Goal: Task Accomplishment & Management: Complete application form

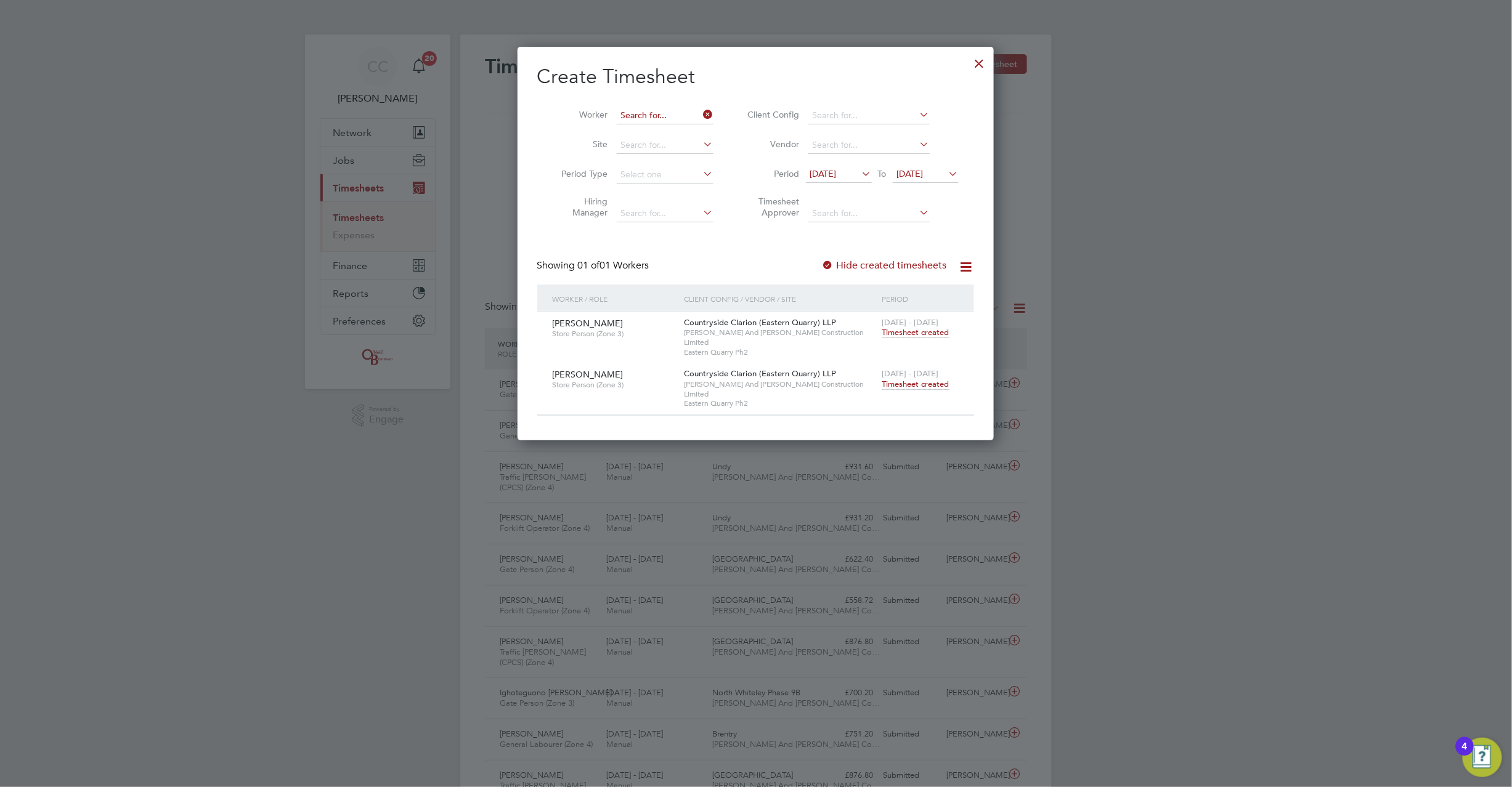
click at [698, 112] on input at bounding box center [665, 116] width 96 height 17
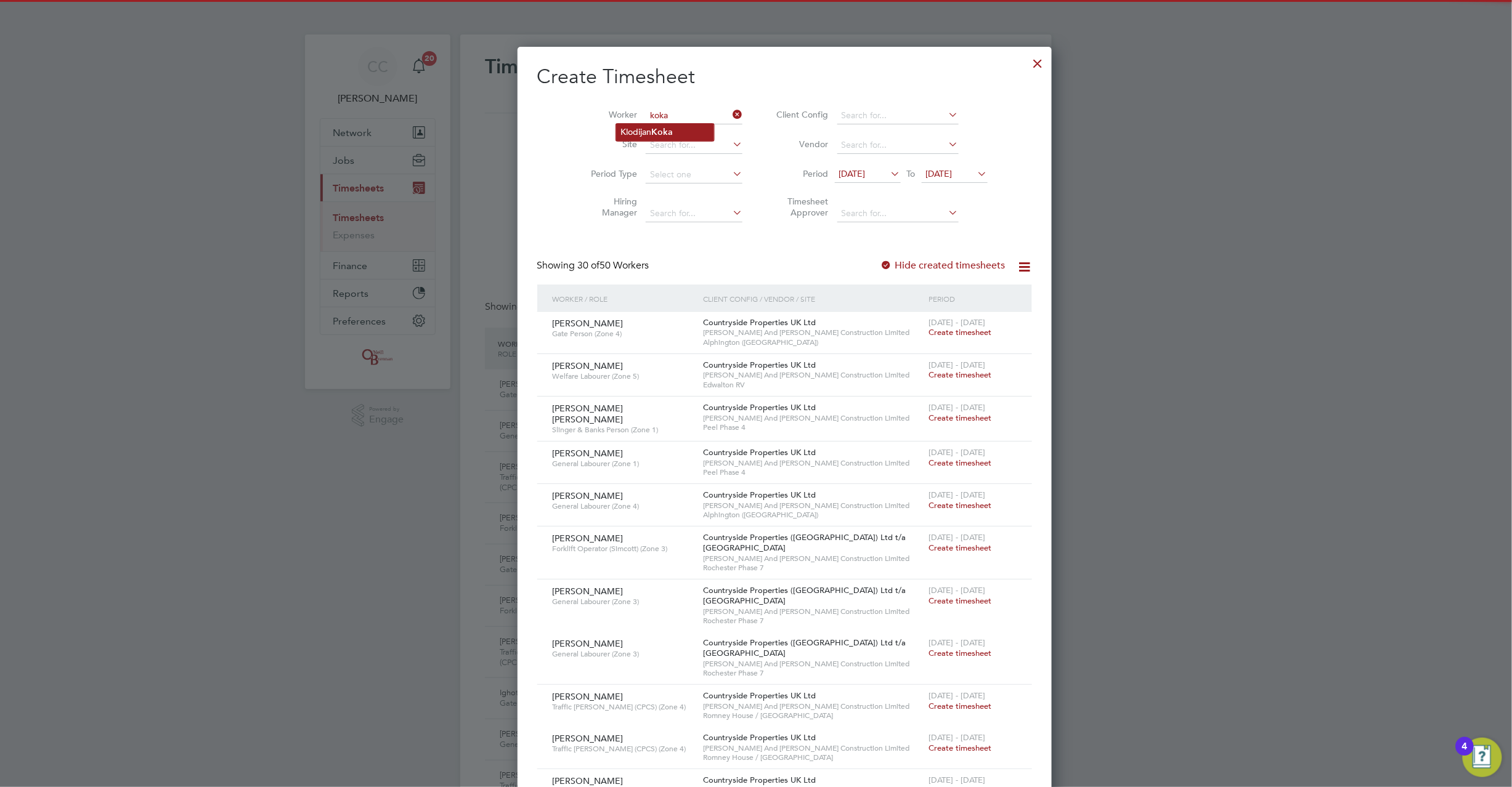
click at [689, 127] on li "[PERSON_NAME]" at bounding box center [665, 132] width 98 height 16
type input "[PERSON_NAME]"
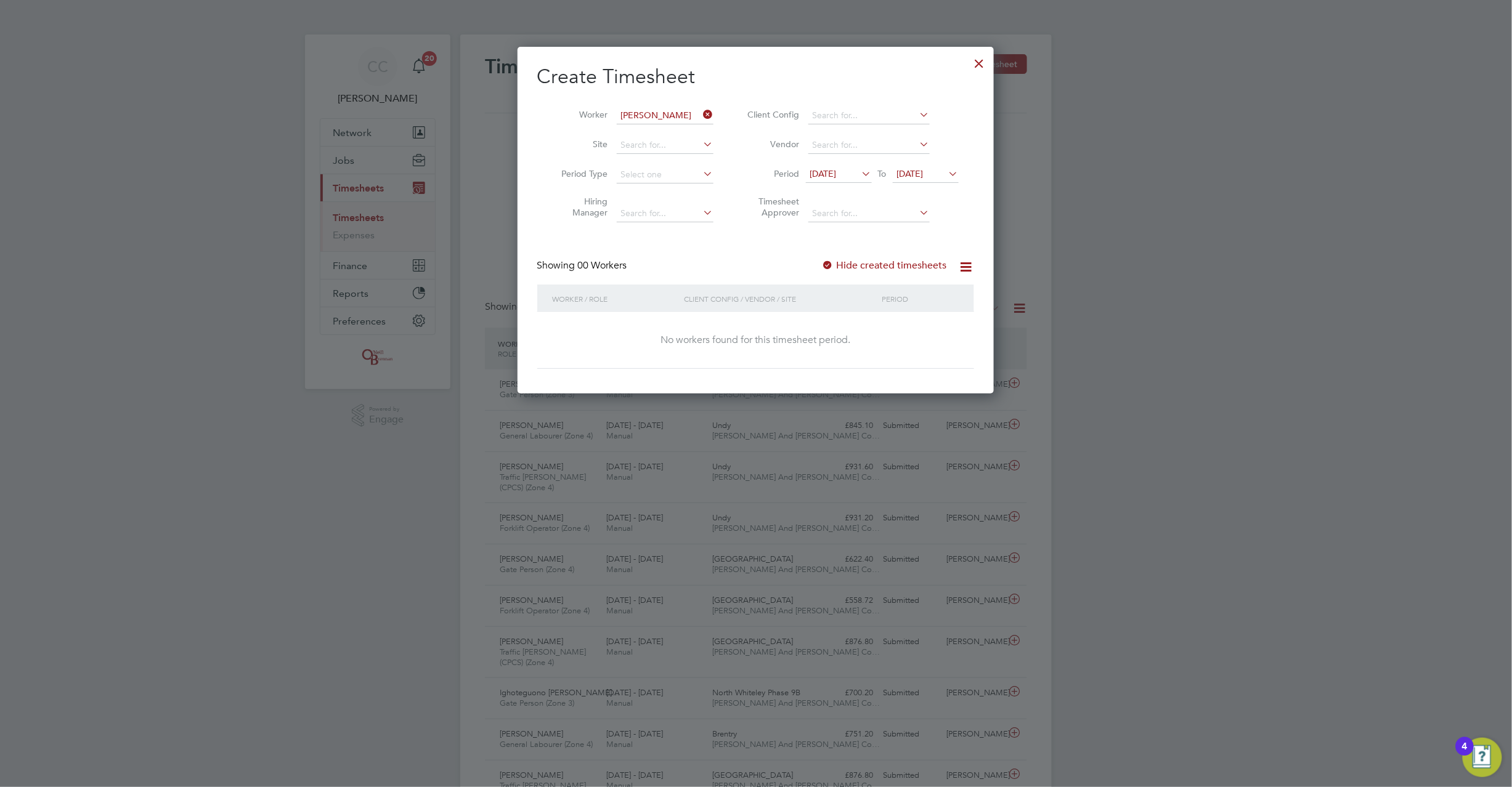
click at [824, 269] on div at bounding box center [827, 266] width 13 height 13
click at [828, 268] on div at bounding box center [827, 266] width 13 height 13
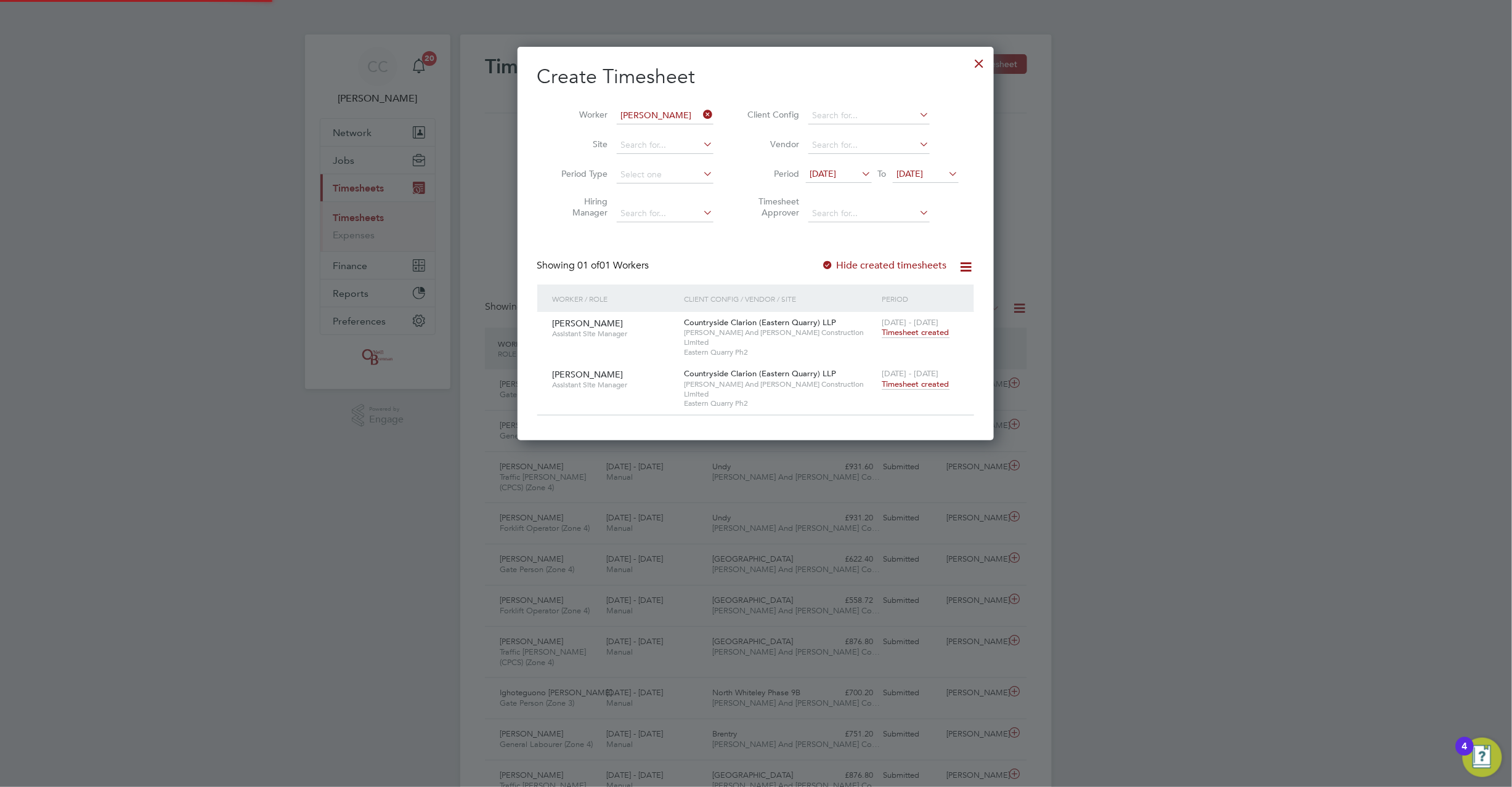
click at [910, 379] on span "Timesheet created" at bounding box center [916, 384] width 67 height 12
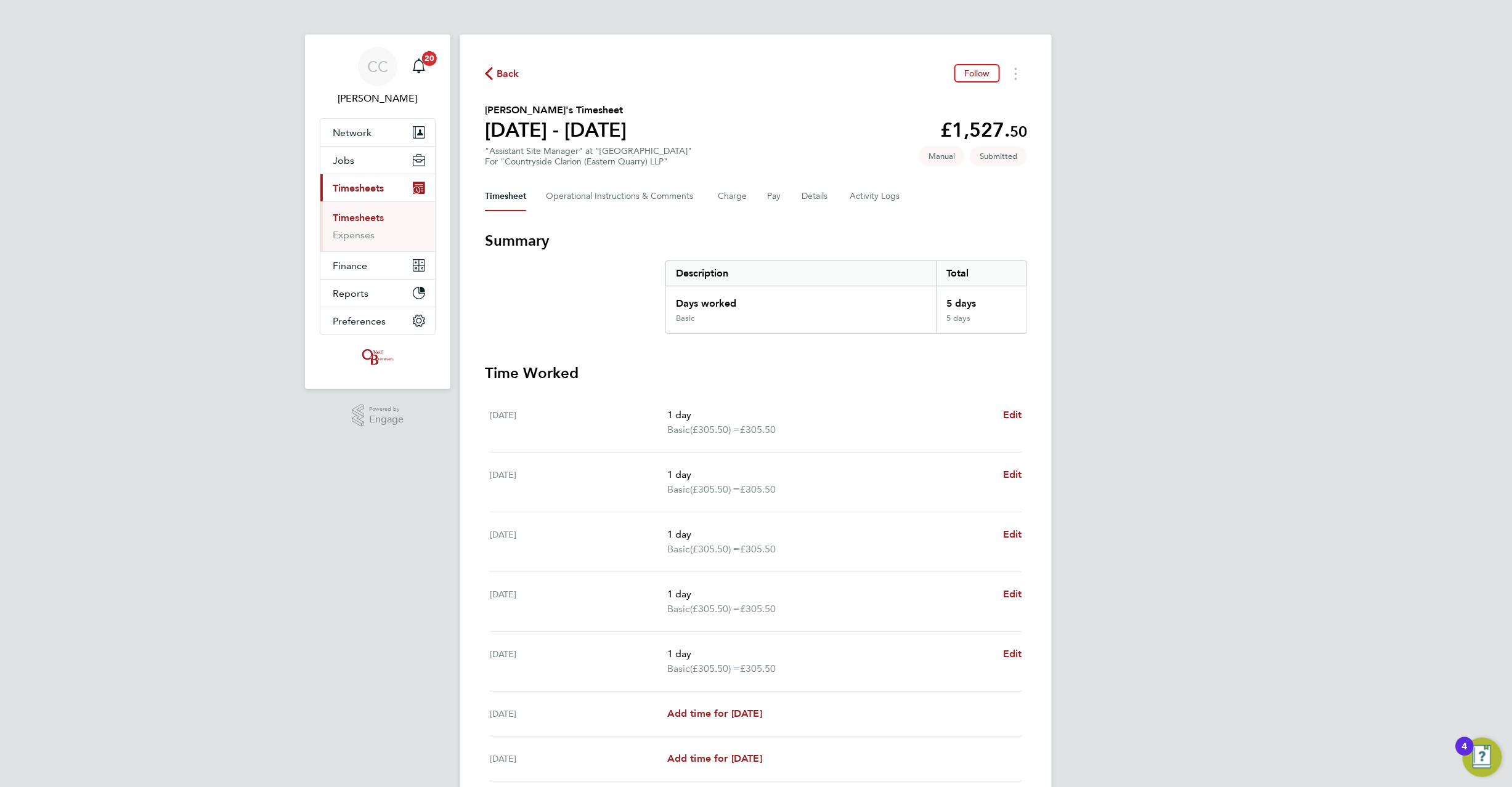
click at [504, 77] on span "Back" at bounding box center [508, 73] width 23 height 14
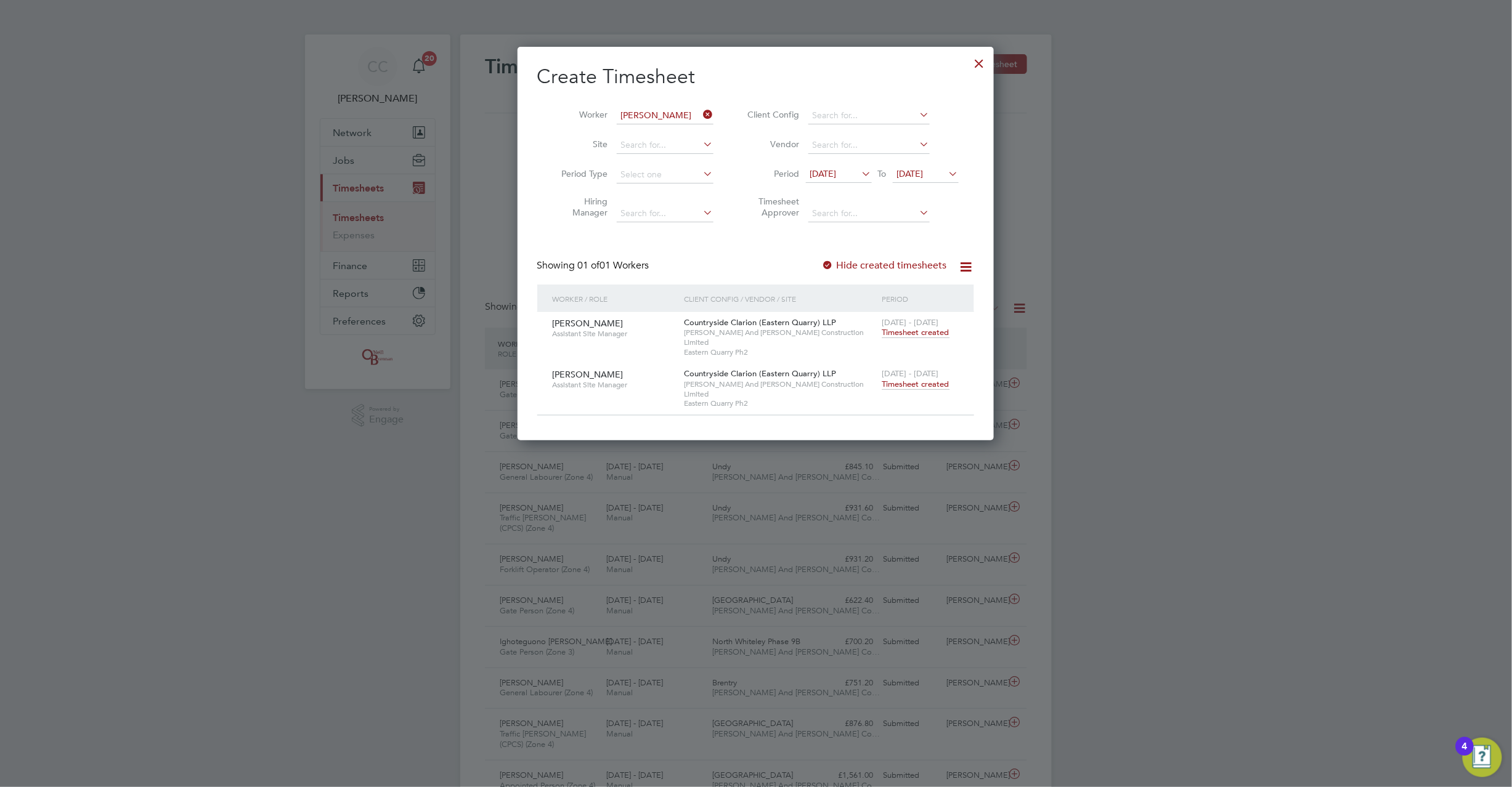
click at [701, 114] on icon at bounding box center [701, 115] width 0 height 17
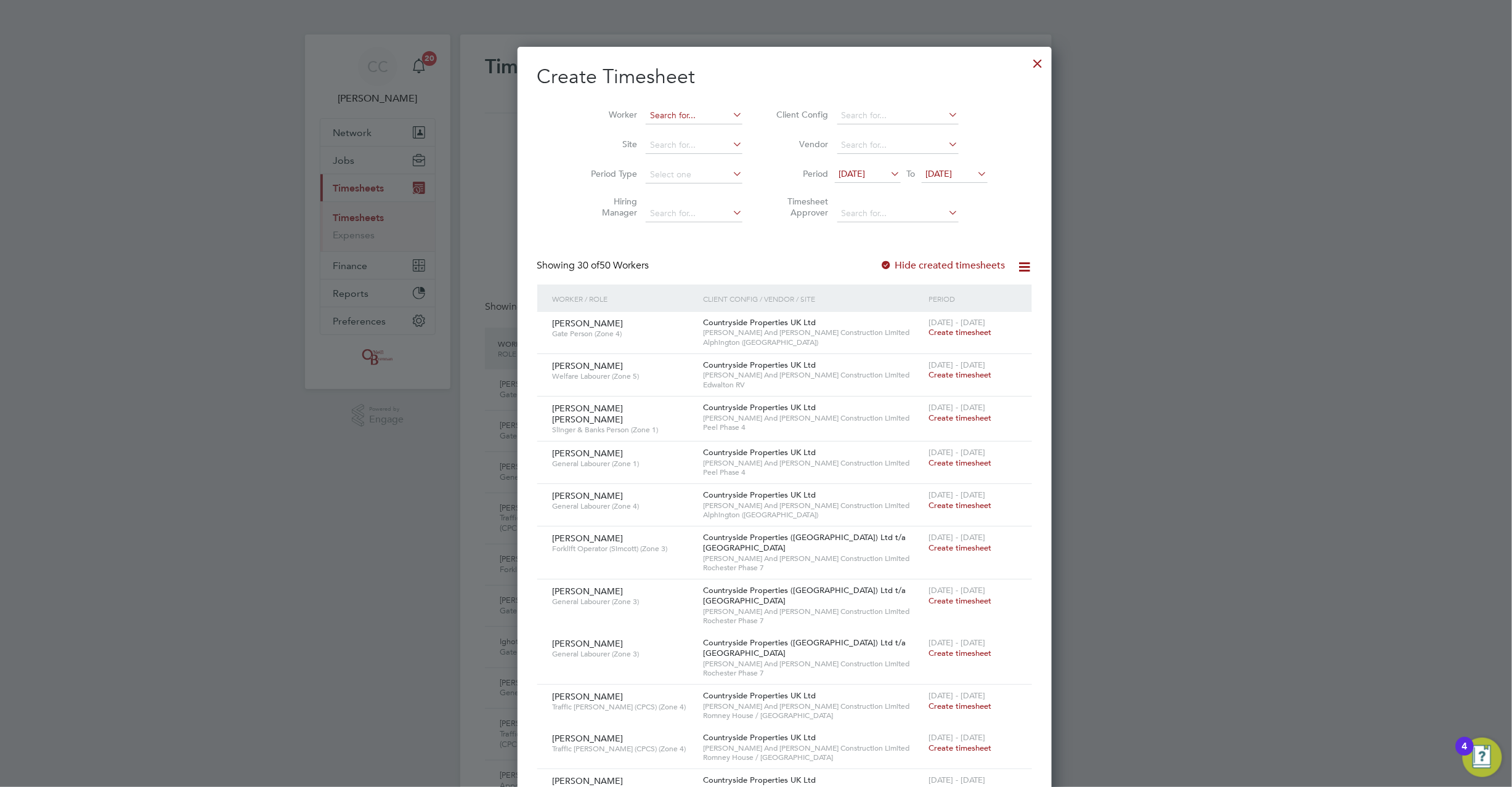
click at [645, 114] on input at bounding box center [693, 116] width 96 height 17
click at [648, 127] on li "[PERSON_NAME]" at bounding box center [665, 132] width 98 height 16
type input "[PERSON_NAME]"
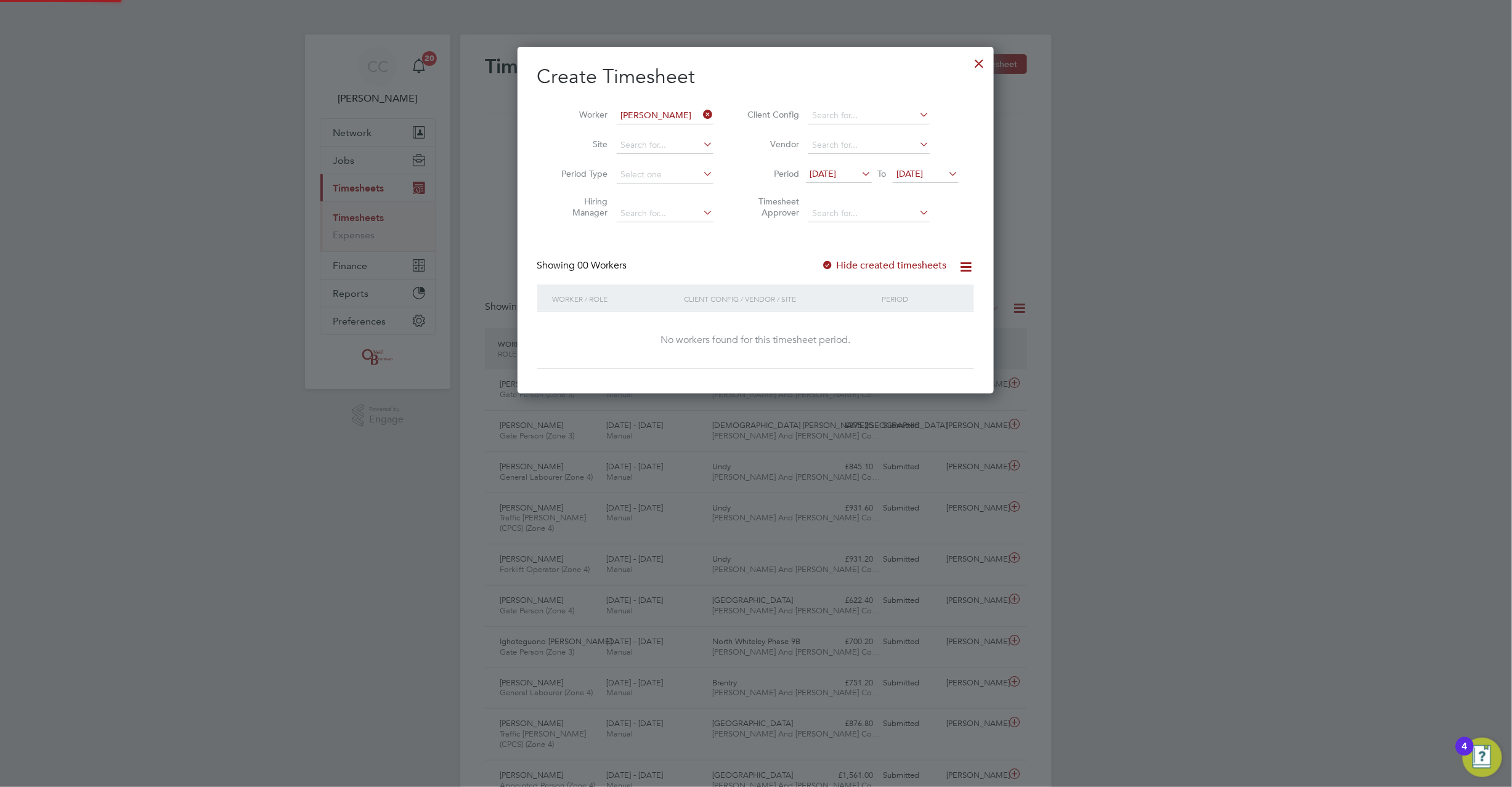
scroll to position [348, 477]
click at [833, 264] on div at bounding box center [827, 266] width 13 height 13
click at [831, 264] on div at bounding box center [827, 266] width 13 height 13
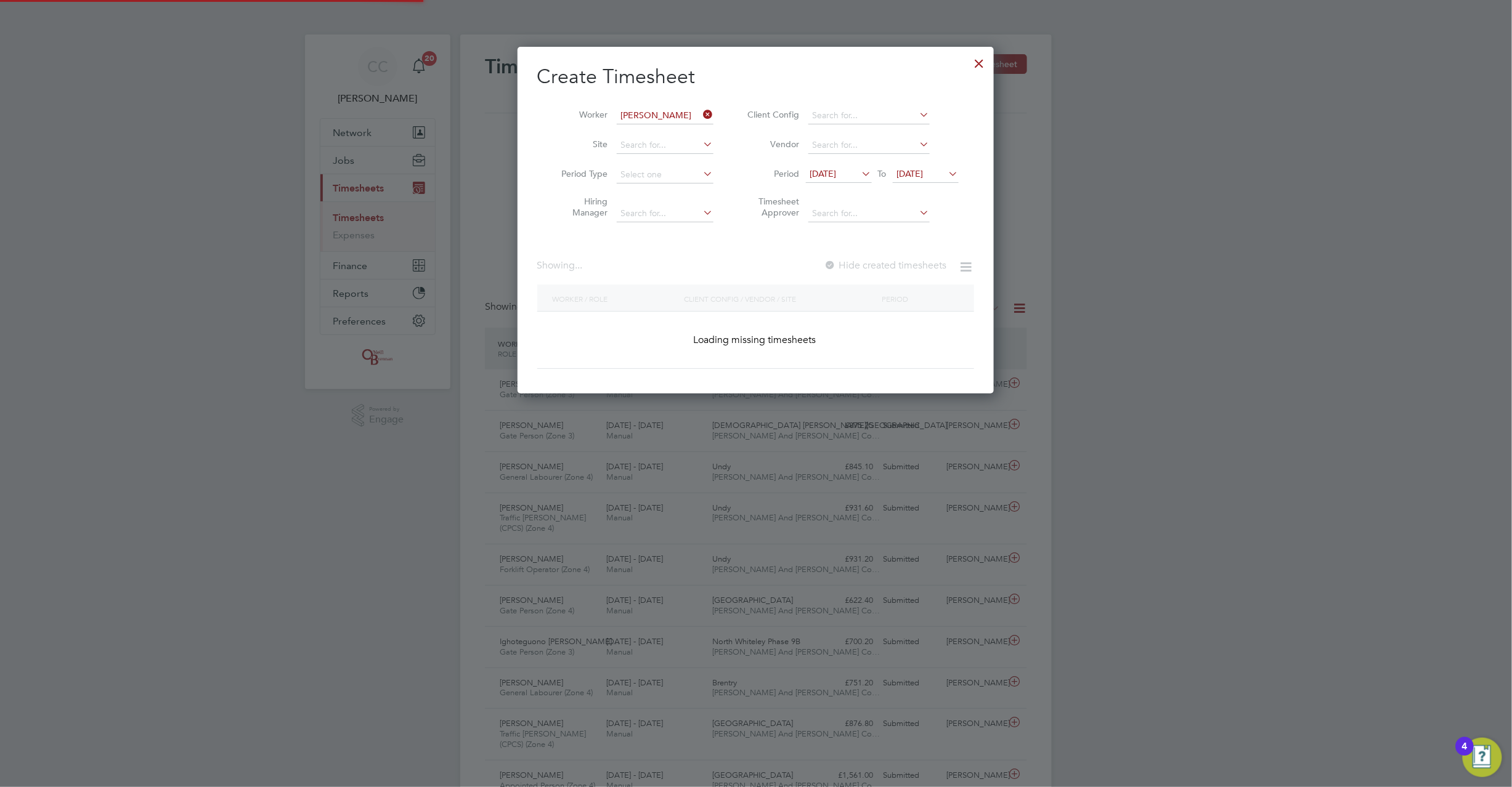
scroll to position [375, 477]
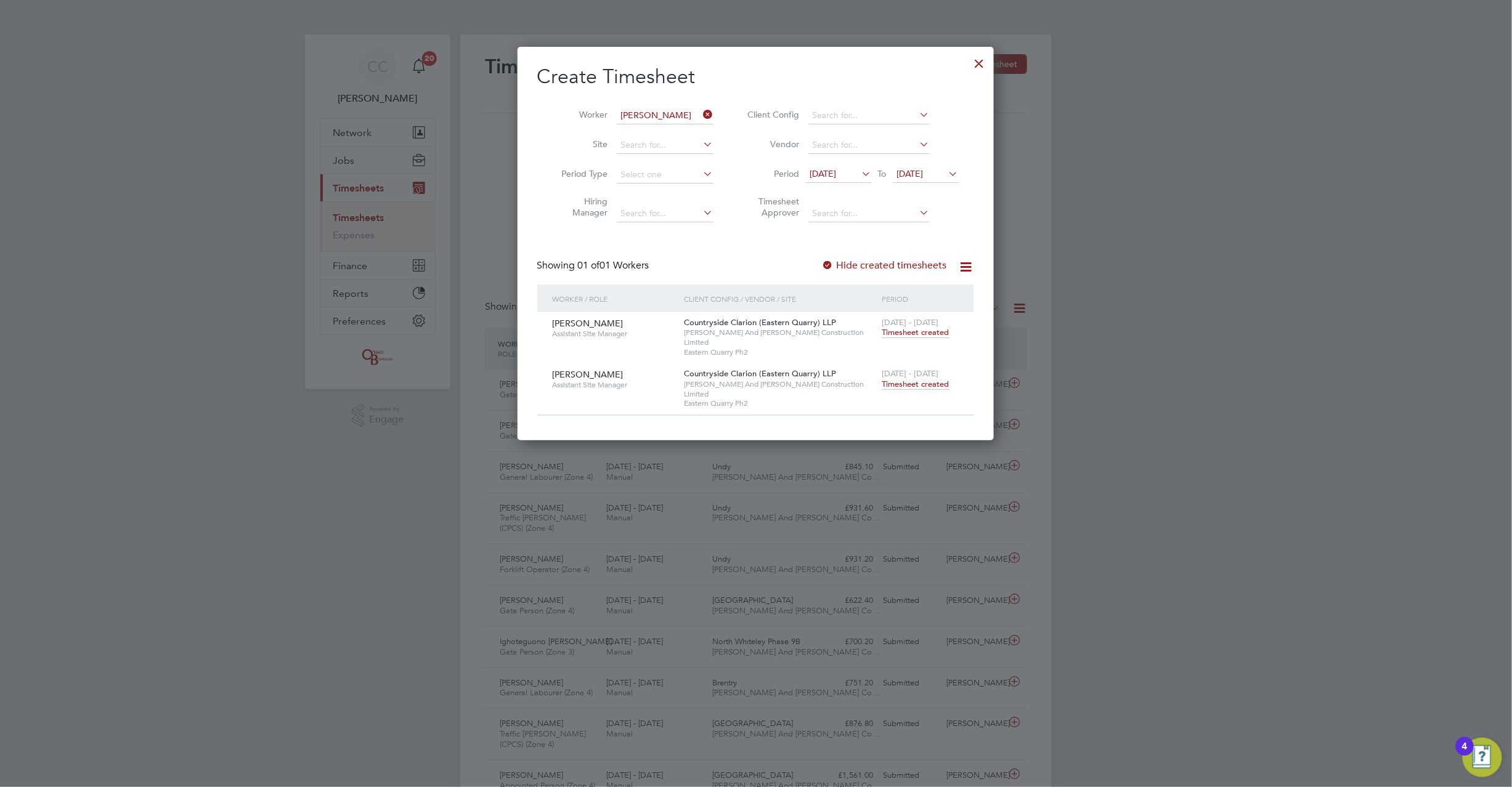
click at [905, 379] on span "Timesheet created" at bounding box center [916, 384] width 67 height 12
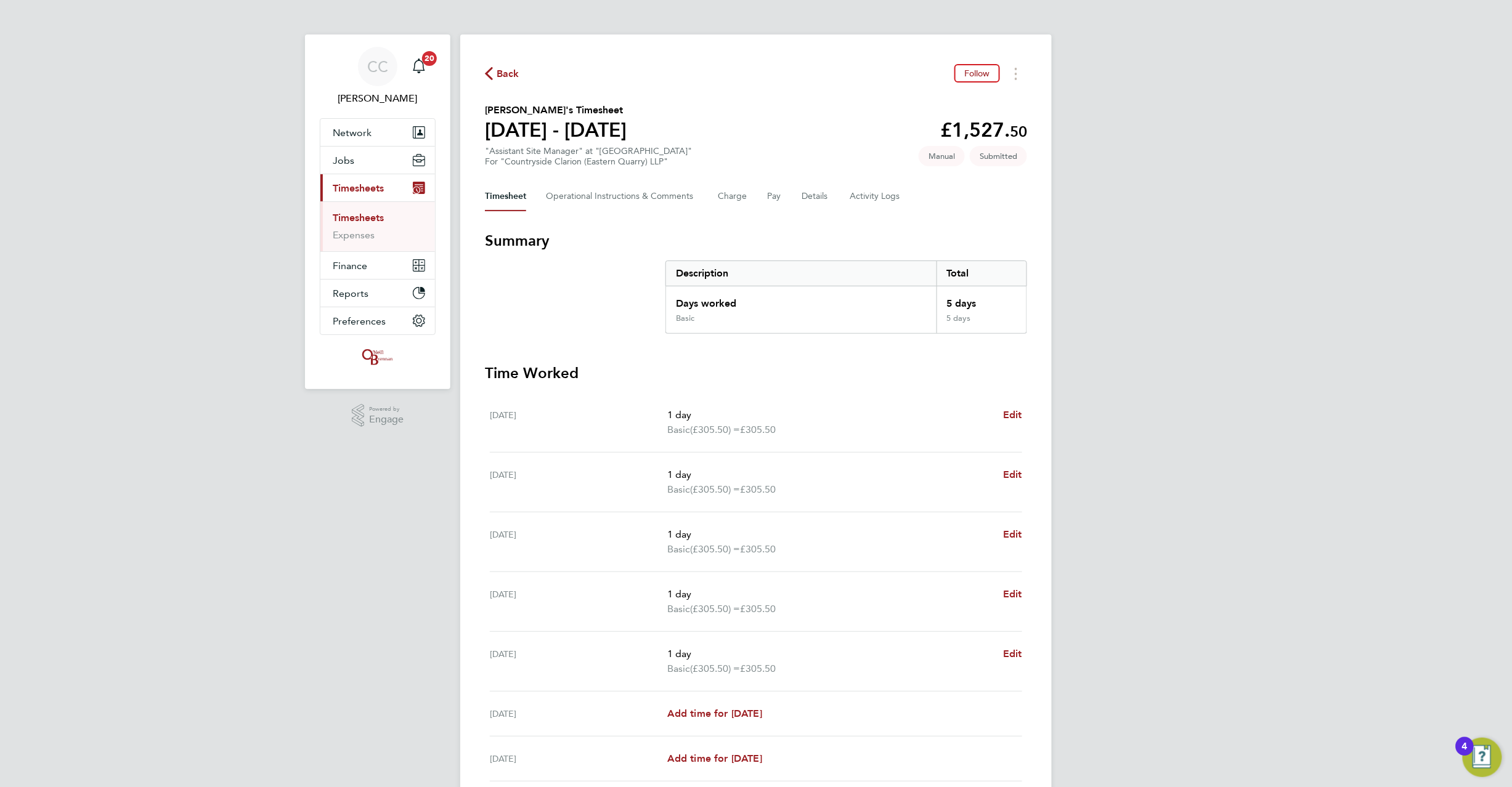
click at [491, 67] on icon "button" at bounding box center [488, 73] width 8 height 13
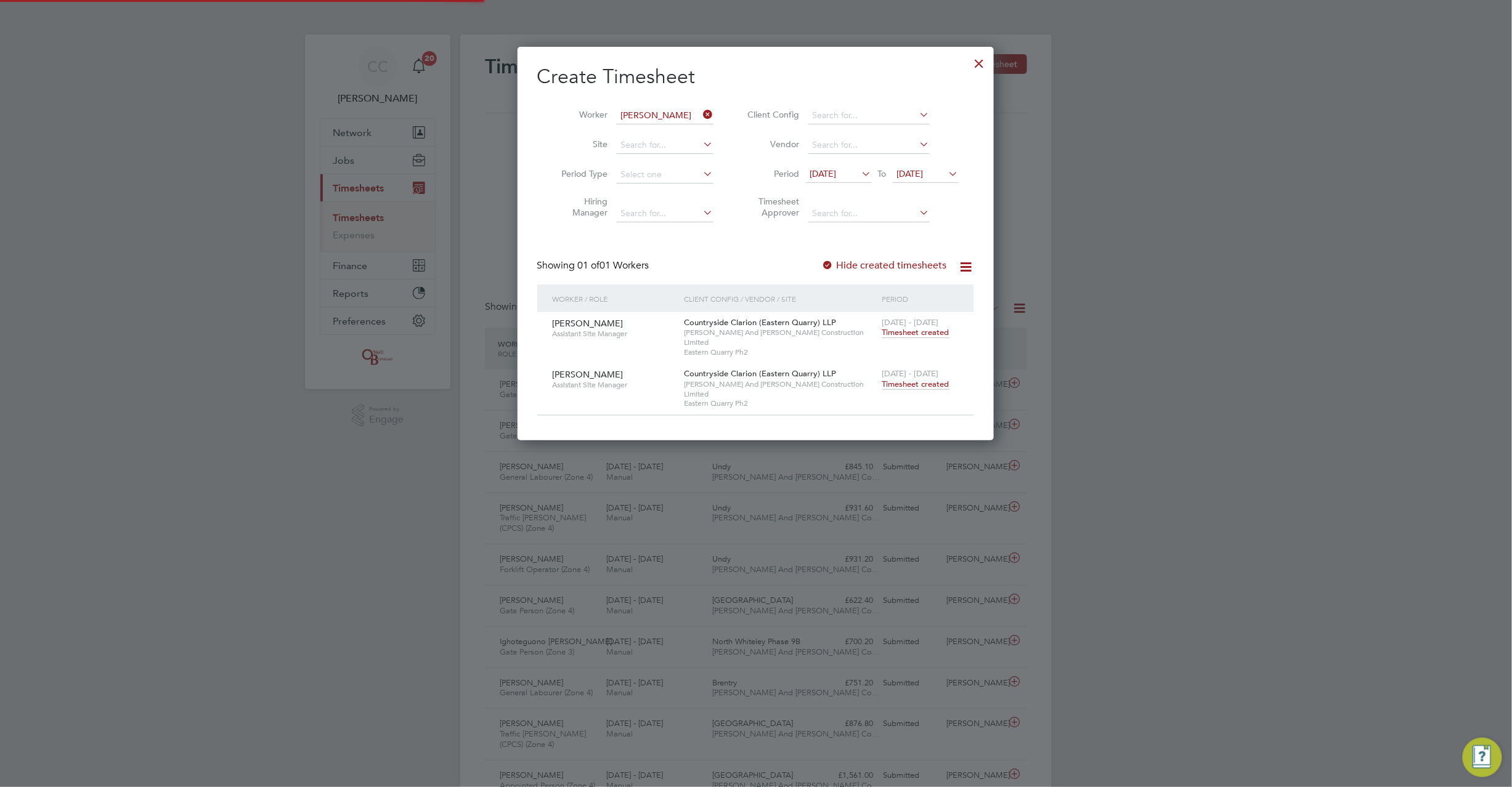
scroll to position [31, 107]
click at [661, 111] on input at bounding box center [665, 116] width 96 height 17
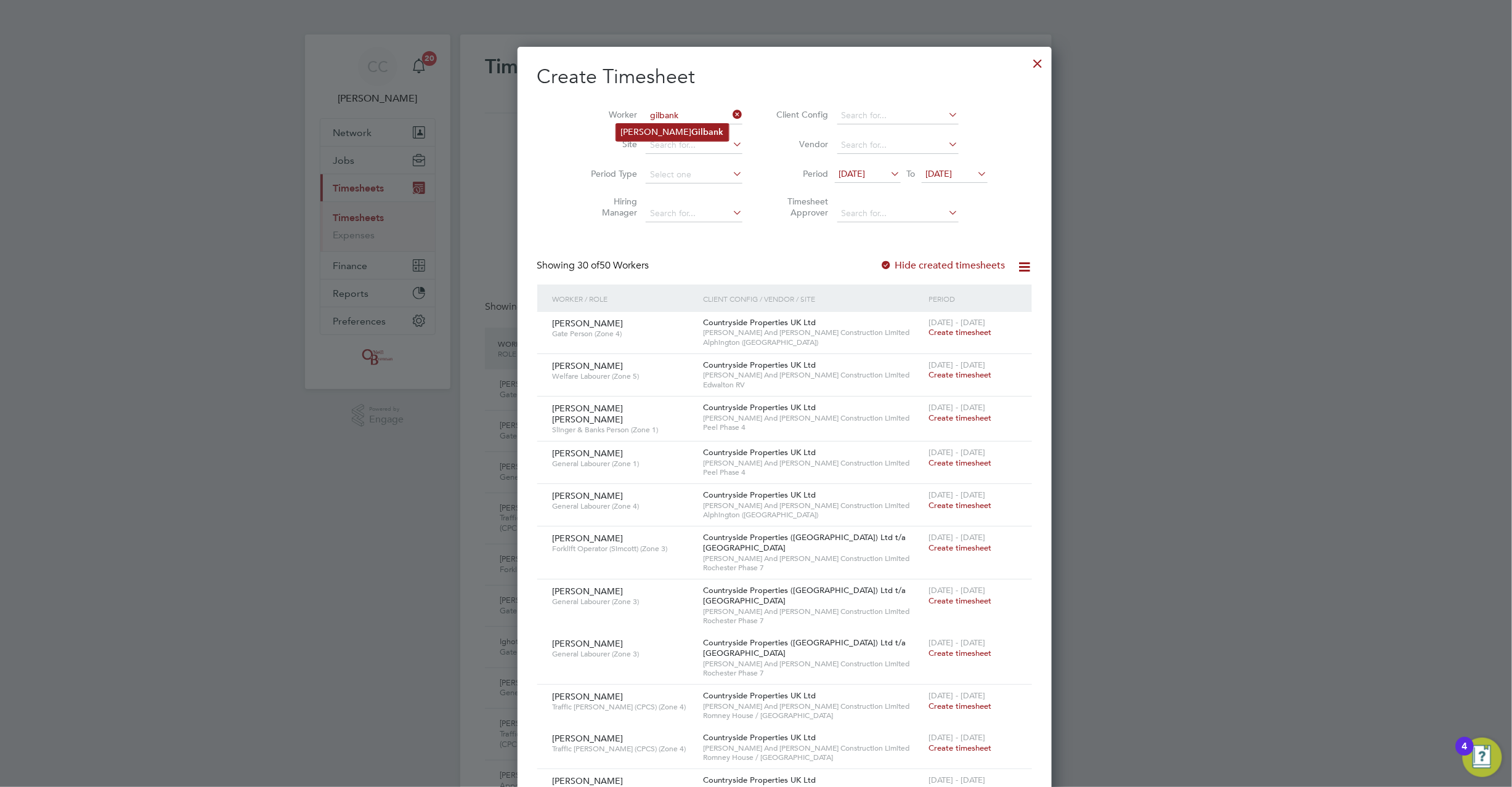
click at [652, 124] on li "[PERSON_NAME]" at bounding box center [672, 132] width 113 height 16
type input "[PERSON_NAME]"
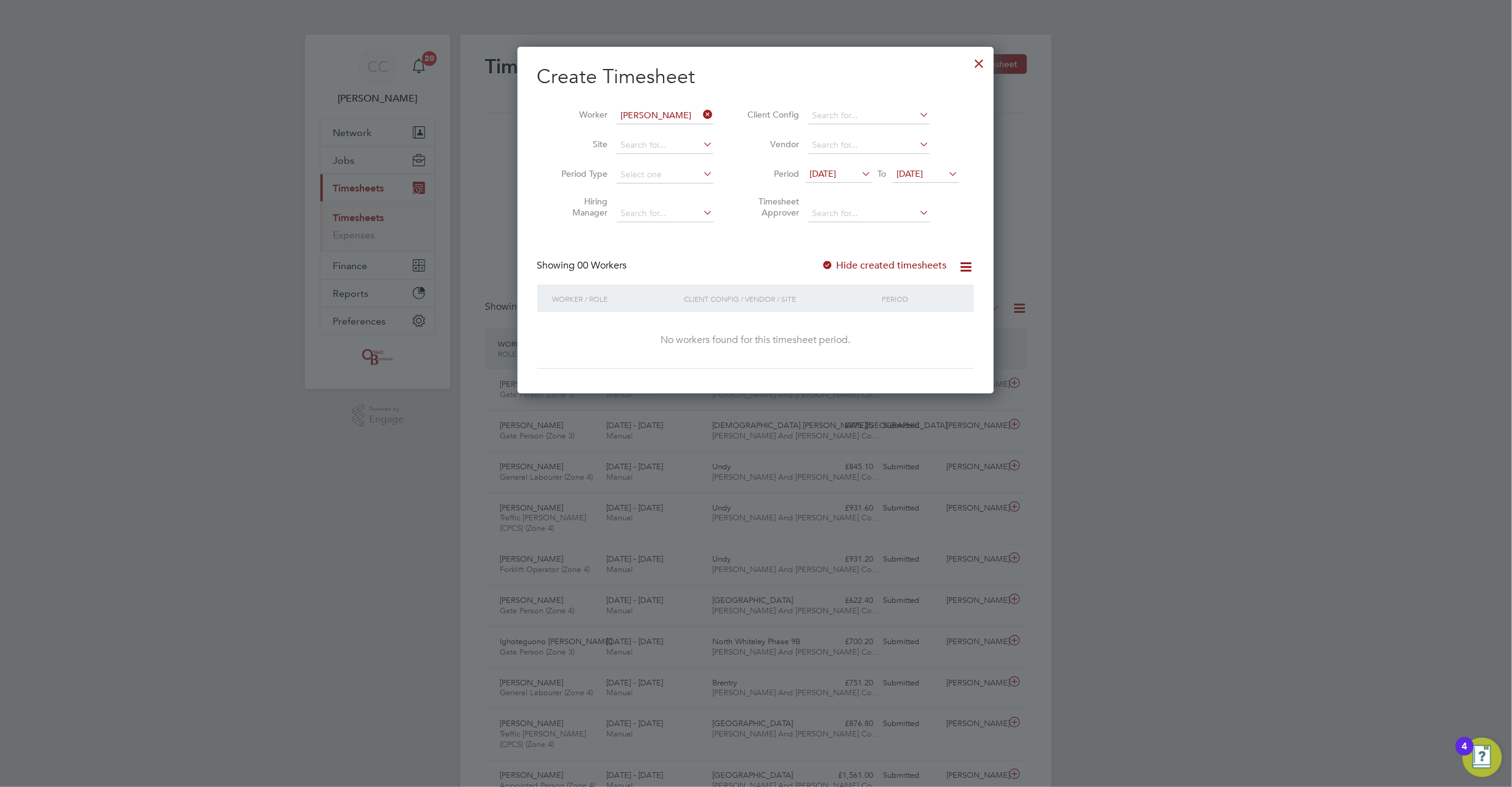
click at [834, 262] on div at bounding box center [827, 266] width 13 height 13
click at [830, 262] on div at bounding box center [827, 266] width 13 height 13
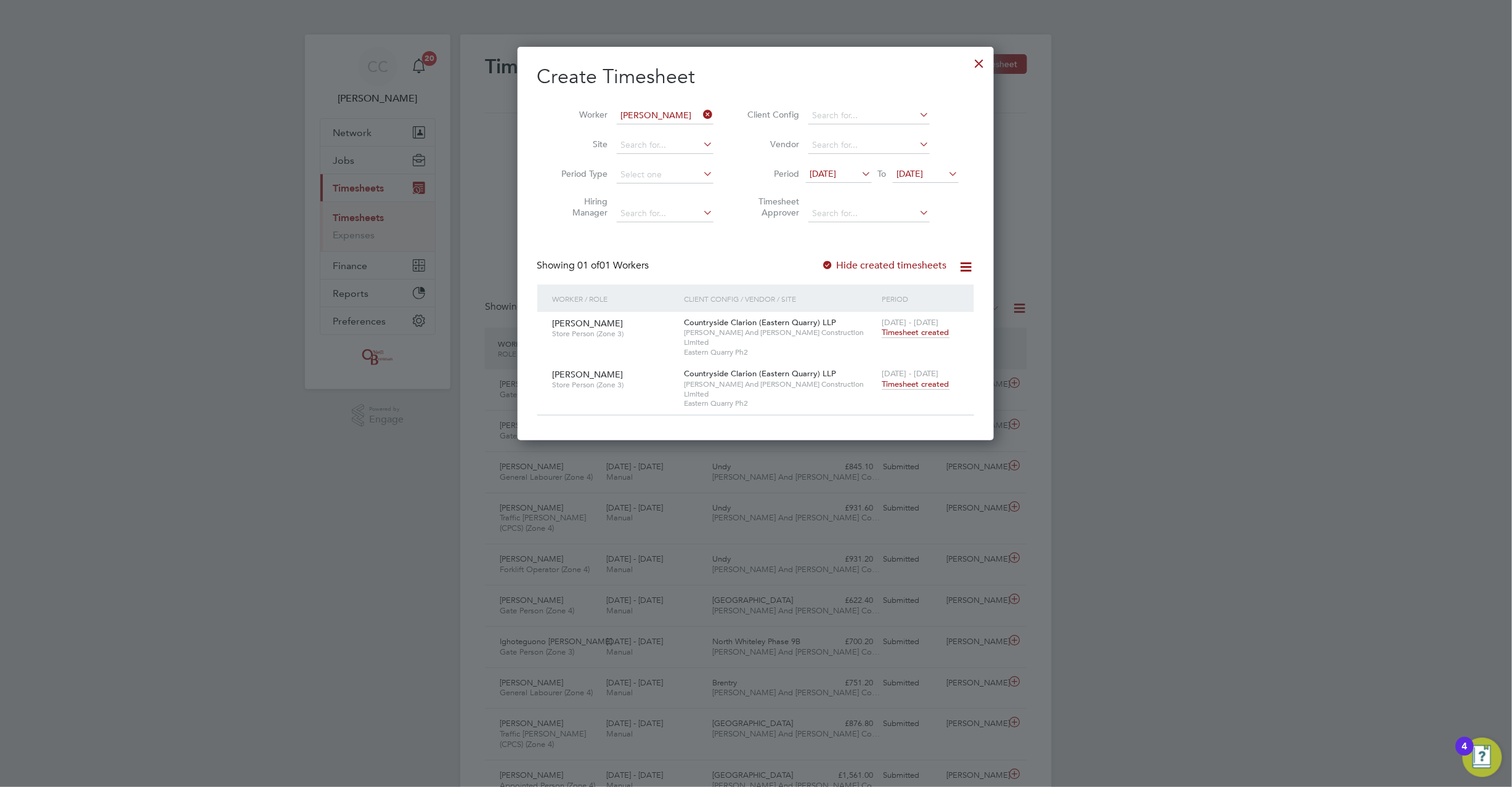
click at [918, 379] on span "Timesheet created" at bounding box center [916, 384] width 67 height 12
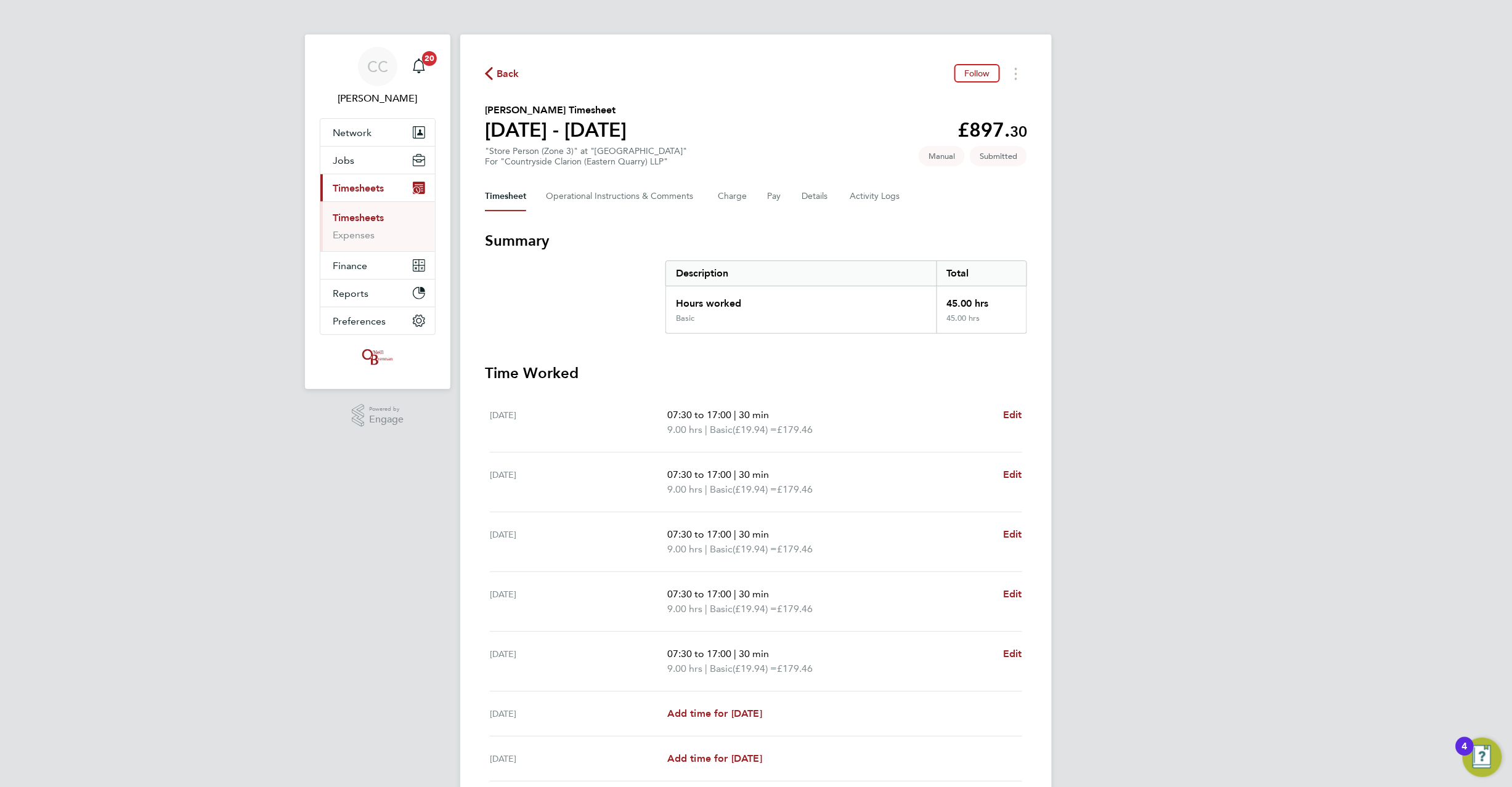
click at [126, 84] on div "CC [PERSON_NAME] Notifications 20 Applications: Network Team Members Businesses…" at bounding box center [756, 445] width 1512 height 890
drag, startPoint x: 504, startPoint y: 71, endPoint x: 485, endPoint y: 69, distance: 19.1
click at [504, 71] on span "Back" at bounding box center [508, 73] width 23 height 14
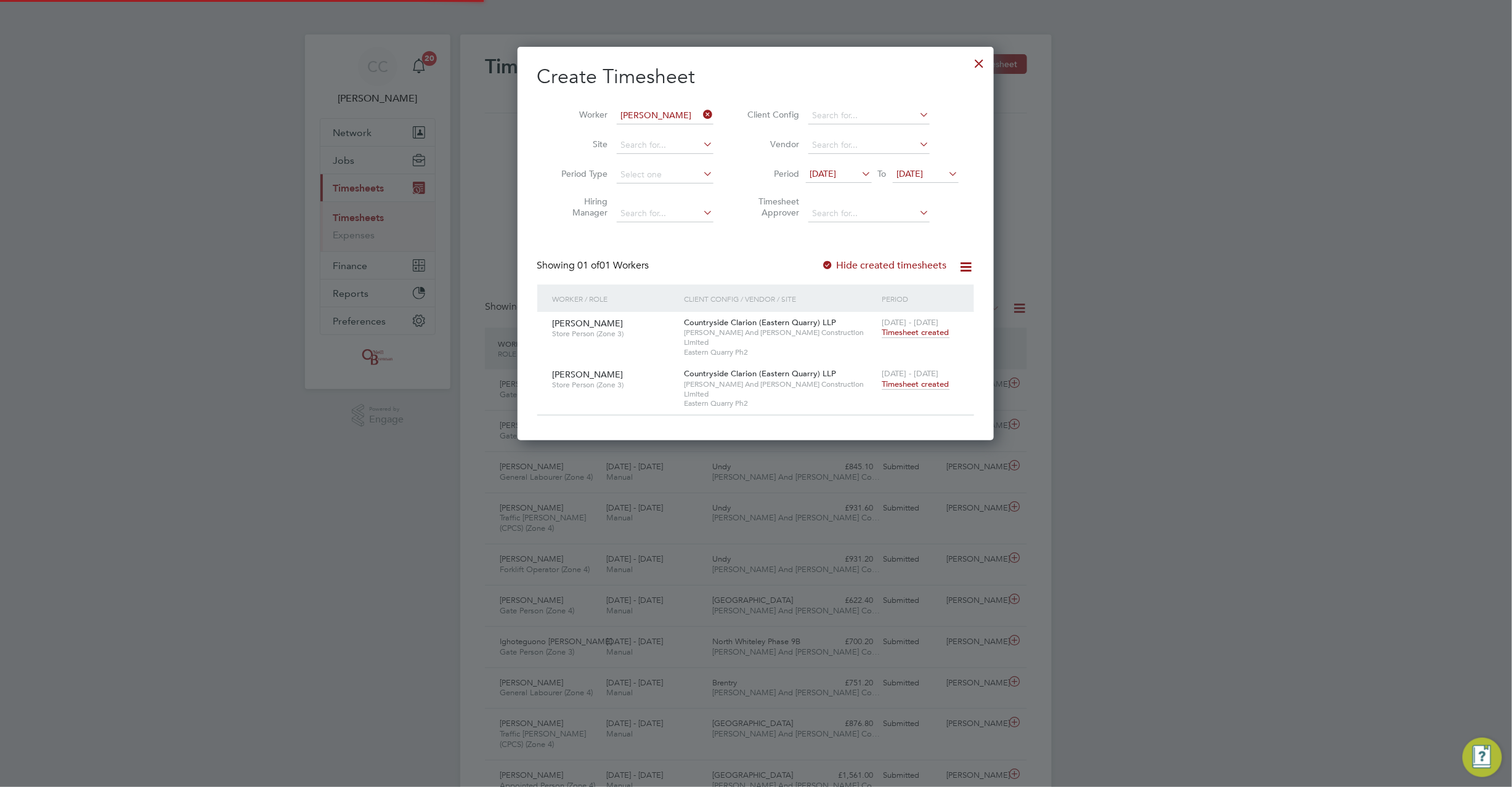
scroll to position [31, 107]
click at [978, 67] on div at bounding box center [978, 60] width 22 height 22
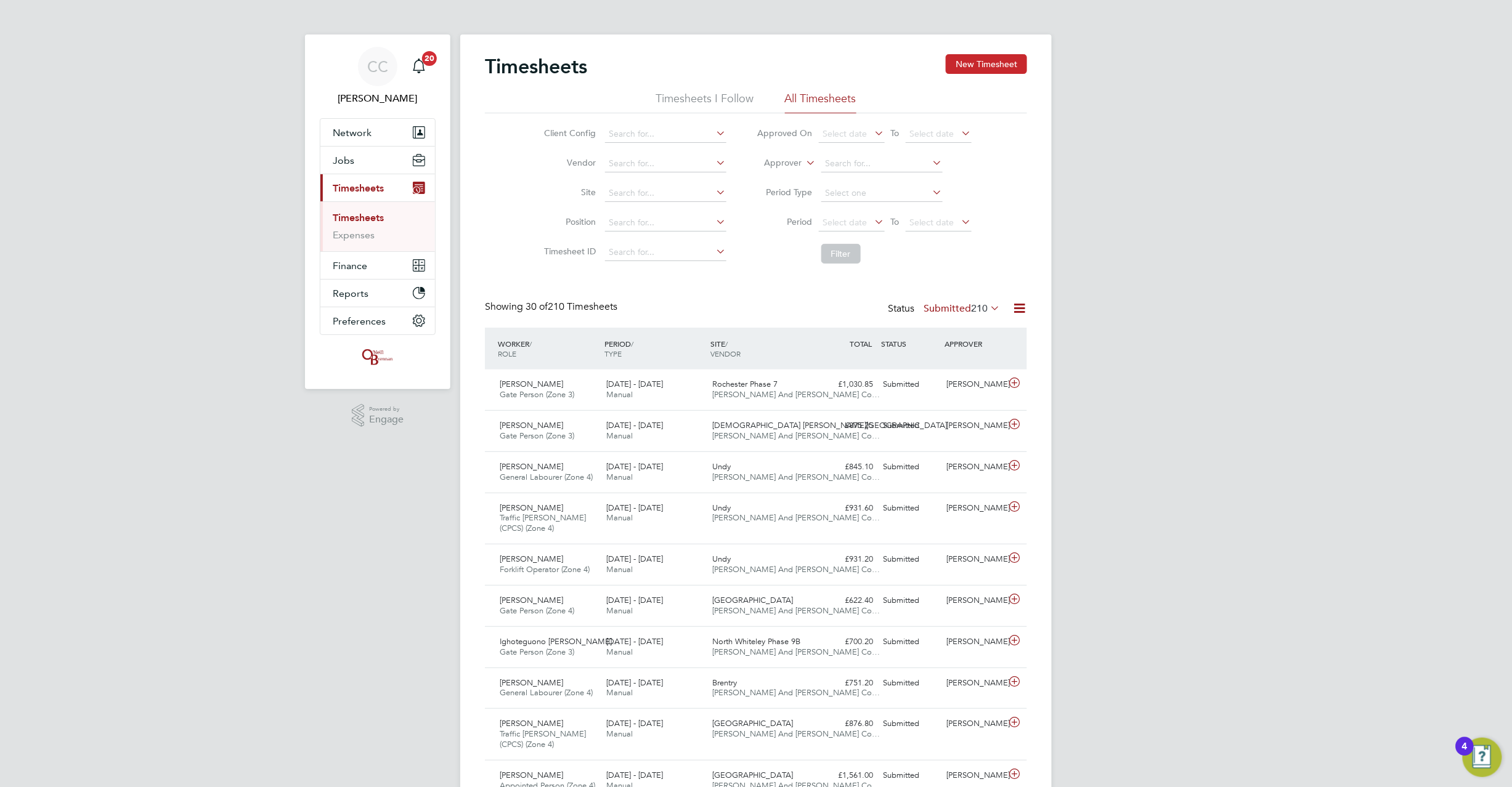
click at [977, 63] on button "New Timesheet" at bounding box center [986, 64] width 81 height 19
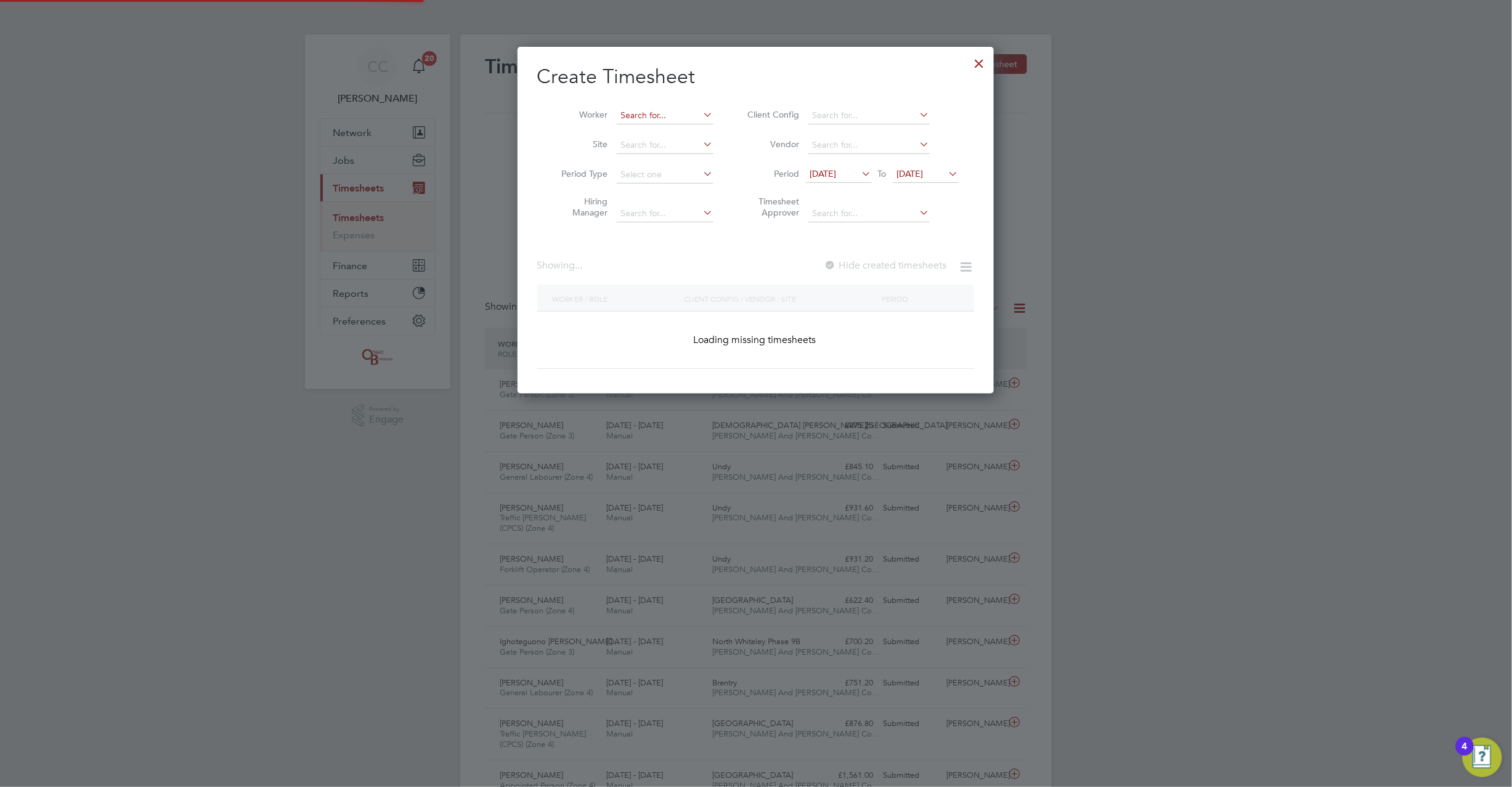
scroll to position [2063, 477]
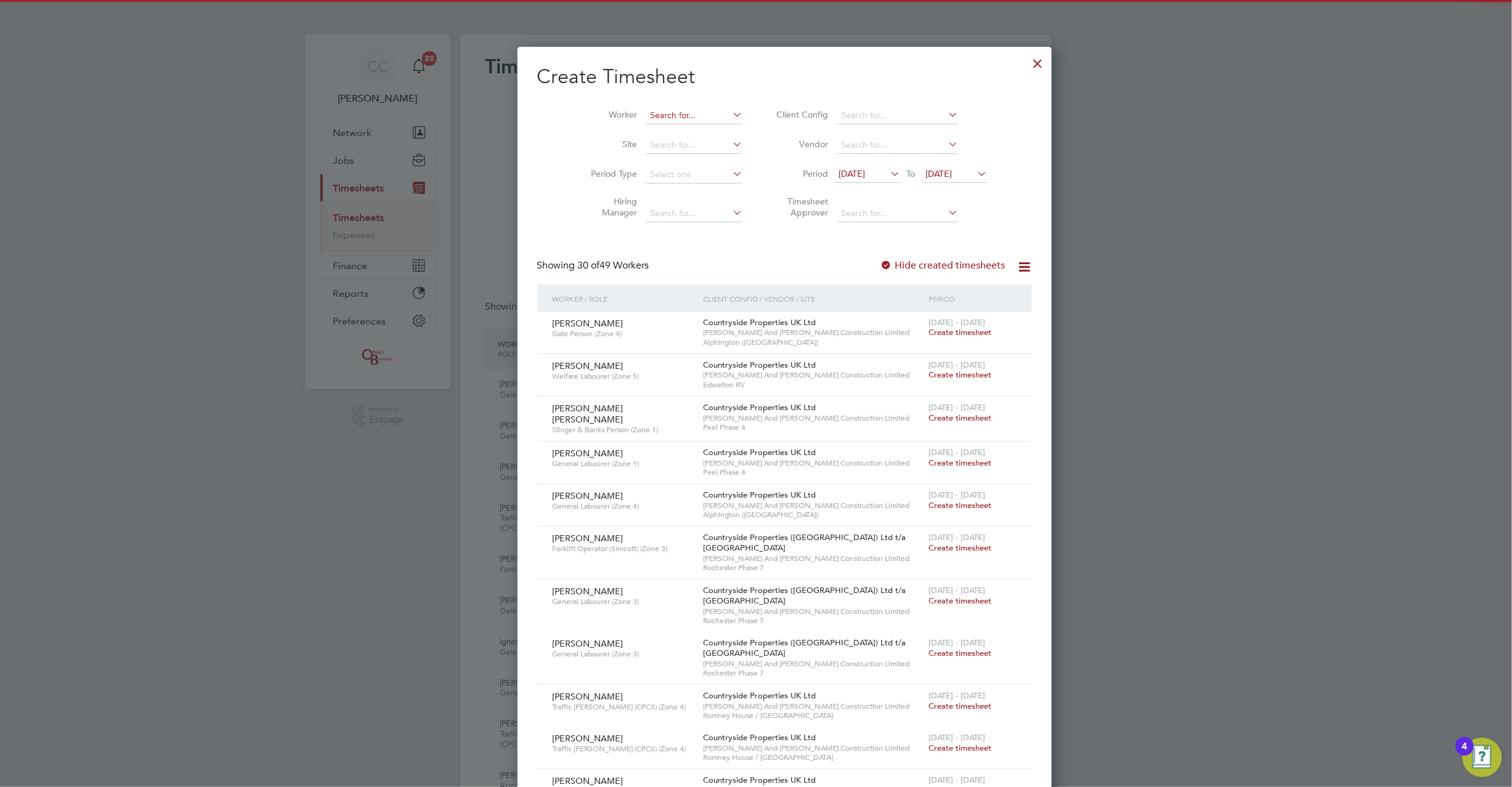
click at [645, 121] on input at bounding box center [693, 116] width 96 height 17
click at [661, 148] on li "[PERSON_NAME]" at bounding box center [695, 148] width 158 height 16
type input "[PERSON_NAME]"
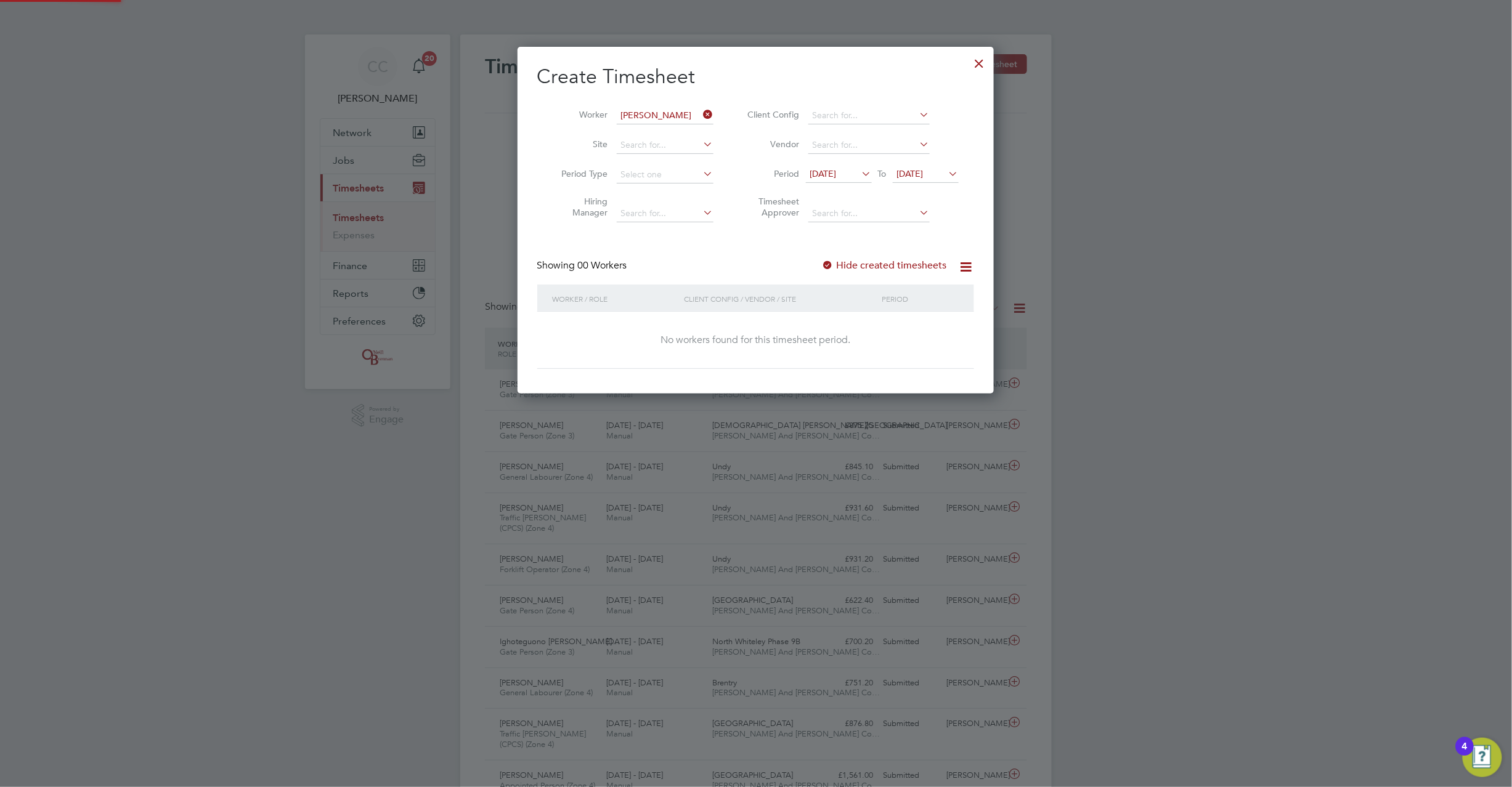
scroll to position [348, 477]
click at [912, 172] on span "[DATE]" at bounding box center [910, 174] width 27 height 12
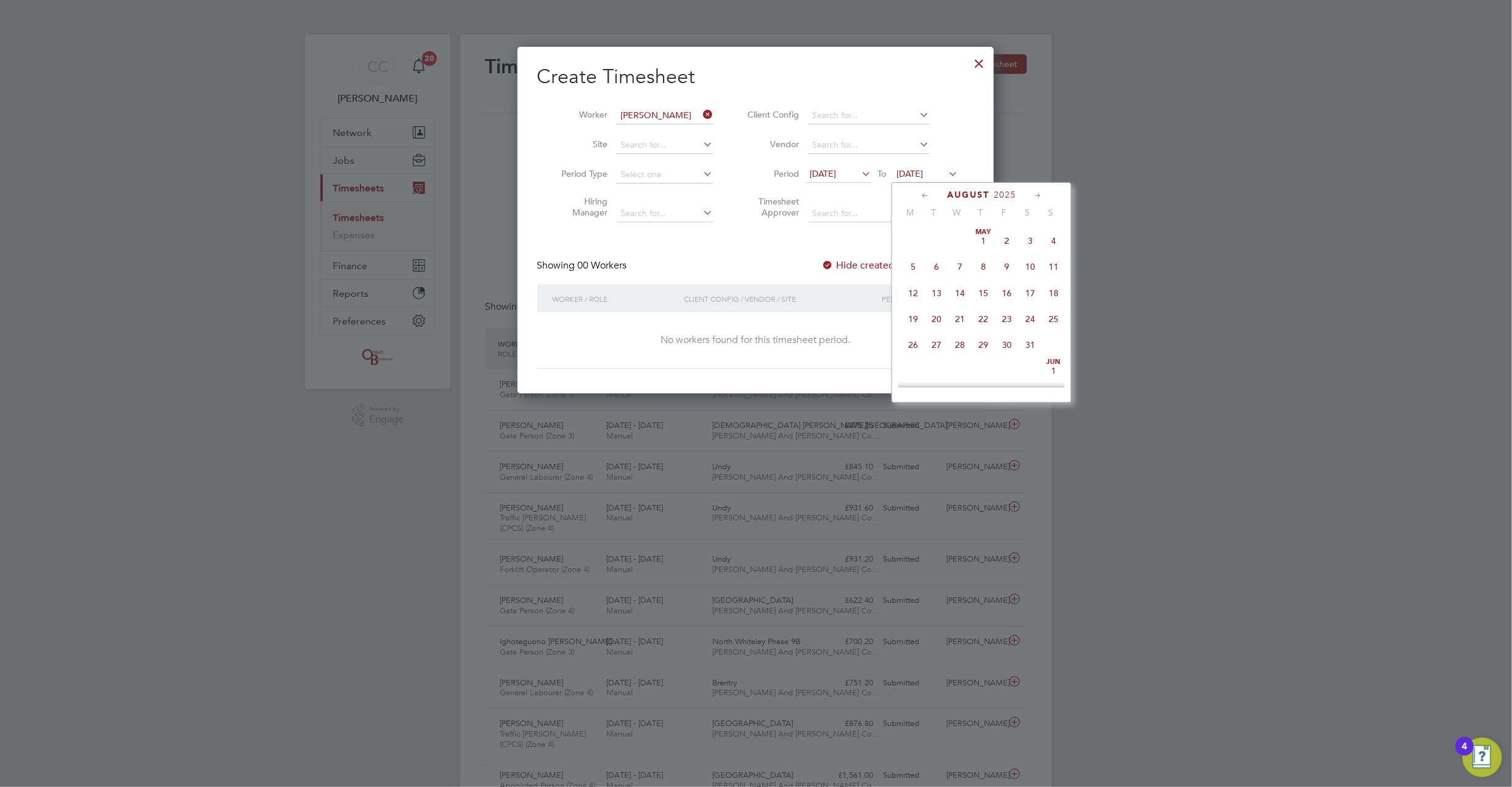
scroll to position [449, 0]
click at [1055, 296] on span "24" at bounding box center [1054, 286] width 23 height 23
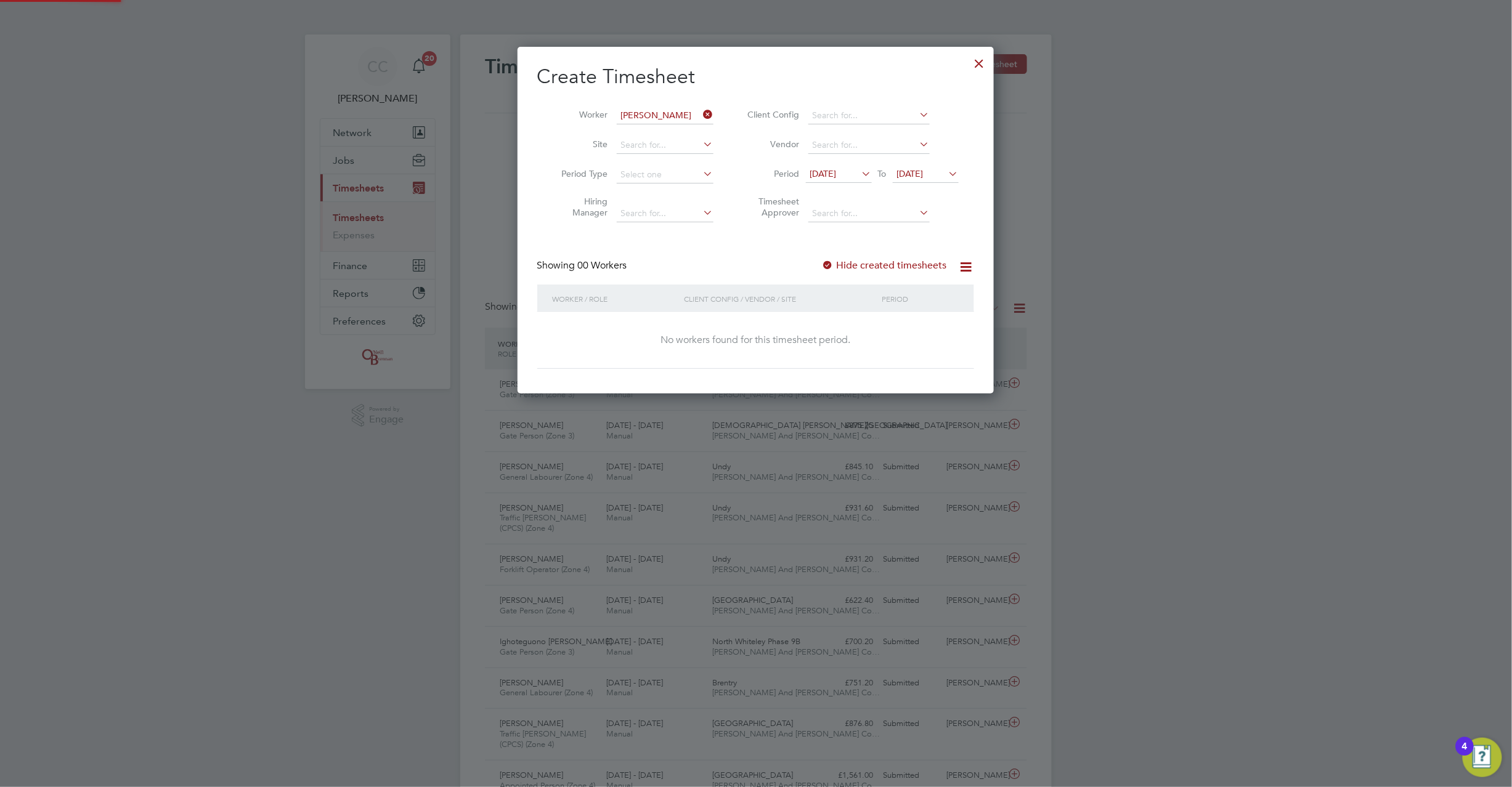
scroll to position [348, 477]
click at [825, 268] on div at bounding box center [827, 266] width 13 height 13
click at [831, 262] on div at bounding box center [827, 266] width 13 height 13
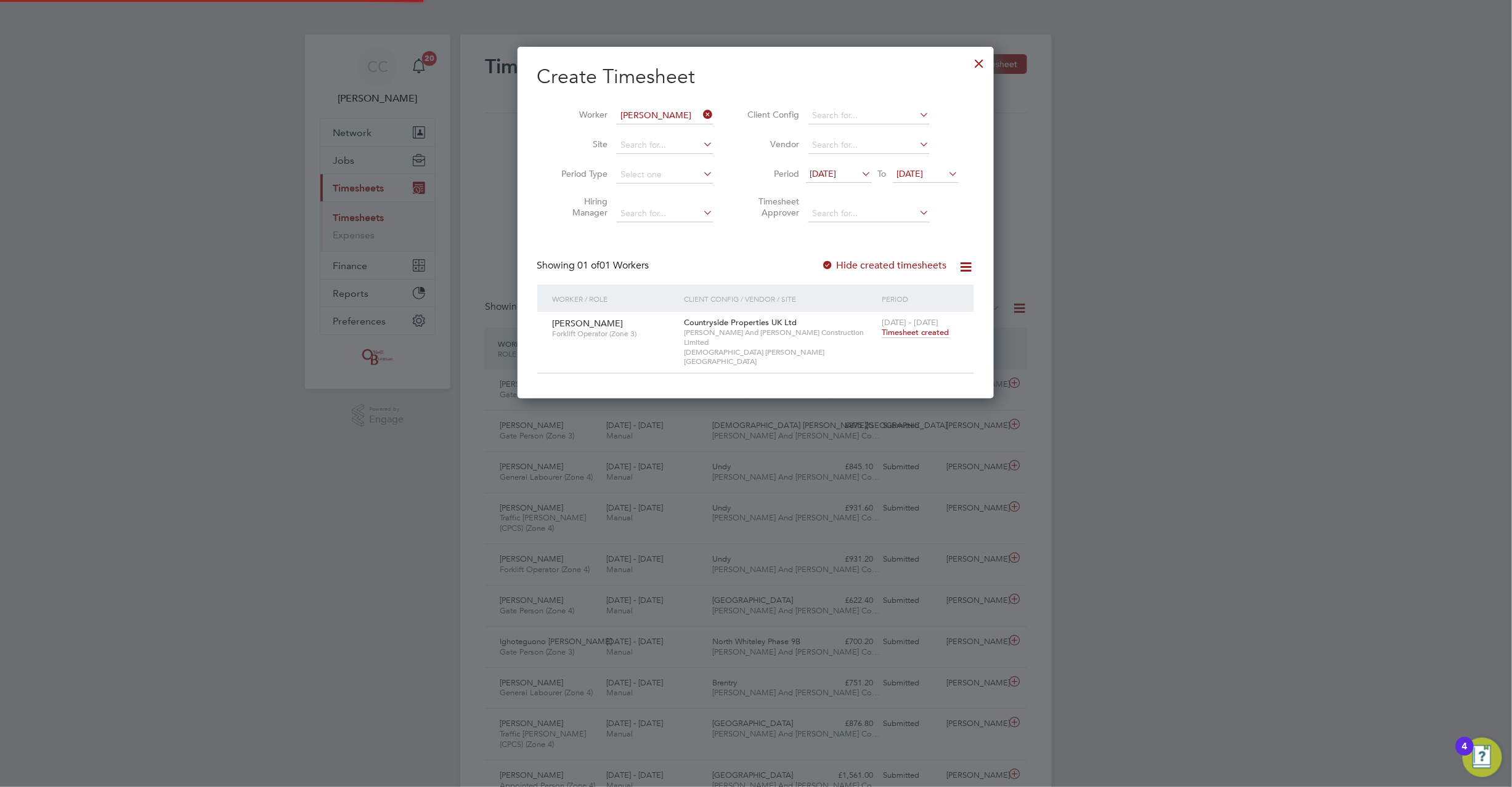
scroll to position [332, 477]
drag, startPoint x: 713, startPoint y: 115, endPoint x: 684, endPoint y: 110, distance: 29.4
click at [701, 115] on icon at bounding box center [701, 115] width 0 height 17
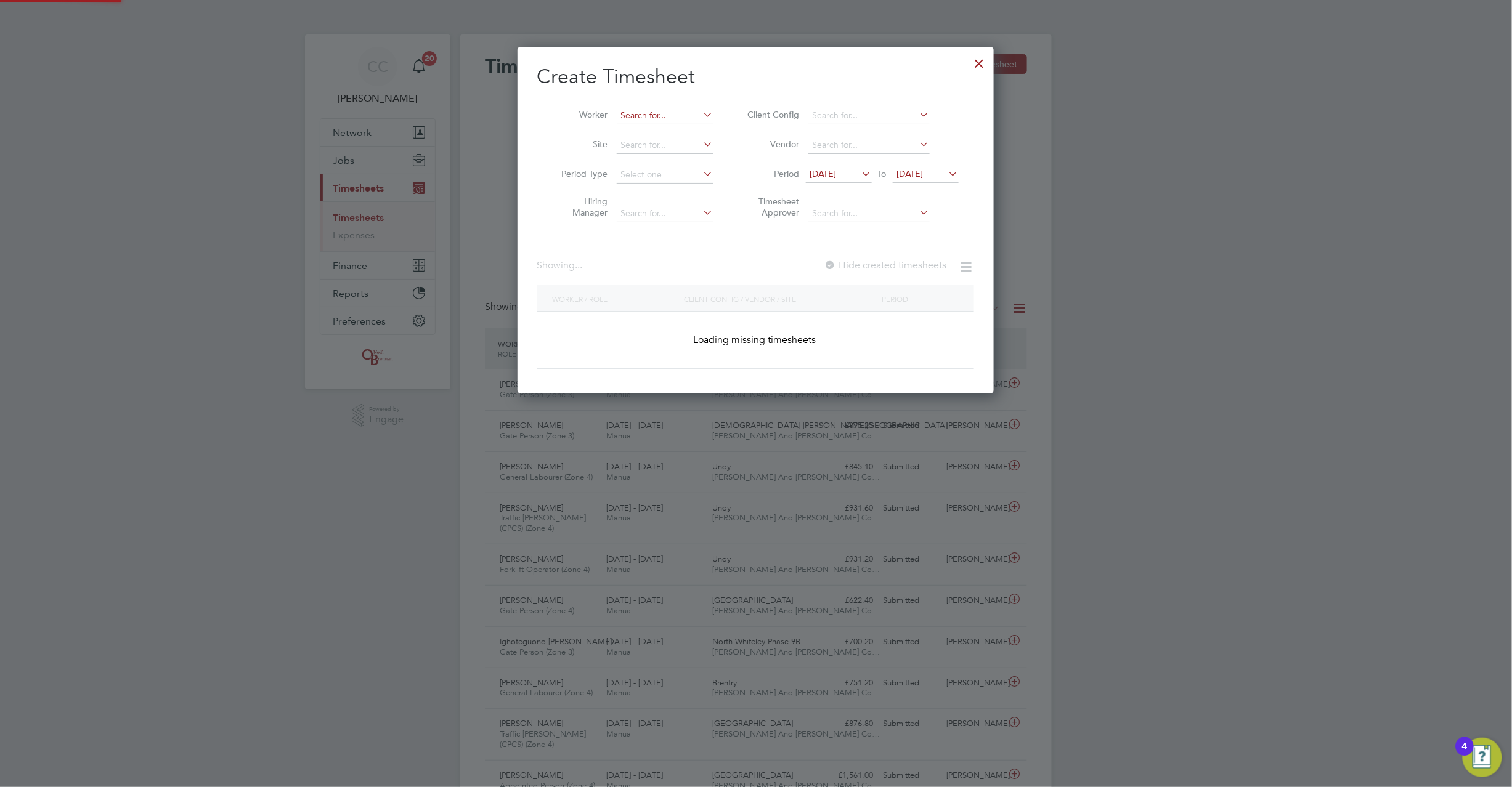
scroll to position [348, 477]
click at [679, 111] on input at bounding box center [665, 116] width 96 height 17
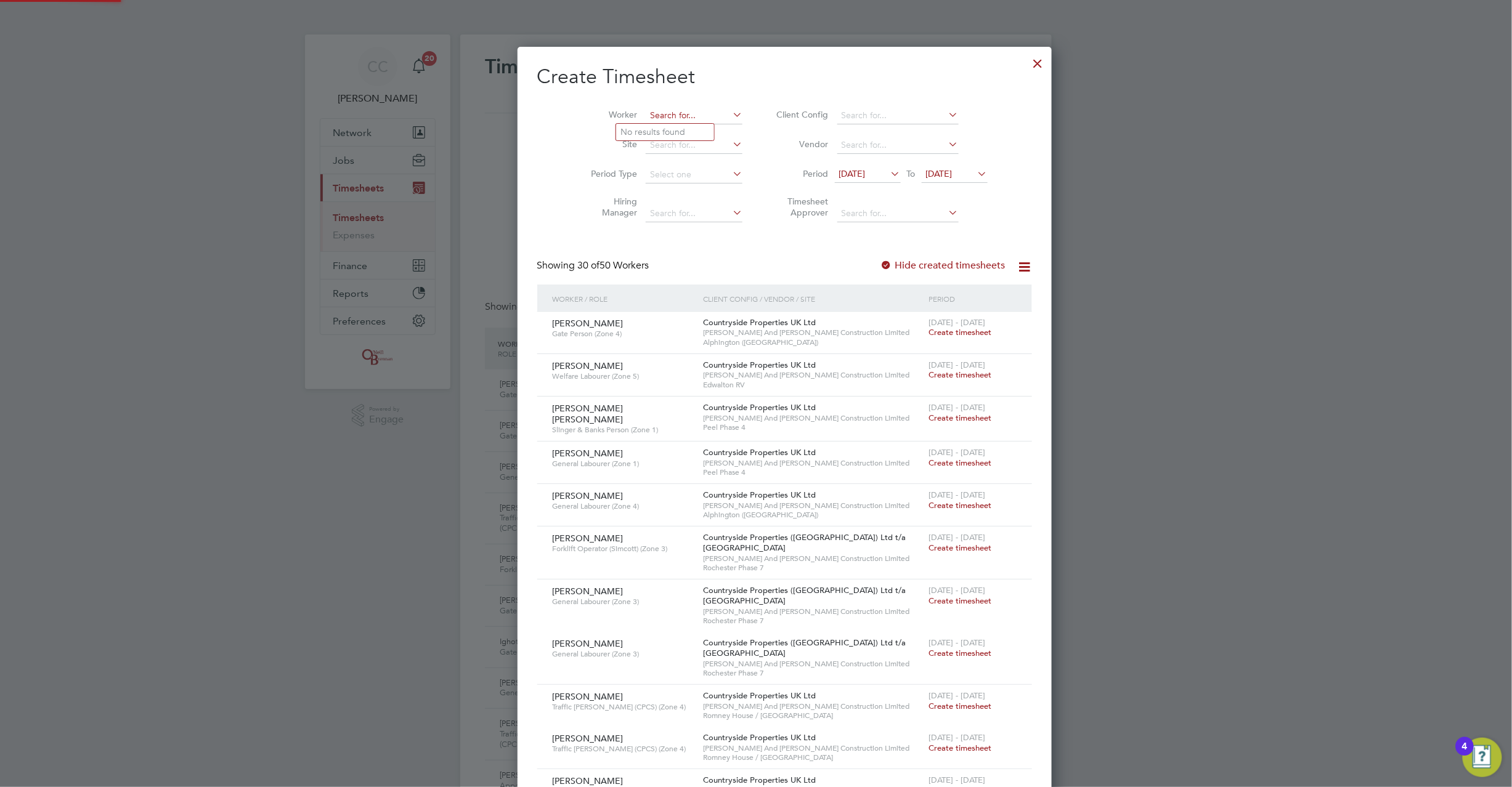
scroll to position [2063, 477]
click at [661, 125] on li "[PERSON_NAME]" at bounding box center [681, 132] width 129 height 16
type input "[PERSON_NAME]"
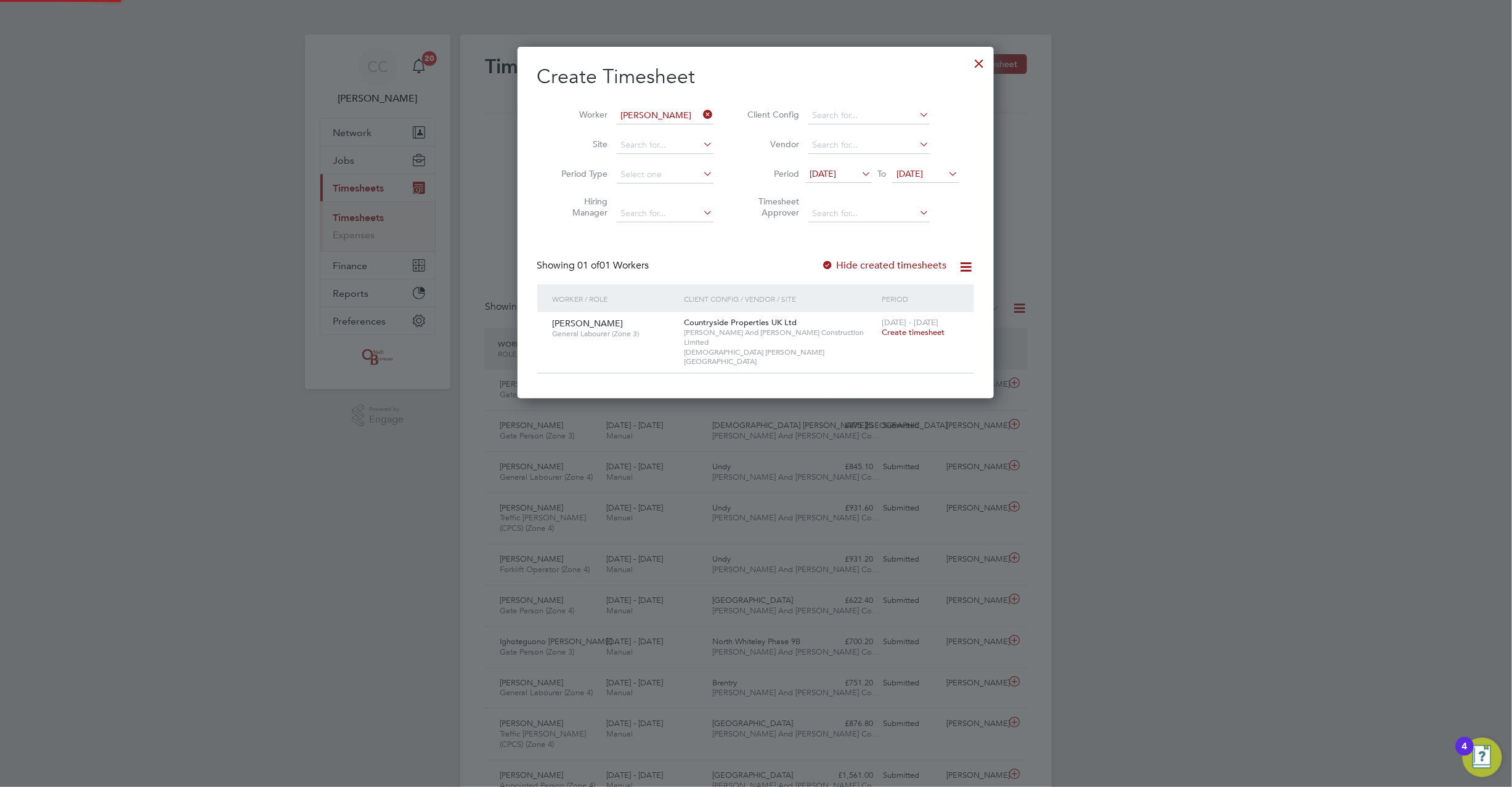
scroll to position [332, 477]
click at [829, 265] on div at bounding box center [827, 266] width 13 height 13
click at [830, 265] on div at bounding box center [827, 266] width 13 height 13
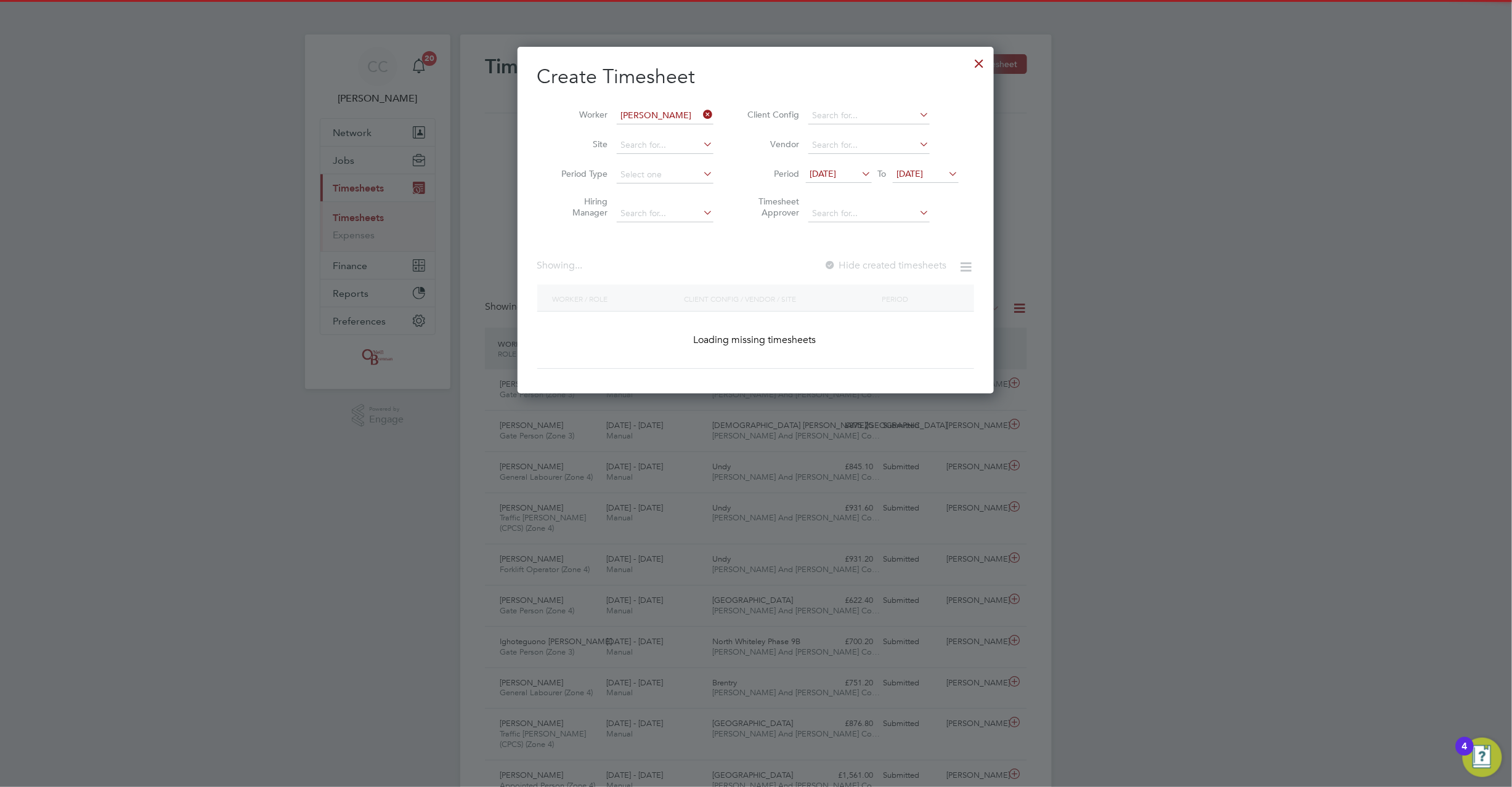
scroll to position [375, 477]
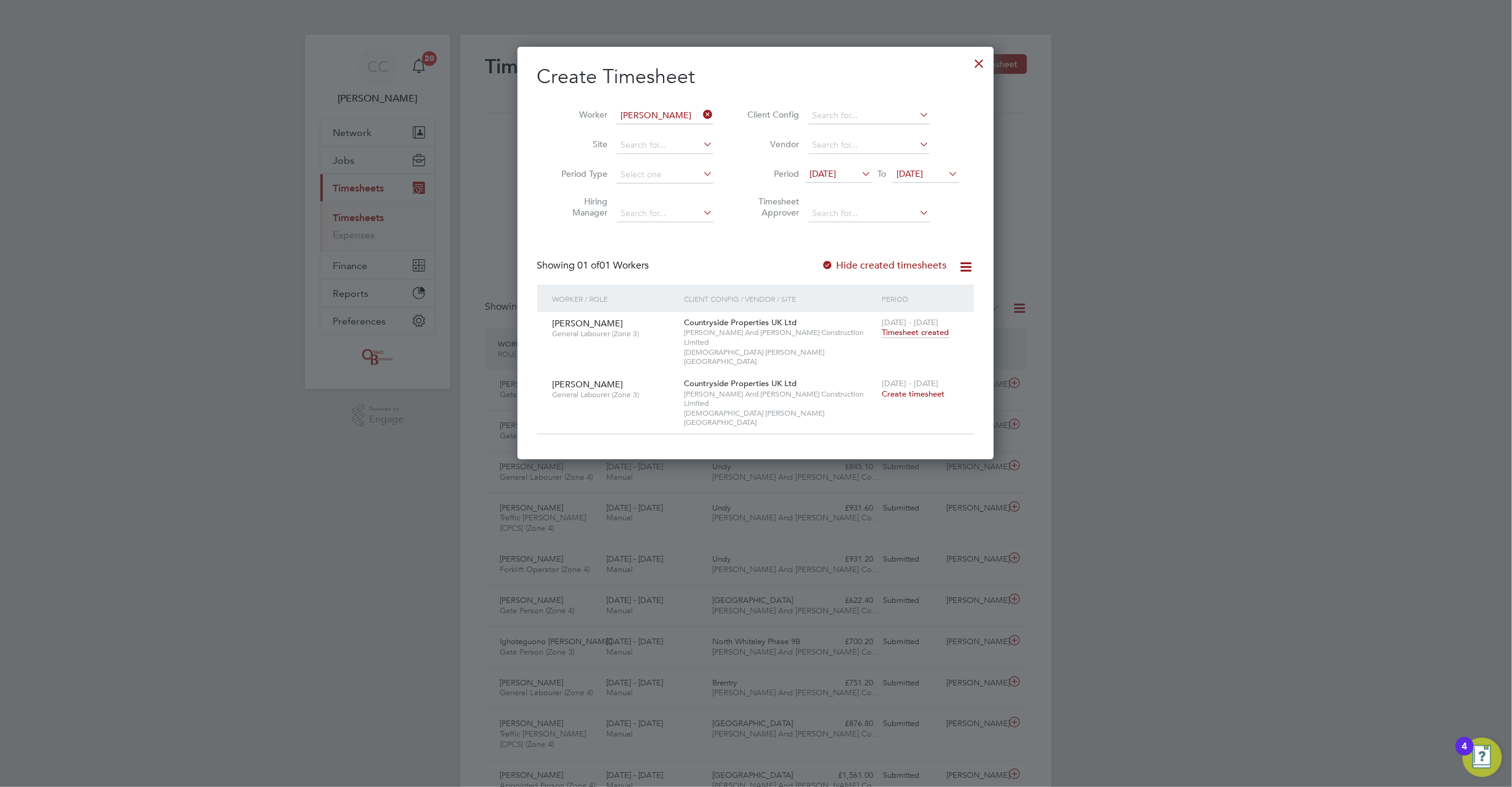
click at [907, 389] on span "Create timesheet" at bounding box center [913, 394] width 63 height 11
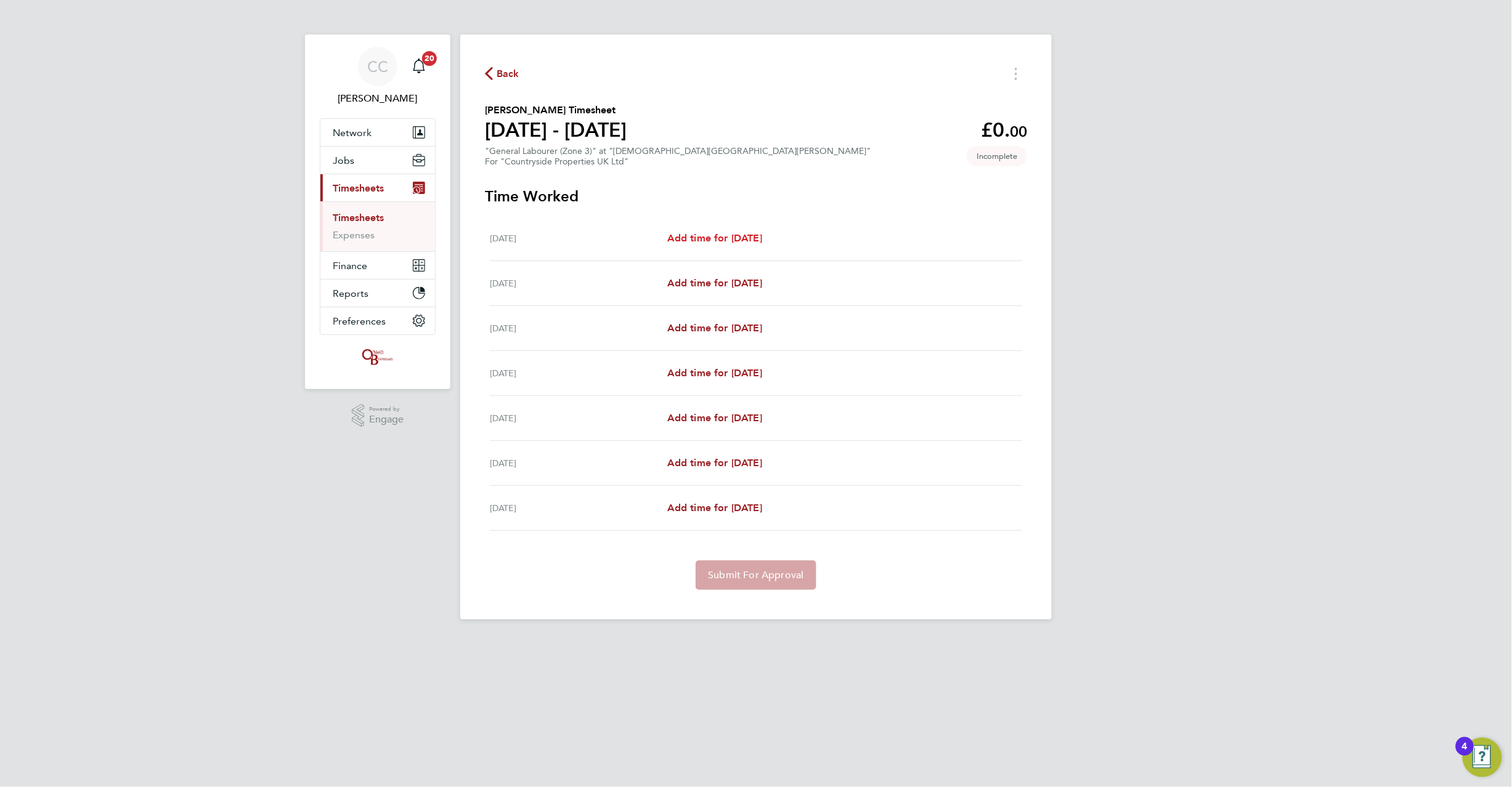
click at [717, 237] on span "Add time for [DATE]" at bounding box center [715, 238] width 94 height 12
select select "30"
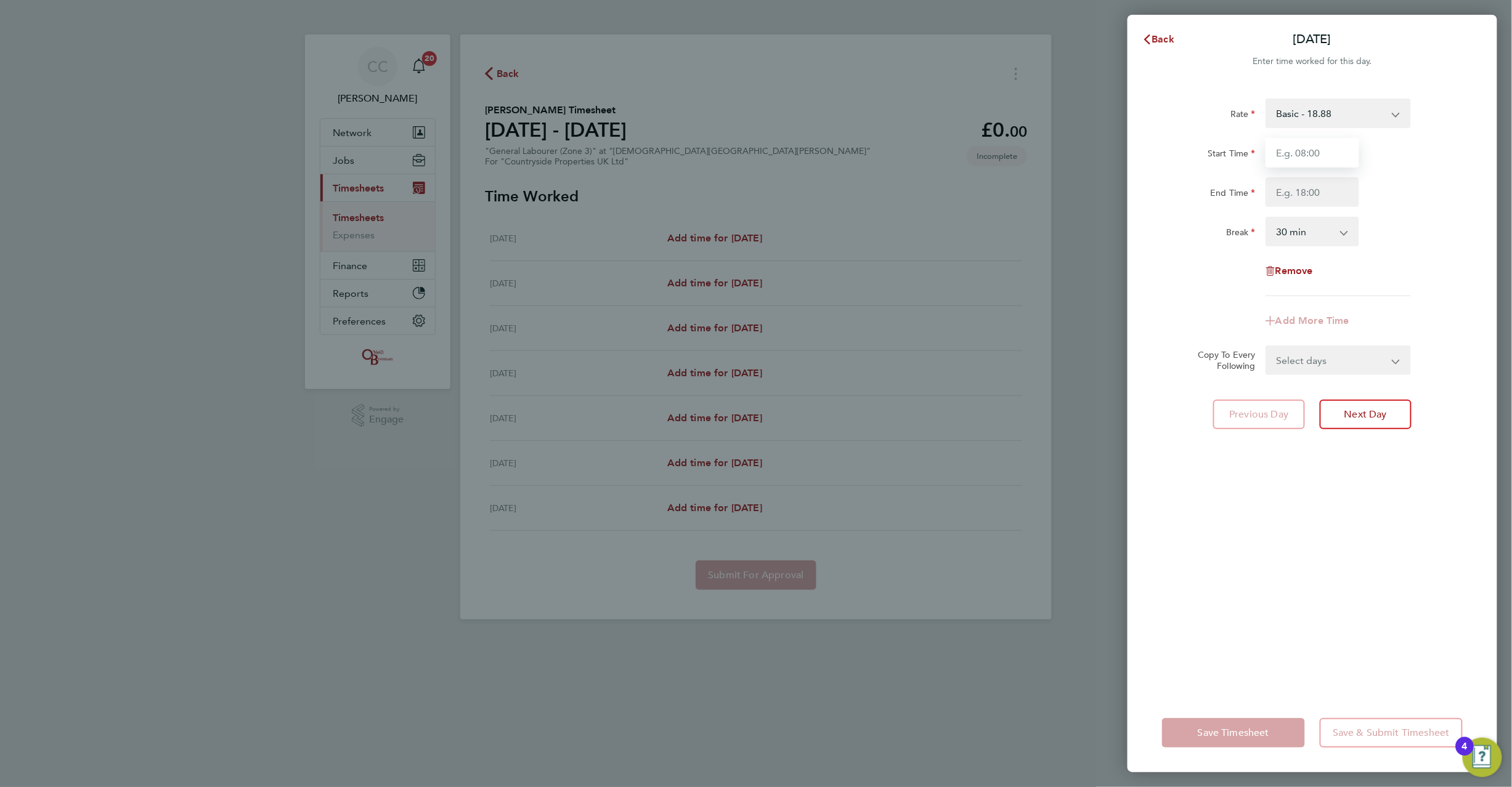
click at [1311, 148] on input "Start Time" at bounding box center [1312, 152] width 93 height 30
type input "08:00"
type input "17:00"
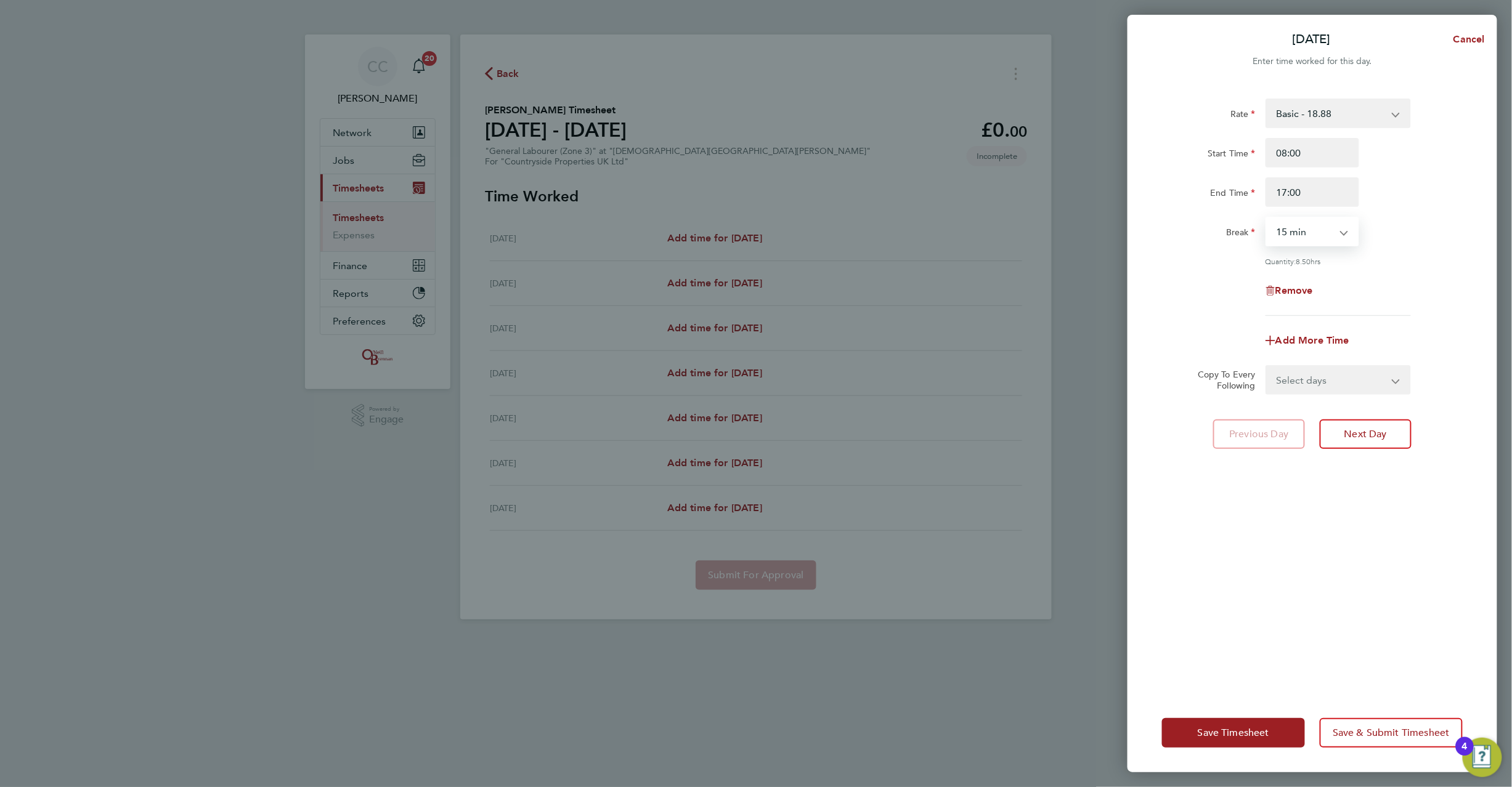
select select "0"
drag, startPoint x: 1351, startPoint y: 368, endPoint x: 1339, endPoint y: 389, distance: 24.2
click at [1351, 368] on select "Select days Day Weekday (Mon-Fri) Weekend (Sat-Sun) [DATE] [DATE] [DATE] [DATE]…" at bounding box center [1331, 380] width 129 height 27
select select "WEEKDAY"
click at [1266, 367] on select "Select days Day Weekday (Mon-Fri) Weekend (Sat-Sun) [DATE] [DATE] [DATE] [DATE]…" at bounding box center [1331, 380] width 129 height 27
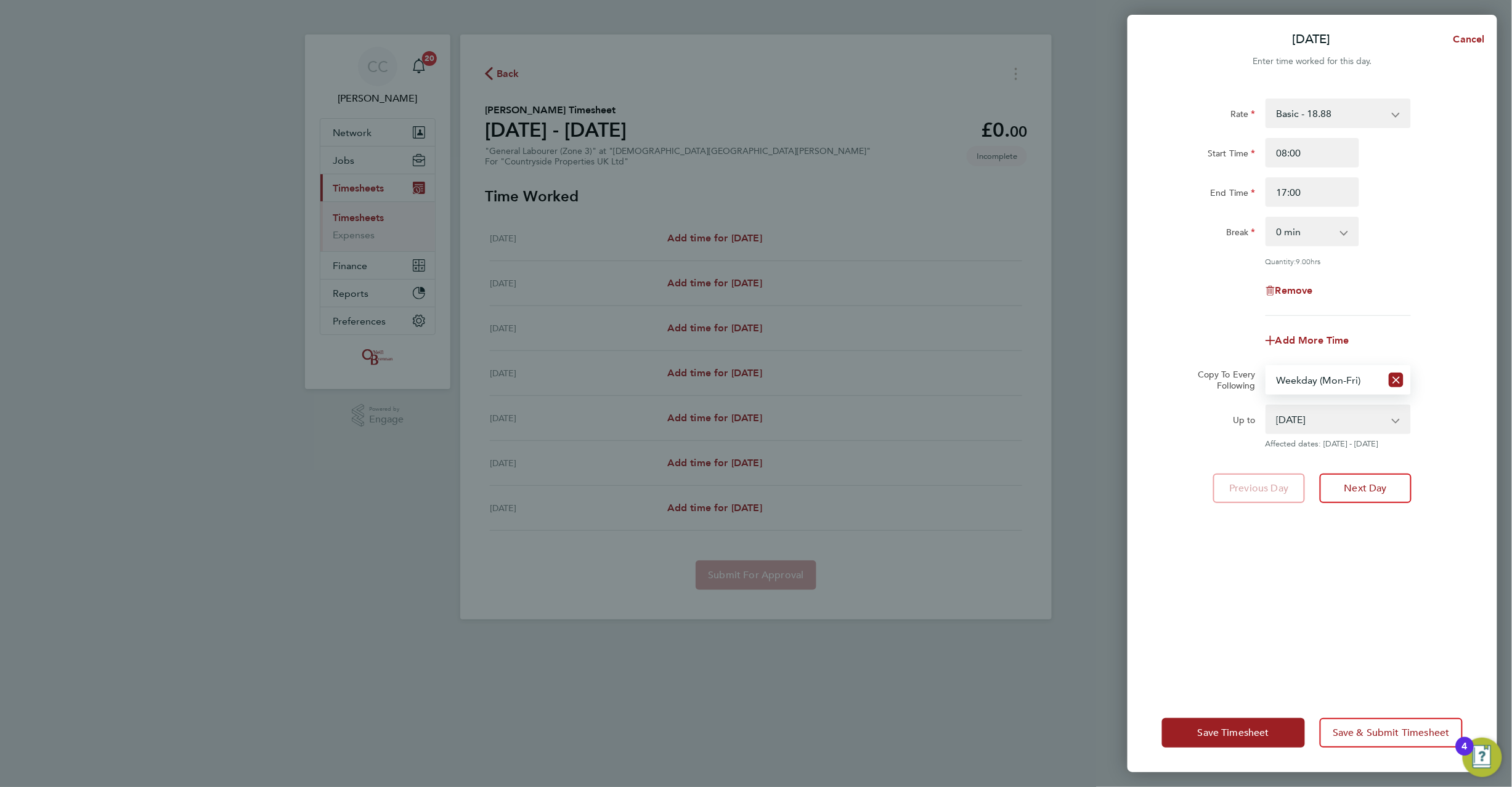
click at [1312, 414] on select "[DATE] [DATE] [DATE] [DATE] [DATE] [DATE]" at bounding box center [1330, 419] width 128 height 27
select select "[DATE]"
click at [1266, 406] on select "[DATE] [DATE] [DATE] [DATE] [DATE] [DATE]" at bounding box center [1330, 419] width 128 height 27
click at [1316, 150] on input "08:00" at bounding box center [1312, 152] width 93 height 30
drag, startPoint x: 1305, startPoint y: 151, endPoint x: 1235, endPoint y: 158, distance: 70.3
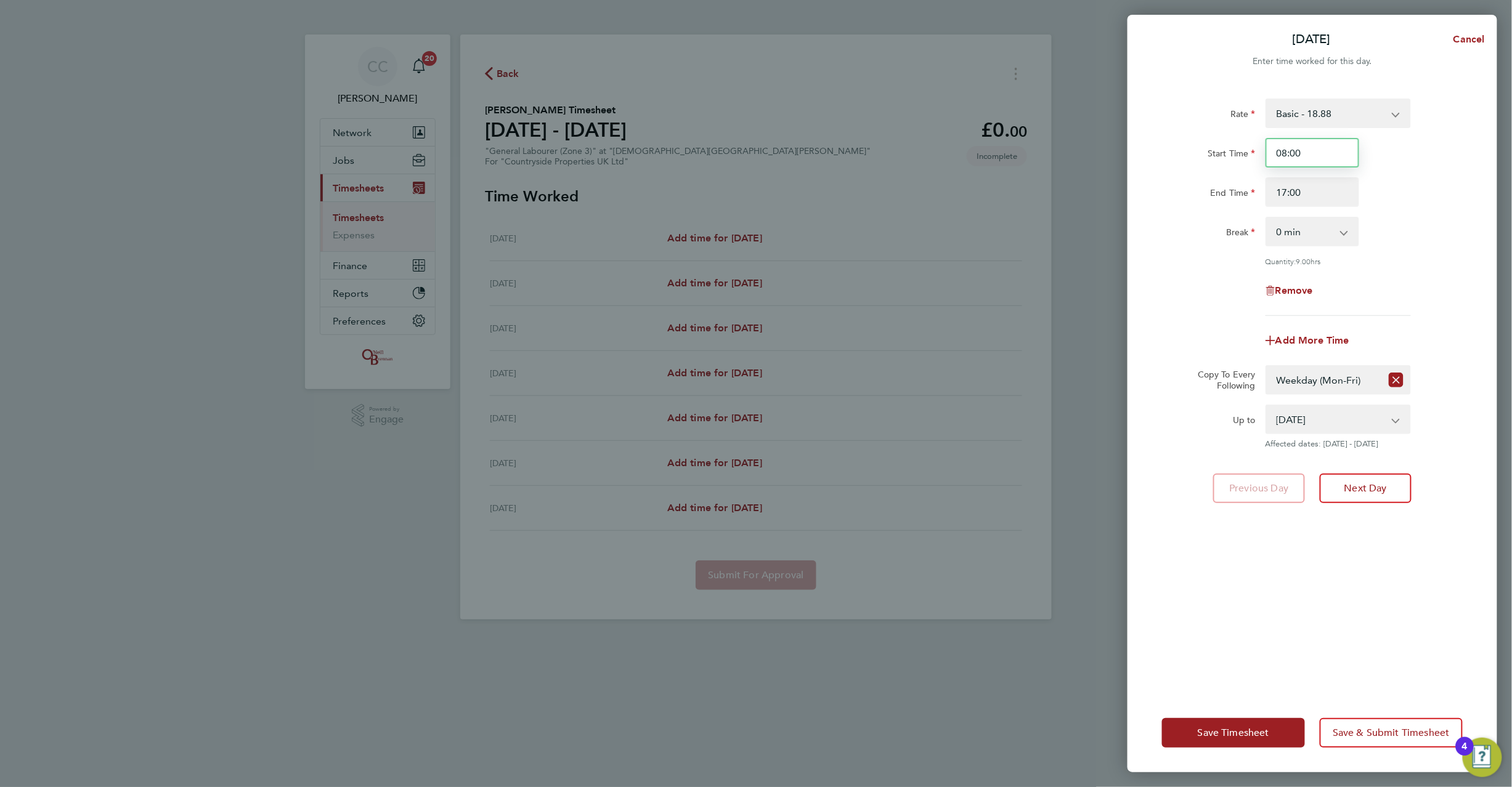
click at [1235, 158] on div "Start Time 08:00" at bounding box center [1312, 152] width 310 height 30
click at [1285, 151] on input "08:00" at bounding box center [1312, 152] width 93 height 30
click at [1285, 145] on input "08:00" at bounding box center [1312, 152] width 93 height 30
type input "07:00"
click at [1318, 382] on select "Select days Day Weekday (Mon-Fri) Weekend (Sat-Sun) [DATE] [DATE] [DATE] [DATE]…" at bounding box center [1323, 380] width 115 height 27
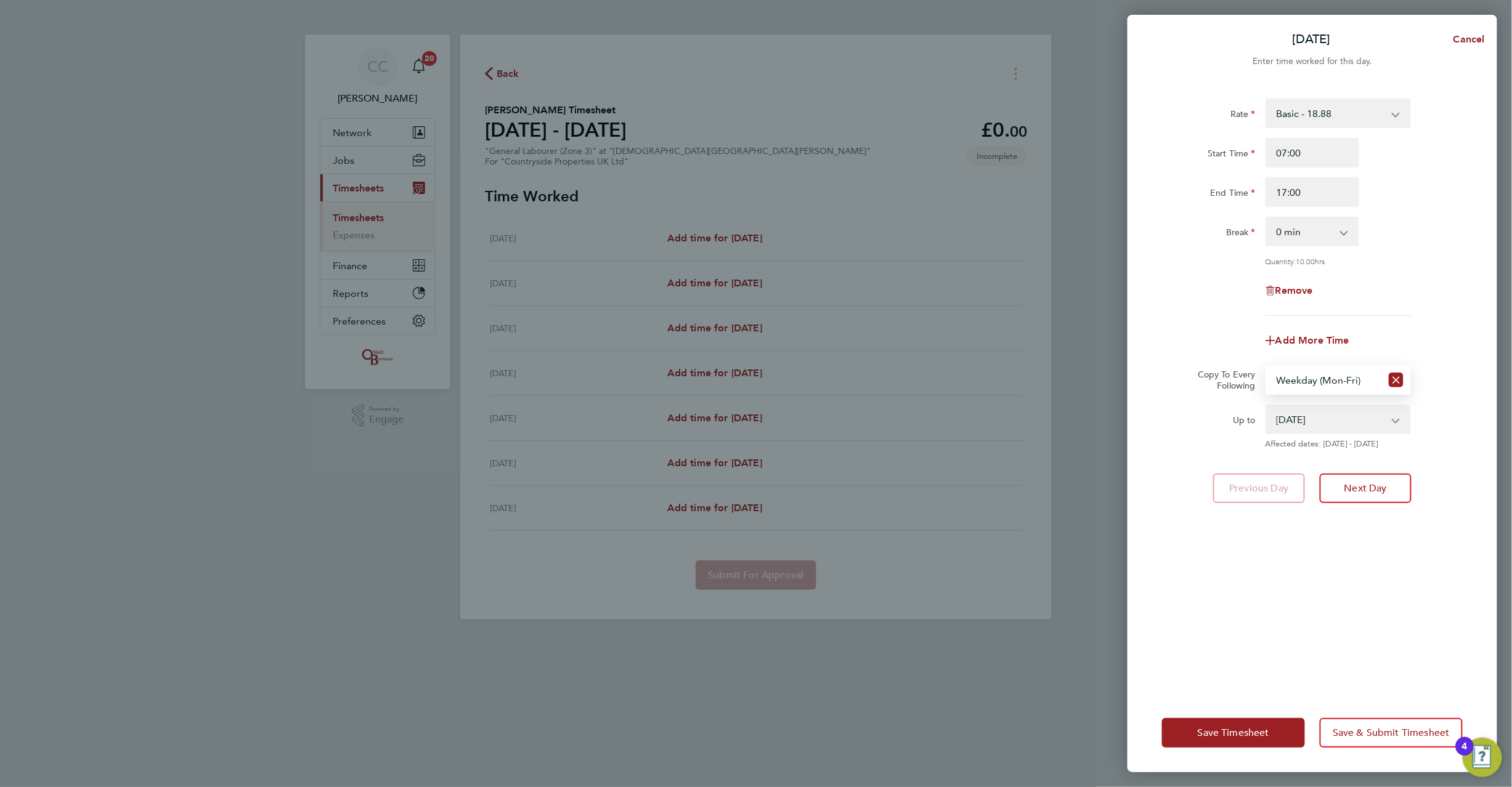
drag, startPoint x: 1318, startPoint y: 382, endPoint x: 1316, endPoint y: 390, distance: 8.2
click at [1318, 382] on select "Select days Day Weekday (Mon-Fri) Weekend (Sat-Sun) [DATE] [DATE] [DATE] [DATE]…" at bounding box center [1323, 380] width 115 height 27
click at [1305, 425] on select "[DATE] [DATE] [DATE] [DATE] [DATE] [DATE]" at bounding box center [1330, 419] width 128 height 27
select select "[DATE]"
click at [1266, 406] on select "[DATE] [DATE] [DATE] [DATE] [DATE] [DATE]" at bounding box center [1330, 419] width 128 height 27
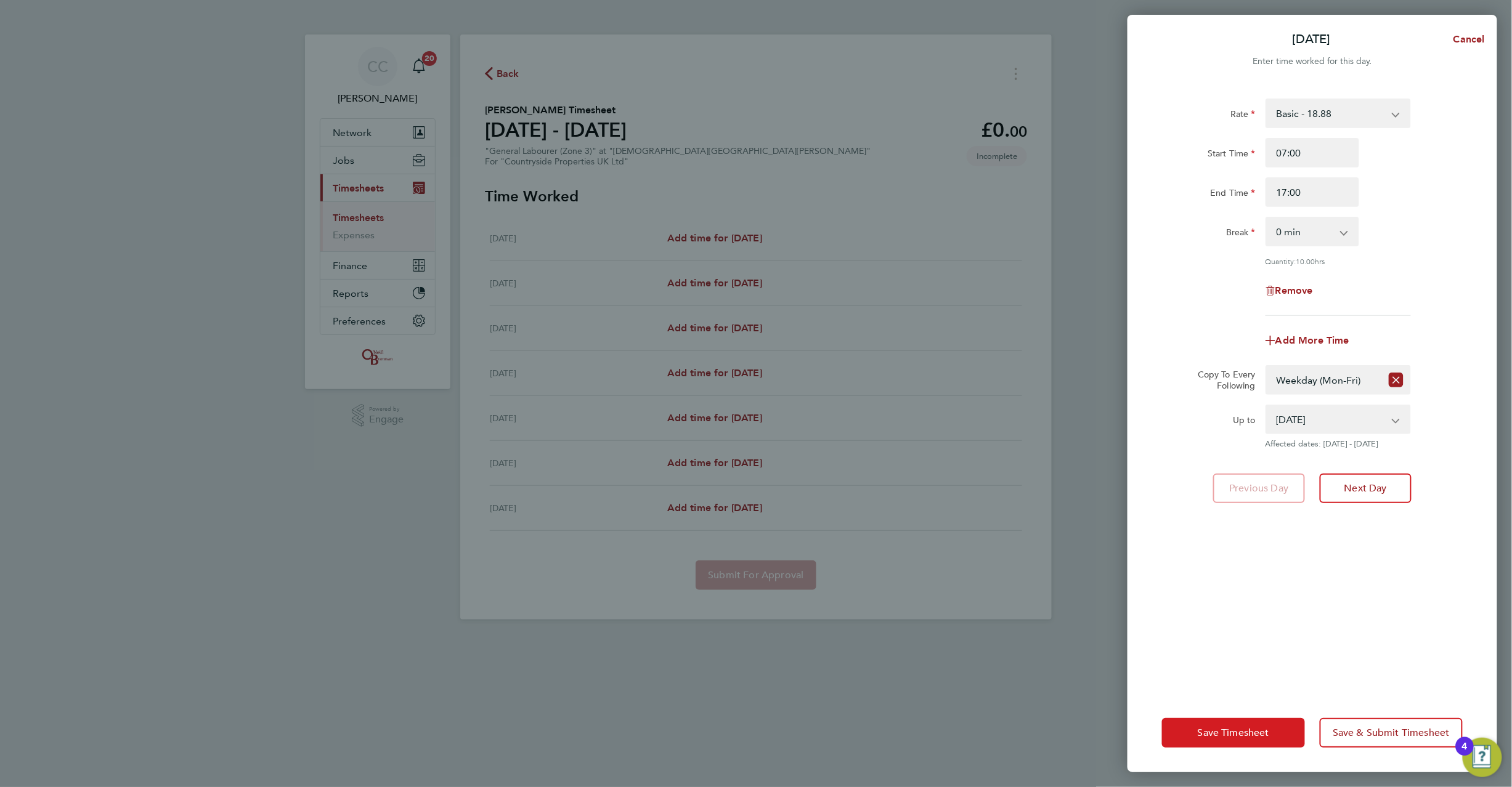
click at [1230, 736] on span "Save Timesheet" at bounding box center [1233, 733] width 71 height 13
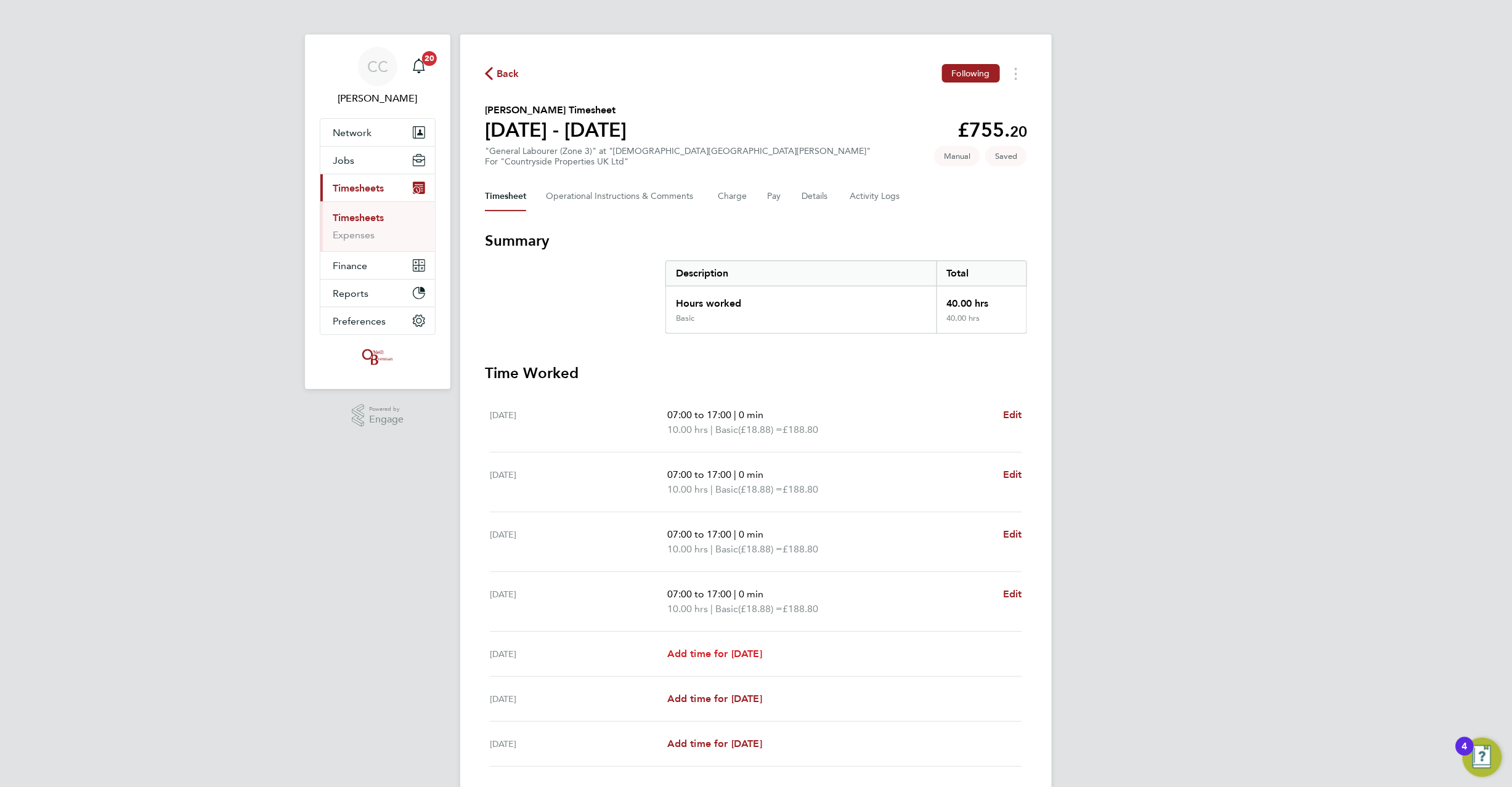
click at [701, 656] on span "Add time for [DATE]" at bounding box center [715, 654] width 94 height 12
select select "30"
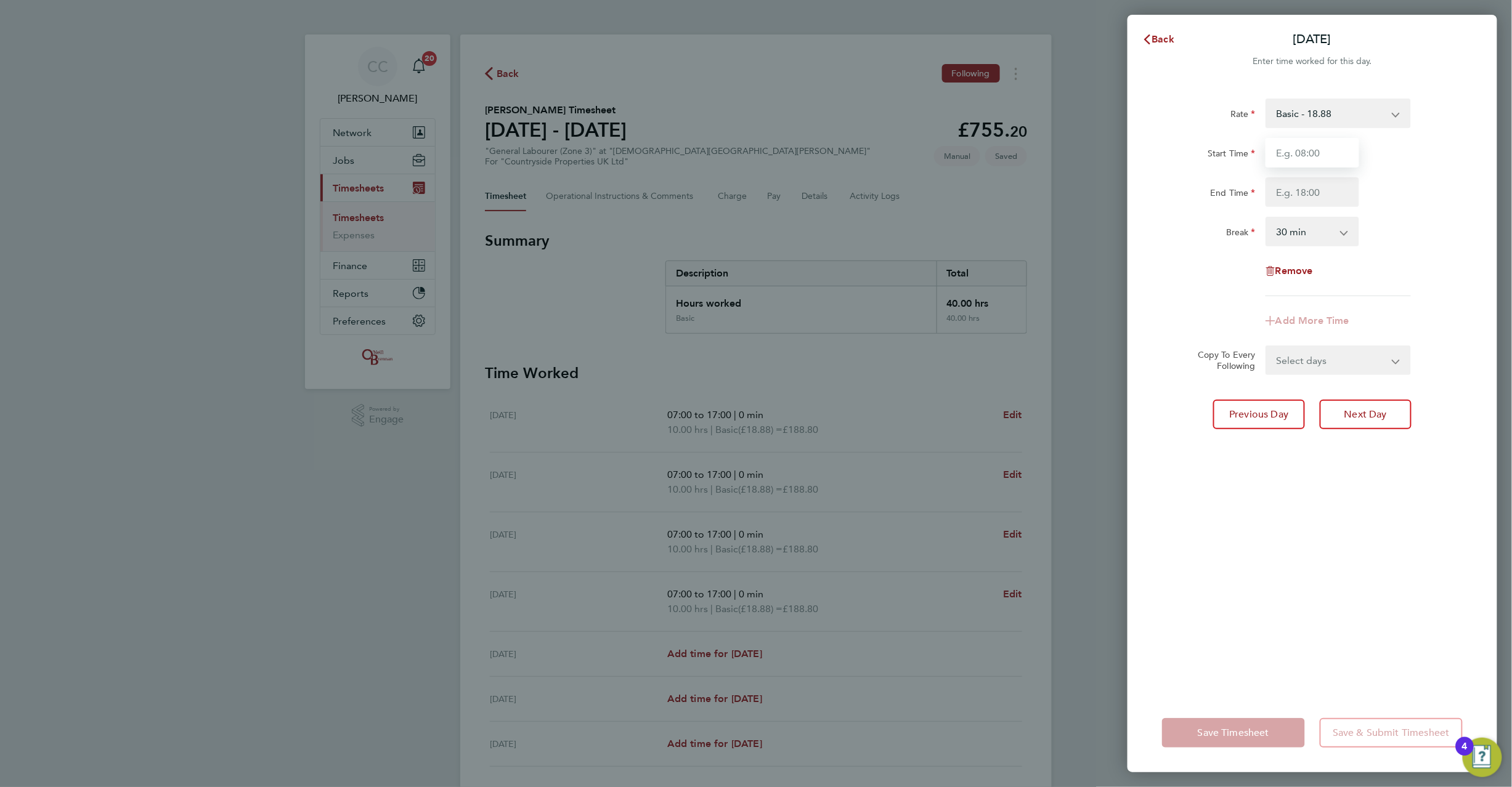
click at [1307, 163] on input "Start Time" at bounding box center [1312, 152] width 93 height 30
type input "08:00"
type input "17:00"
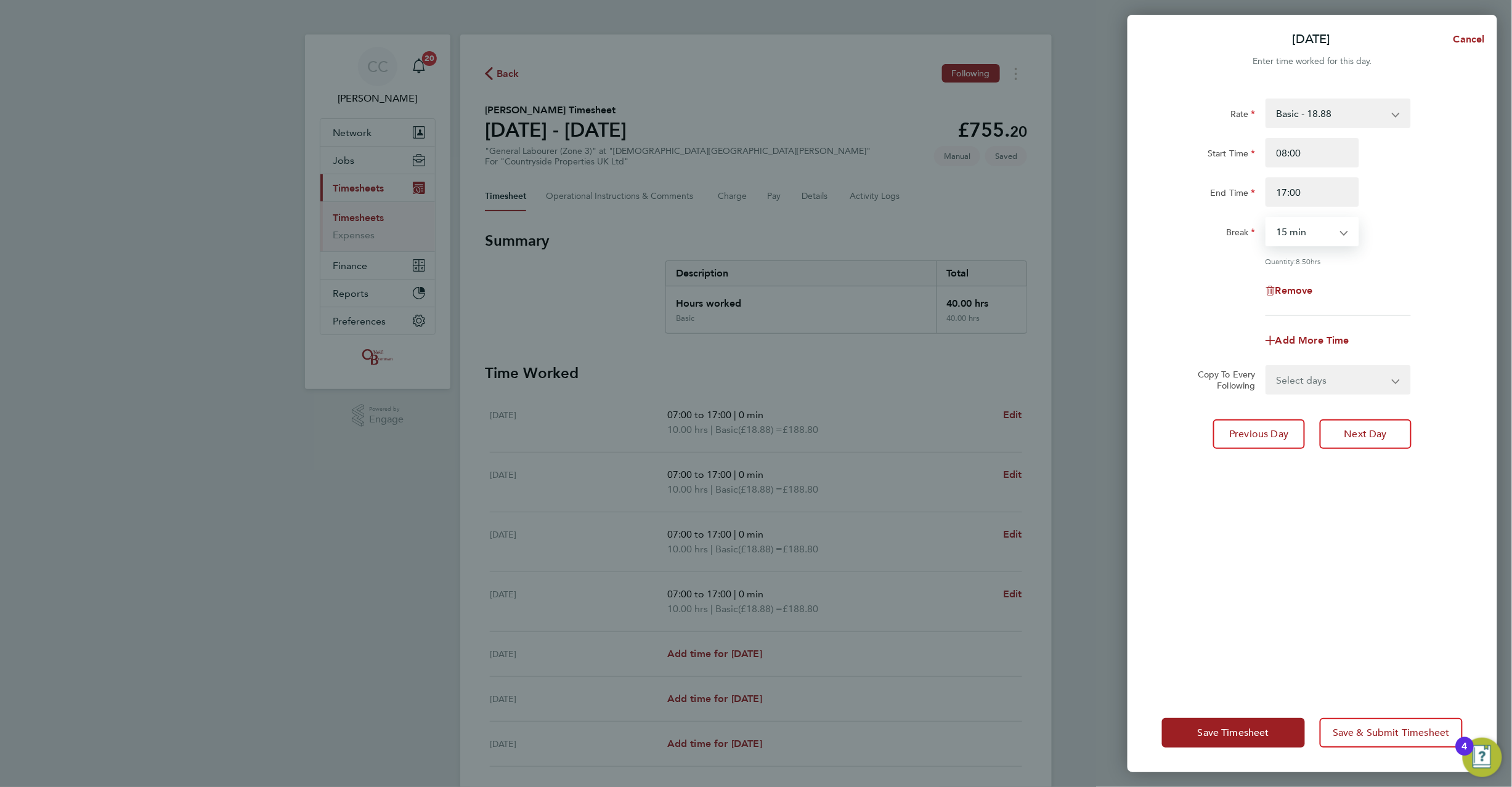
select select "0"
click at [1307, 370] on select "Select days Day Weekend (Sat-Sun) [DATE] [DATE]" at bounding box center [1331, 380] width 129 height 27
select select "DAY"
click at [1266, 367] on select "Select days Day Weekend (Sat-Sun) [DATE] [DATE]" at bounding box center [1331, 380] width 129 height 27
click at [1292, 420] on select "[DATE] [DATE]" at bounding box center [1330, 419] width 128 height 27
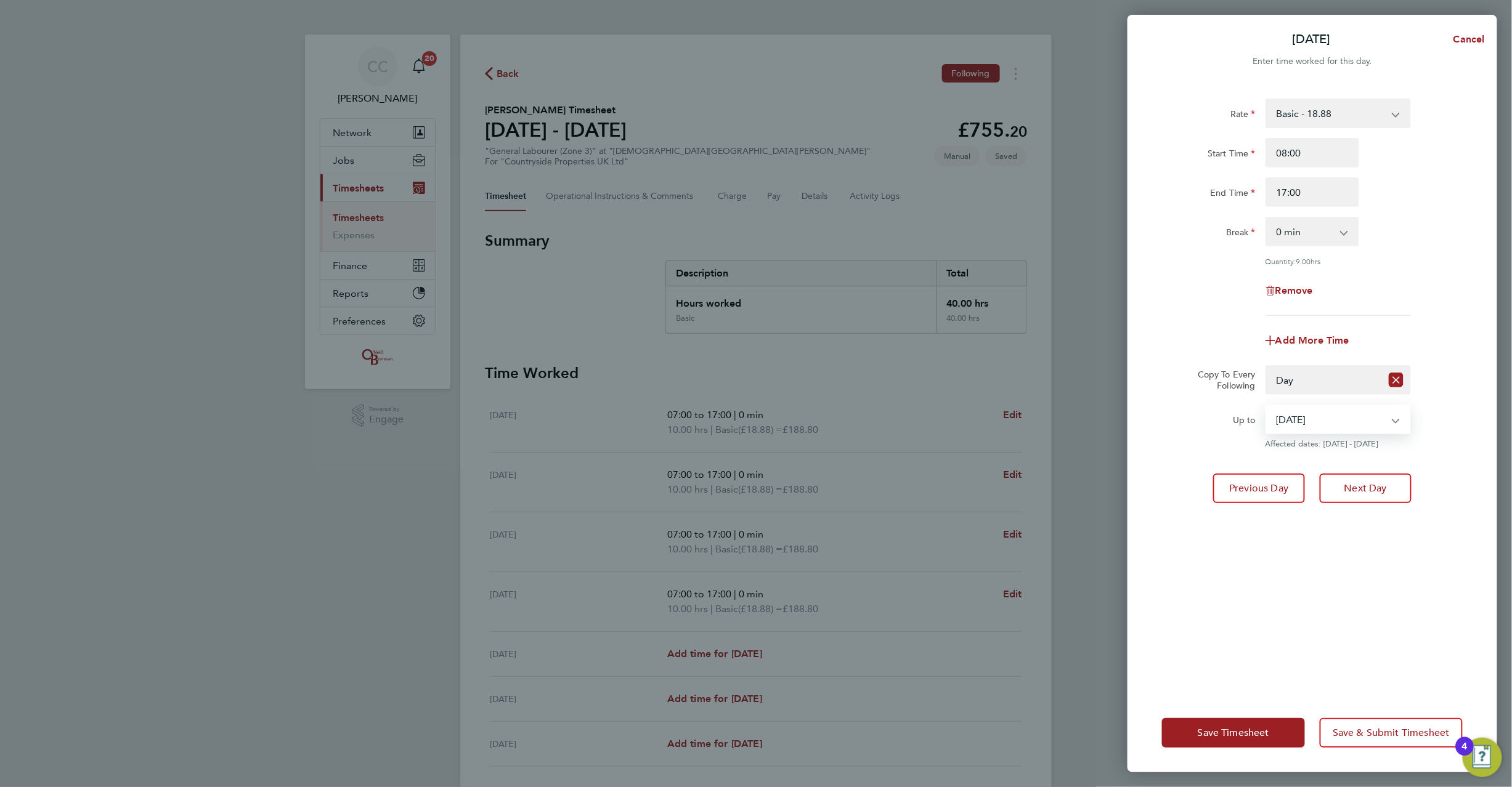
select select "[DATE]"
click at [1266, 406] on select "[DATE] [DATE]" at bounding box center [1330, 419] width 128 height 27
click at [1243, 735] on span "Save Timesheet" at bounding box center [1233, 733] width 71 height 13
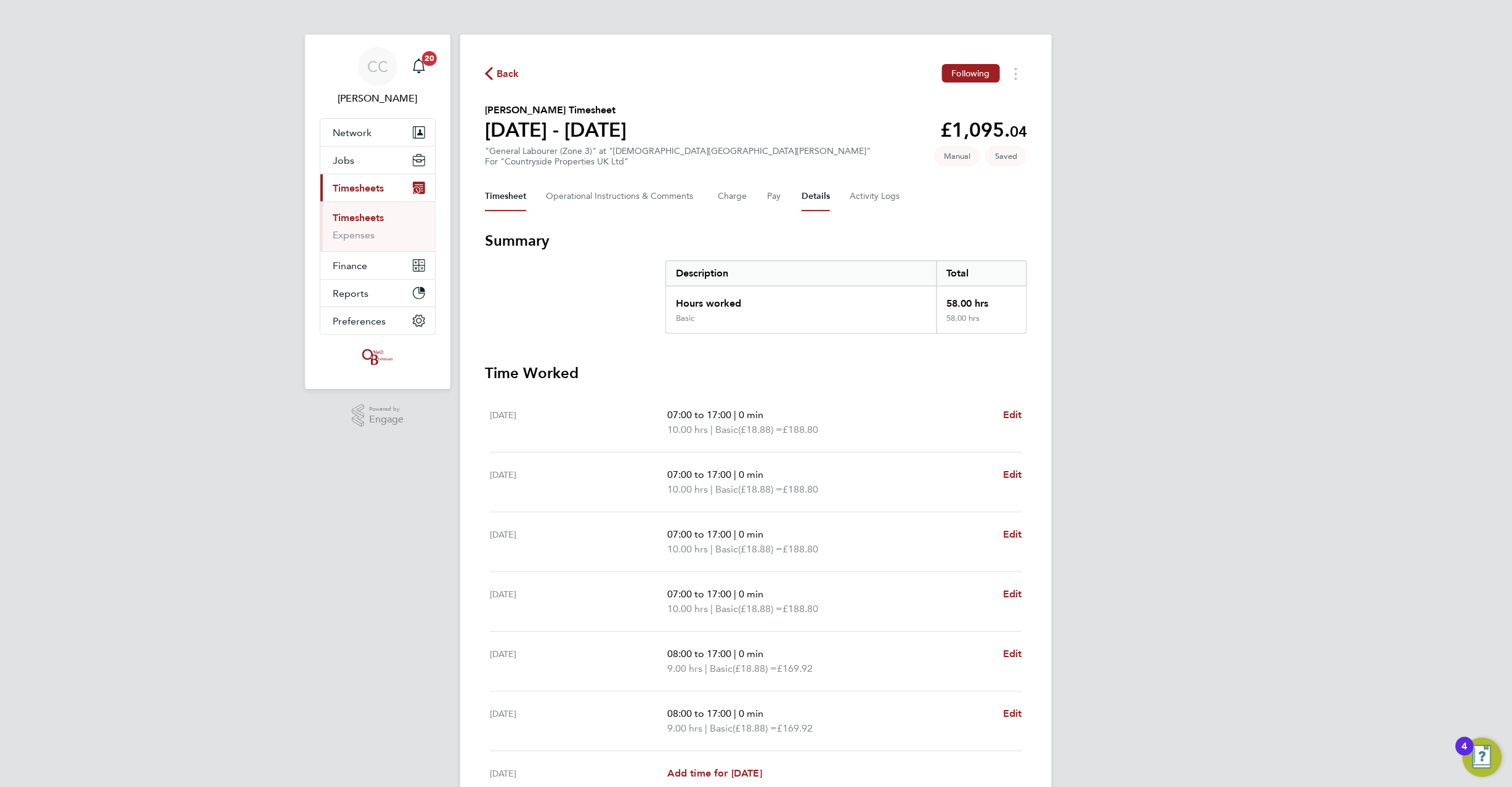
click at [823, 197] on button "Details" at bounding box center [815, 197] width 28 height 30
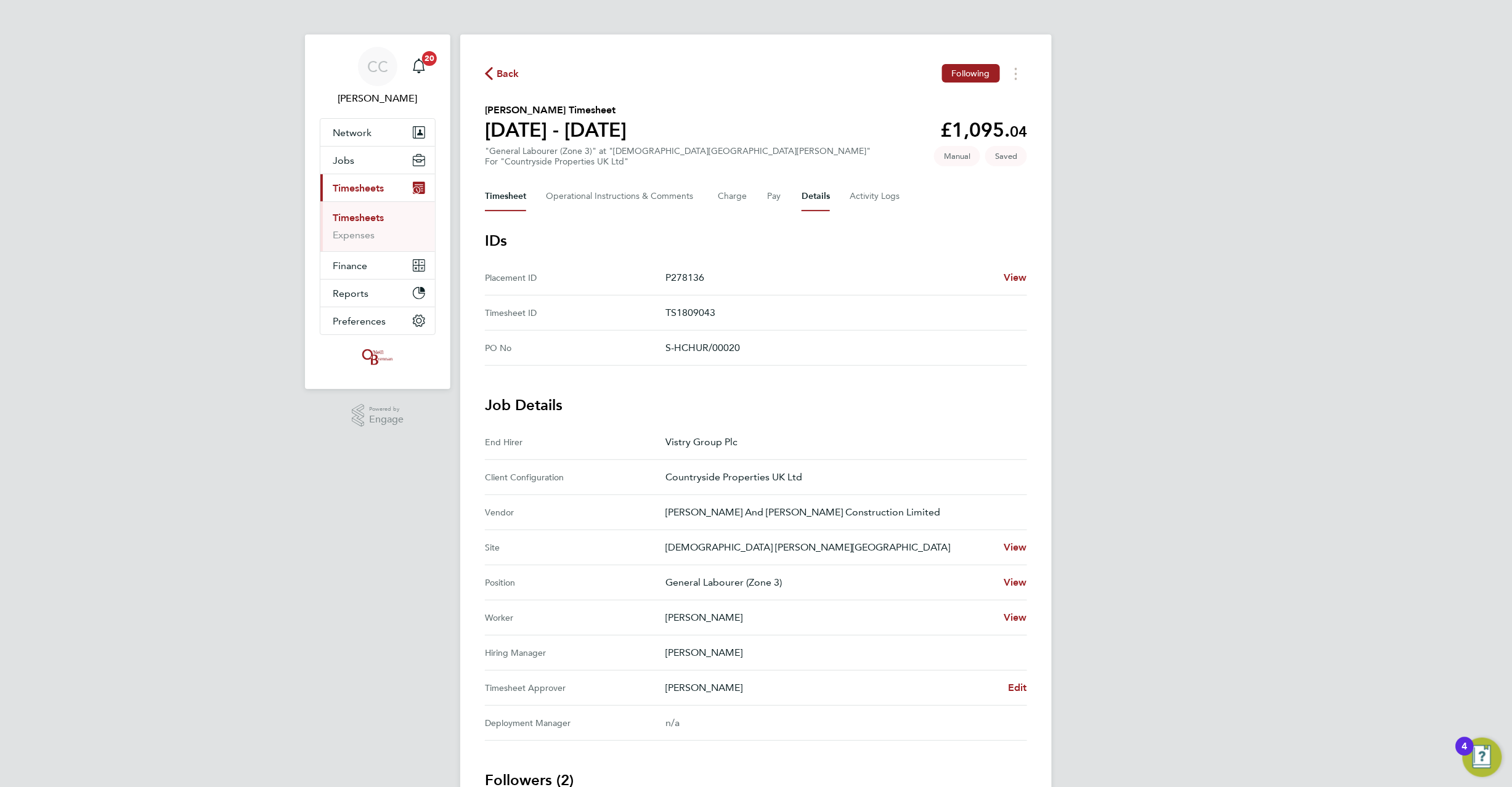
click at [504, 202] on button "Timesheet" at bounding box center [505, 197] width 41 height 30
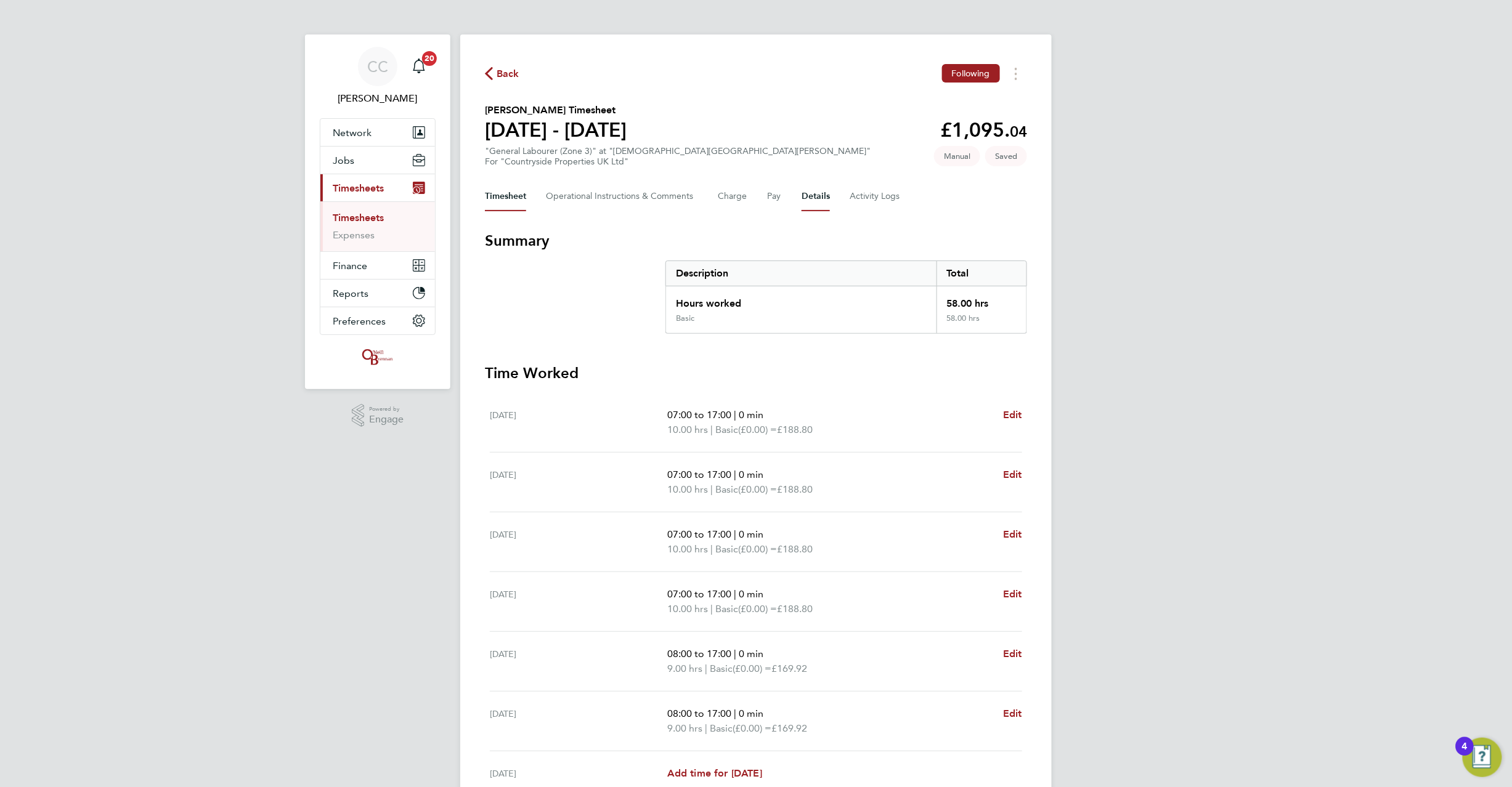
click at [824, 187] on button "Details" at bounding box center [815, 197] width 28 height 30
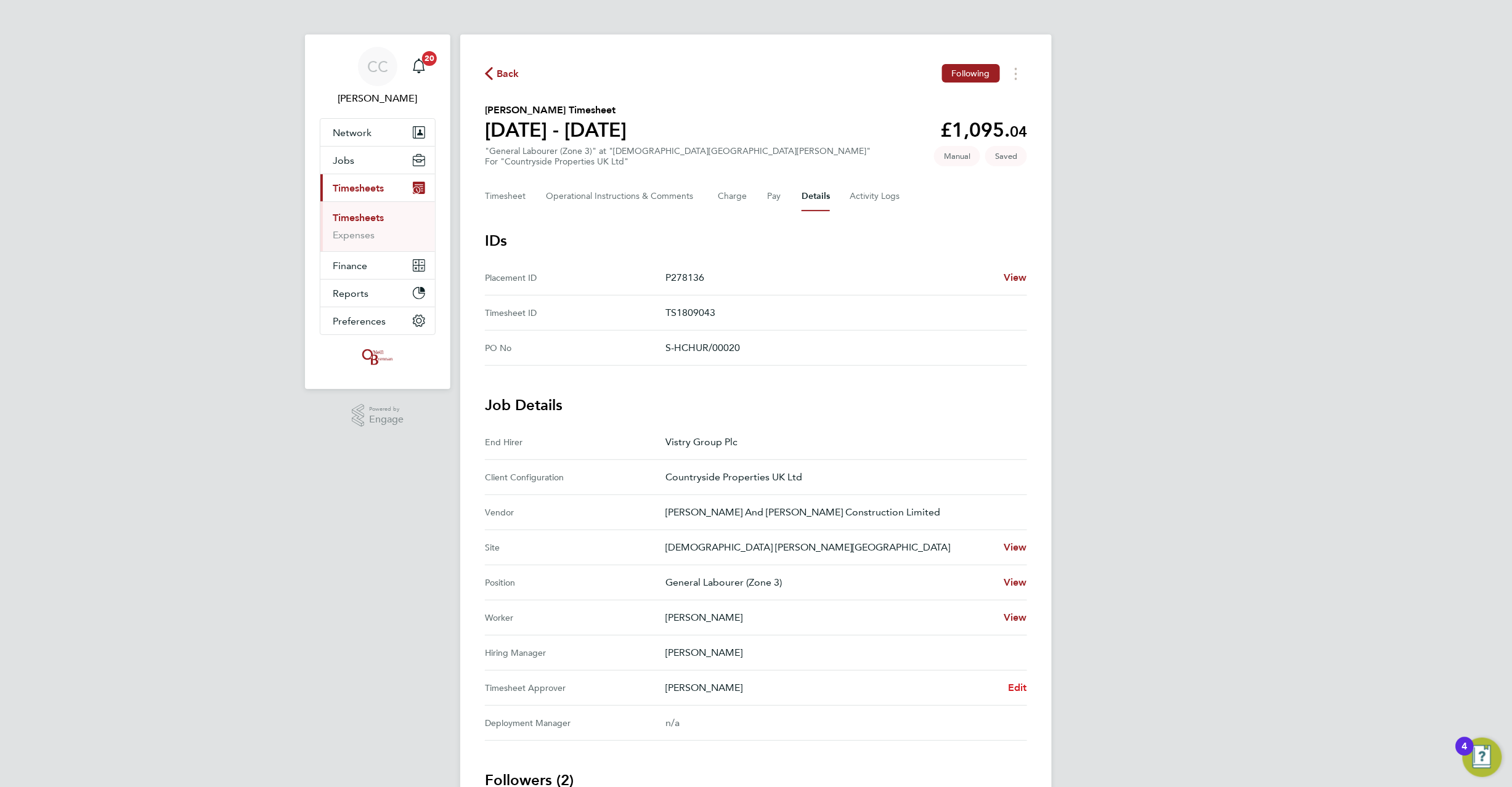
click at [1014, 689] on span "Edit" at bounding box center [1017, 688] width 19 height 12
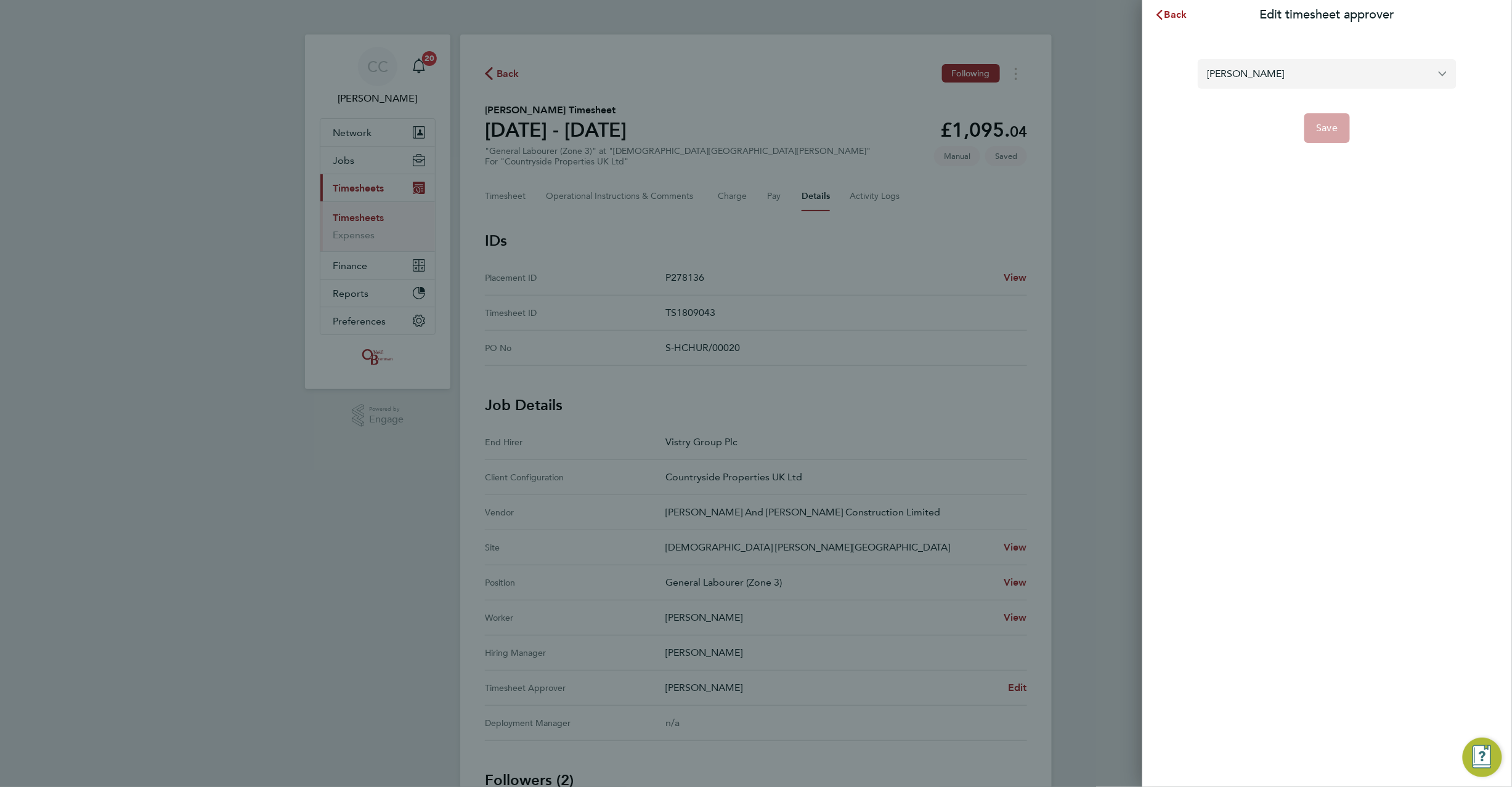
click at [1247, 77] on input "[PERSON_NAME]" at bounding box center [1326, 73] width 259 height 29
type input "[PERSON_NAME]"
click at [1184, 13] on span "Back" at bounding box center [1176, 14] width 23 height 12
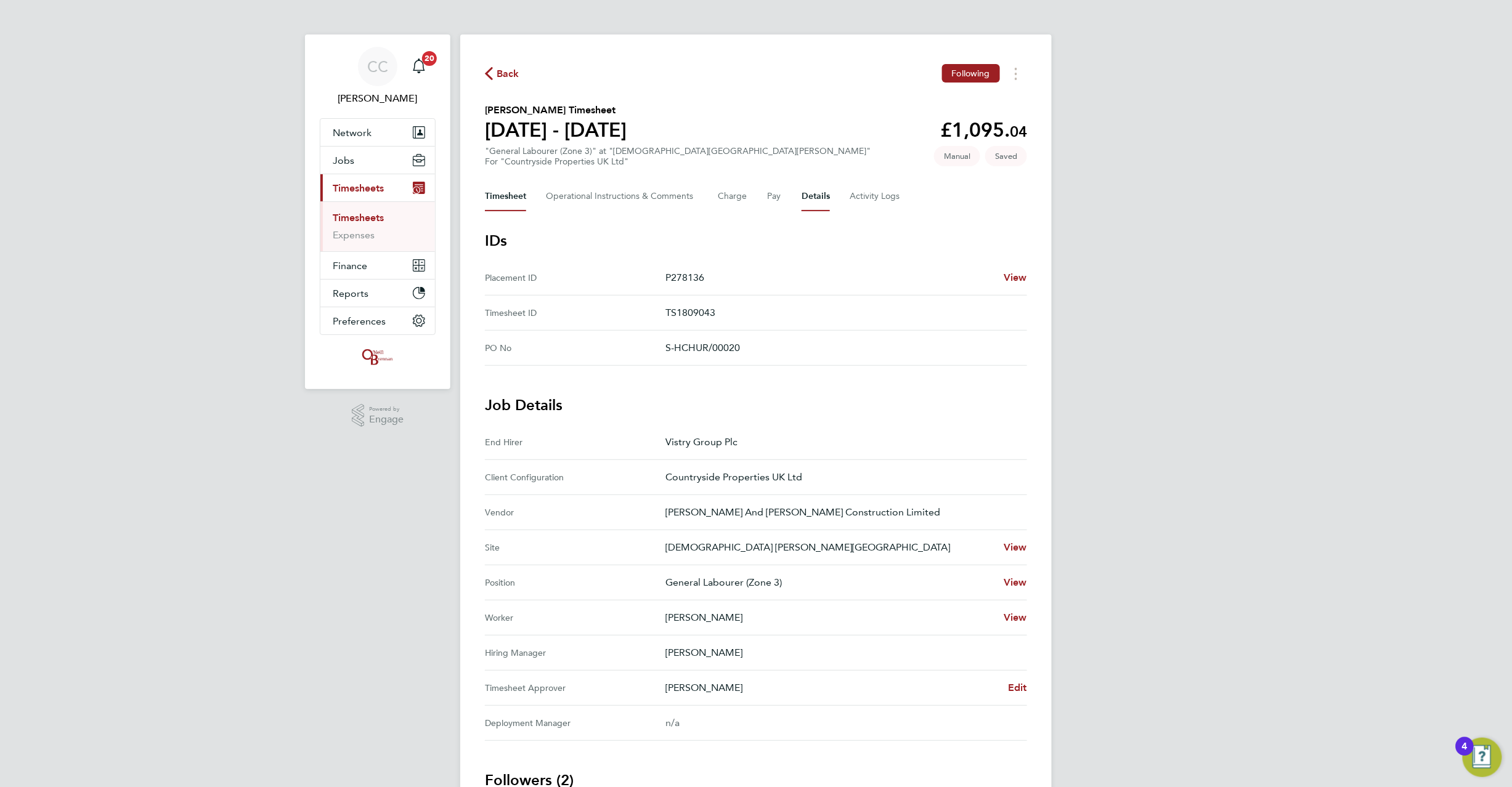
click at [499, 201] on button "Timesheet" at bounding box center [505, 197] width 41 height 30
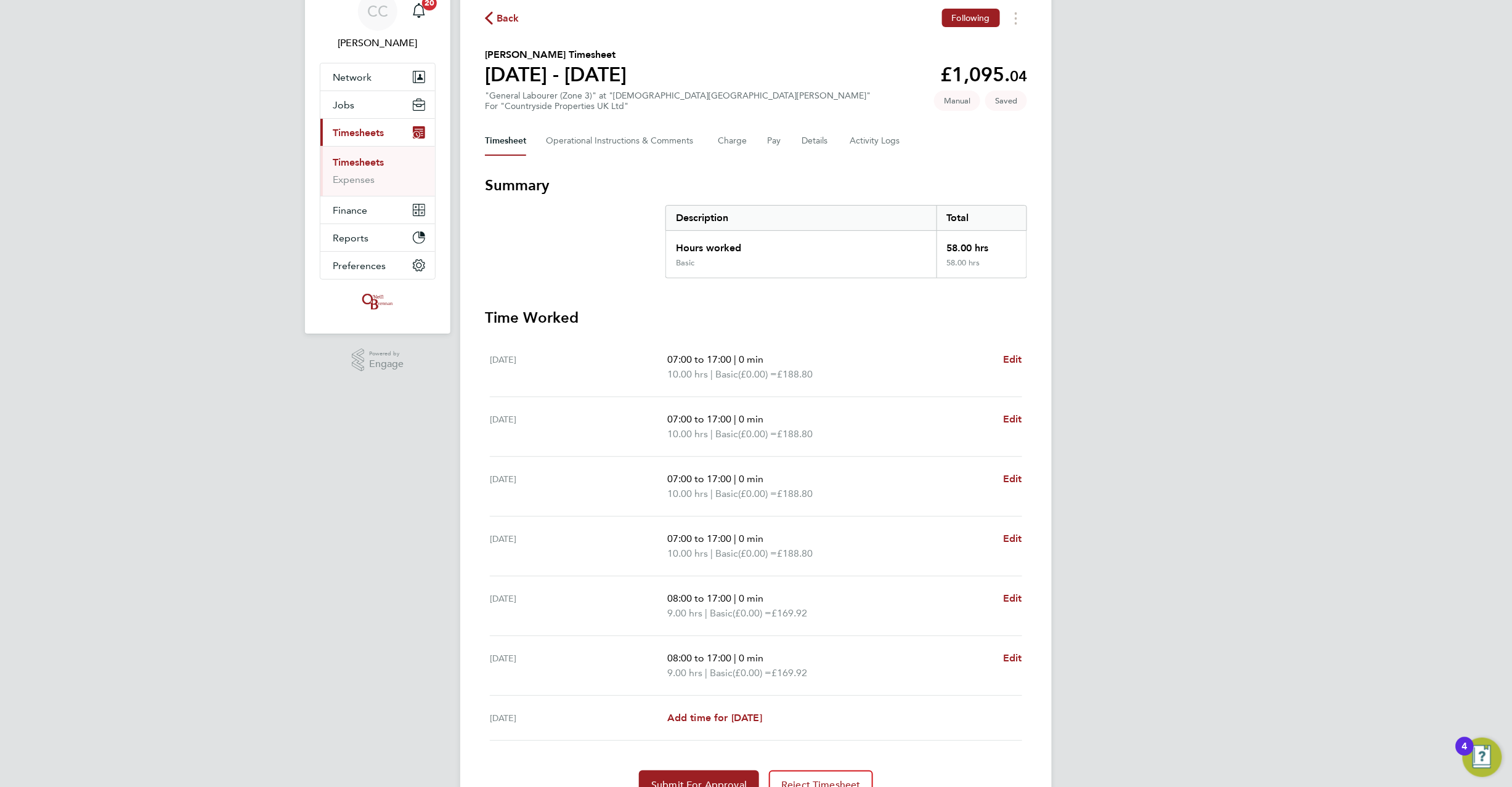
scroll to position [118, 0]
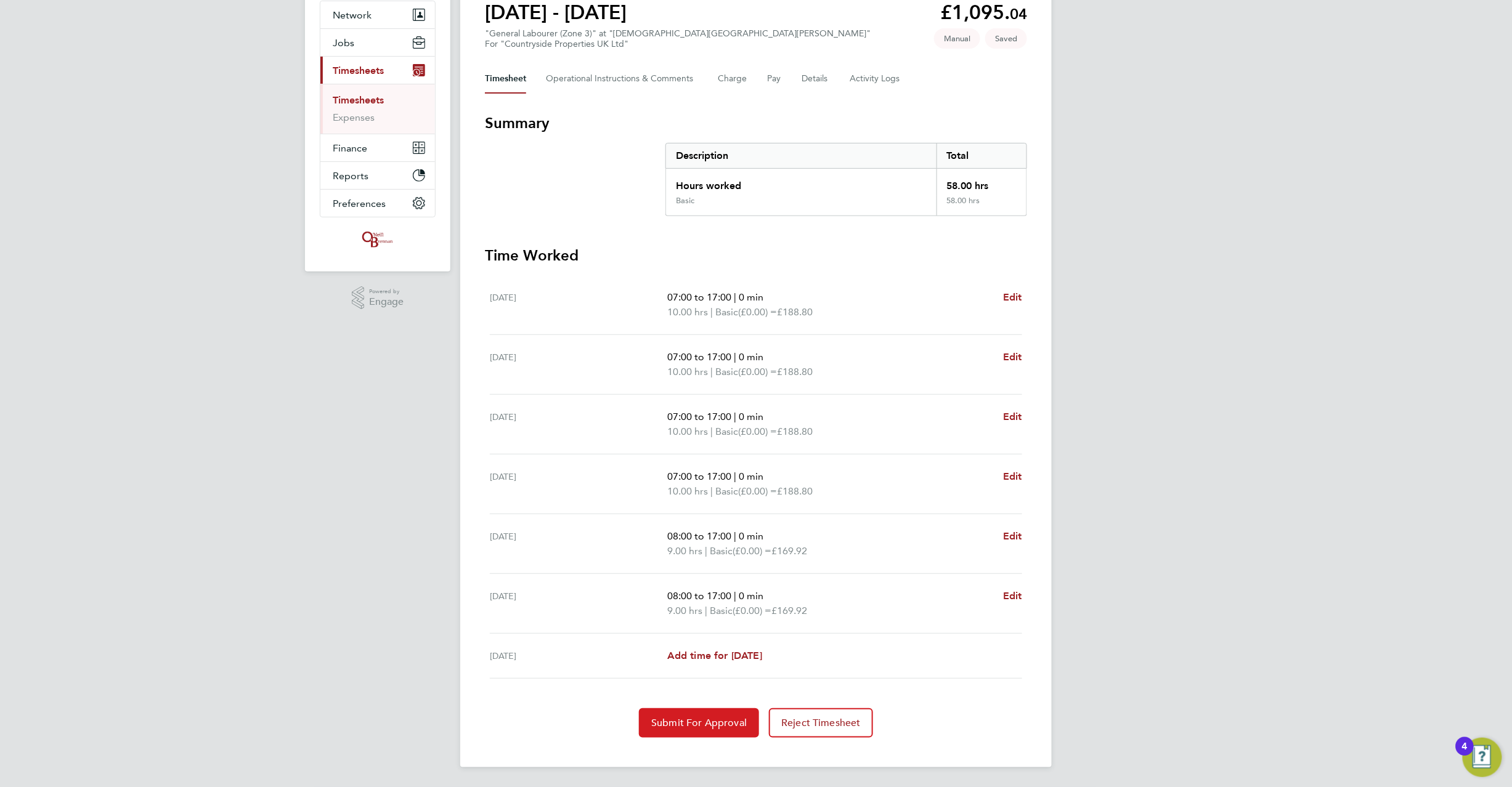
click at [706, 723] on span "Submit For Approval" at bounding box center [698, 722] width 95 height 13
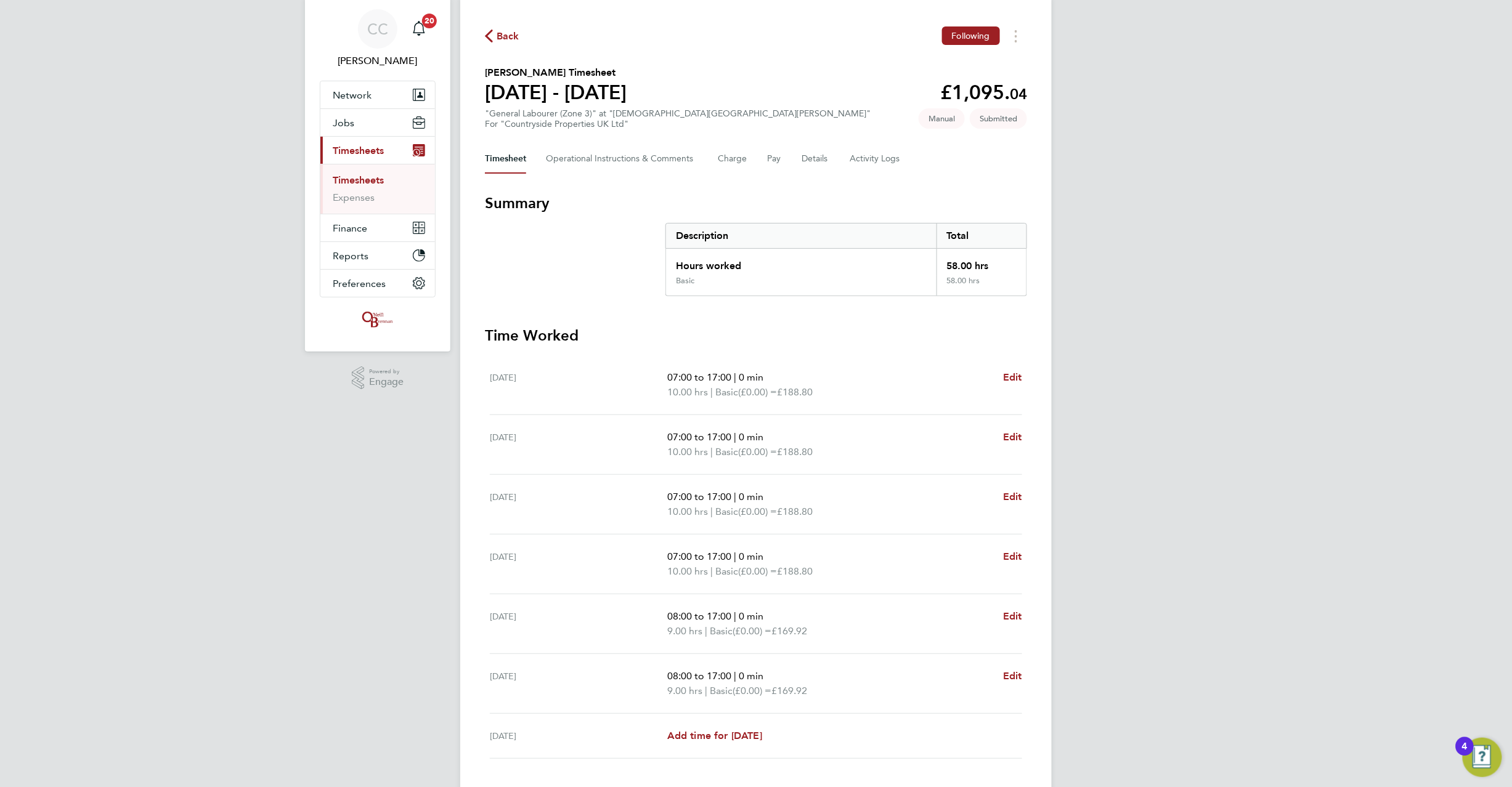
scroll to position [0, 0]
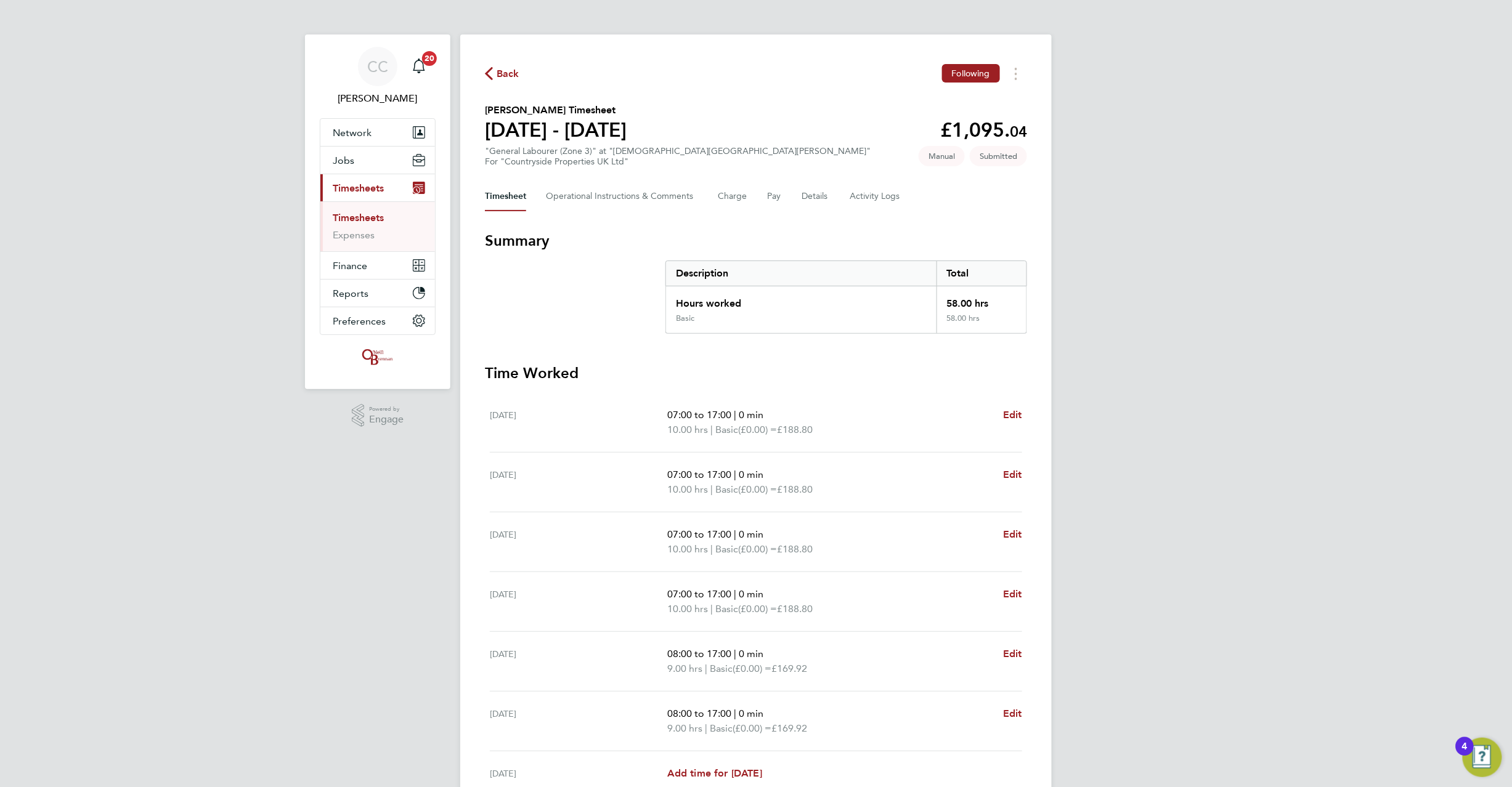
click at [501, 76] on span "Back" at bounding box center [508, 73] width 23 height 14
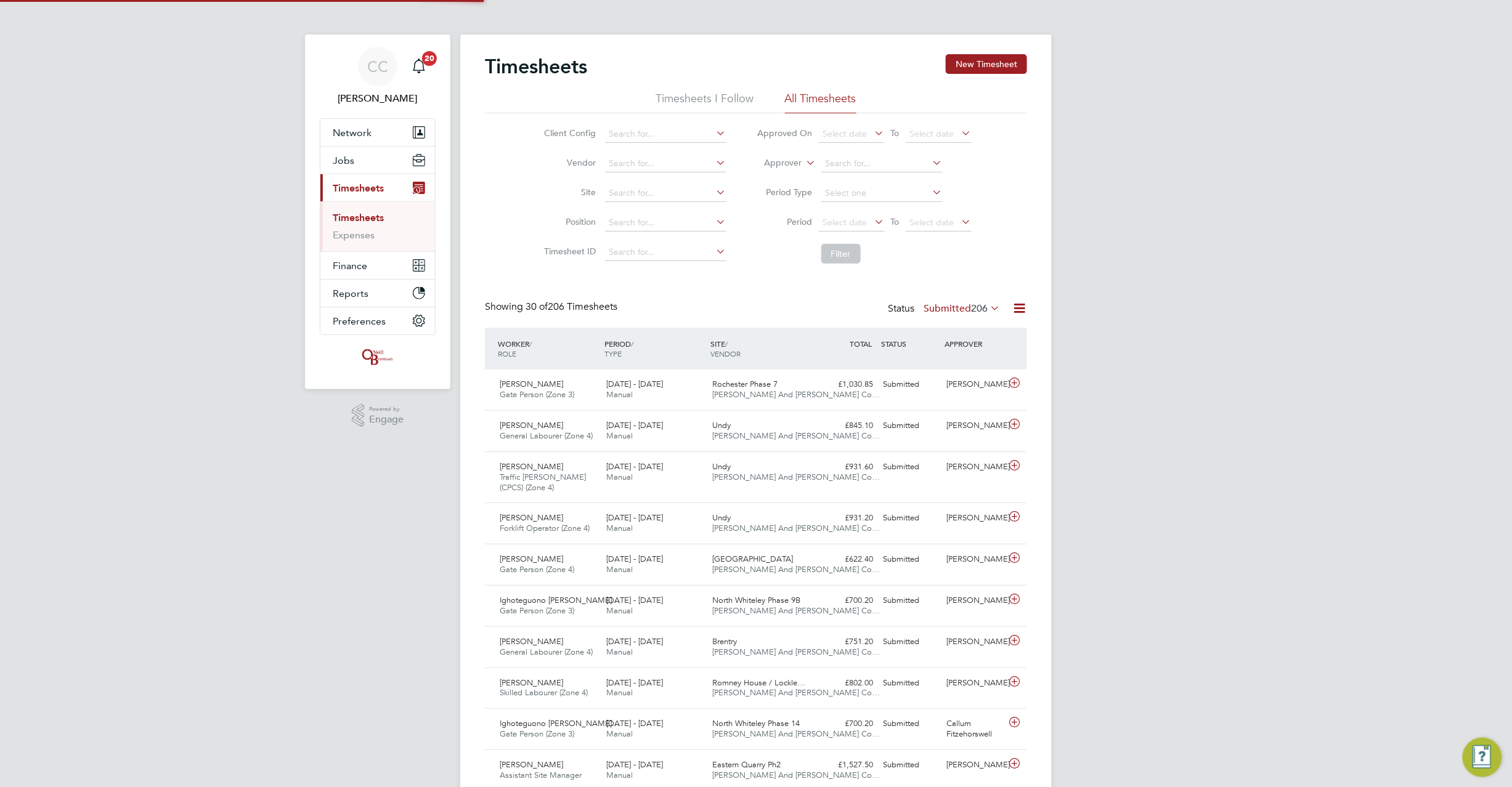
scroll to position [41, 107]
click at [992, 59] on button "New Timesheet" at bounding box center [986, 64] width 81 height 19
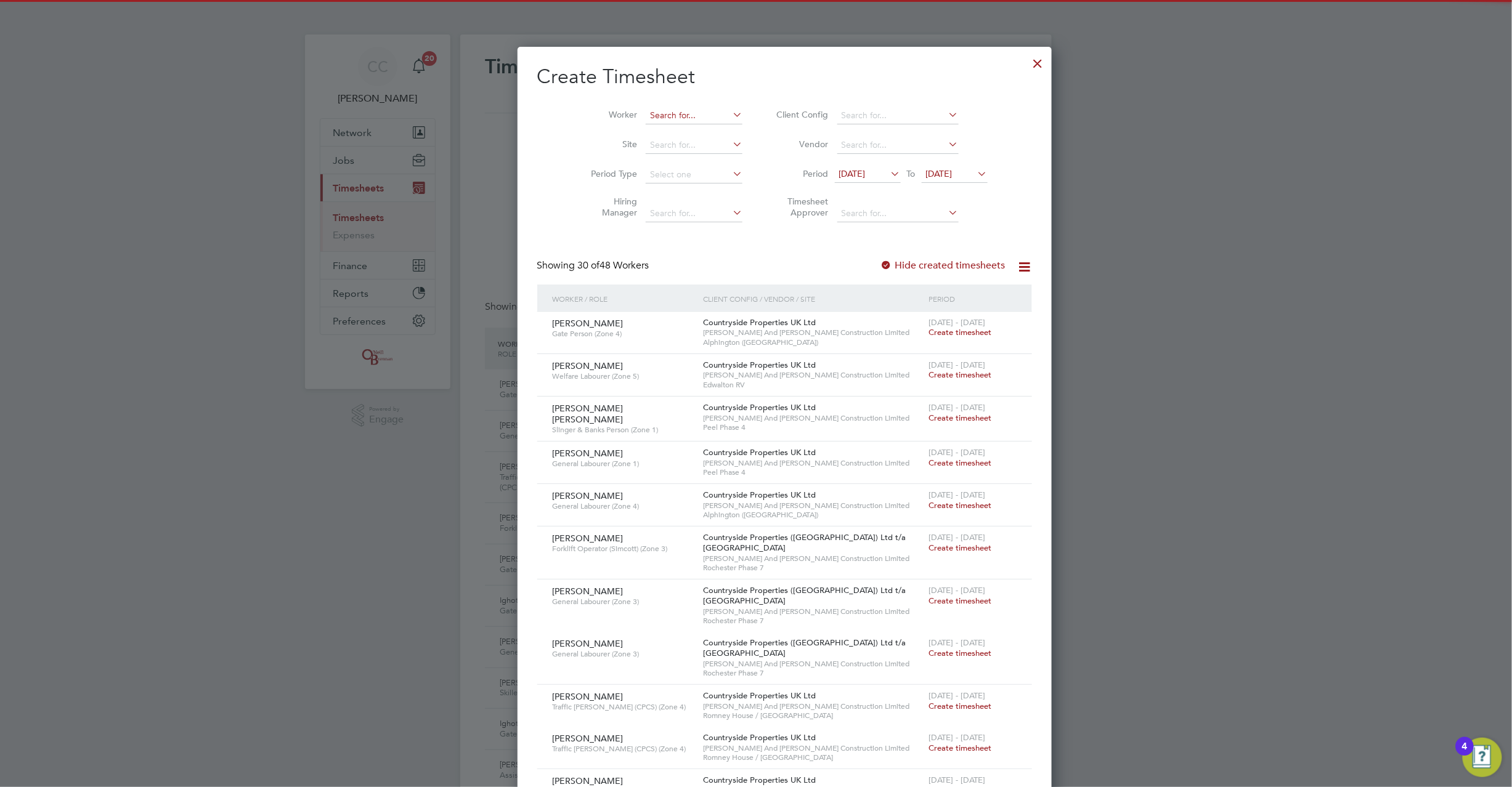
click at [681, 121] on input at bounding box center [693, 116] width 96 height 17
click at [639, 139] on li "[PERSON_NAME]" at bounding box center [692, 132] width 152 height 16
type input "[PERSON_NAME]"
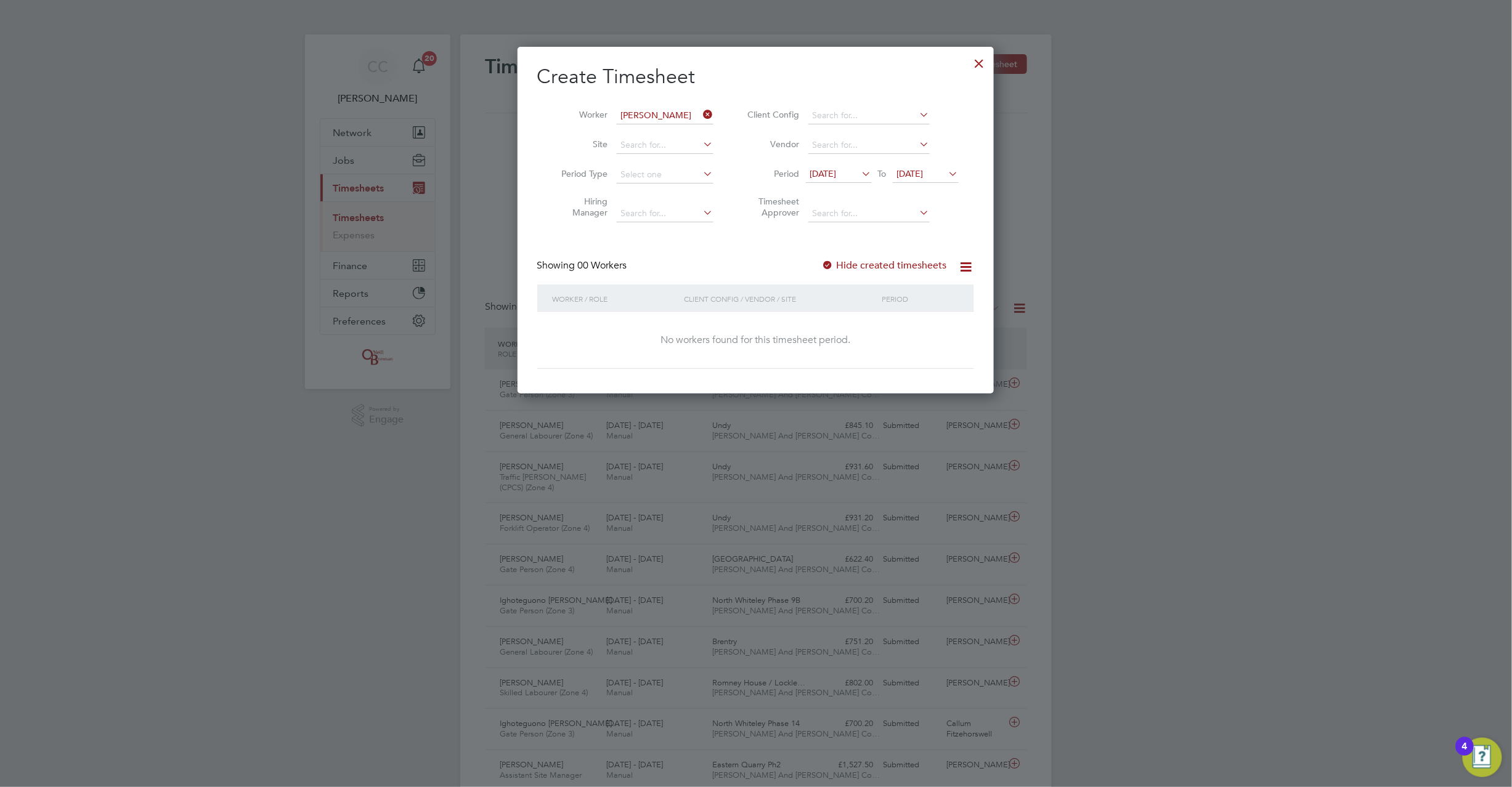
click at [924, 172] on span "[DATE]" at bounding box center [910, 174] width 27 height 12
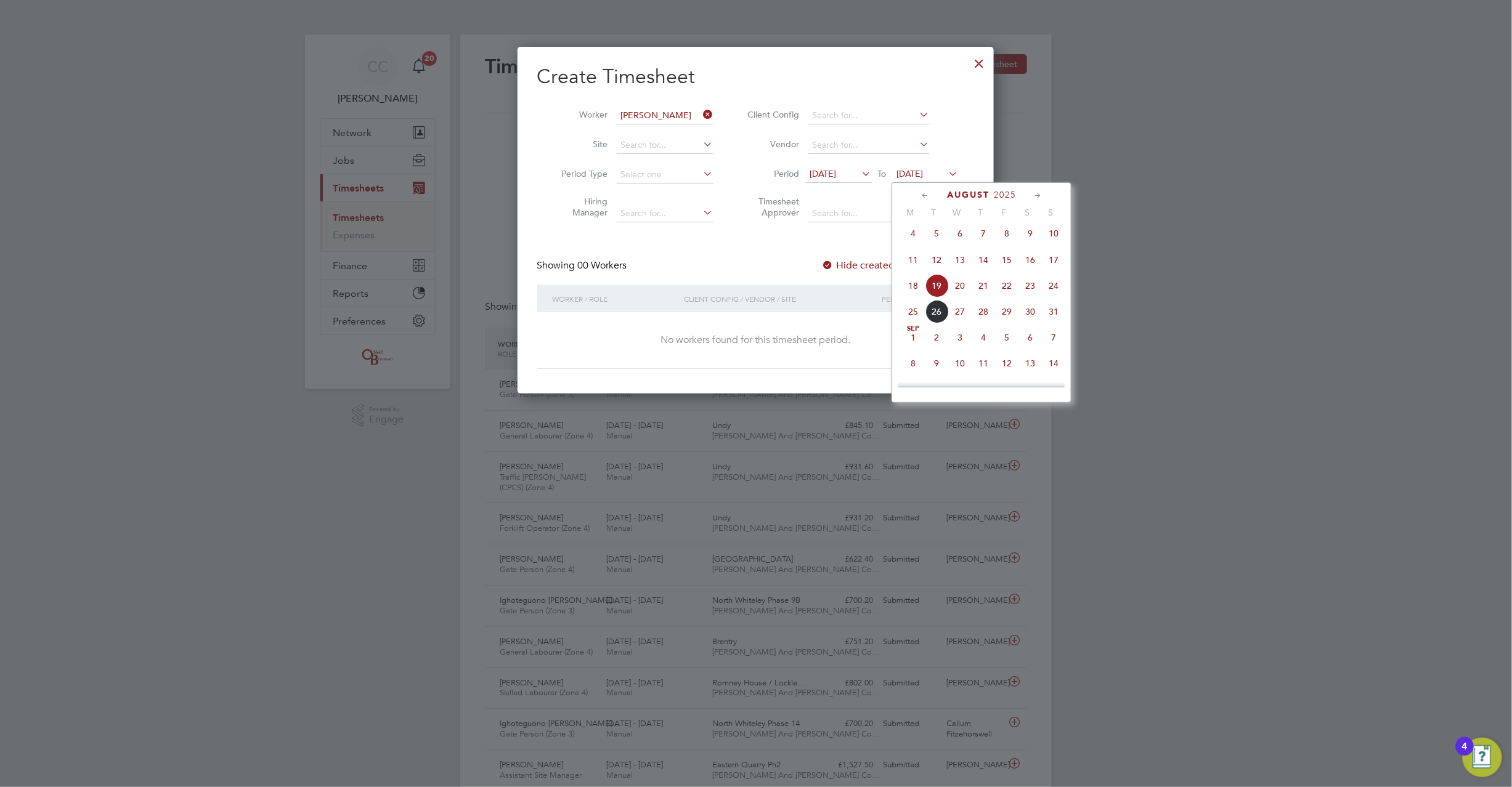
click at [1057, 291] on span "24" at bounding box center [1054, 286] width 23 height 23
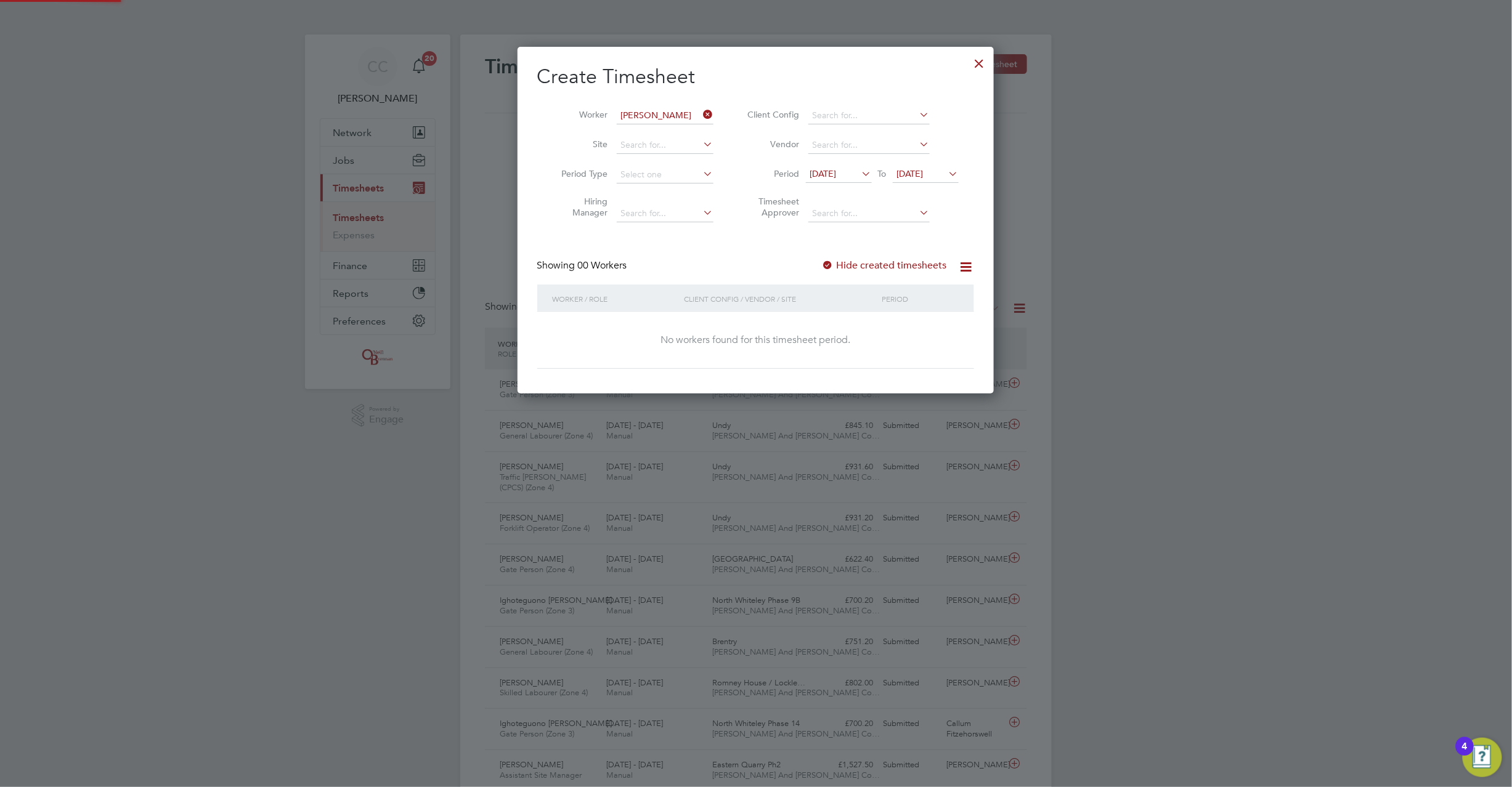
click at [846, 254] on div "Create Timesheet Worker [PERSON_NAME] Site Period Type Hiring Manager Client Co…" at bounding box center [755, 217] width 436 height 305
click at [829, 262] on div at bounding box center [827, 266] width 13 height 13
click at [825, 266] on div at bounding box center [827, 266] width 13 height 13
drag, startPoint x: 711, startPoint y: 118, endPoint x: 686, endPoint y: 114, distance: 25.3
click at [701, 118] on icon at bounding box center [701, 115] width 0 height 17
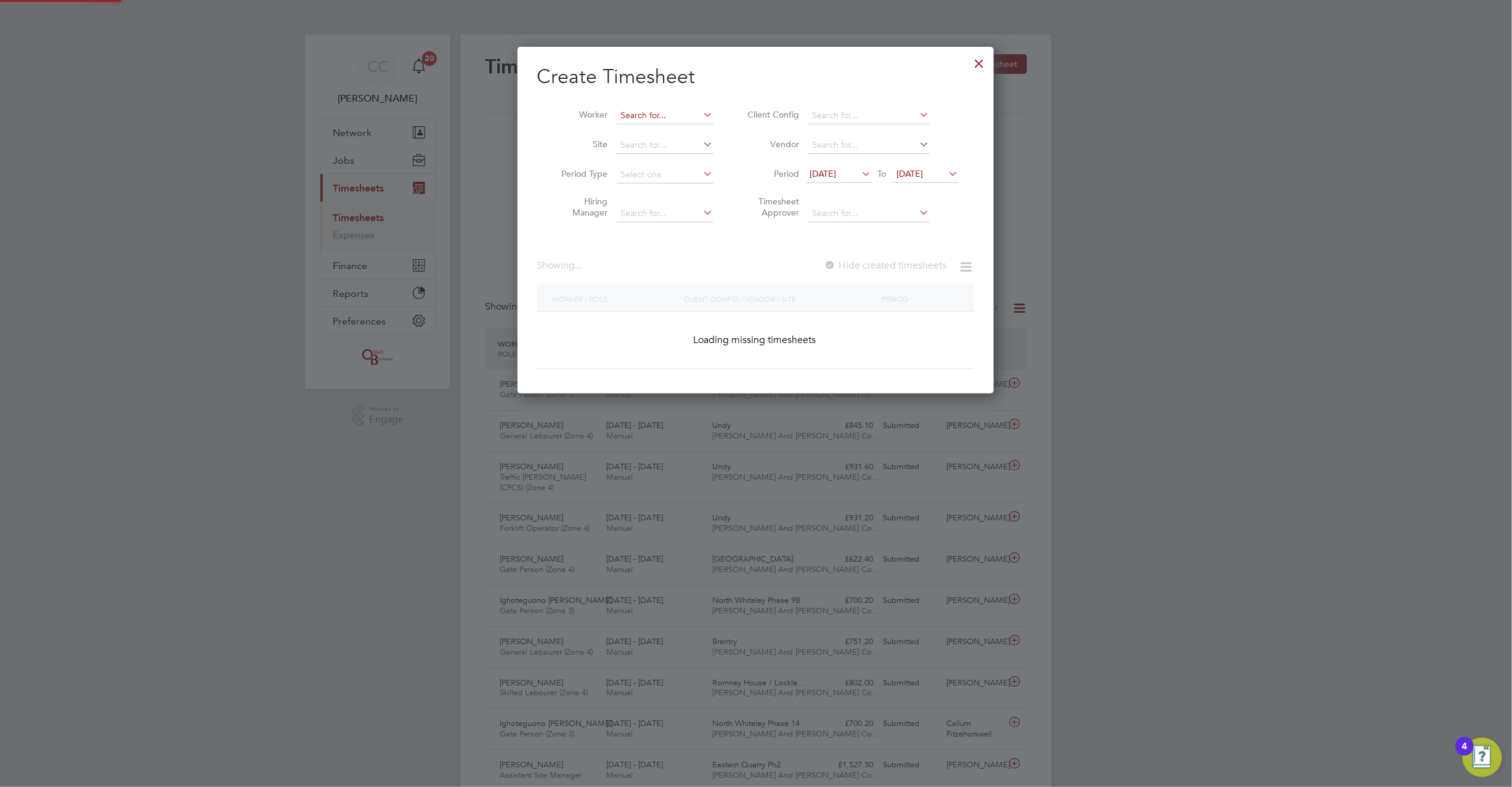
click at [685, 114] on input at bounding box center [665, 116] width 96 height 17
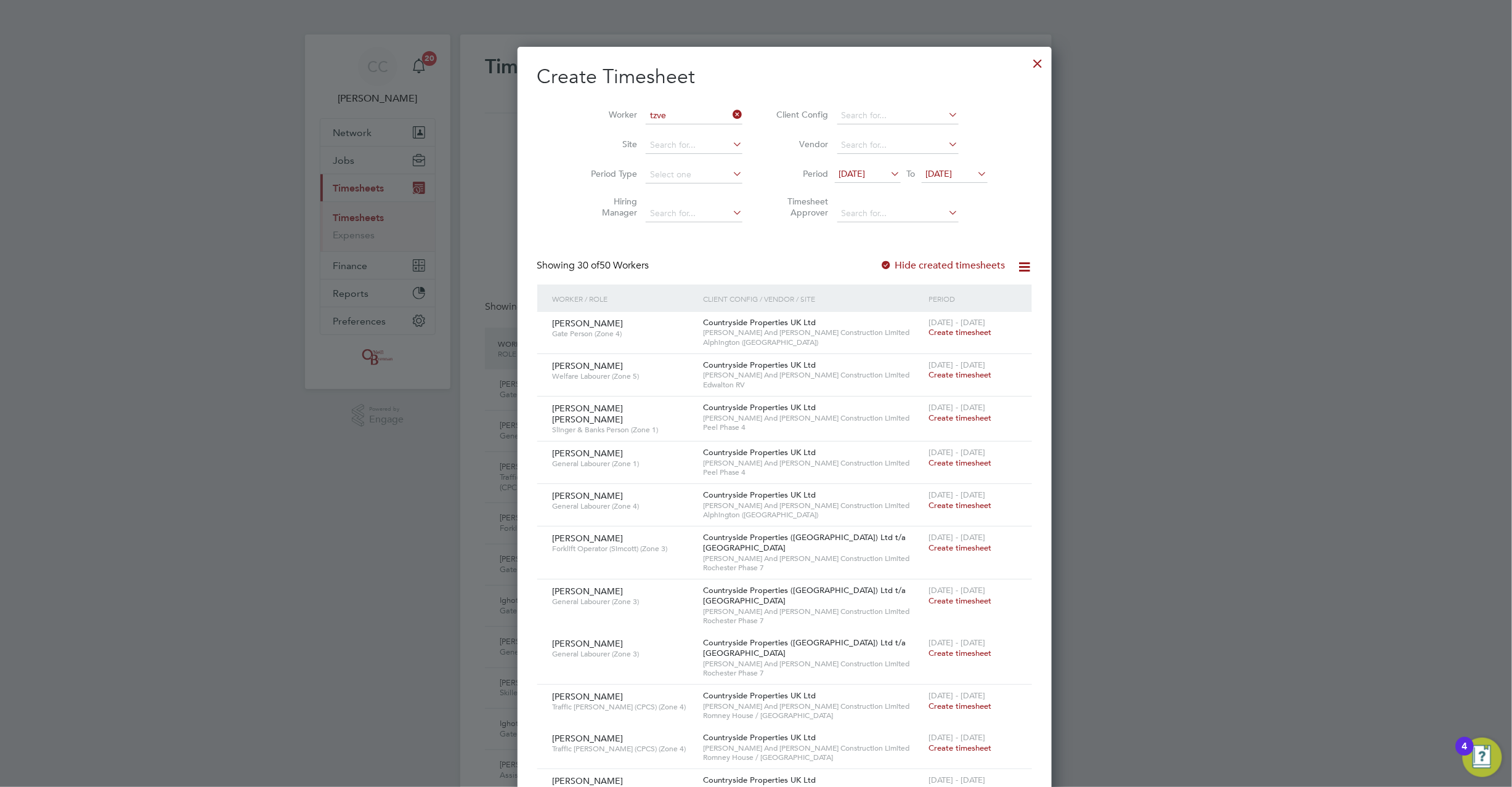
click at [658, 134] on li "Tzve tan Tzvetkov" at bounding box center [665, 132] width 99 height 16
type input "[PERSON_NAME]"
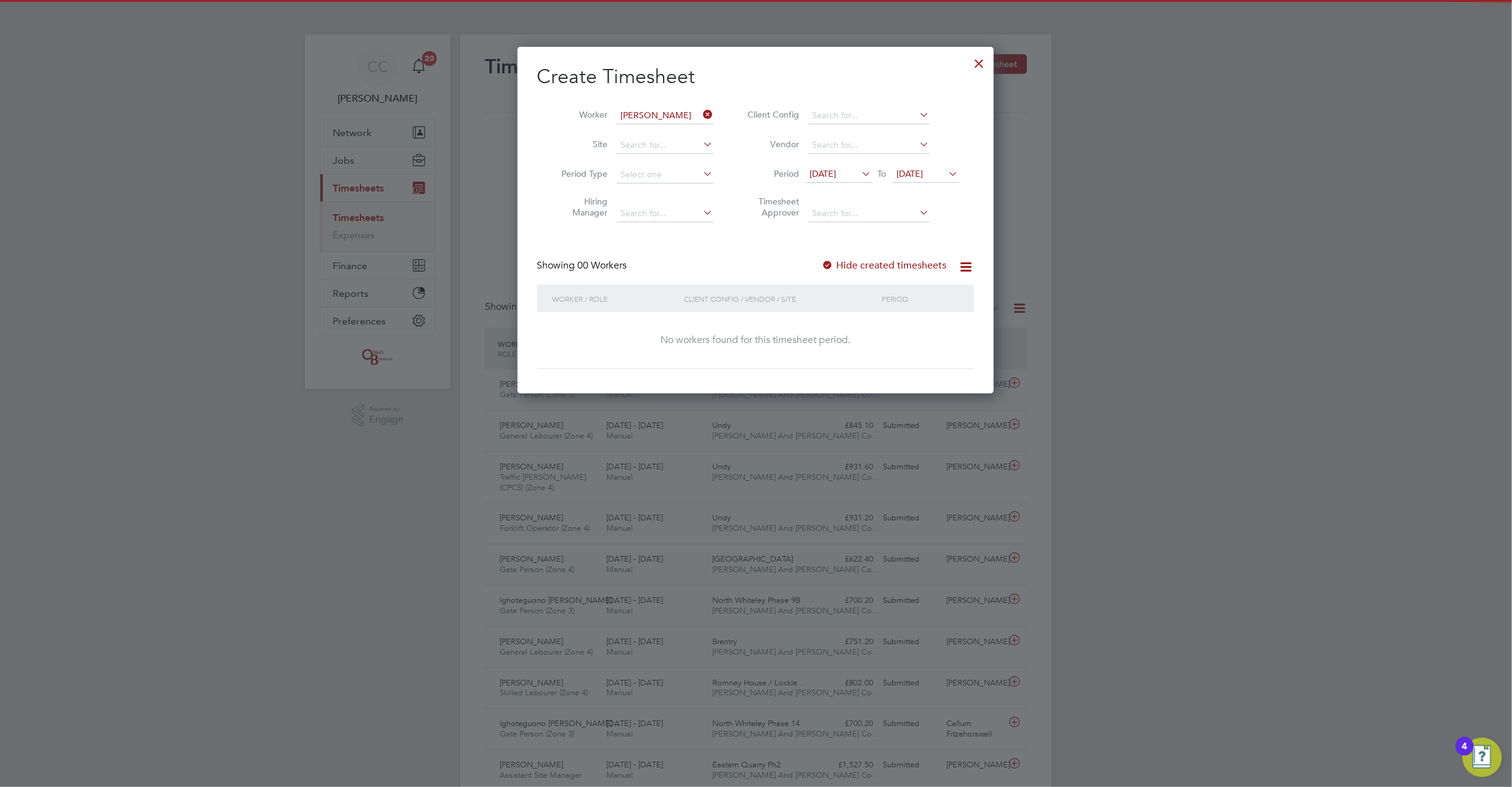
click at [830, 267] on div at bounding box center [827, 266] width 13 height 13
click at [829, 267] on div at bounding box center [827, 266] width 13 height 13
drag, startPoint x: 705, startPoint y: 112, endPoint x: 675, endPoint y: 107, distance: 30.4
click at [701, 112] on icon at bounding box center [701, 115] width 0 height 17
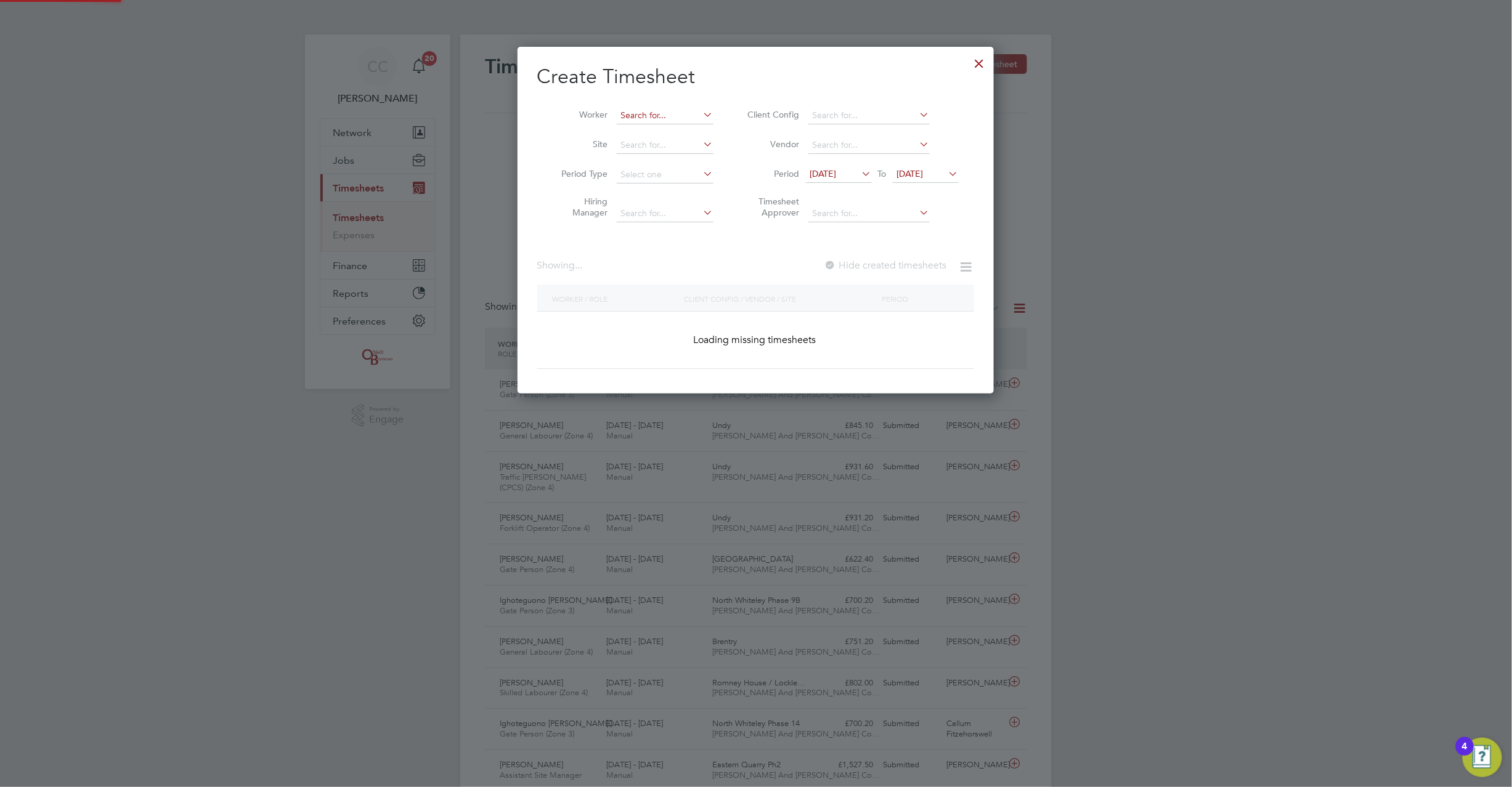
click at [673, 107] on input at bounding box center [665, 116] width 96 height 17
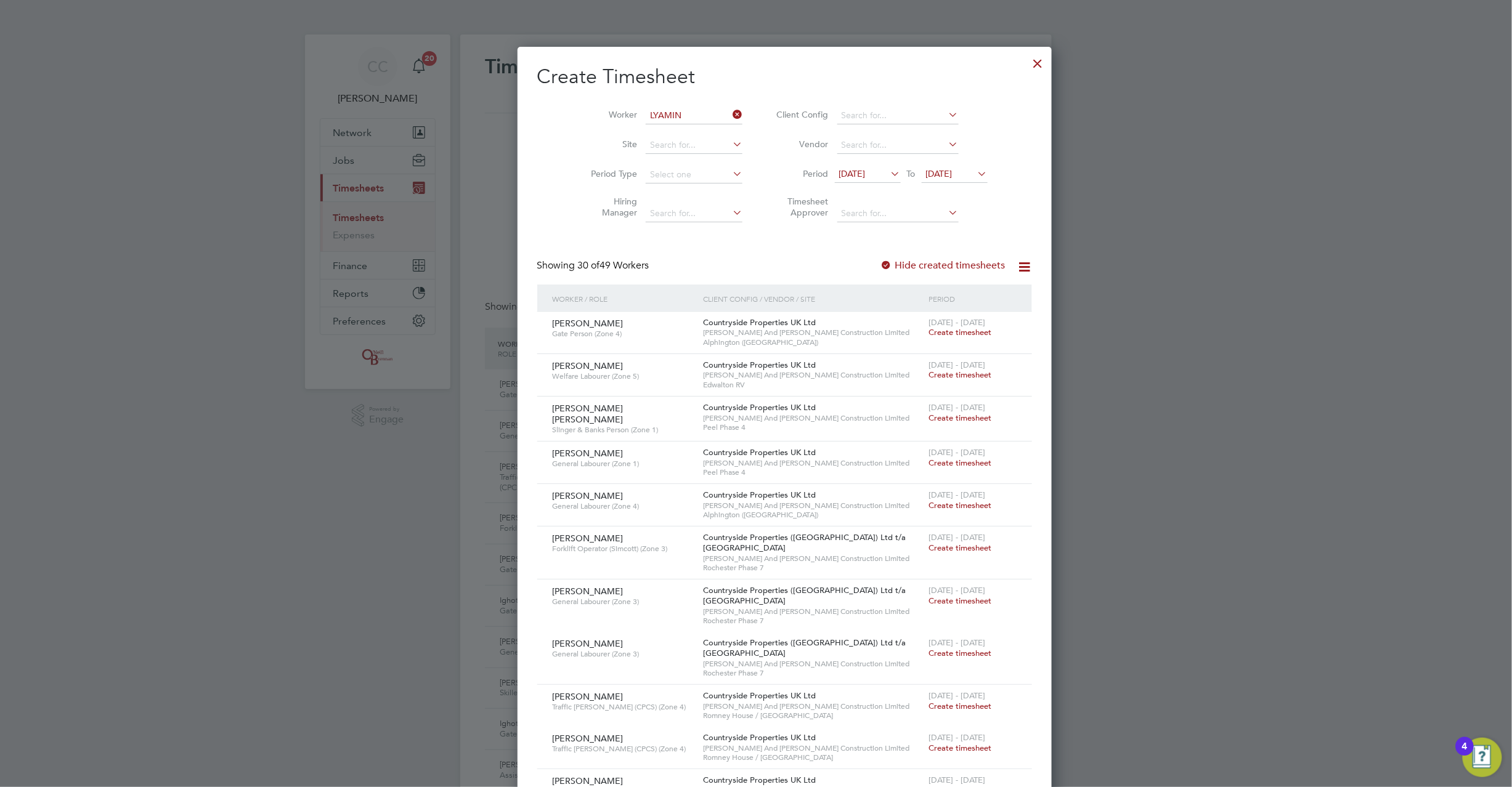
click at [676, 124] on li "Lyamin e [PERSON_NAME]" at bounding box center [665, 132] width 98 height 16
type input "[PERSON_NAME]"
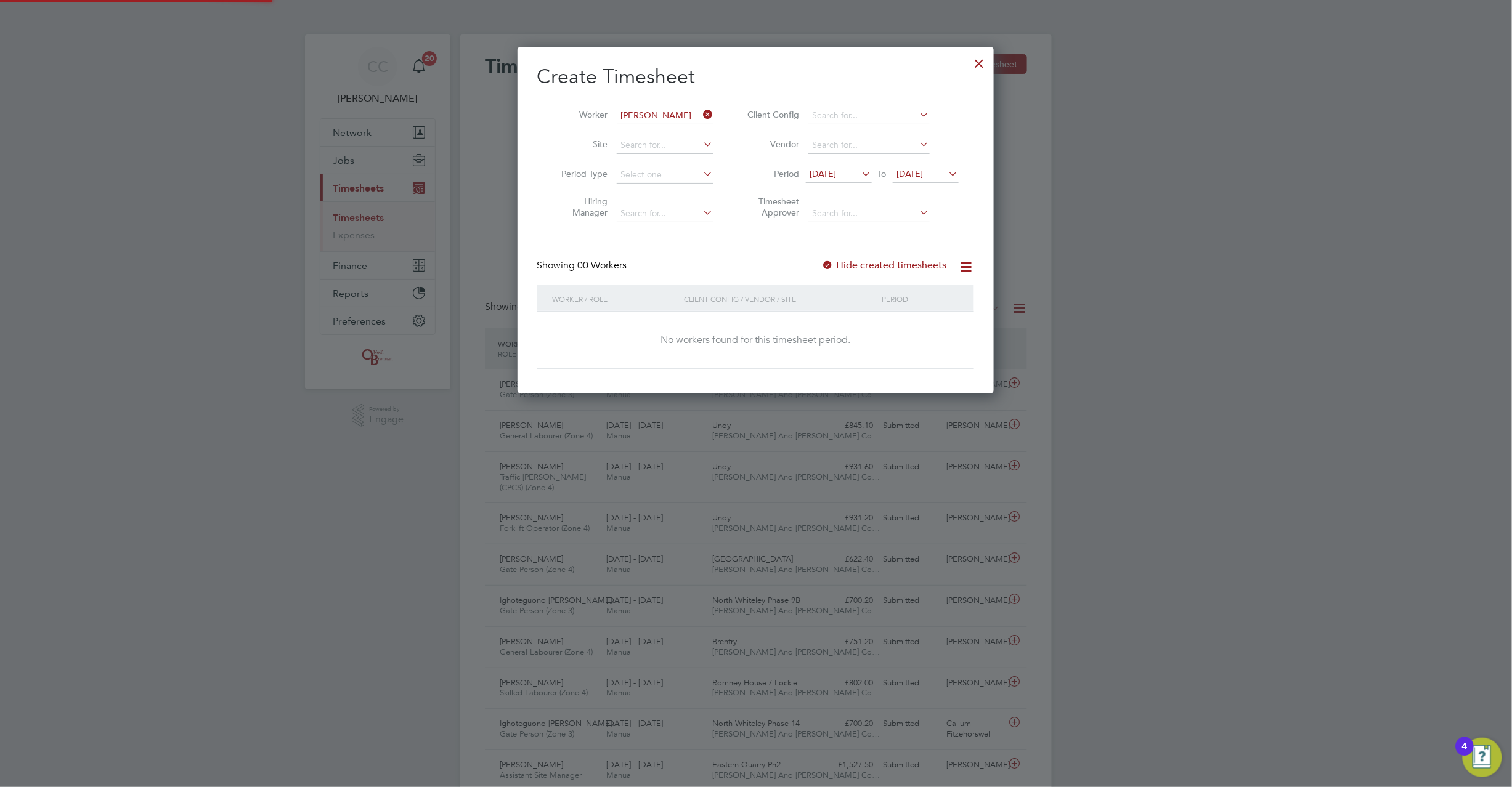
scroll to position [348, 477]
click at [821, 265] on div "Showing 00 Workers Hide created timesheets" at bounding box center [755, 272] width 436 height 25
click at [828, 262] on div at bounding box center [827, 266] width 13 height 13
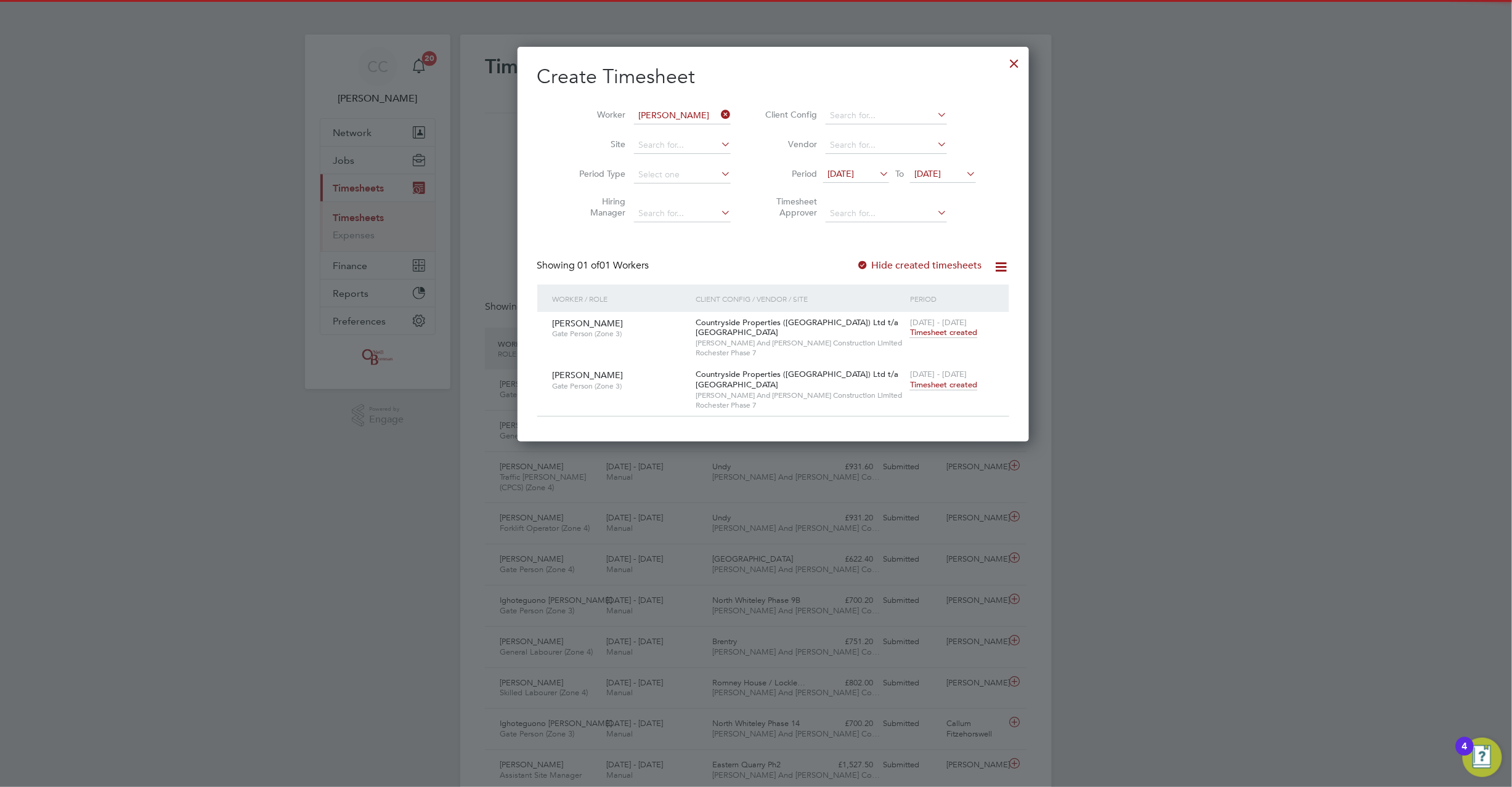
scroll to position [396, 477]
click at [915, 385] on span "Timesheet created" at bounding box center [944, 385] width 67 height 12
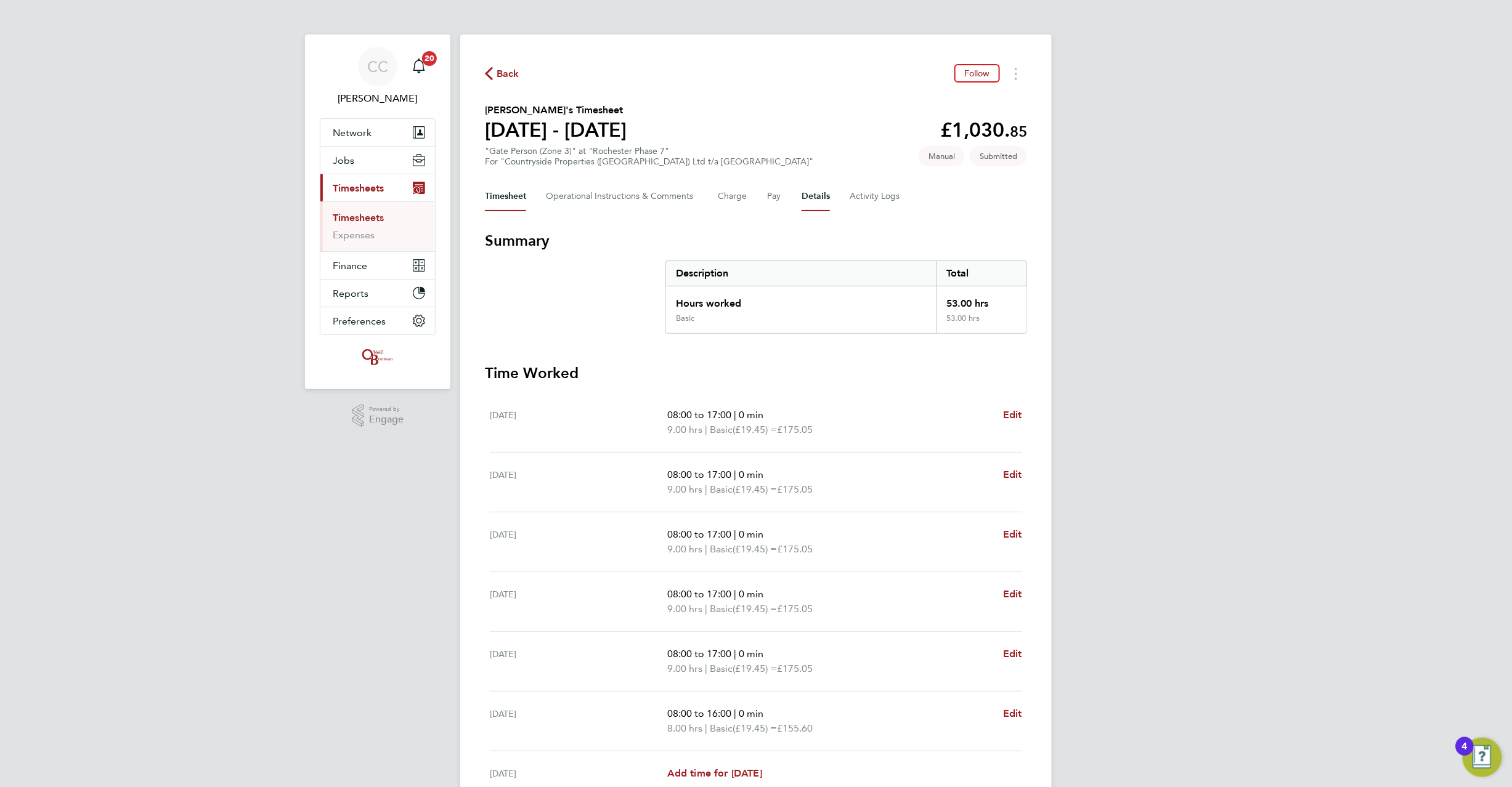
click at [811, 204] on button "Details" at bounding box center [815, 197] width 28 height 30
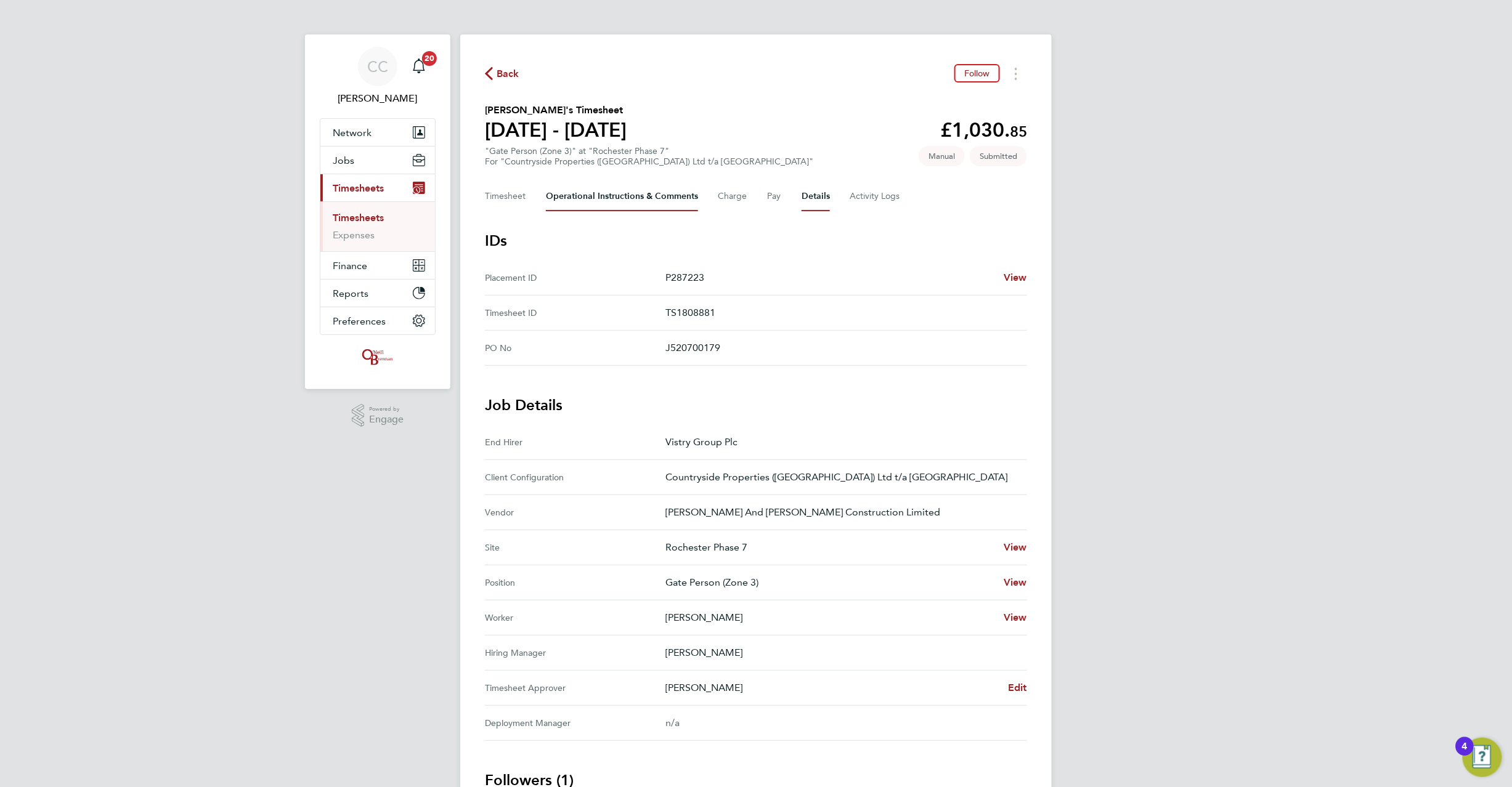
click at [652, 201] on Comments-tab "Operational Instructions & Comments" at bounding box center [622, 197] width 152 height 30
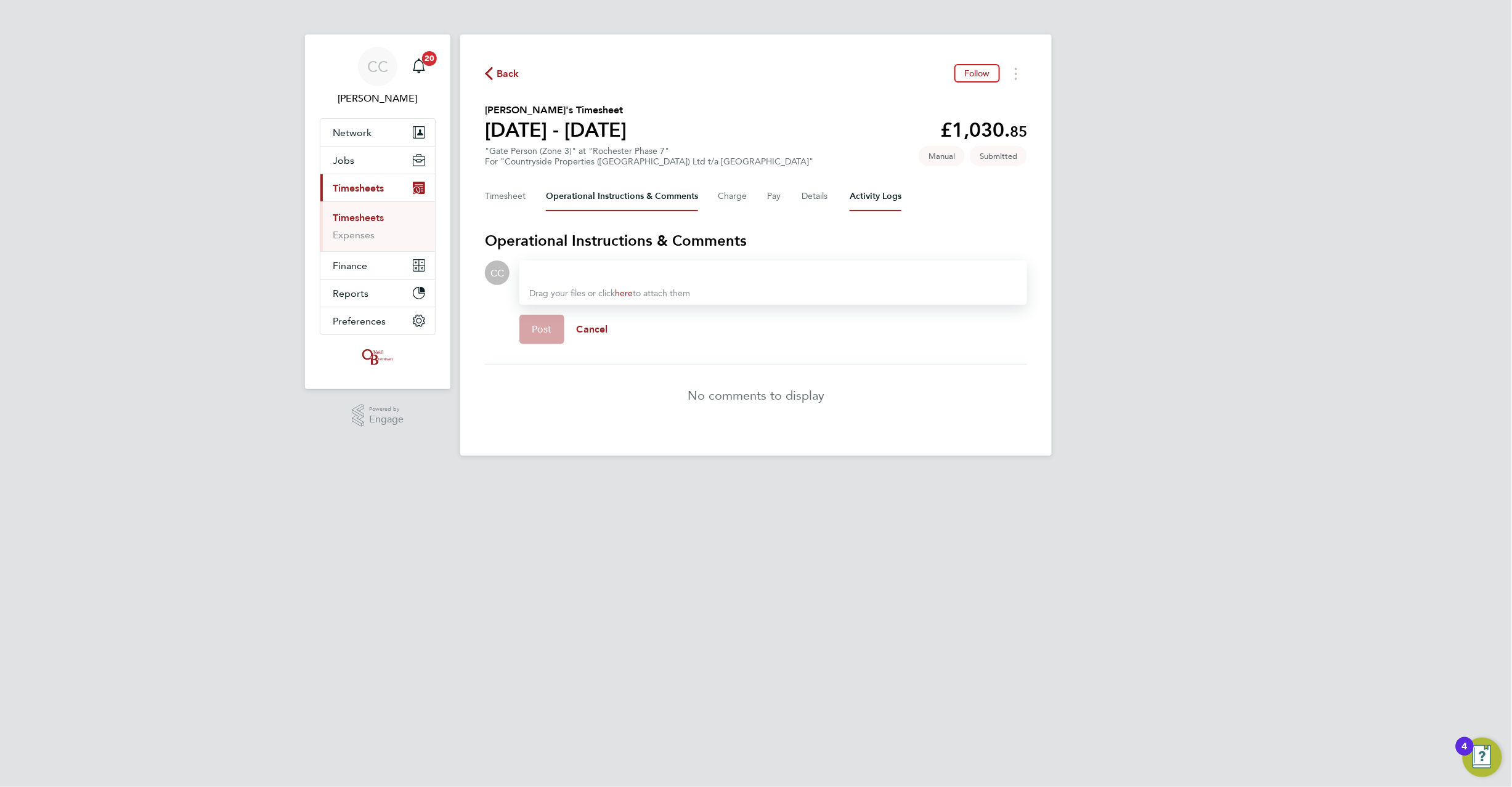
click at [861, 197] on Logs-tab "Activity Logs" at bounding box center [875, 197] width 52 height 30
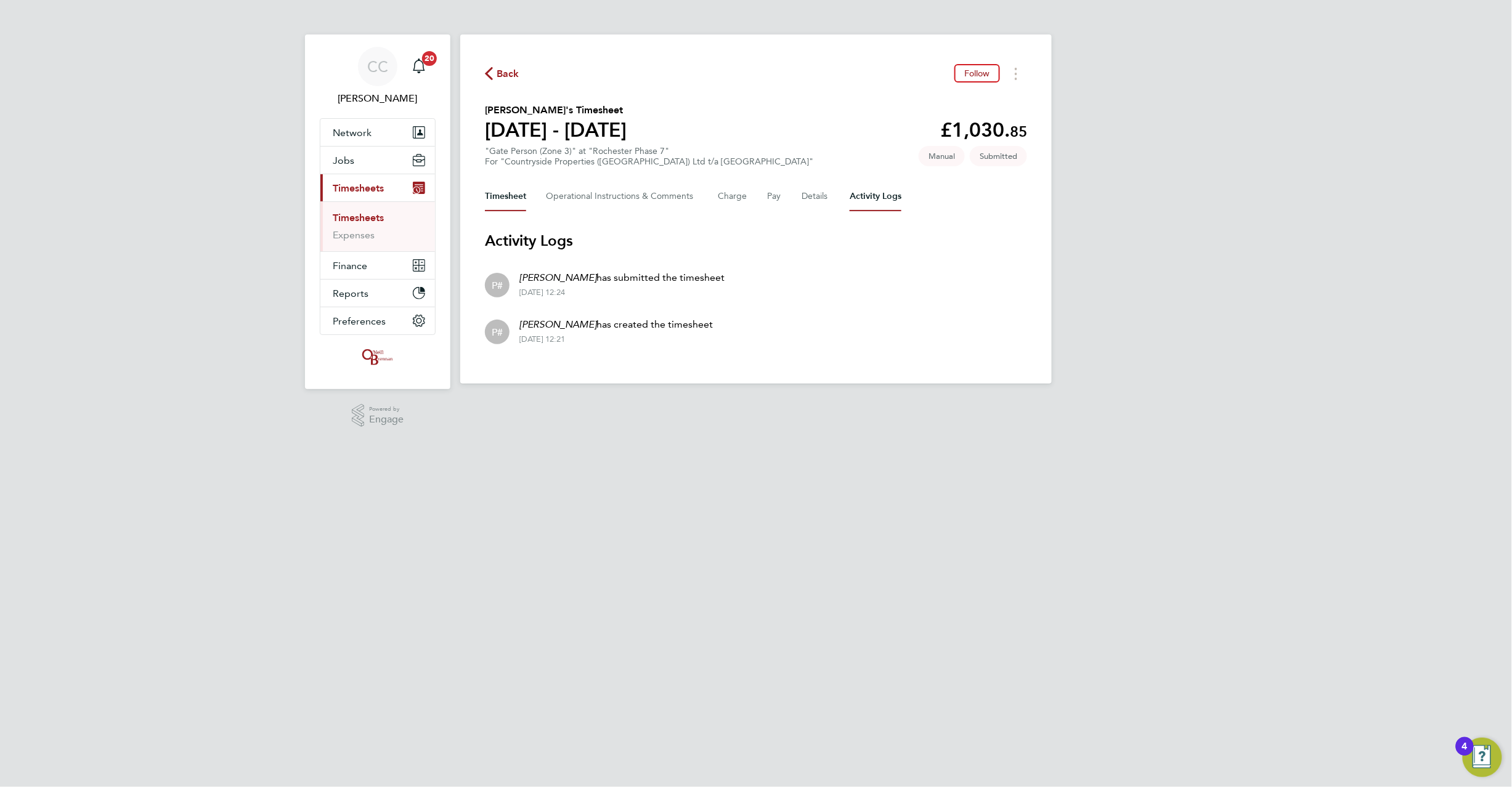
click at [516, 196] on button "Timesheet" at bounding box center [505, 197] width 41 height 30
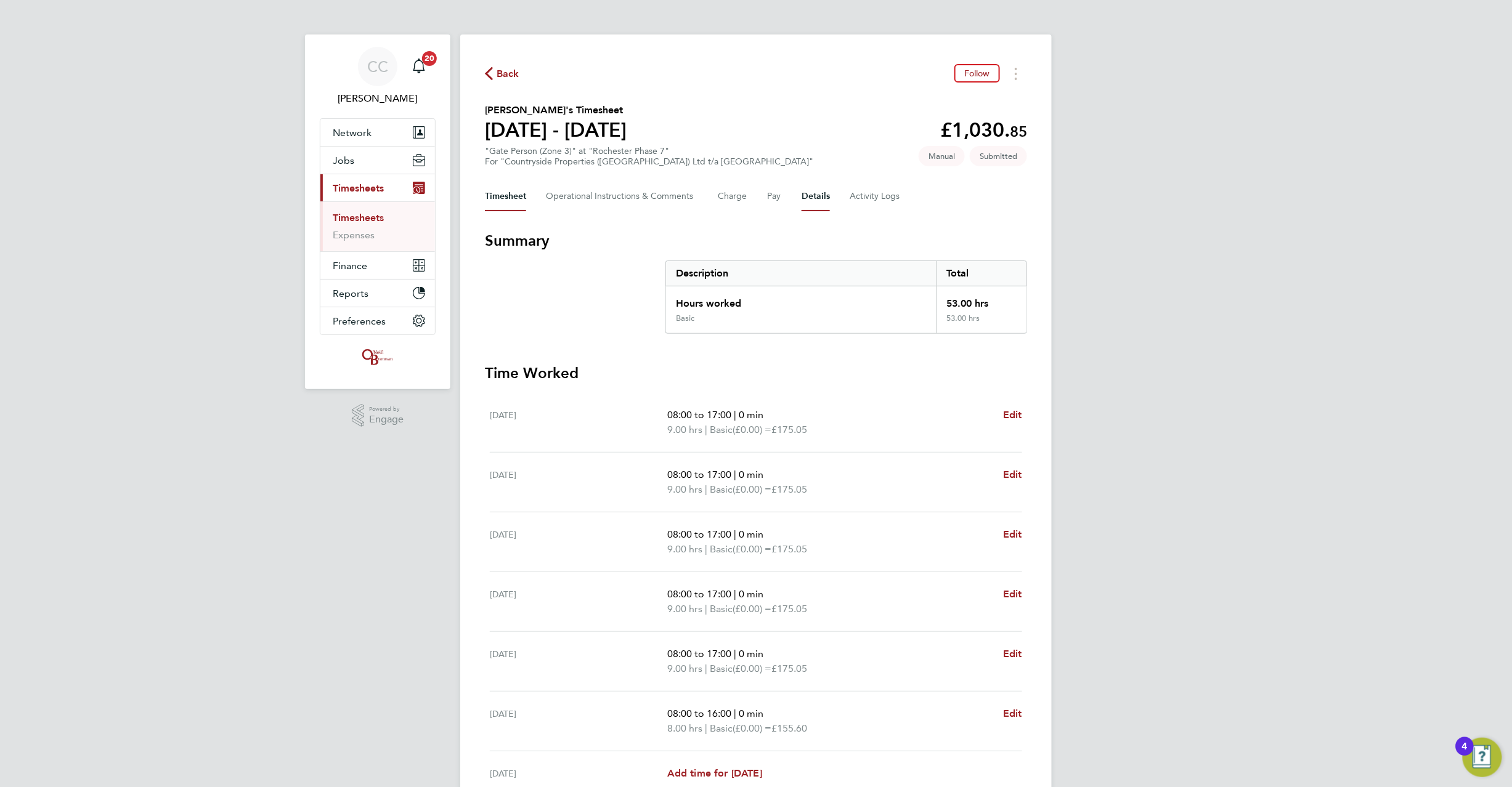
click at [816, 202] on button "Details" at bounding box center [815, 197] width 28 height 30
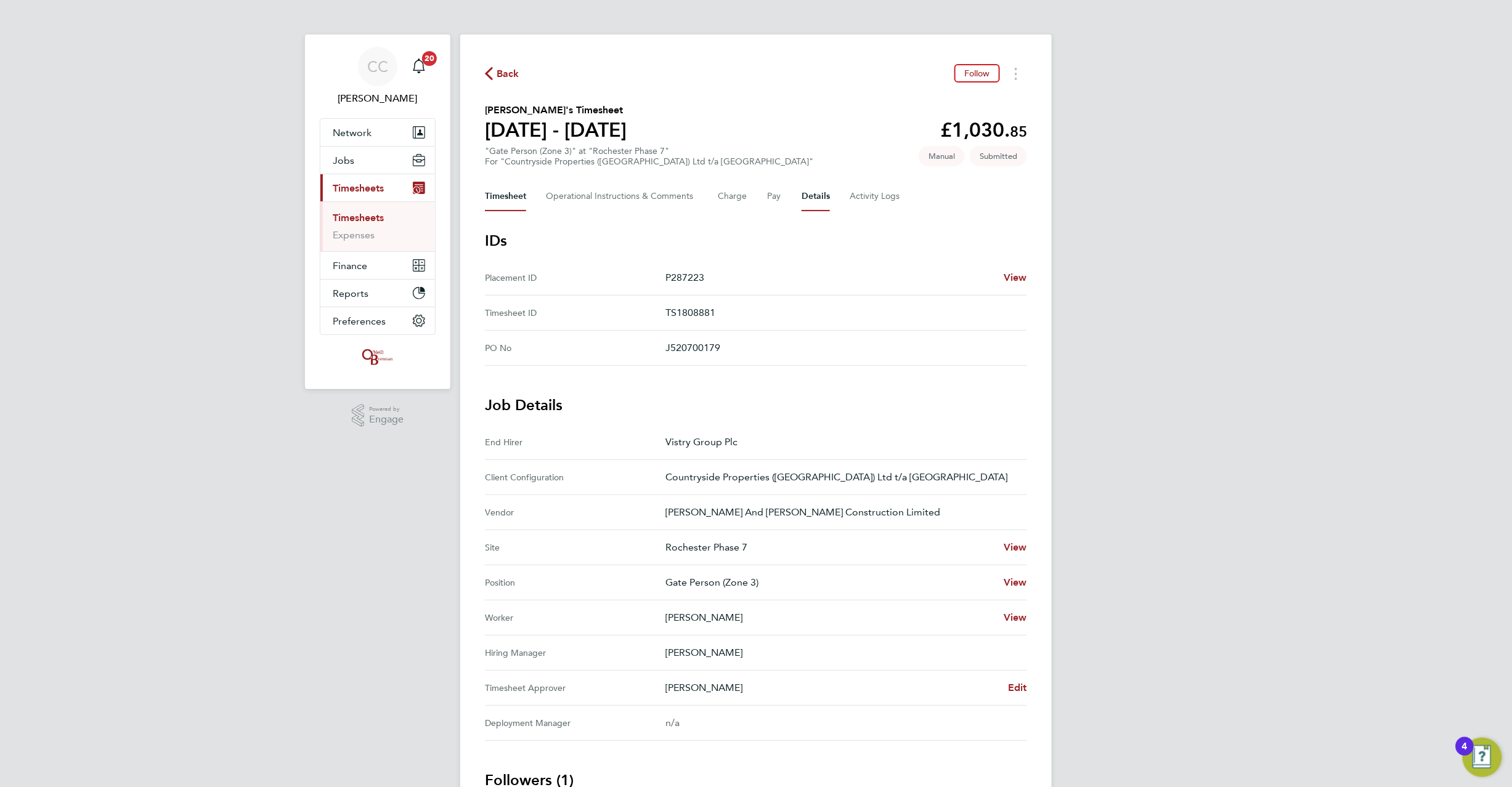
click at [502, 196] on button "Timesheet" at bounding box center [505, 197] width 41 height 30
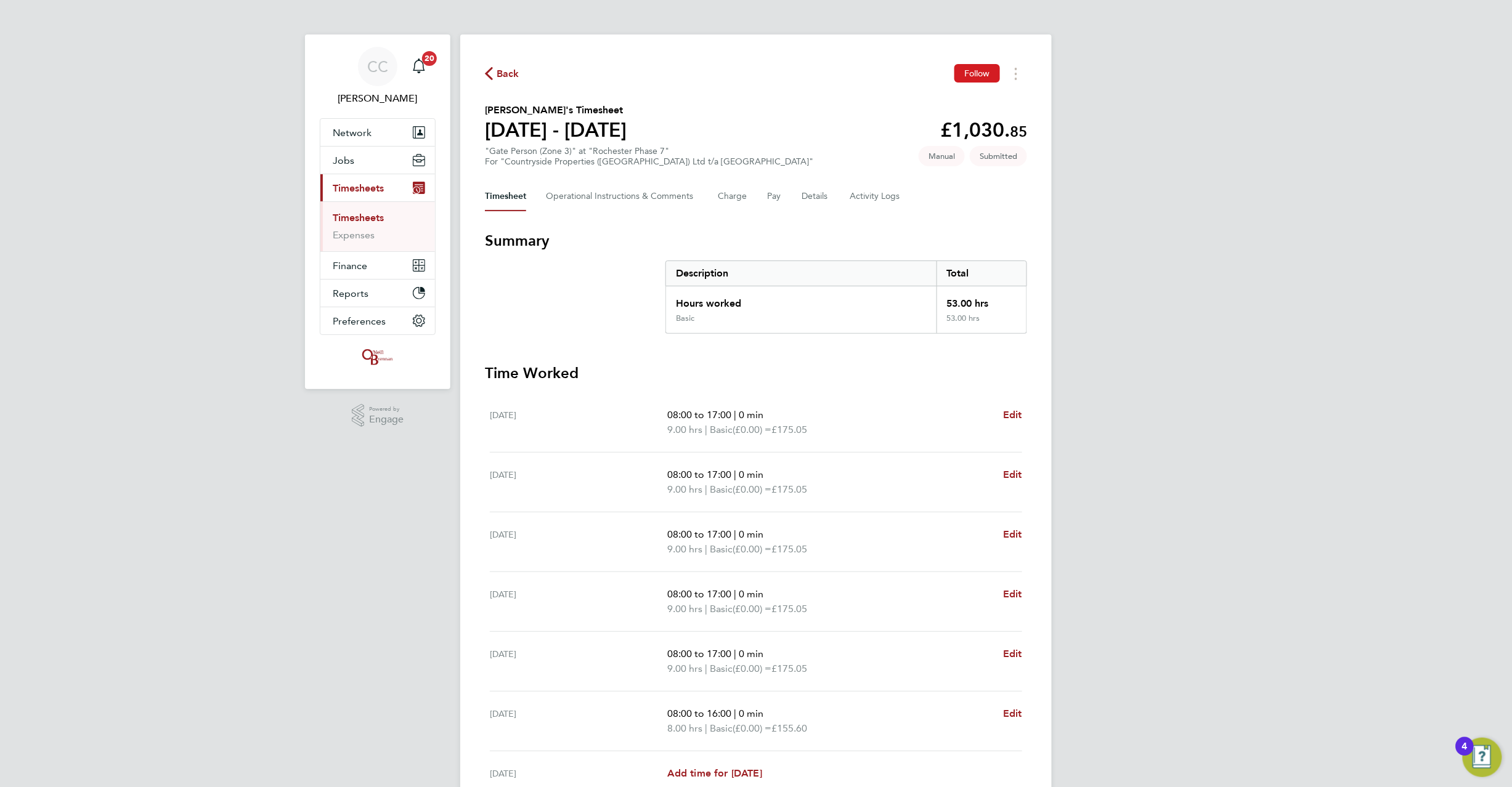
click at [979, 72] on span "Follow" at bounding box center [977, 73] width 26 height 12
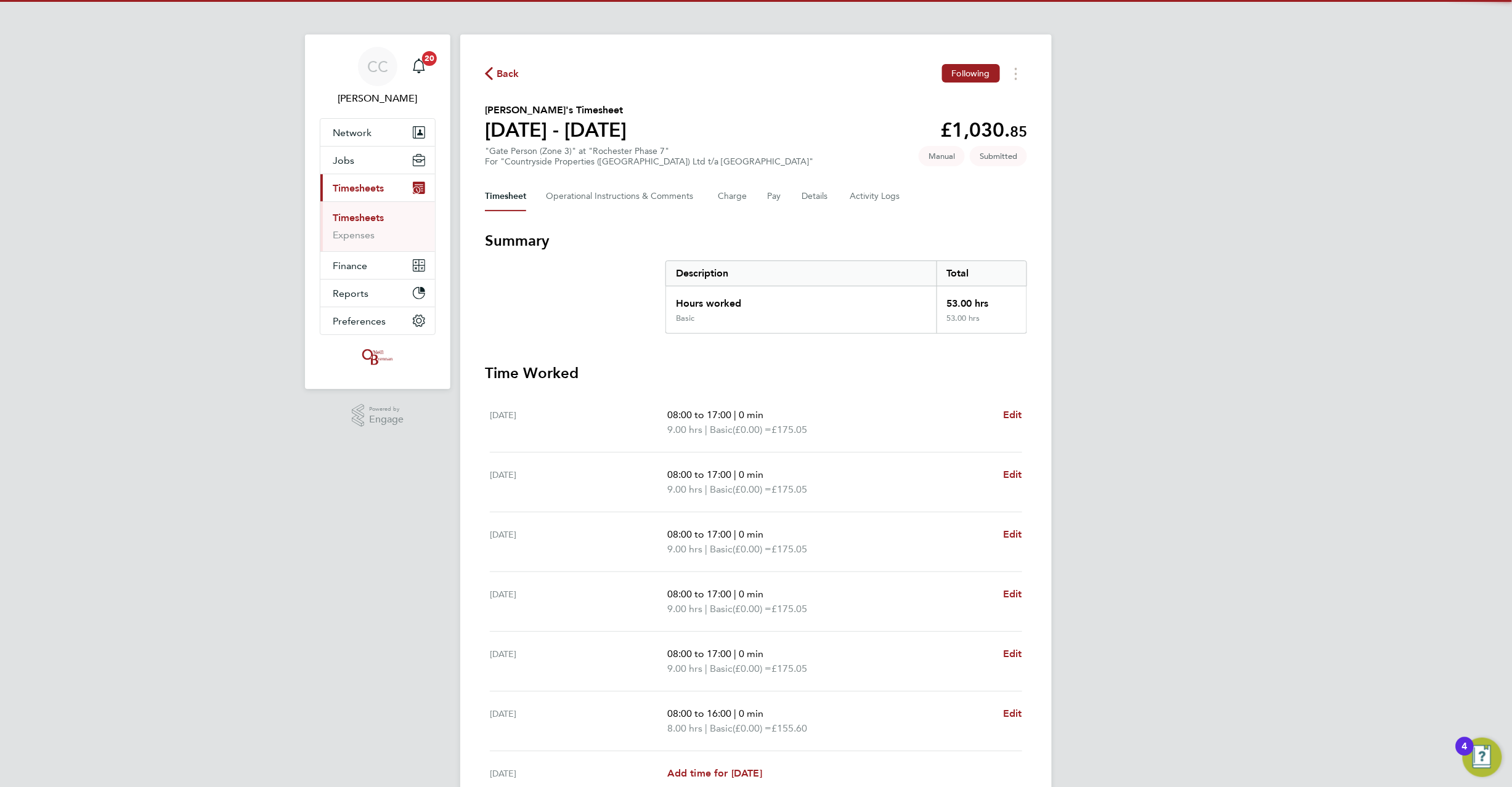
click at [507, 67] on span "Back" at bounding box center [508, 73] width 23 height 14
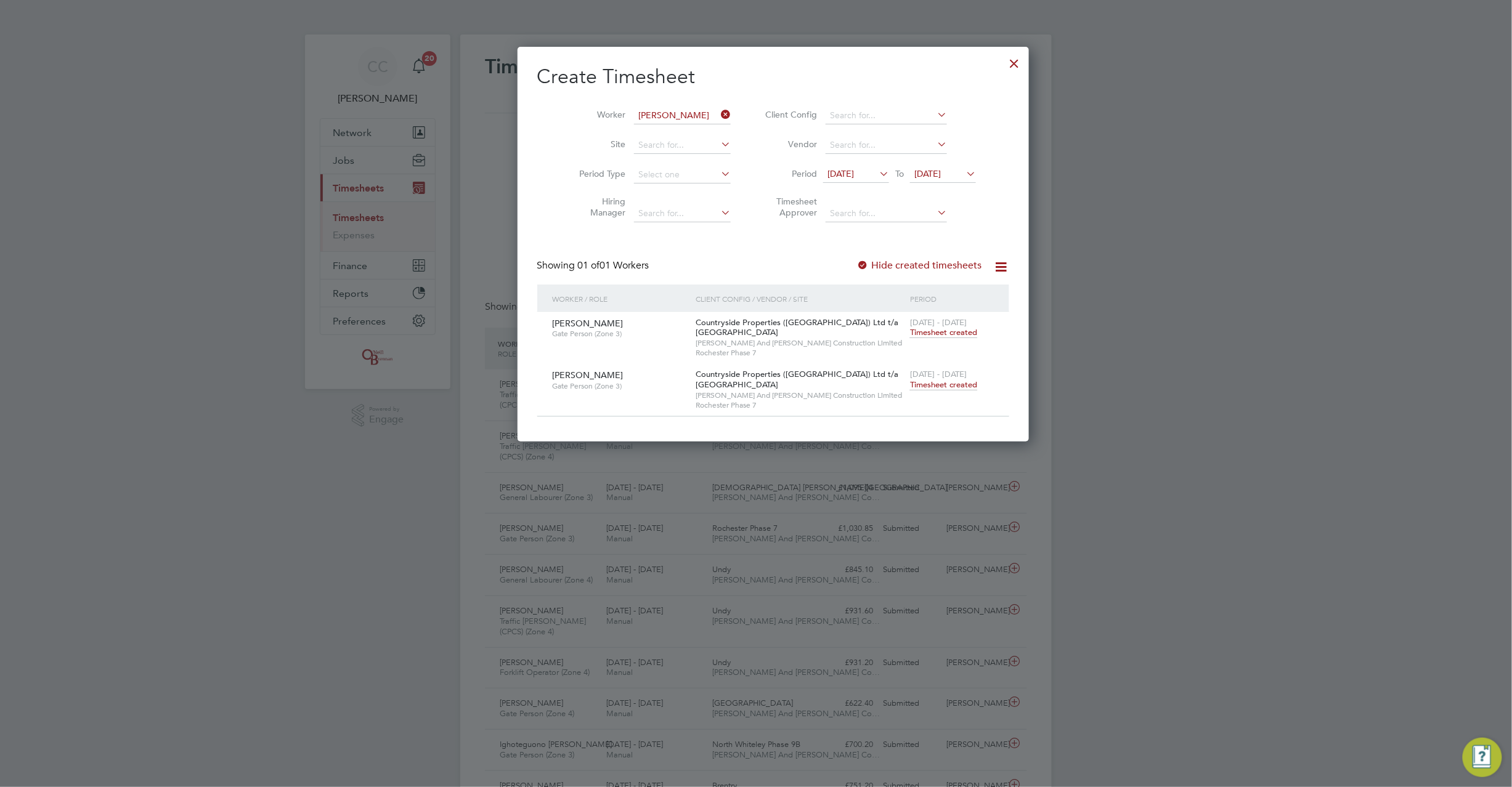
scroll to position [31, 107]
drag, startPoint x: 702, startPoint y: 112, endPoint x: 684, endPoint y: 116, distance: 18.4
click at [718, 112] on icon at bounding box center [718, 115] width 0 height 17
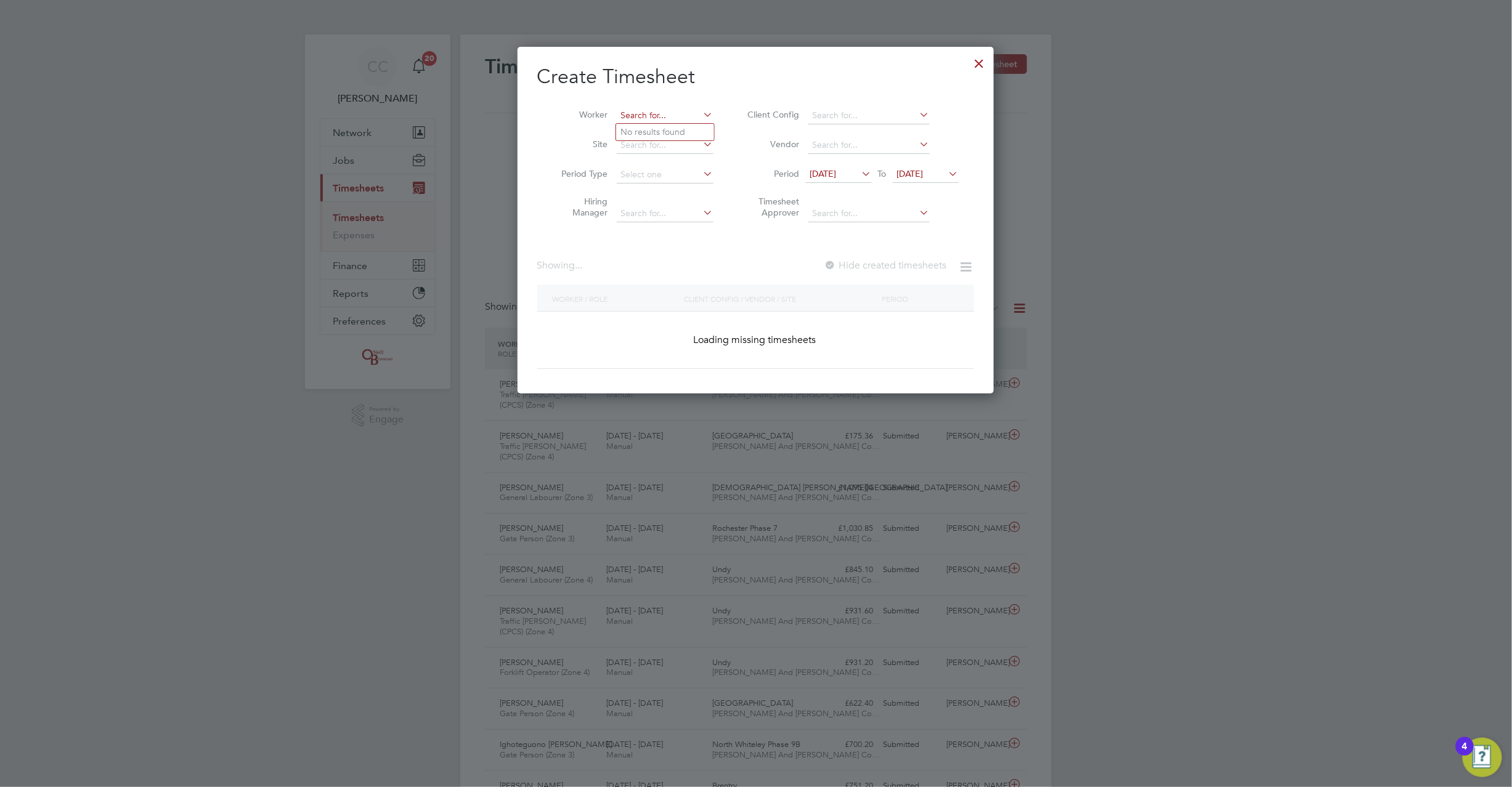
click at [670, 115] on input at bounding box center [665, 116] width 96 height 17
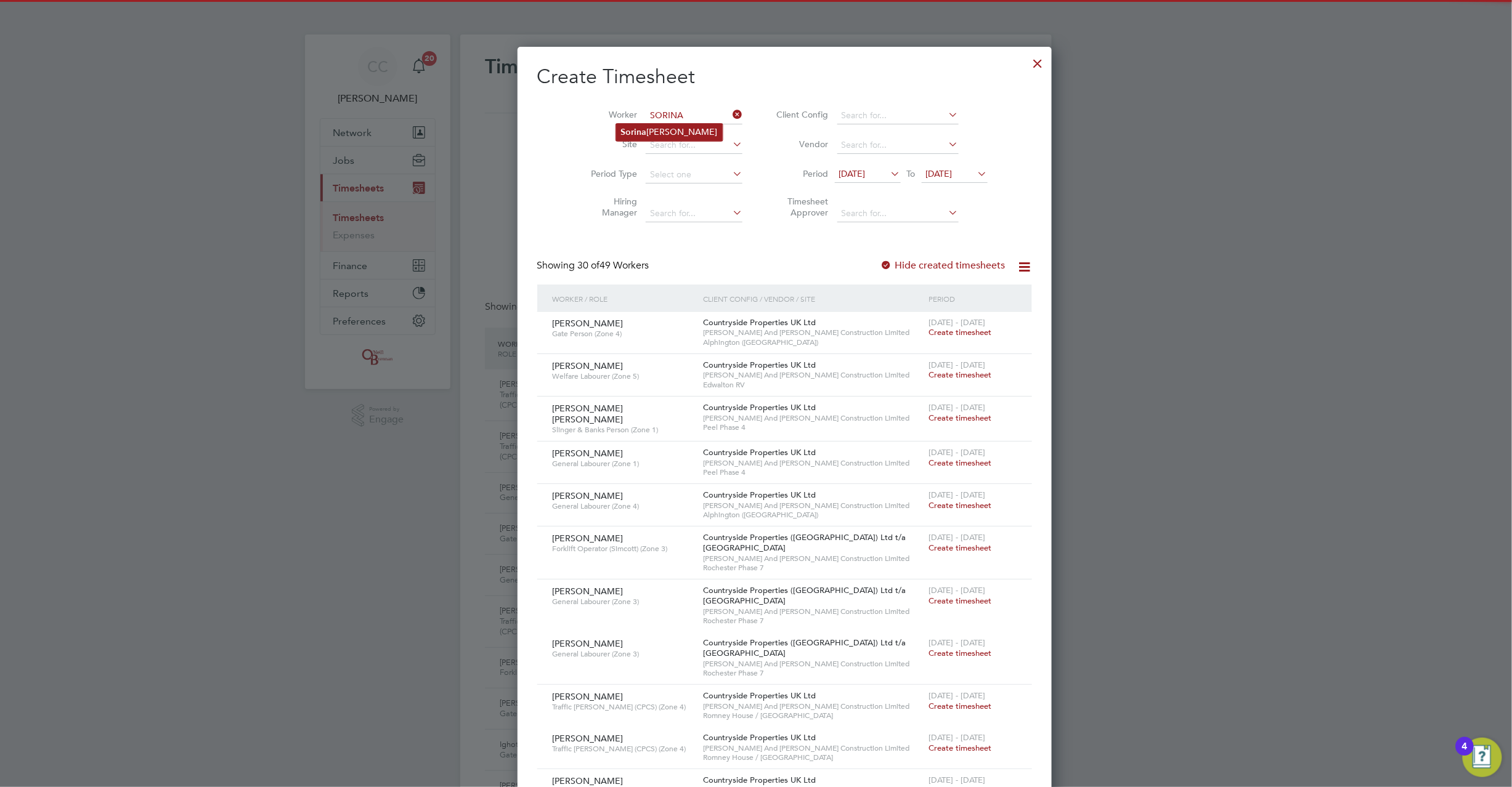
click at [639, 129] on b "Sorina" at bounding box center [634, 132] width 26 height 11
type input "Sorina [PERSON_NAME]"
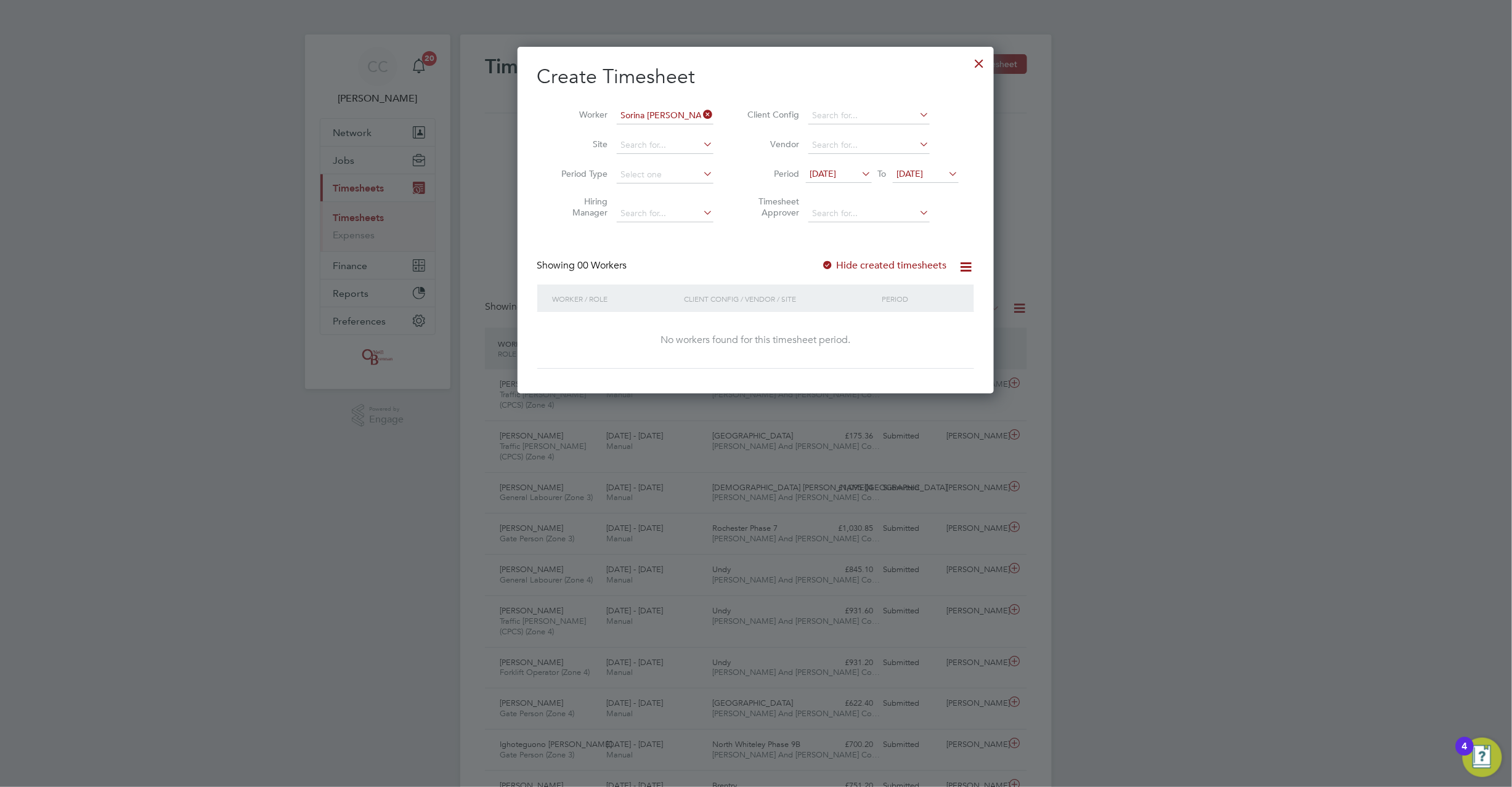
click at [868, 264] on label "Hide created timesheets" at bounding box center [884, 265] width 125 height 13
click at [862, 264] on label "Hide created timesheets" at bounding box center [884, 265] width 125 height 13
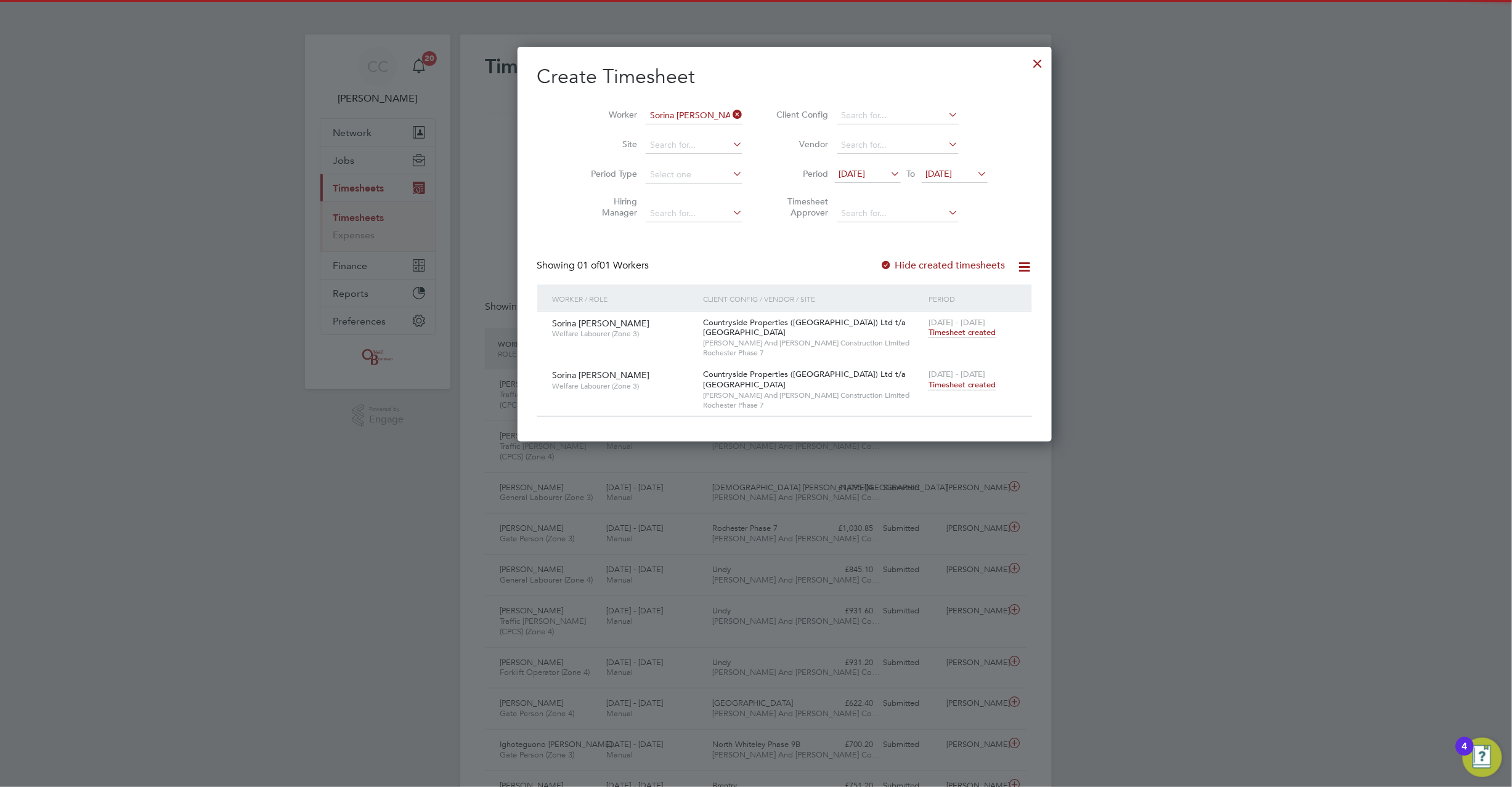
click at [928, 382] on span "Timesheet created" at bounding box center [962, 385] width 67 height 12
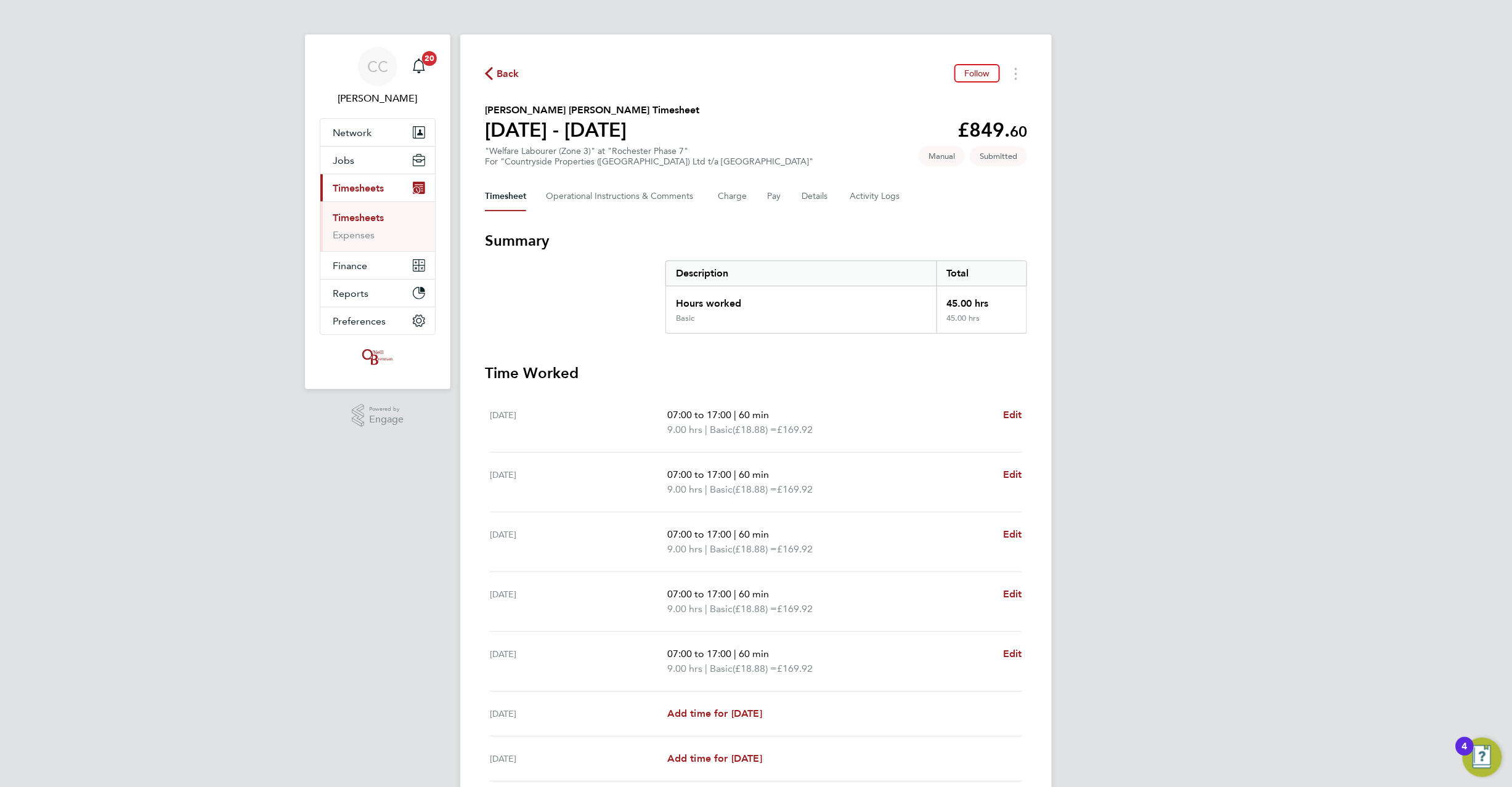
click at [795, 195] on div "Timesheet Operational Instructions & Comments Charge Pay Details Activity Logs" at bounding box center [755, 197] width 542 height 30
click at [801, 197] on button "Details" at bounding box center [815, 197] width 28 height 30
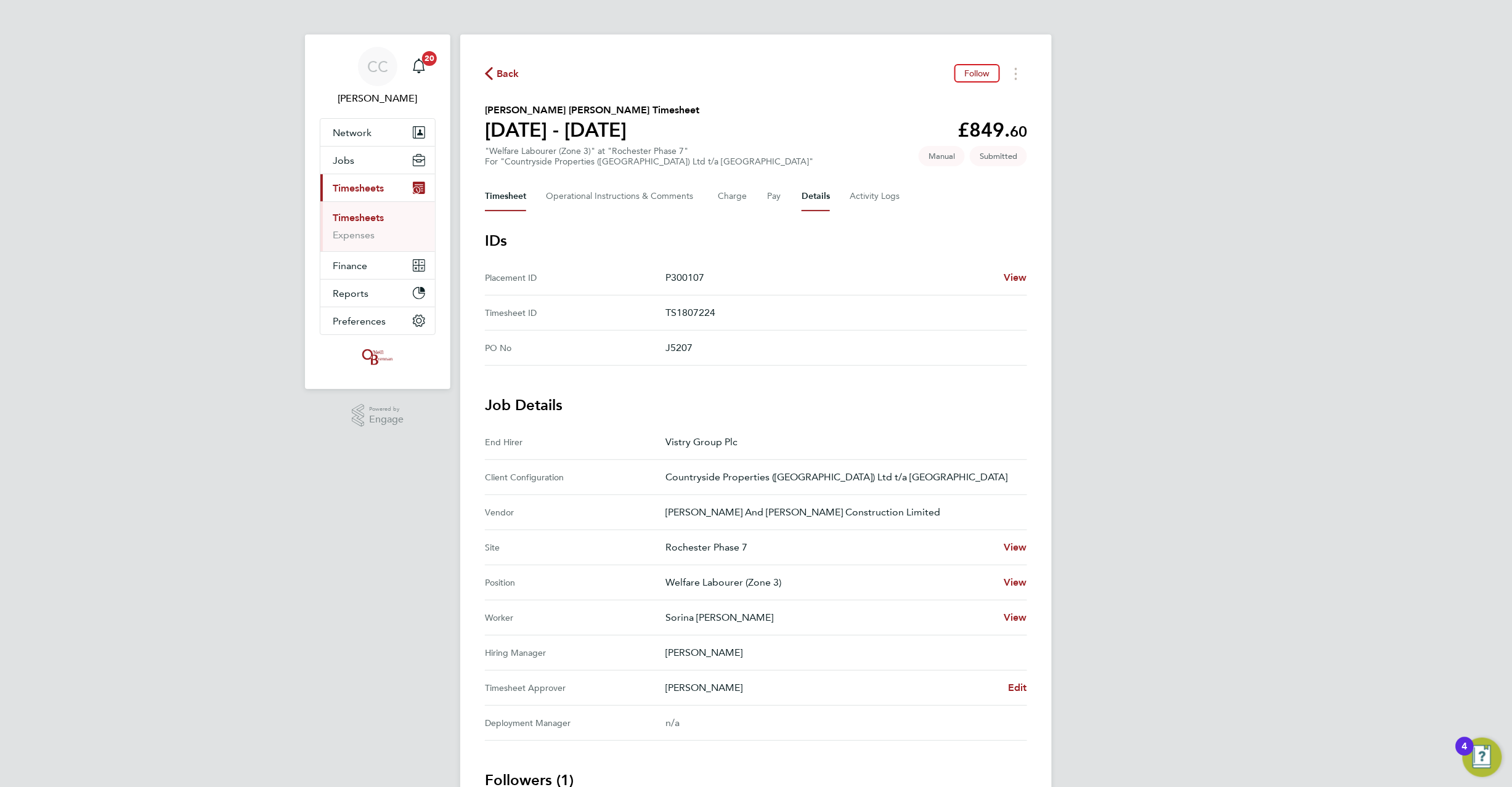
click at [518, 193] on button "Timesheet" at bounding box center [505, 197] width 41 height 30
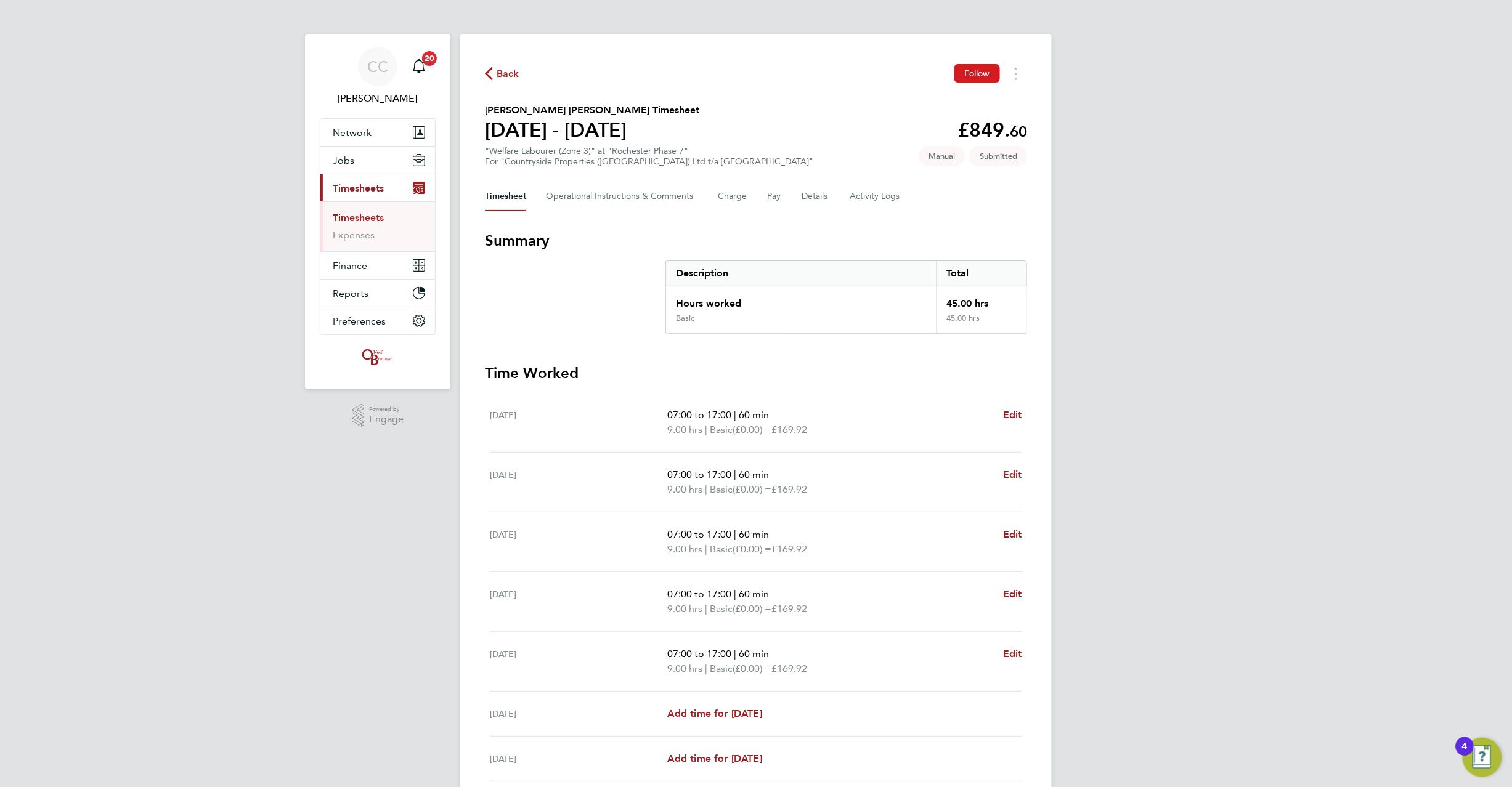
click at [974, 74] on span "Follow" at bounding box center [977, 73] width 26 height 12
click at [504, 75] on span "Back" at bounding box center [508, 73] width 23 height 14
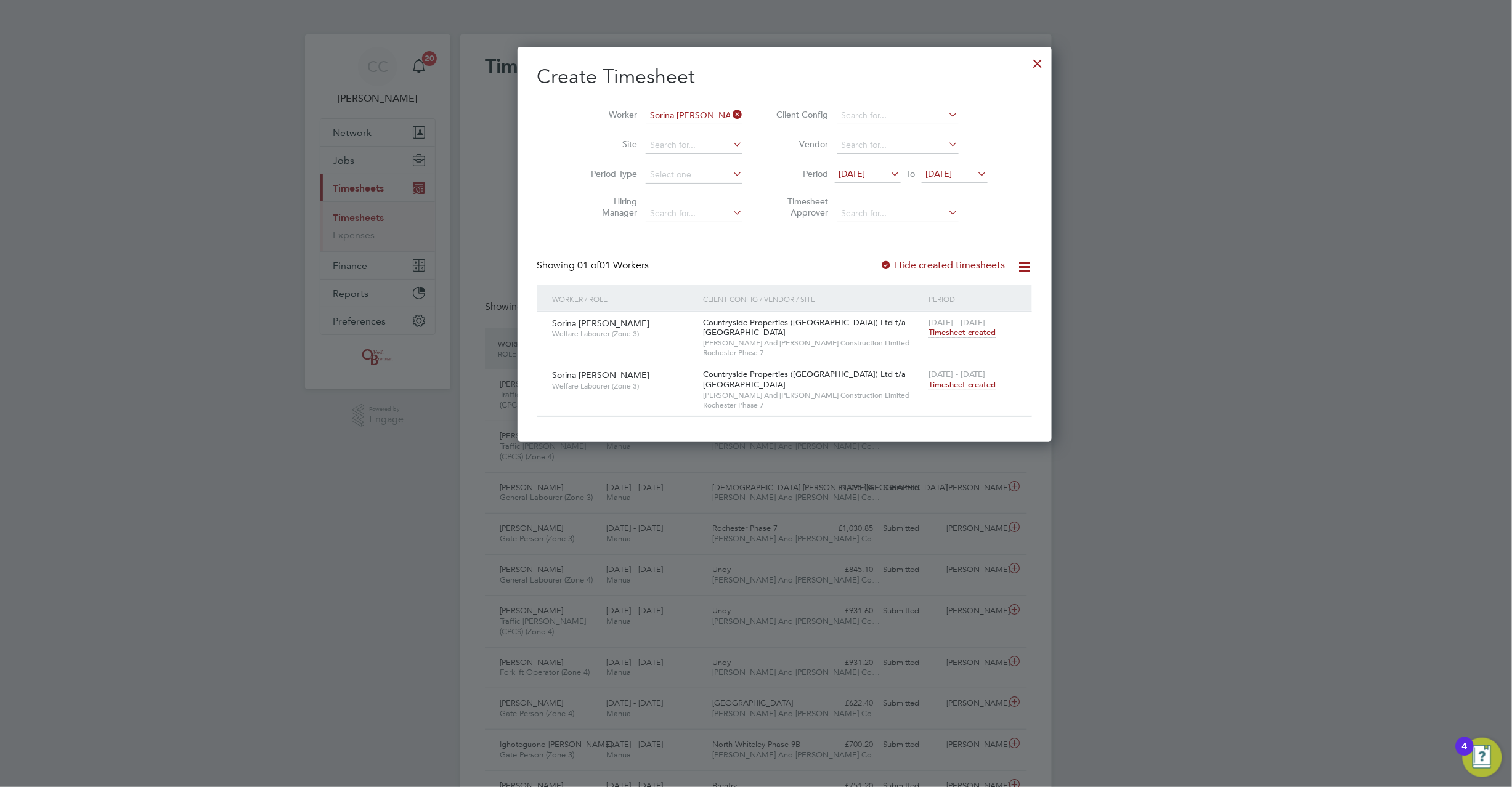
click at [730, 109] on icon at bounding box center [730, 115] width 0 height 17
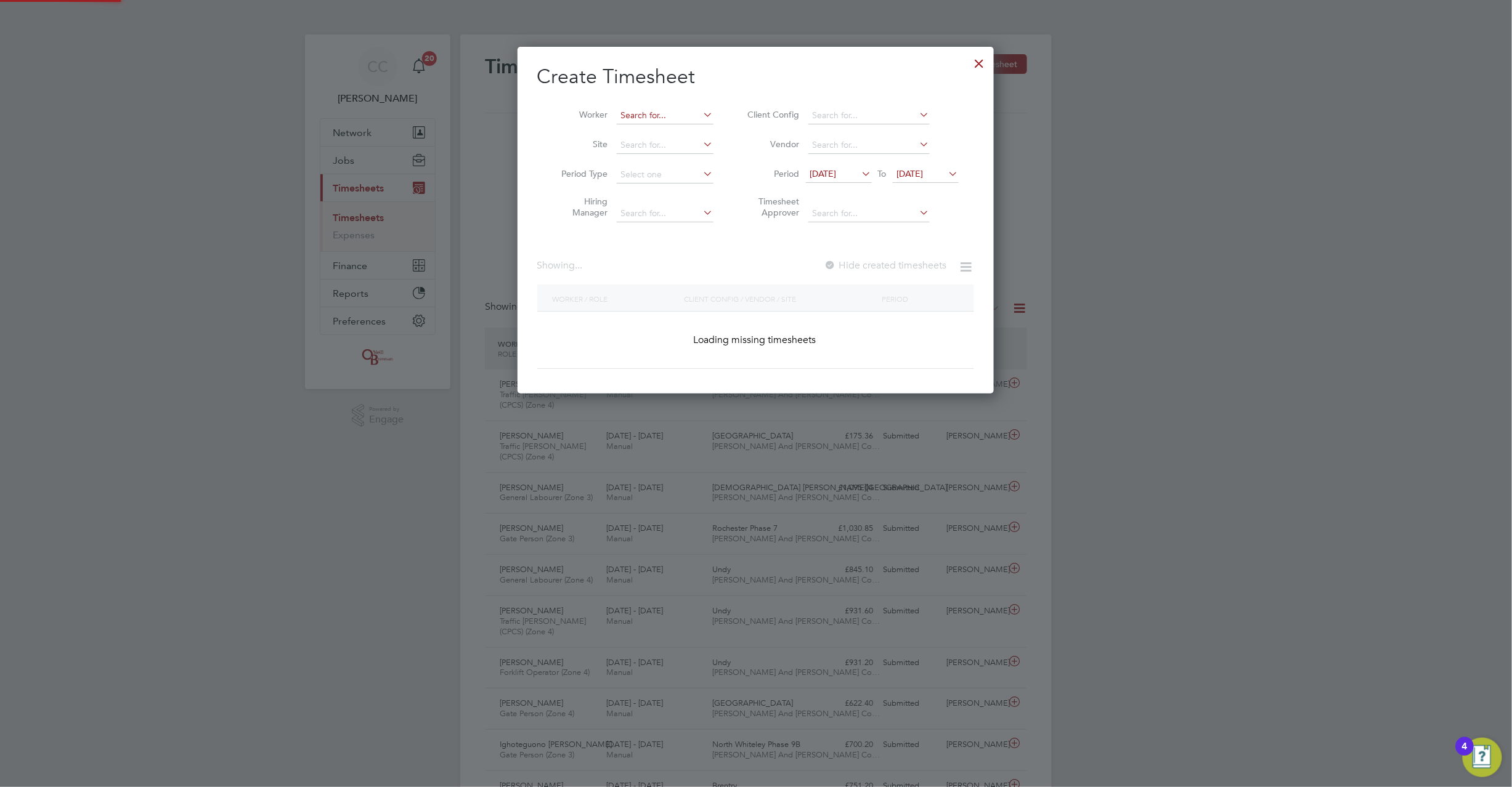
click at [671, 109] on input at bounding box center [665, 116] width 96 height 17
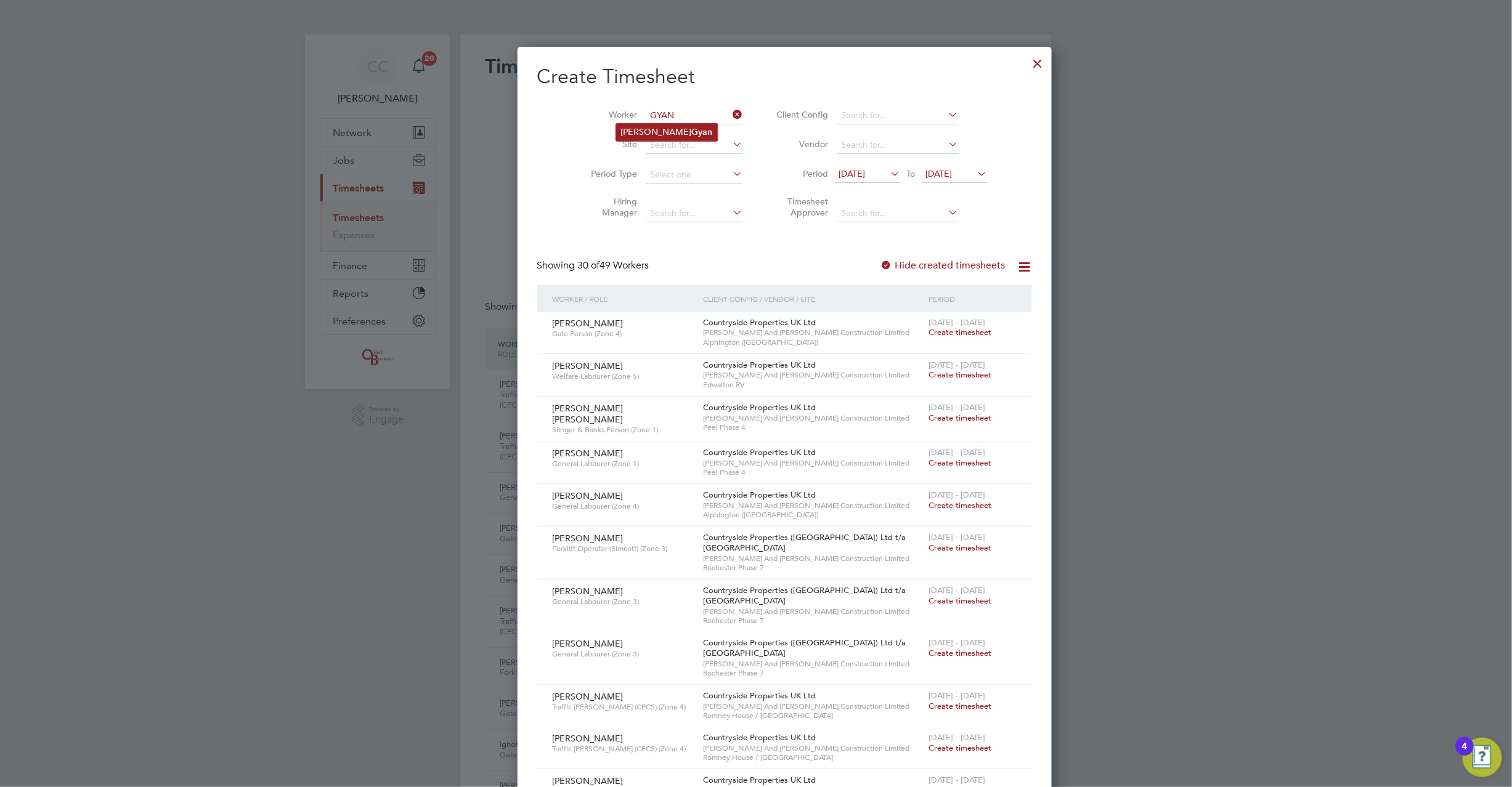
click at [644, 124] on li "[PERSON_NAME]" at bounding box center [667, 132] width 102 height 16
type input "[PERSON_NAME]"
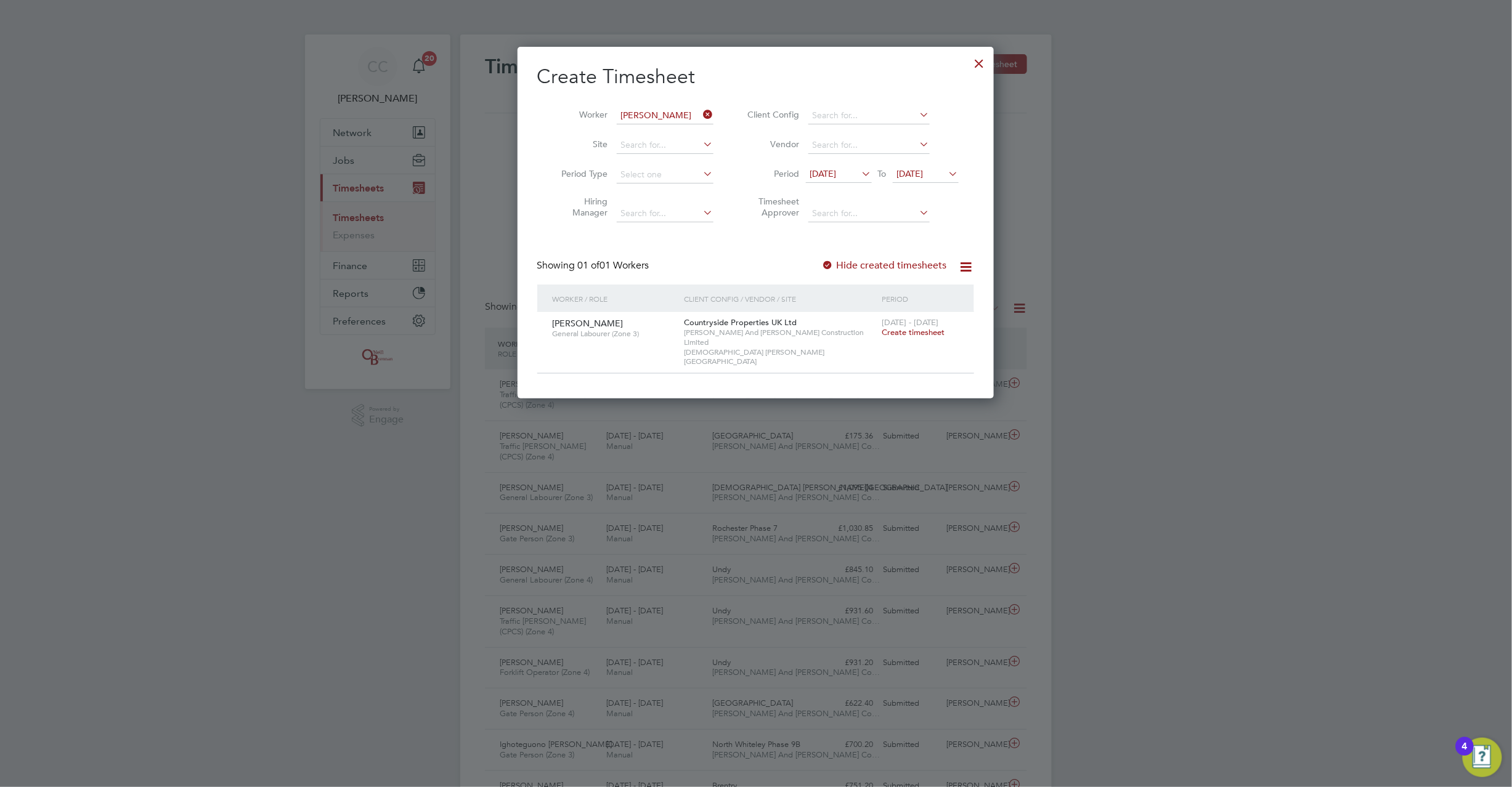
click at [899, 331] on span "Create timesheet" at bounding box center [913, 332] width 63 height 11
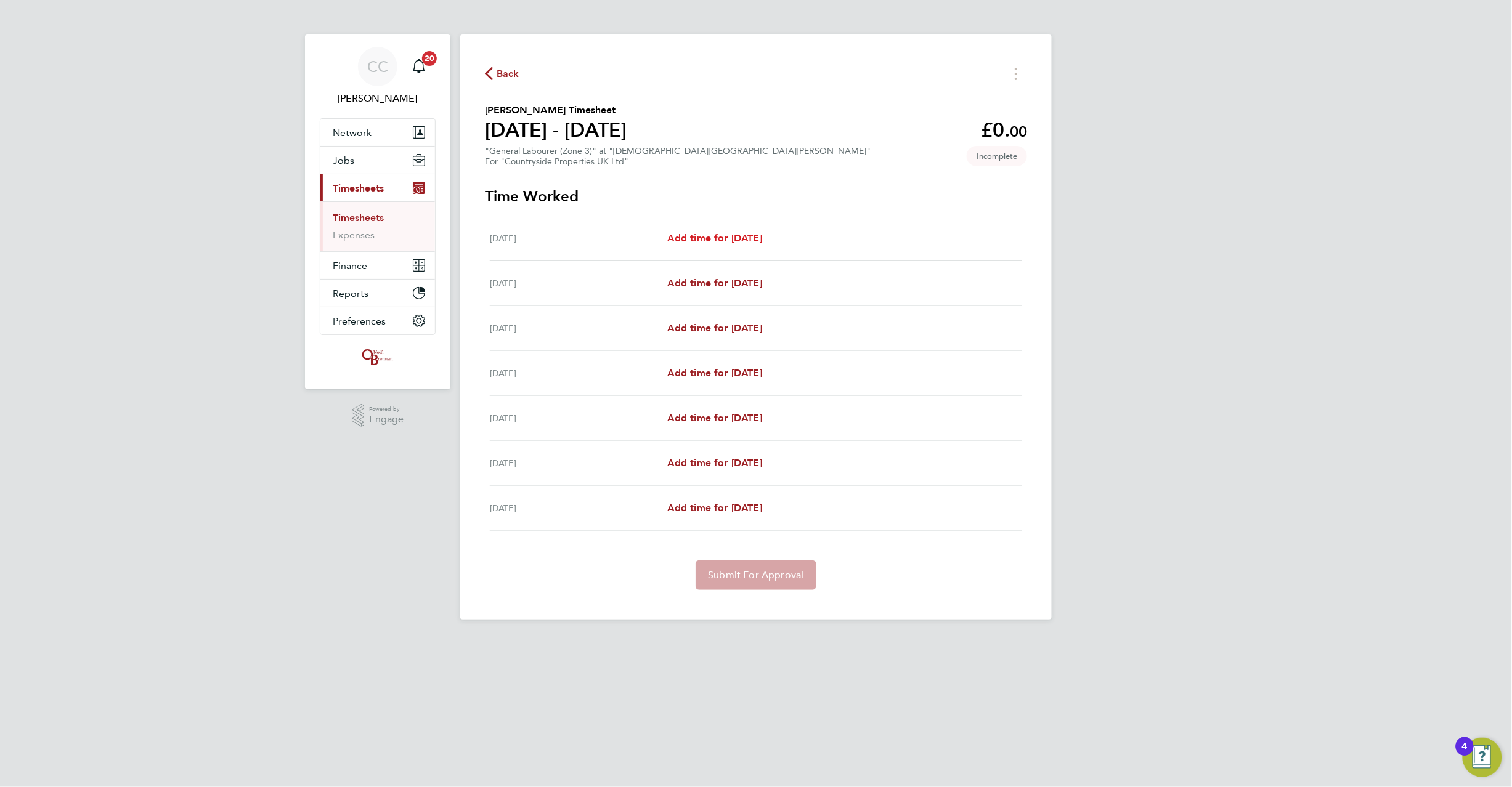
click at [751, 235] on span "Add time for [DATE]" at bounding box center [715, 238] width 94 height 12
select select "30"
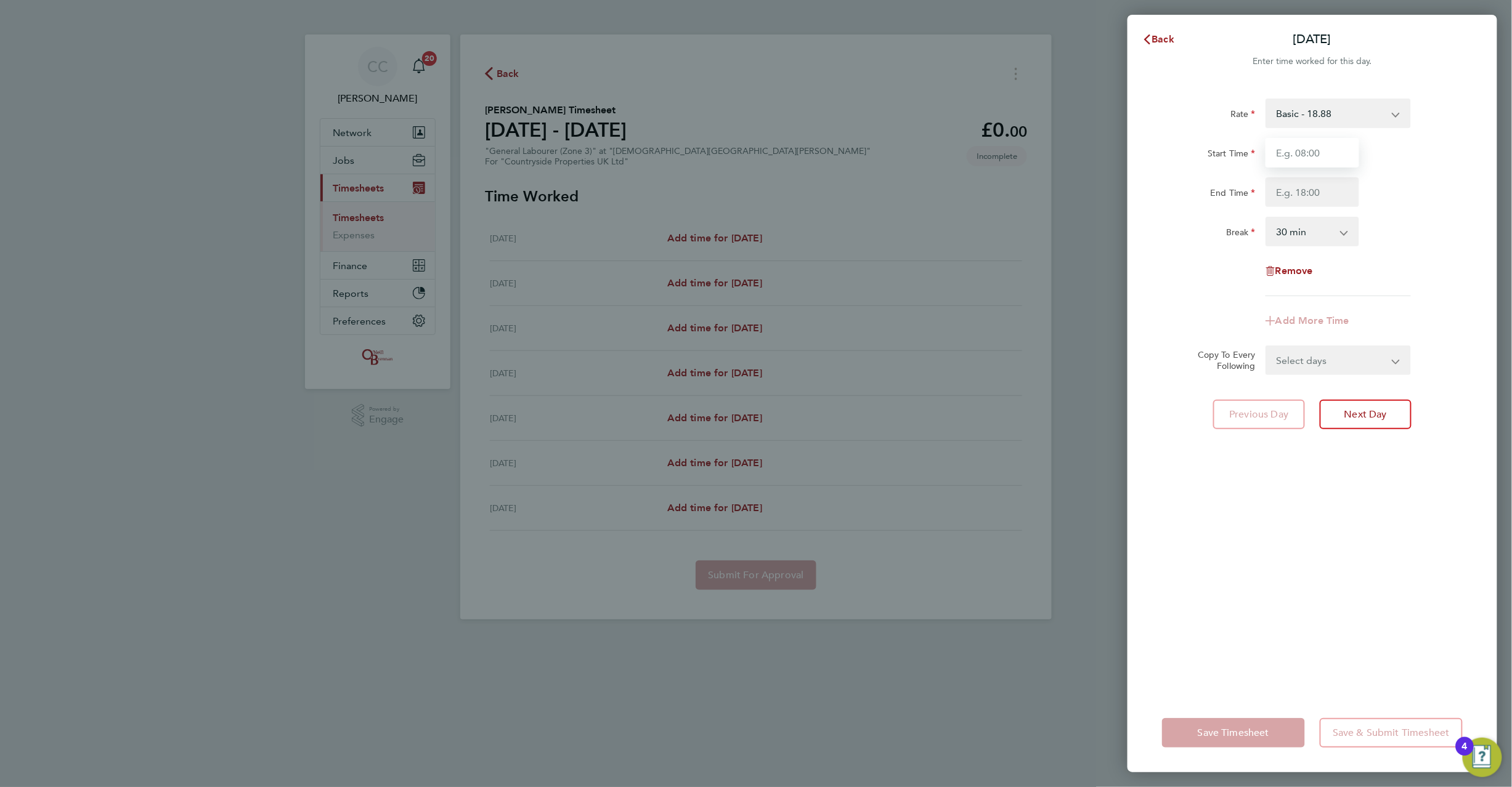
click at [1291, 156] on input "Start Time" at bounding box center [1312, 152] width 93 height 30
type input "08:00"
type input "17:00"
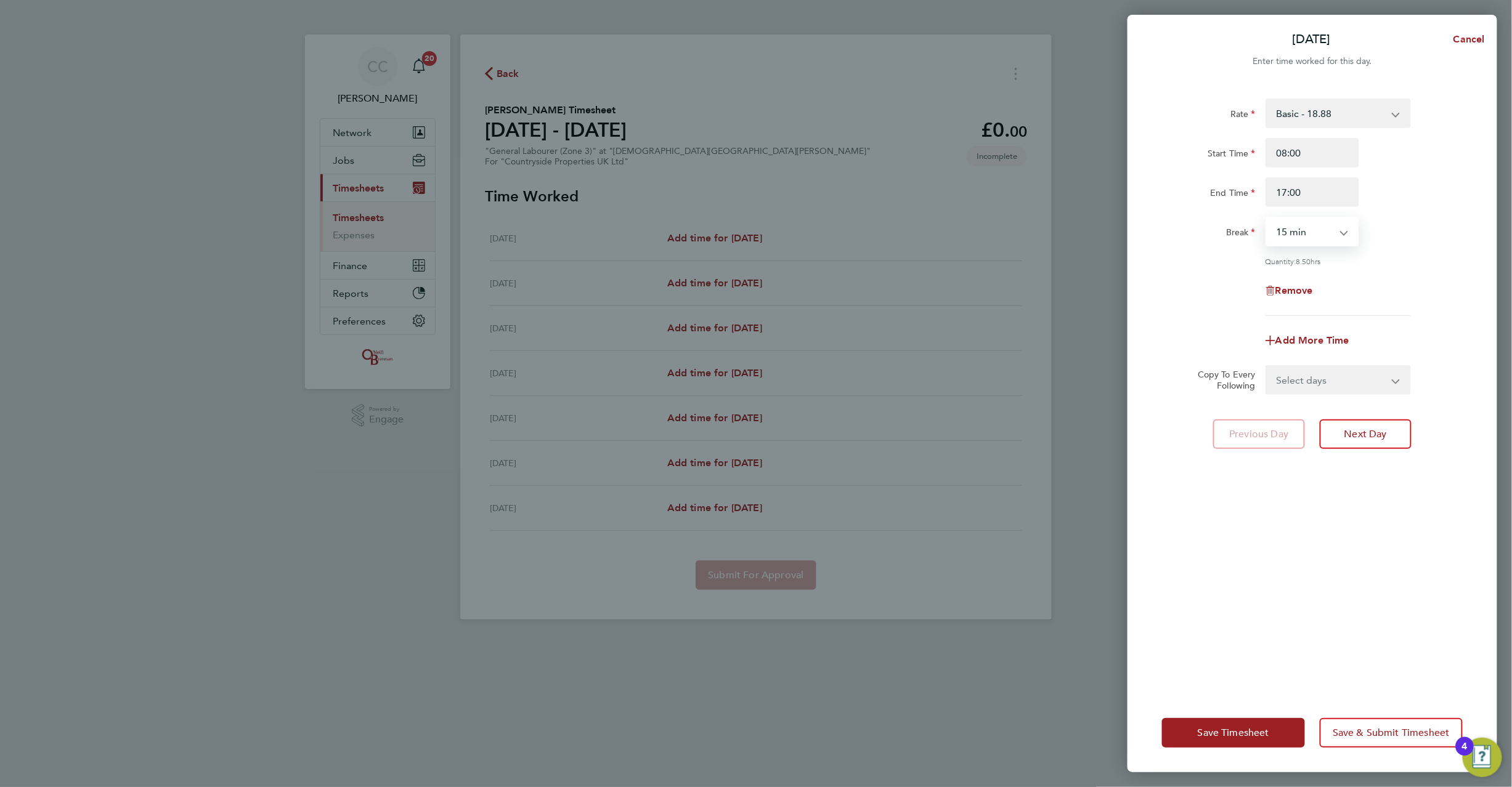
select select "0"
click at [1299, 385] on select "Select days Day Weekday (Mon-Fri) Weekend (Sat-Sun) [DATE] [DATE] [DATE] [DATE]…" at bounding box center [1331, 380] width 129 height 27
select select "WEEKDAY"
click at [1266, 367] on select "Select days Day Weekday (Mon-Fri) Weekend (Sat-Sun) [DATE] [DATE] [DATE] [DATE]…" at bounding box center [1331, 380] width 129 height 27
select select "[DATE]"
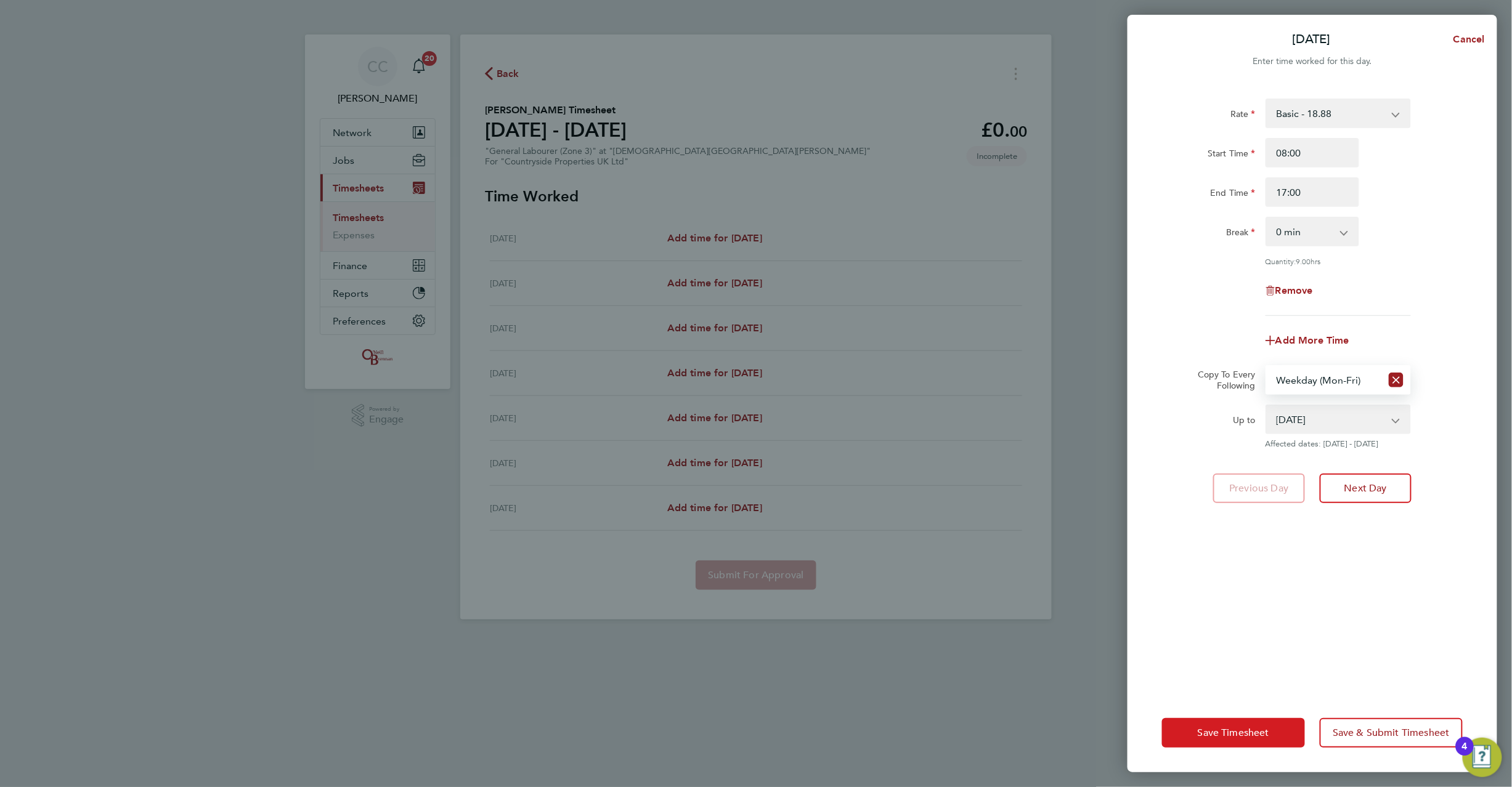
click at [1219, 729] on span "Save Timesheet" at bounding box center [1233, 733] width 71 height 13
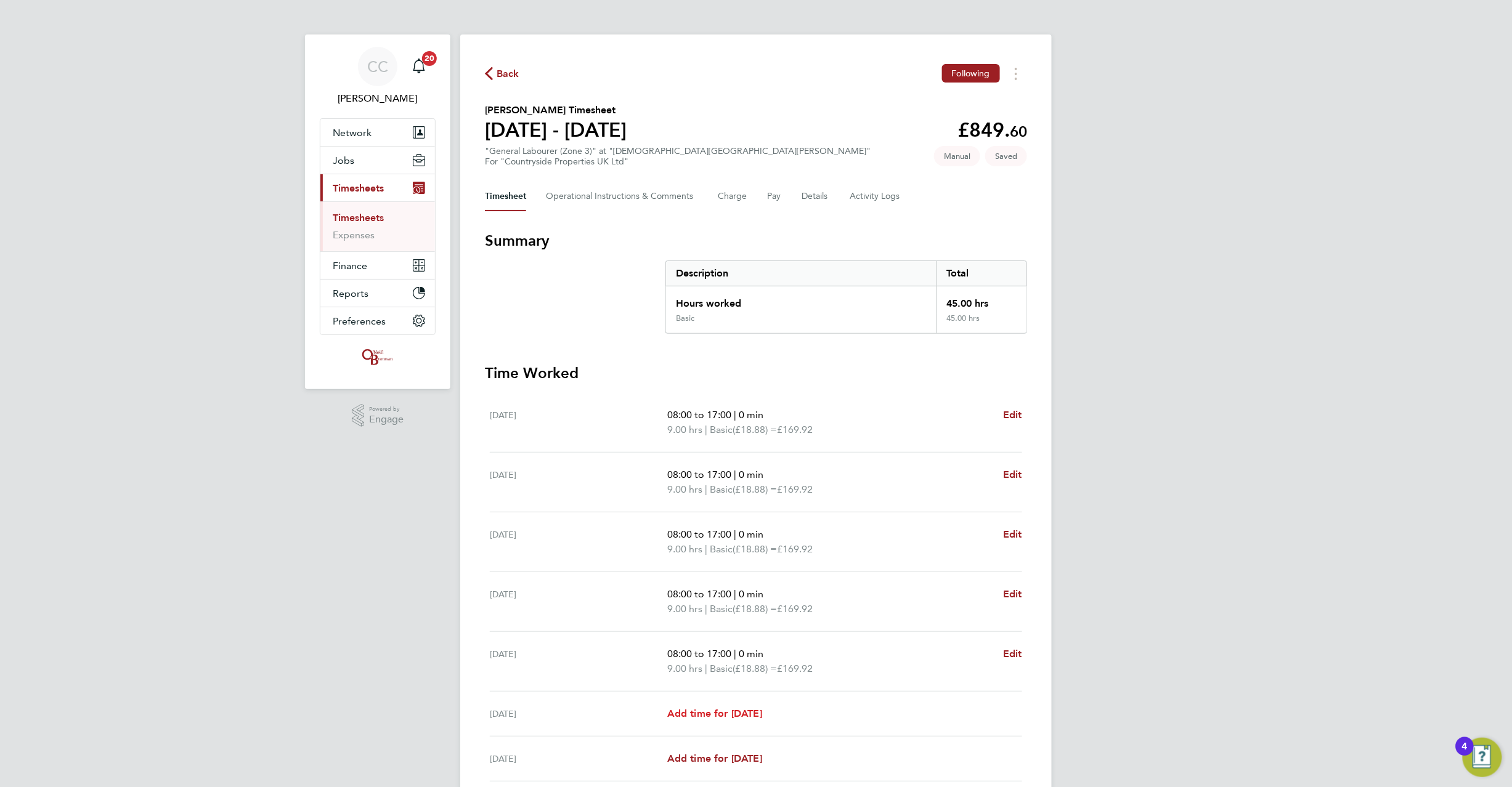
click at [729, 716] on span "Add time for [DATE]" at bounding box center [715, 714] width 94 height 12
select select "30"
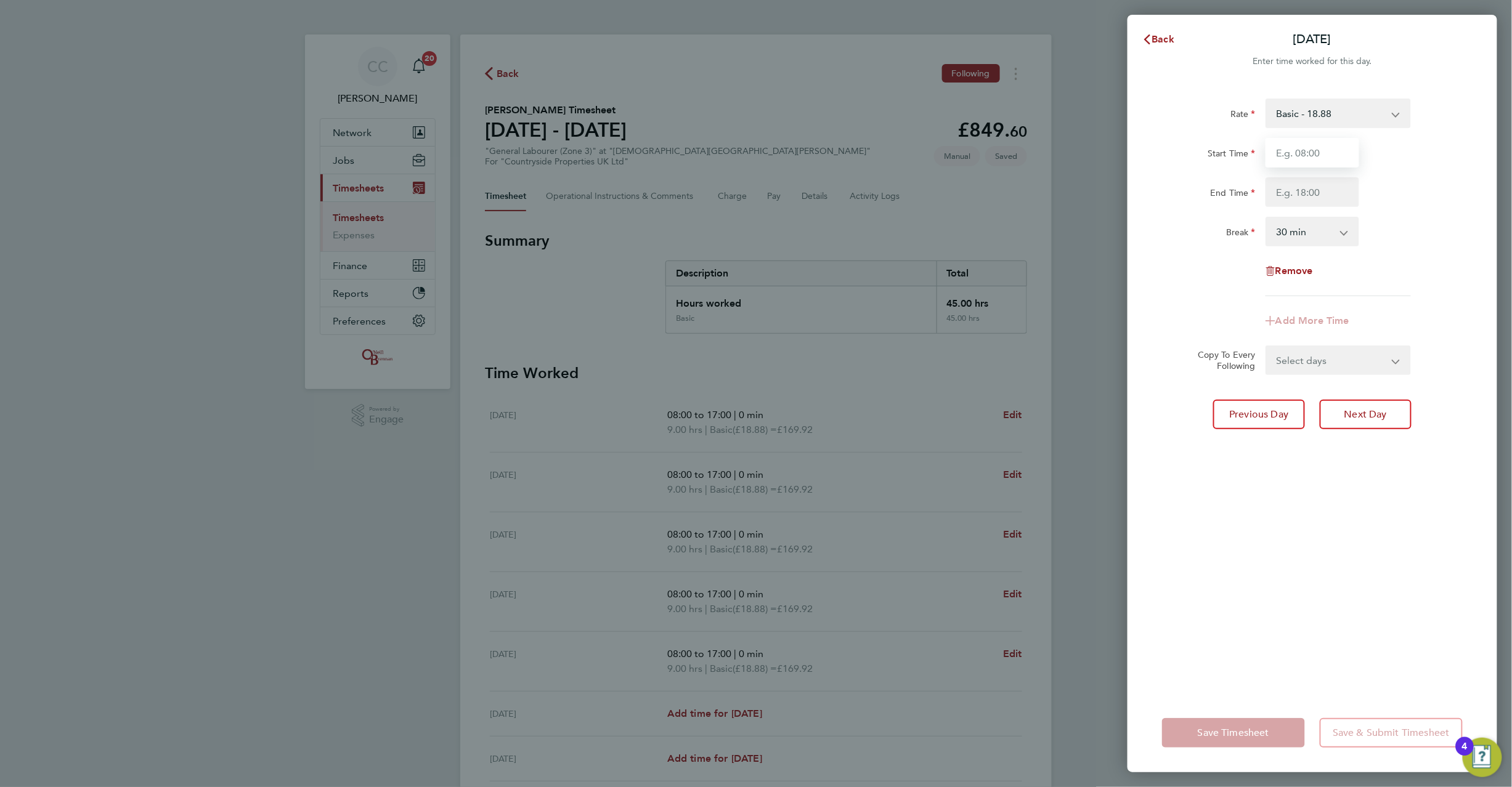
click at [1286, 140] on input "Start Time" at bounding box center [1312, 152] width 93 height 30
type input "08:00"
type input "17:00"
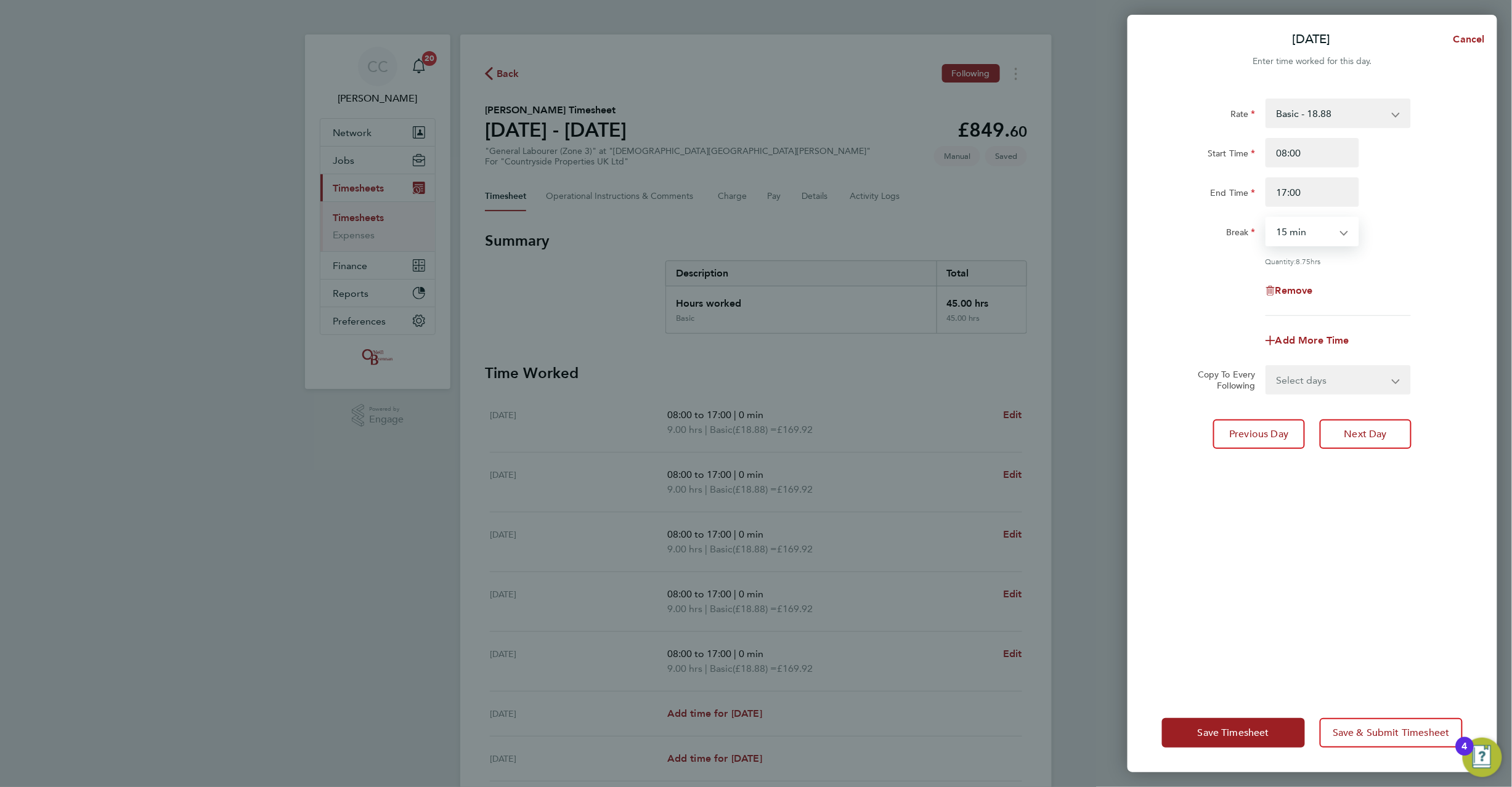
select select "0"
click at [1338, 379] on select "Select days [DATE]" at bounding box center [1331, 380] width 129 height 27
select select "SUN"
click at [1266, 367] on select "Select days [DATE]" at bounding box center [1331, 380] width 129 height 27
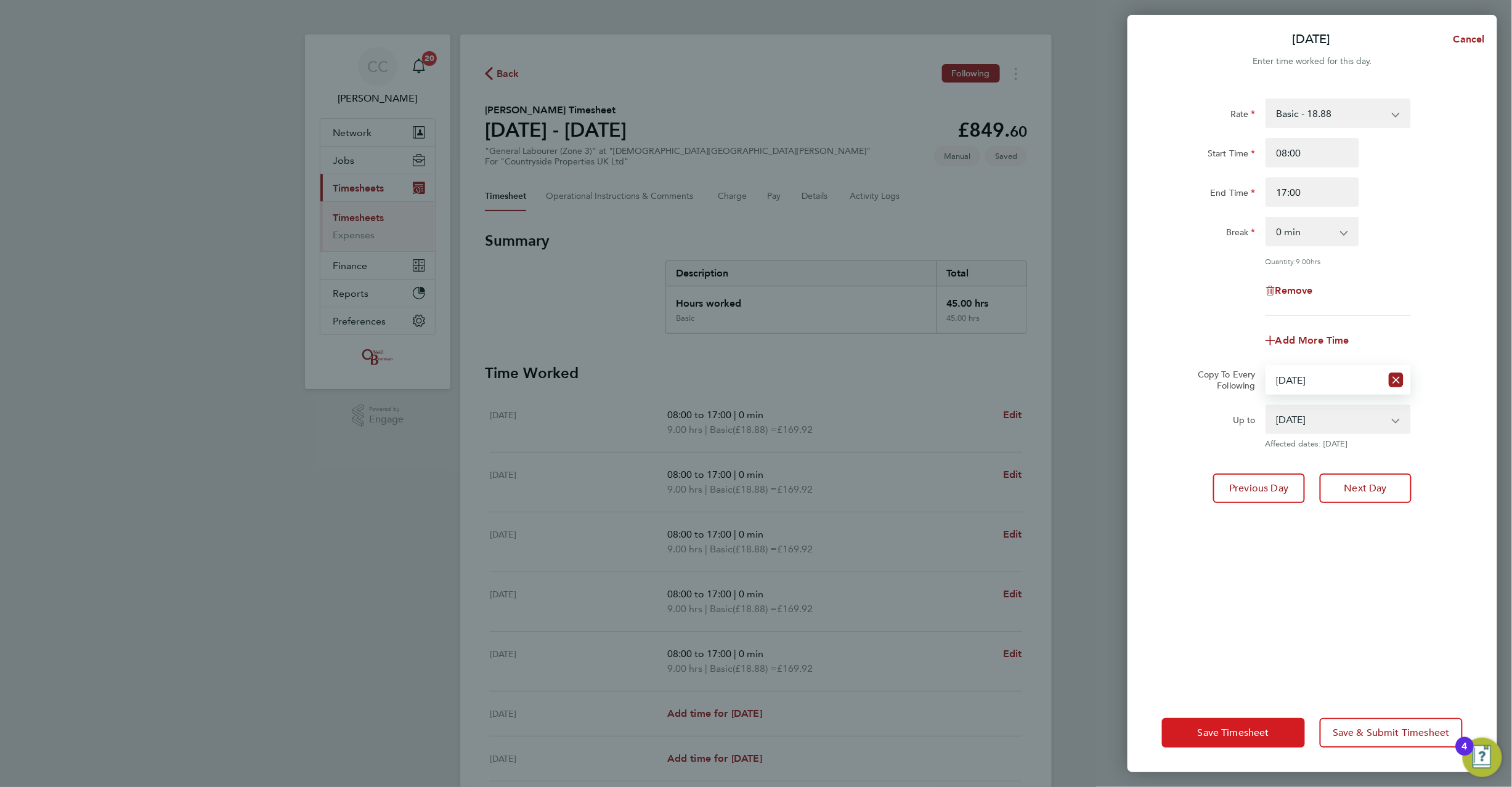
click at [1230, 733] on span "Save Timesheet" at bounding box center [1233, 733] width 71 height 13
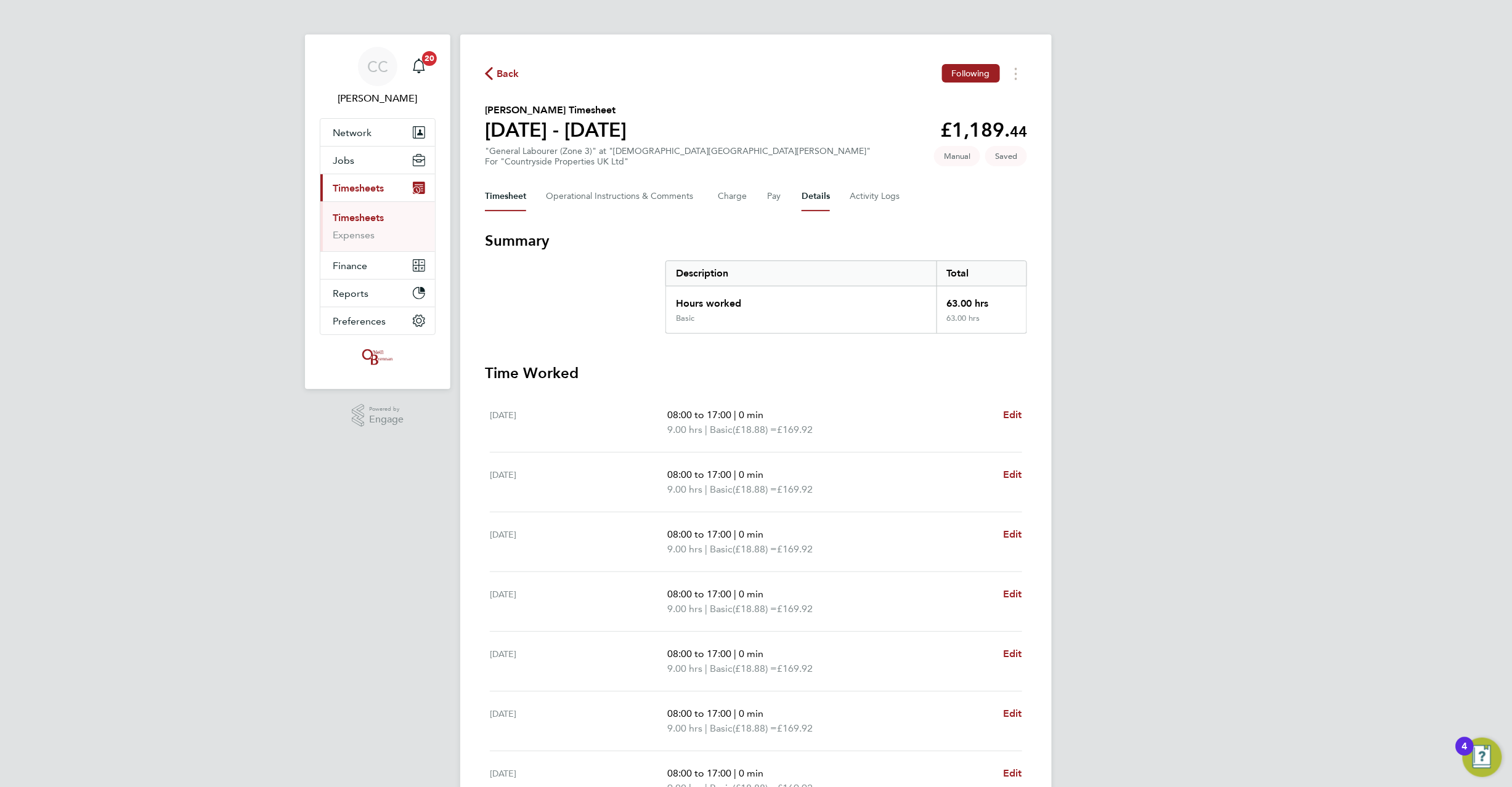
click at [818, 197] on button "Details" at bounding box center [815, 197] width 28 height 30
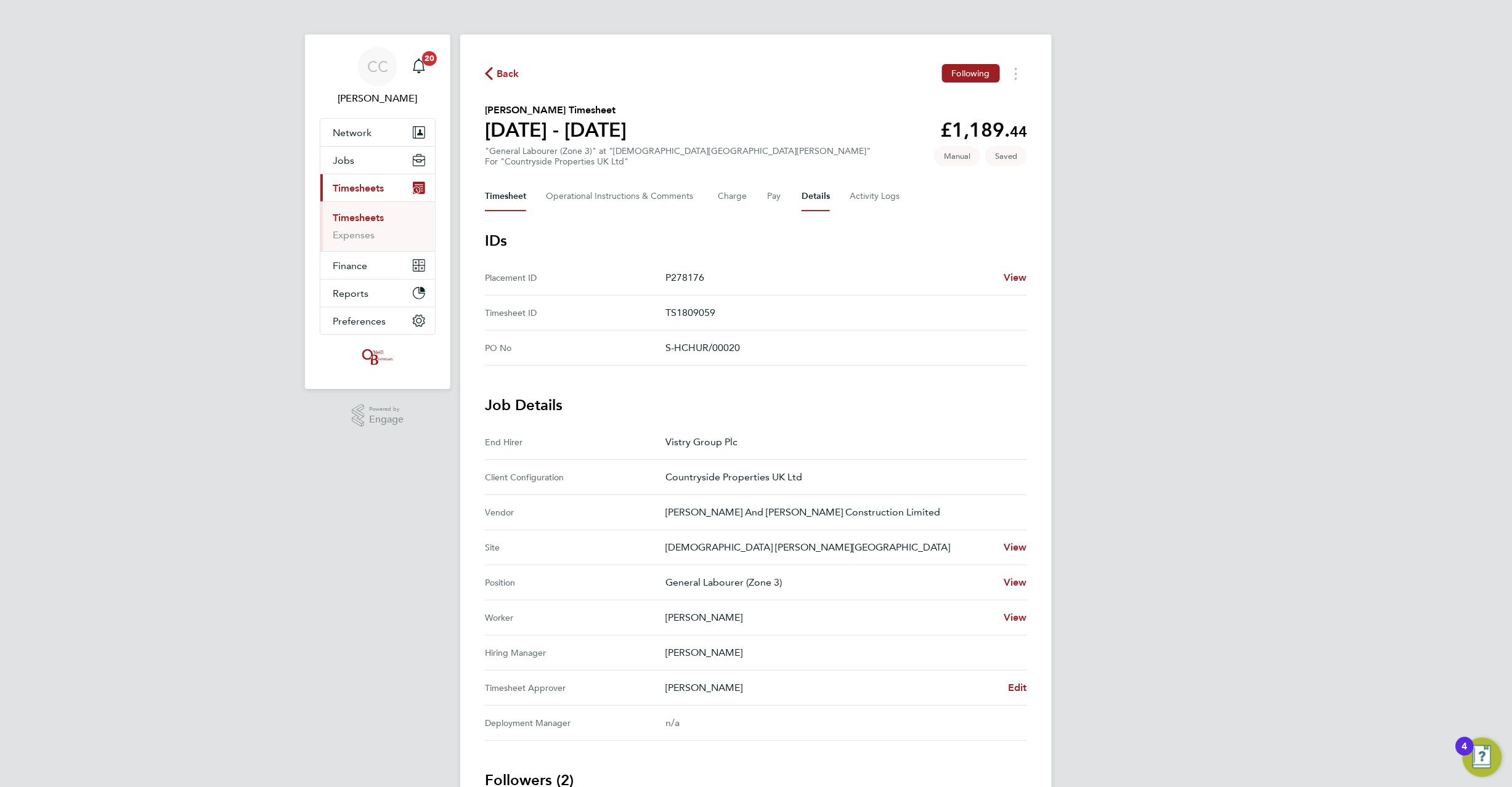
click at [510, 189] on button "Timesheet" at bounding box center [505, 197] width 41 height 30
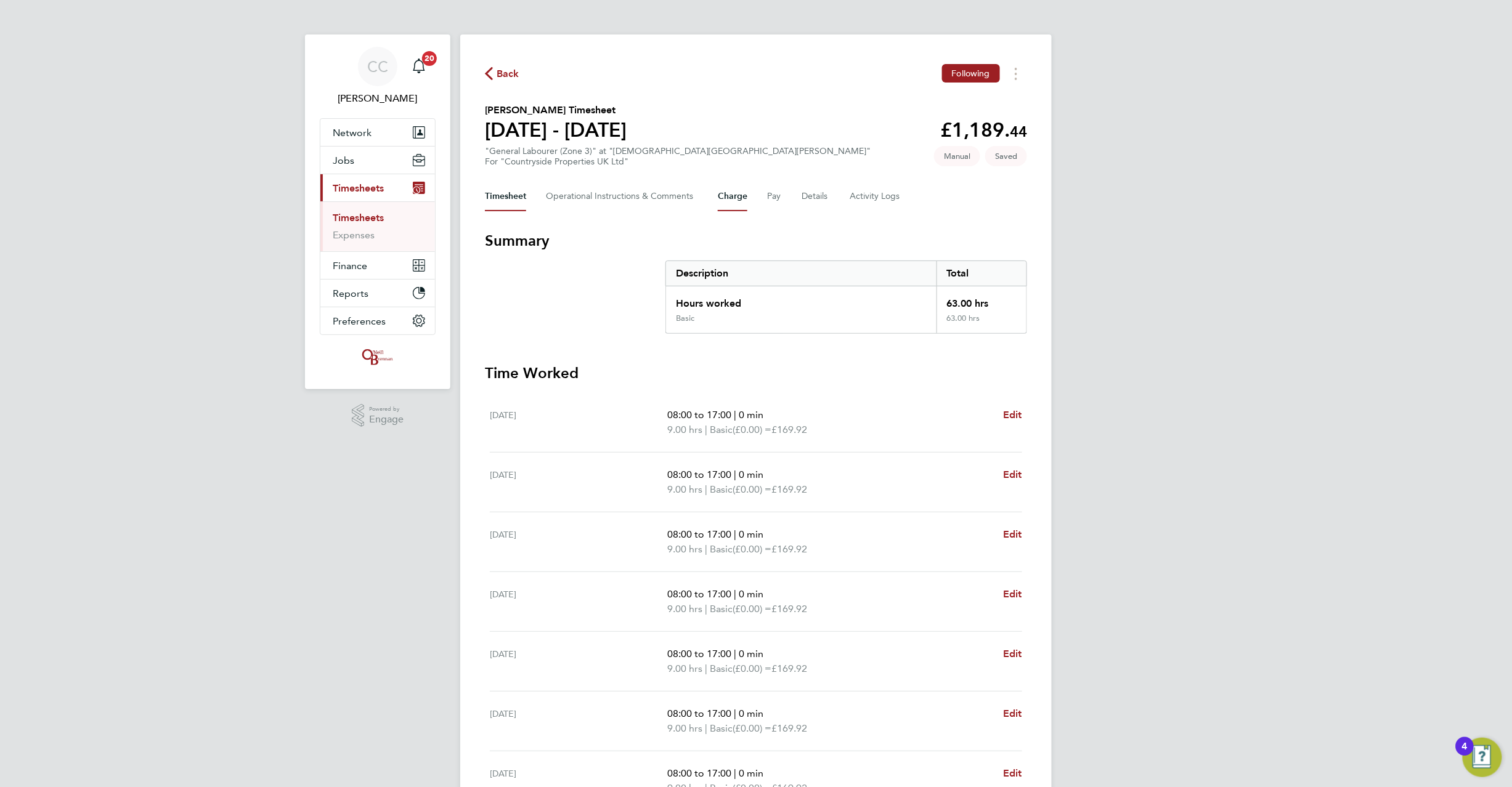
click at [733, 197] on button "Charge" at bounding box center [732, 197] width 30 height 30
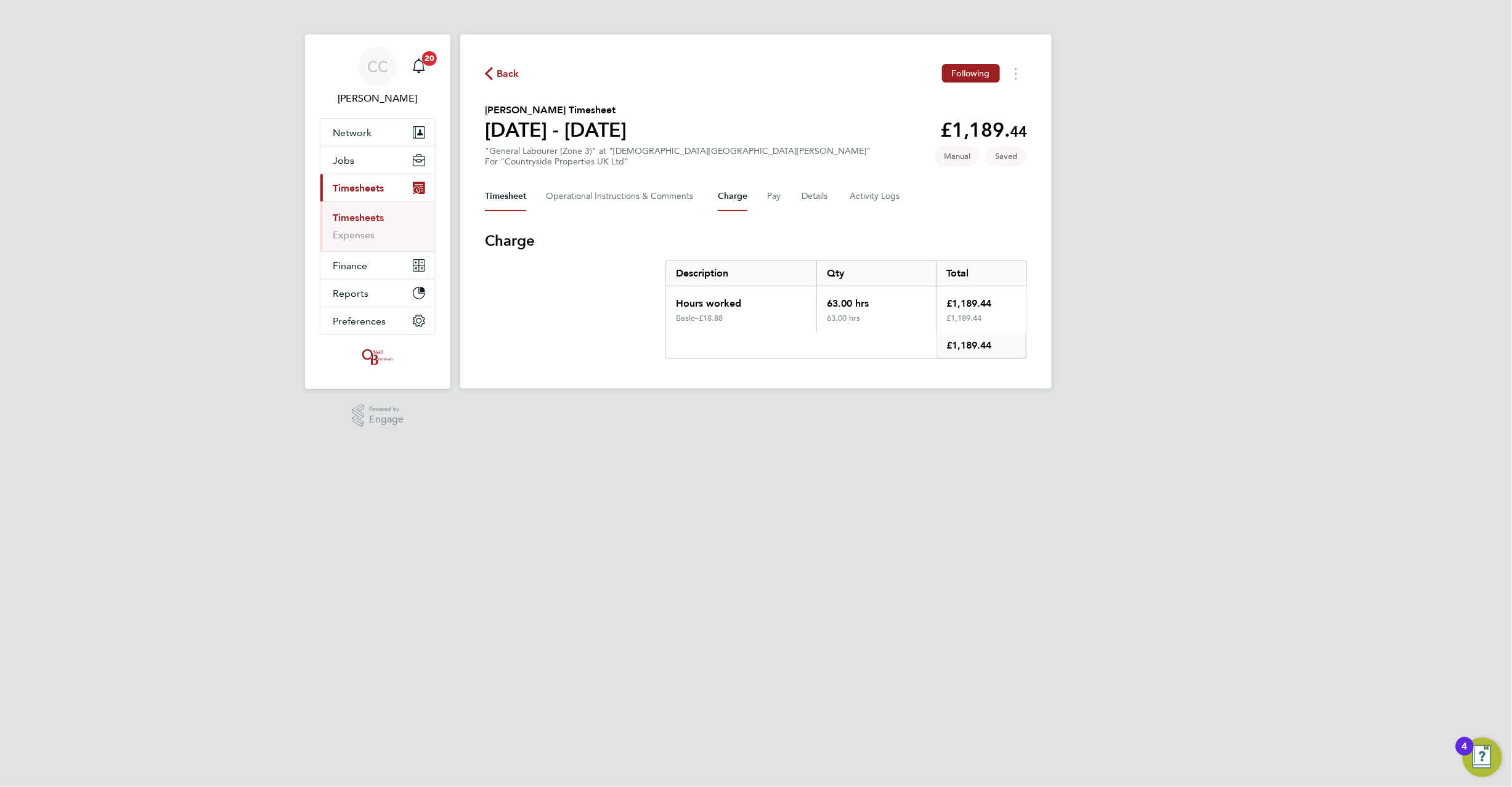
click at [510, 196] on button "Timesheet" at bounding box center [505, 197] width 41 height 30
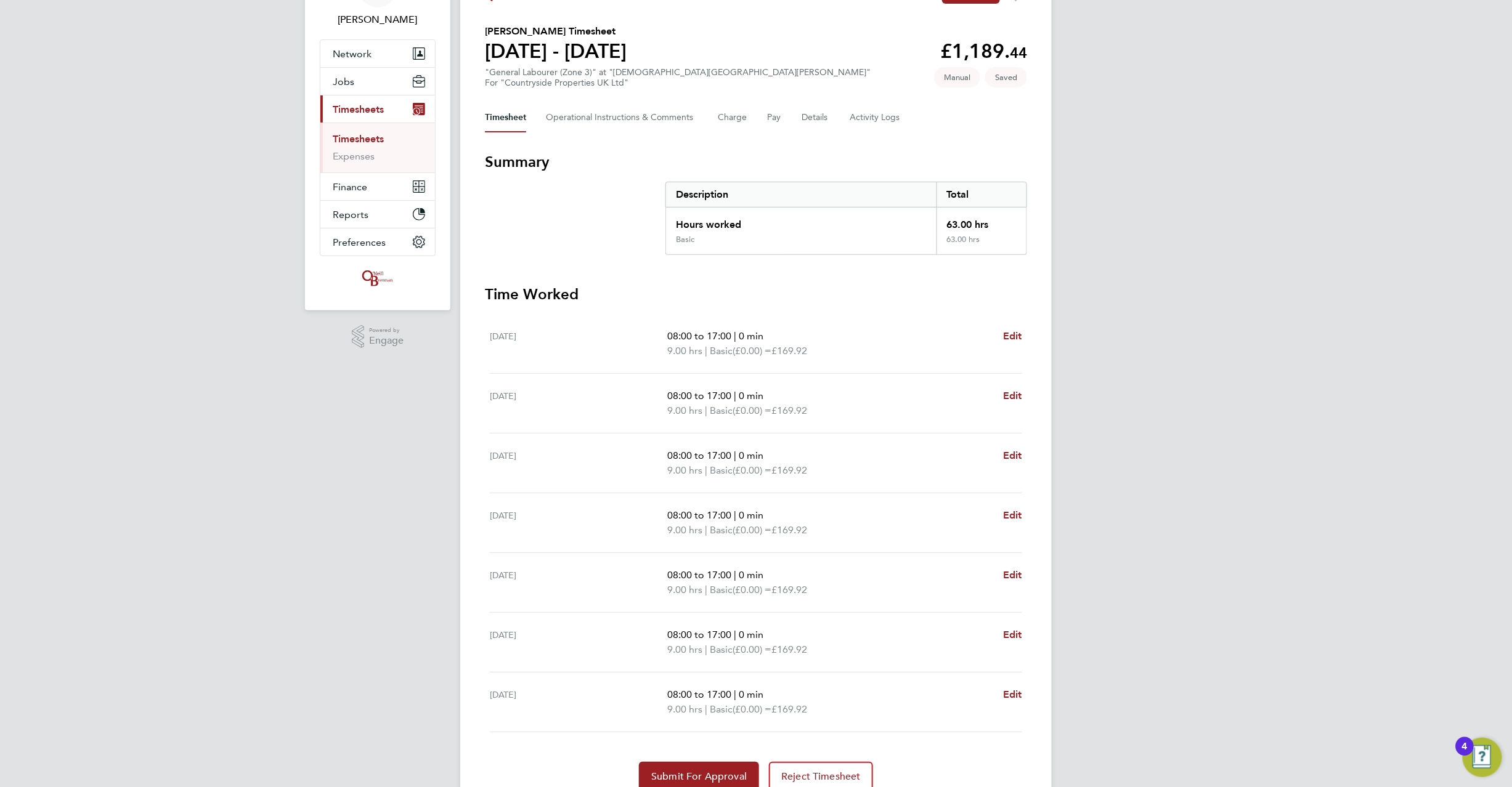
scroll to position [134, 0]
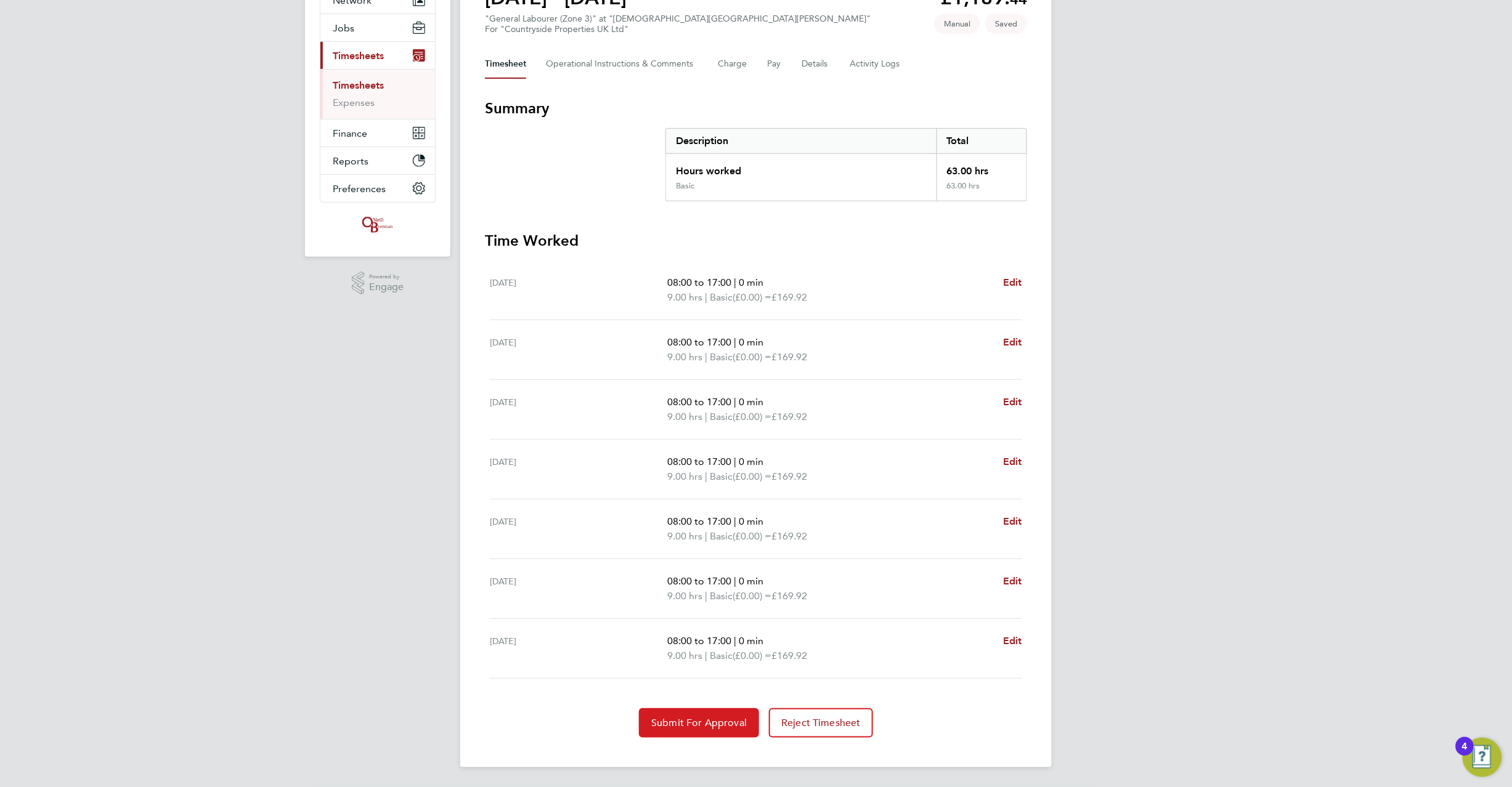
click at [716, 725] on span "Submit For Approval" at bounding box center [698, 722] width 95 height 13
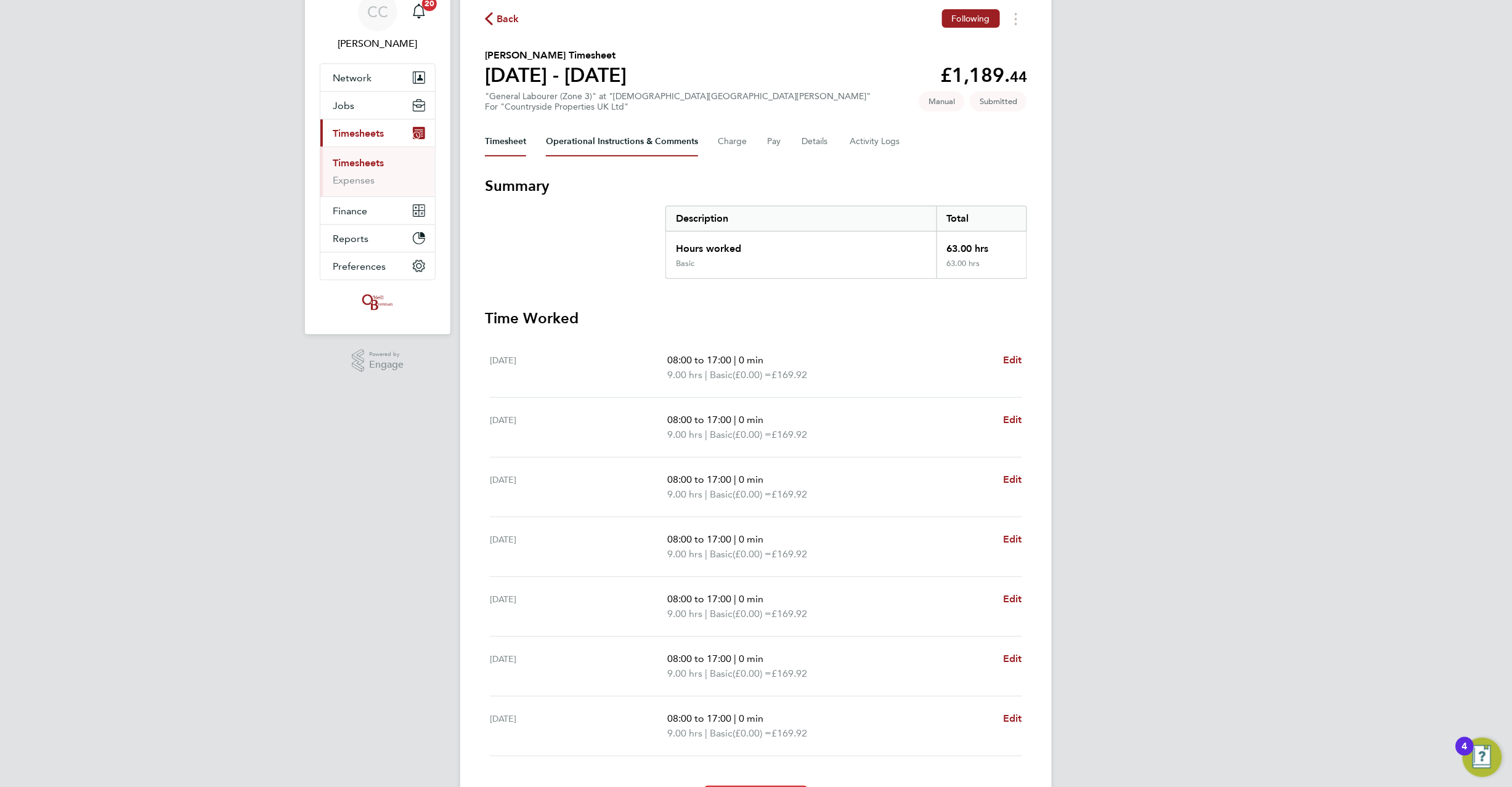
scroll to position [0, 0]
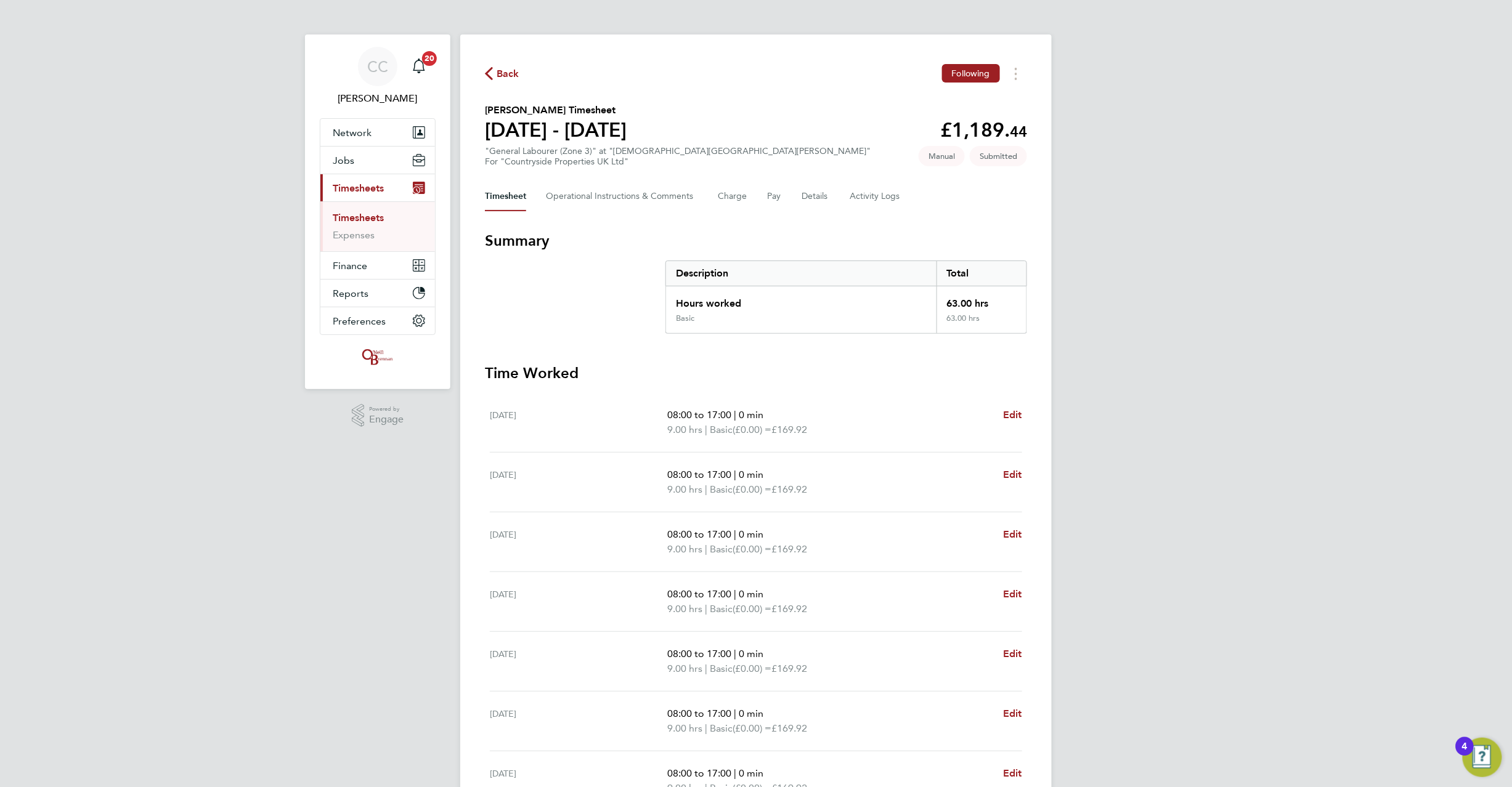
click at [508, 79] on span "Back" at bounding box center [508, 73] width 23 height 14
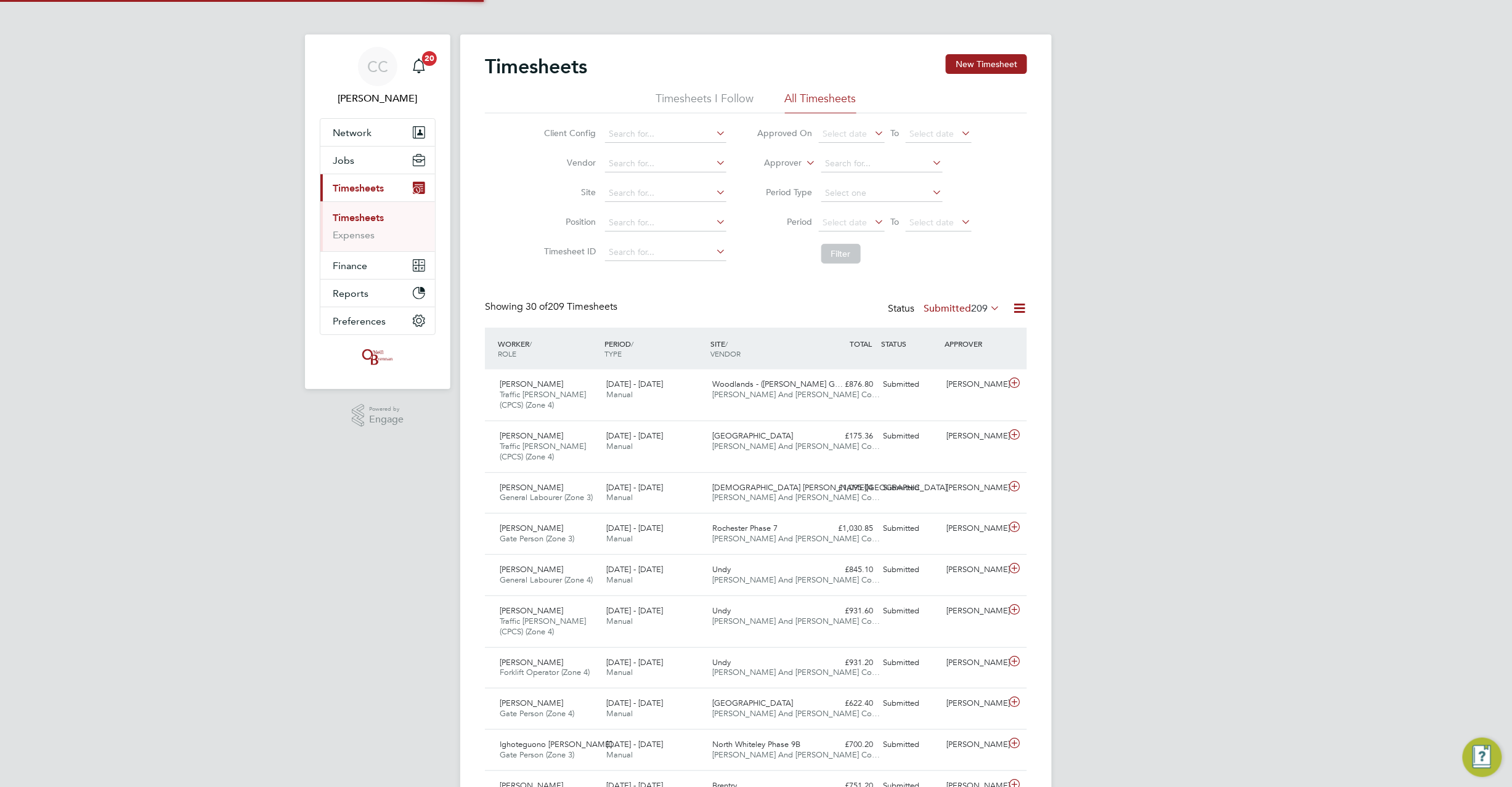
scroll to position [31, 107]
click at [996, 72] on button "New Timesheet" at bounding box center [986, 64] width 81 height 19
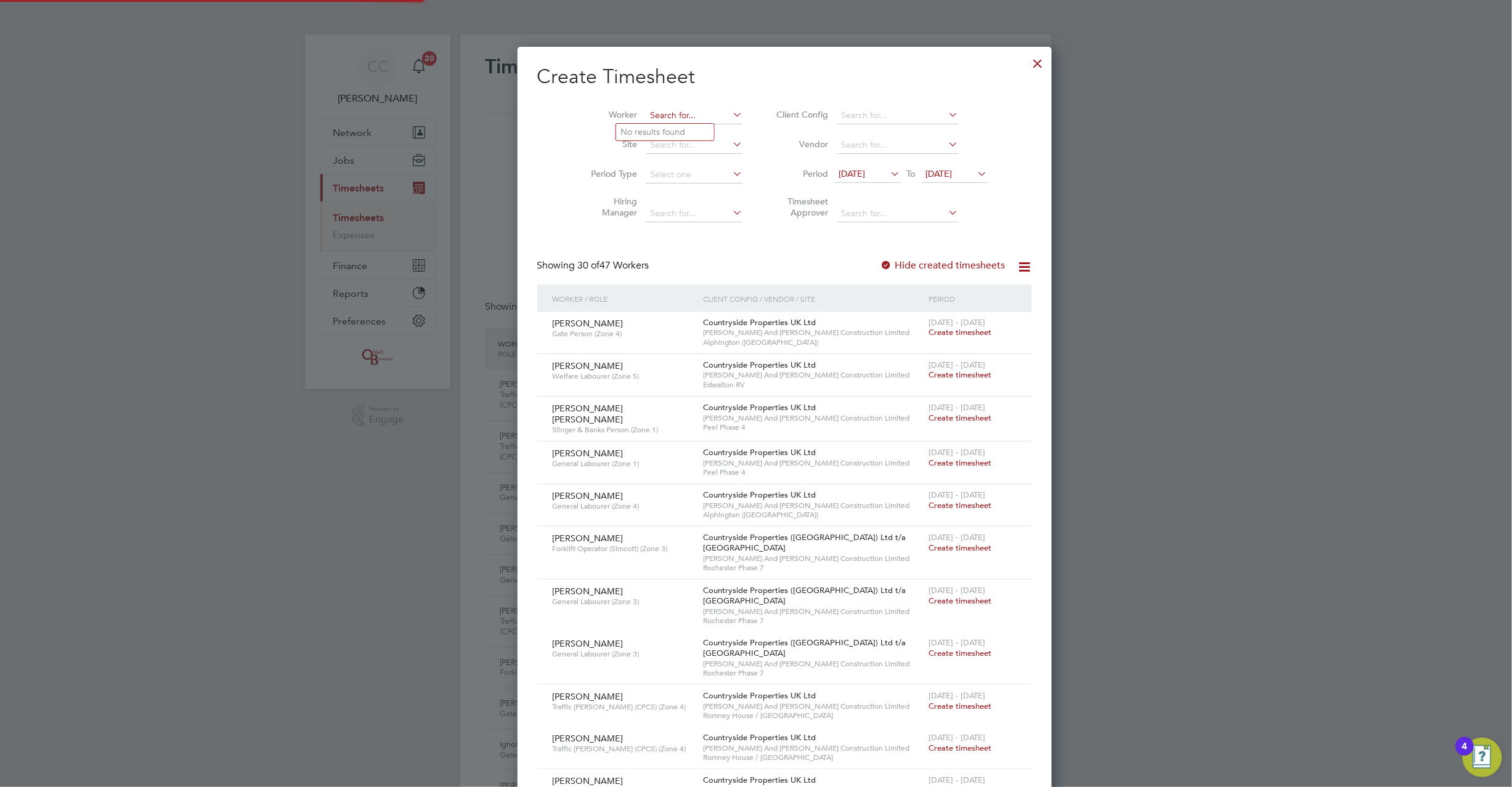
click at [645, 109] on input at bounding box center [693, 116] width 96 height 17
click at [659, 136] on li "[PERSON_NAME] B ilbiie" at bounding box center [669, 132] width 107 height 16
type input "[PERSON_NAME]"
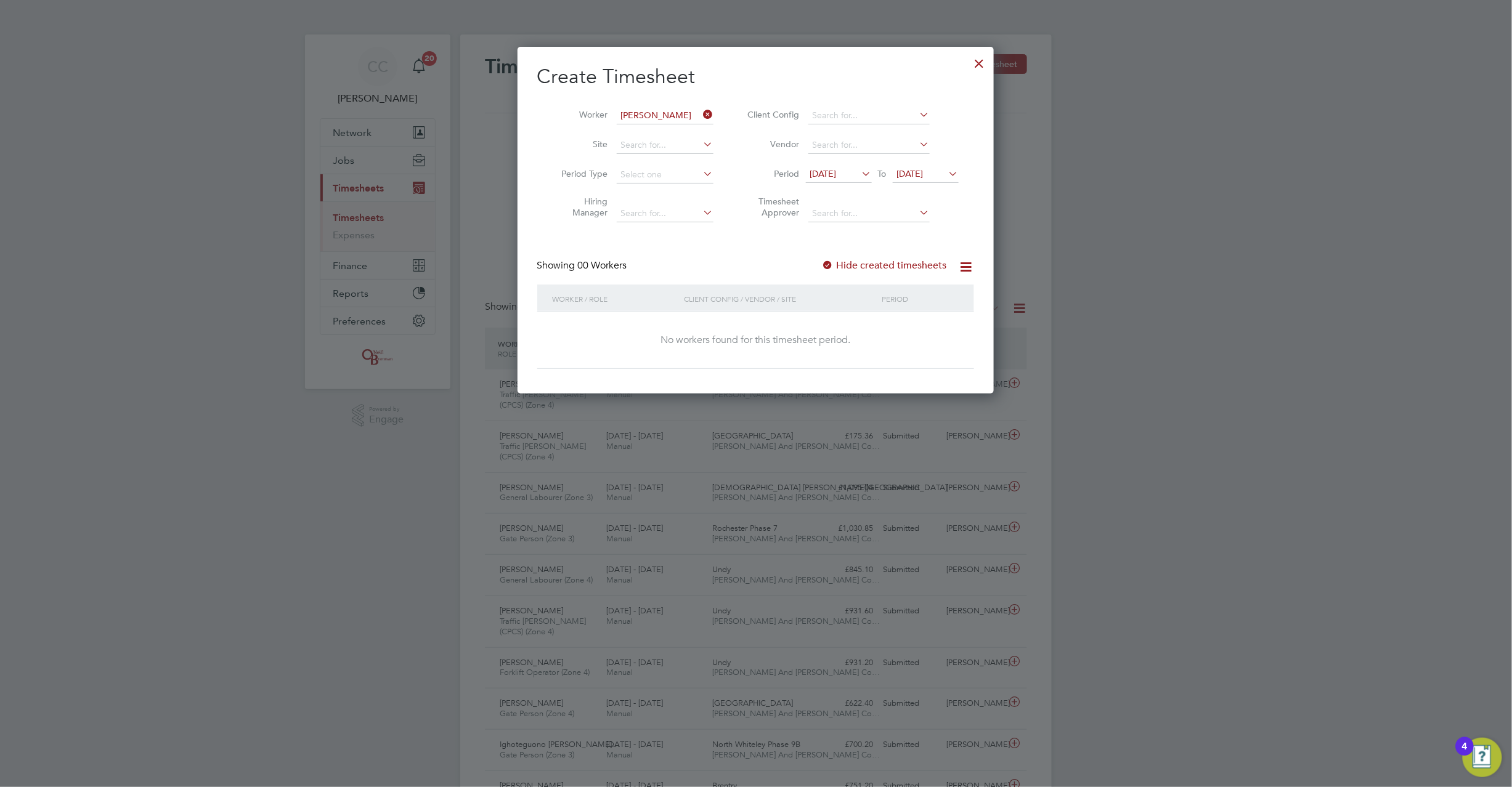
click at [905, 175] on span "[DATE]" at bounding box center [910, 174] width 27 height 12
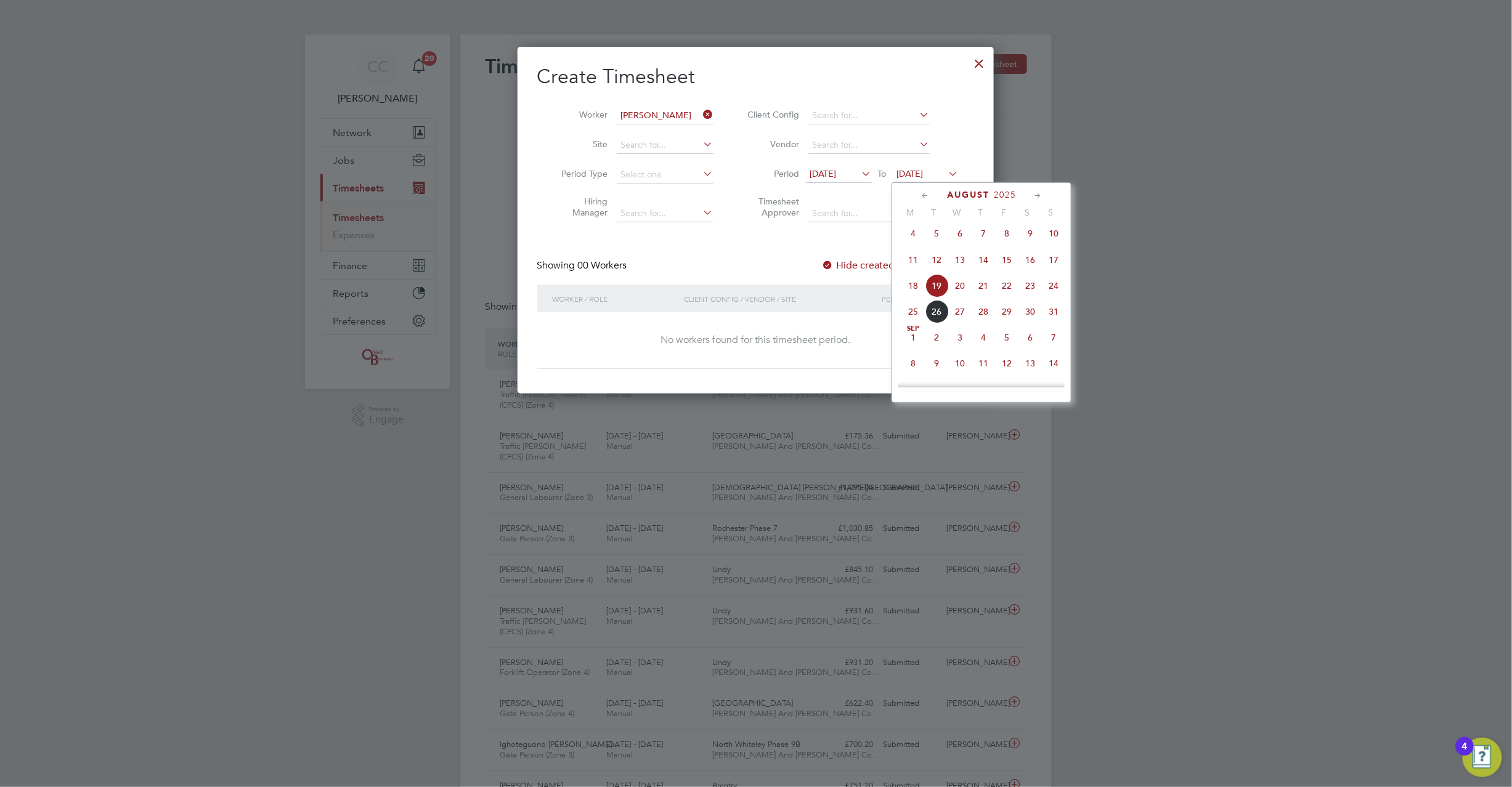
click at [1062, 295] on span "24" at bounding box center [1054, 286] width 23 height 23
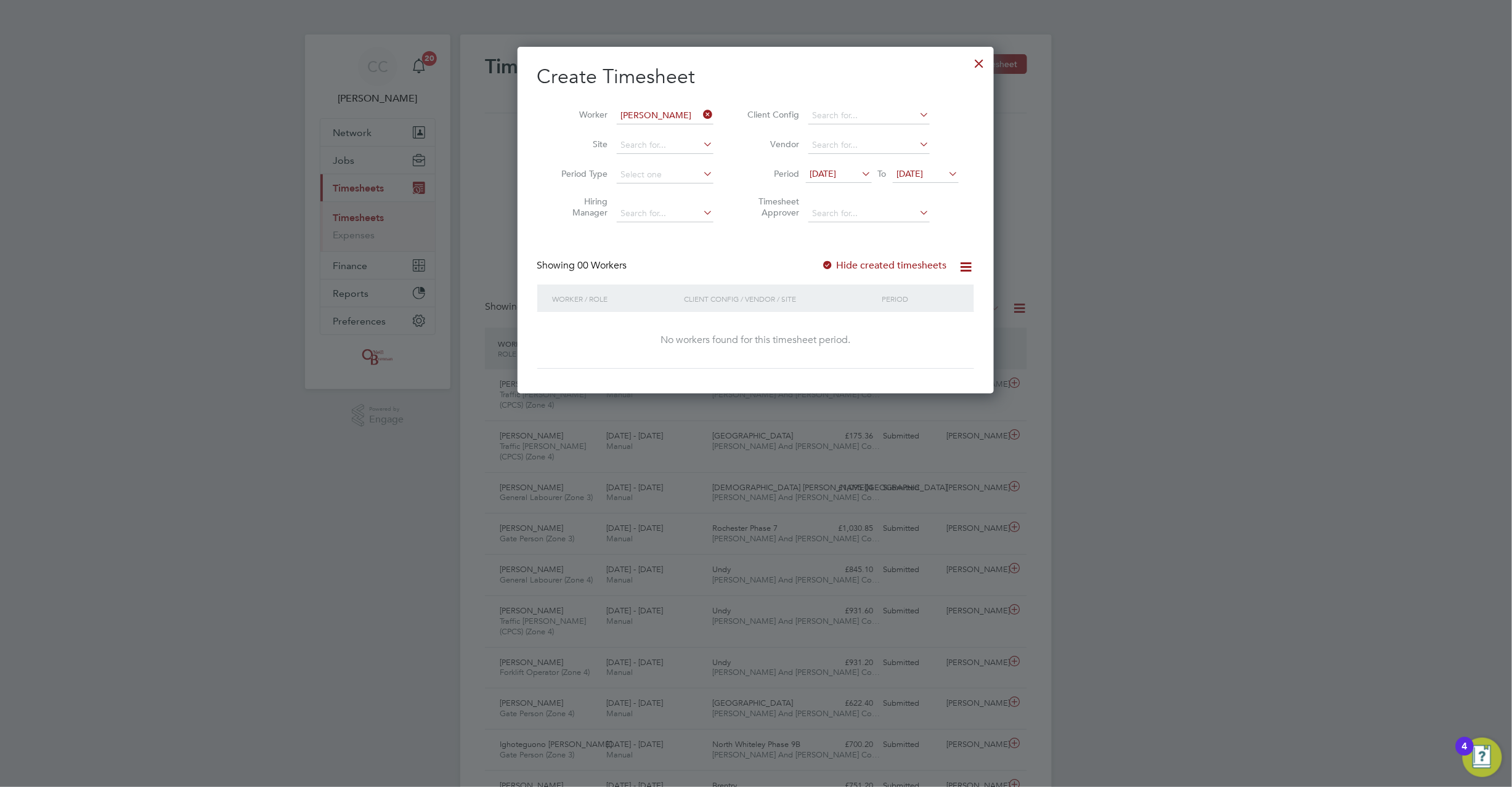
click at [828, 262] on div at bounding box center [827, 266] width 13 height 13
click at [828, 264] on div at bounding box center [827, 266] width 13 height 13
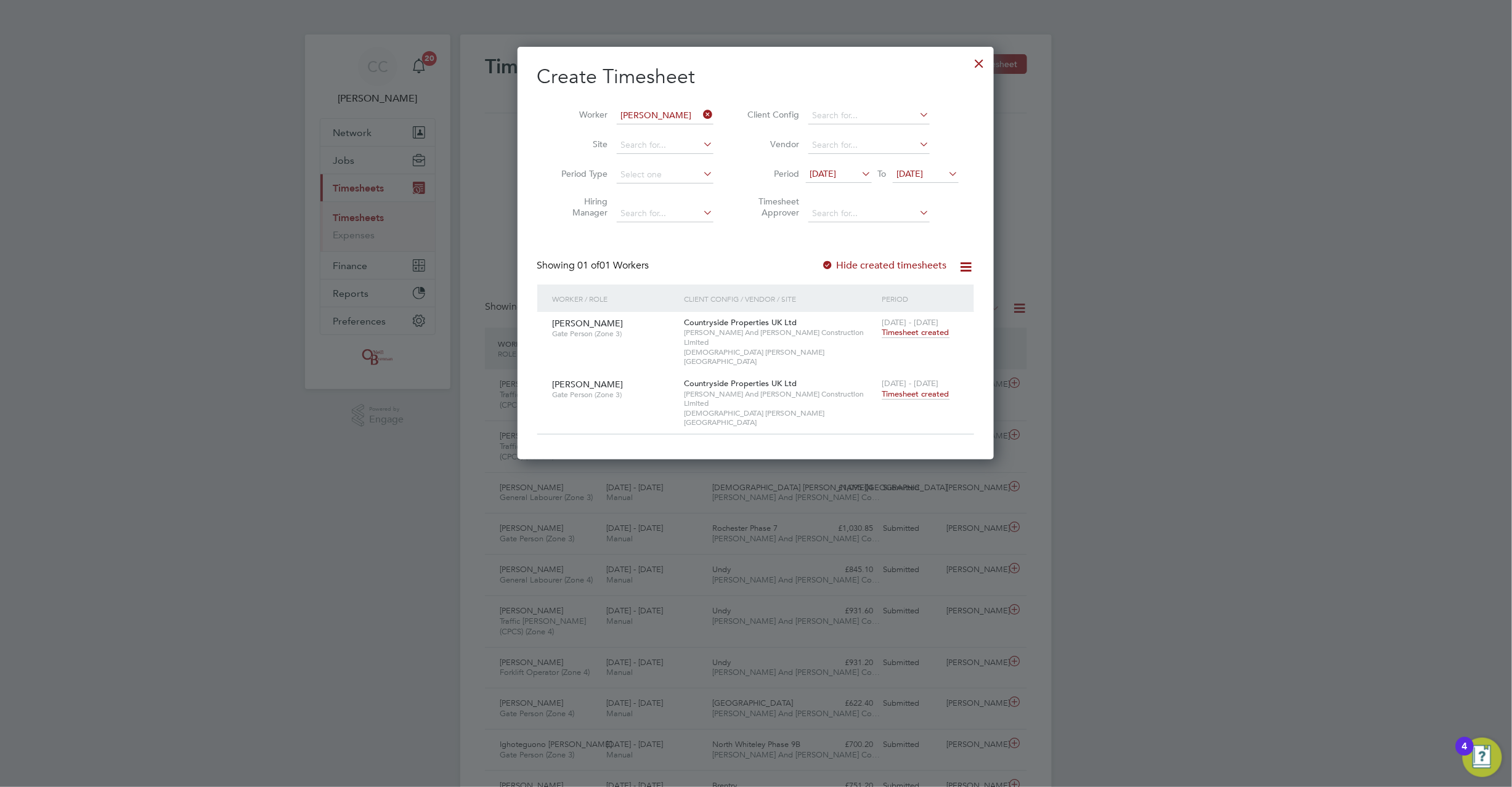
click at [917, 389] on span "Timesheet created" at bounding box center [916, 395] width 67 height 12
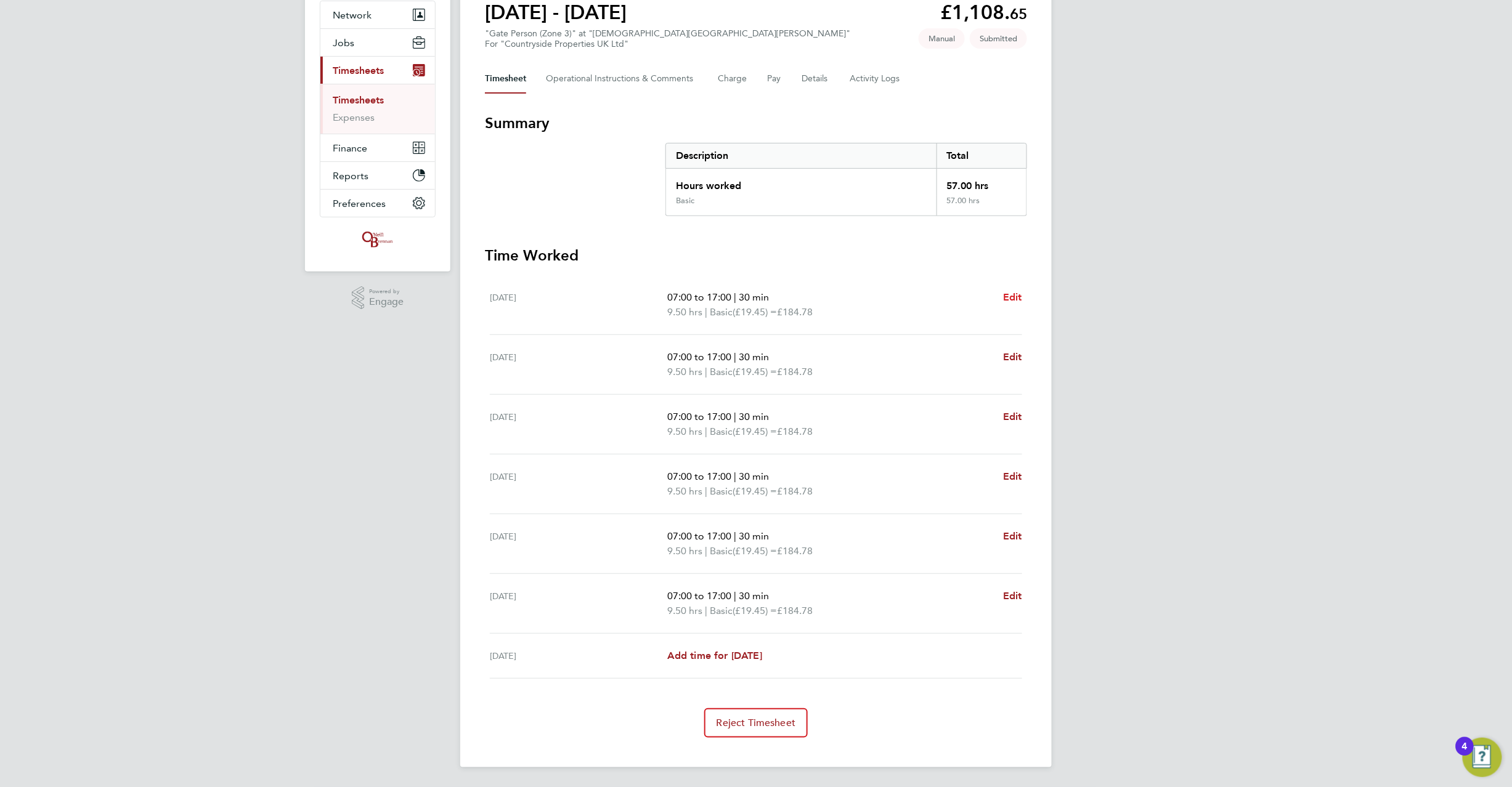
click at [1005, 302] on span "Edit" at bounding box center [1012, 298] width 19 height 12
select select "30"
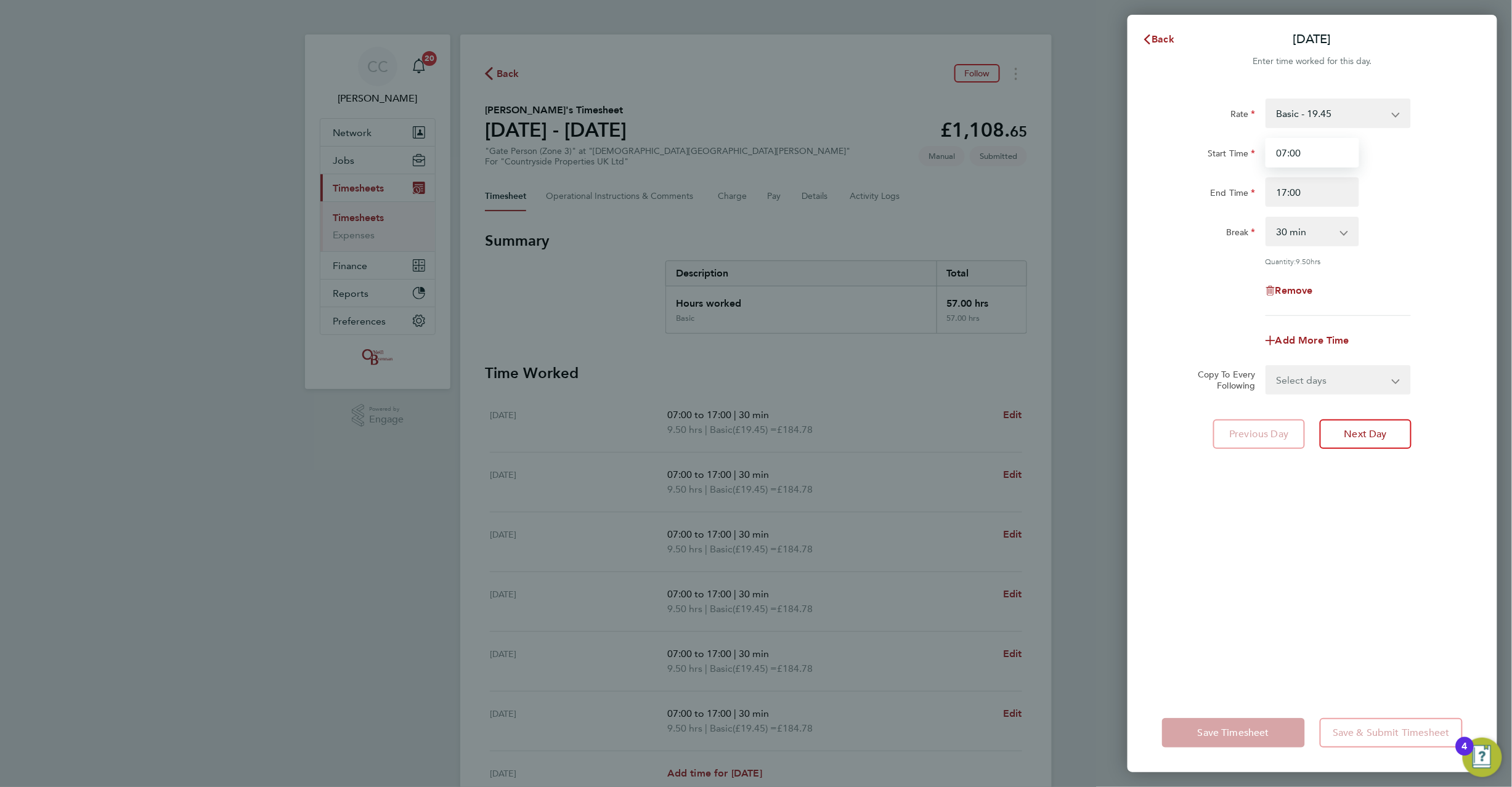
drag, startPoint x: 1294, startPoint y: 151, endPoint x: 1311, endPoint y: 151, distance: 17.0
click at [1294, 151] on input "07:00" at bounding box center [1312, 152] width 93 height 30
click at [1380, 187] on div "End Time 17:00" at bounding box center [1312, 192] width 310 height 30
drag, startPoint x: 1302, startPoint y: 153, endPoint x: 1257, endPoint y: 156, distance: 45.1
click at [1257, 156] on div "Start Time 07:00" at bounding box center [1312, 152] width 310 height 30
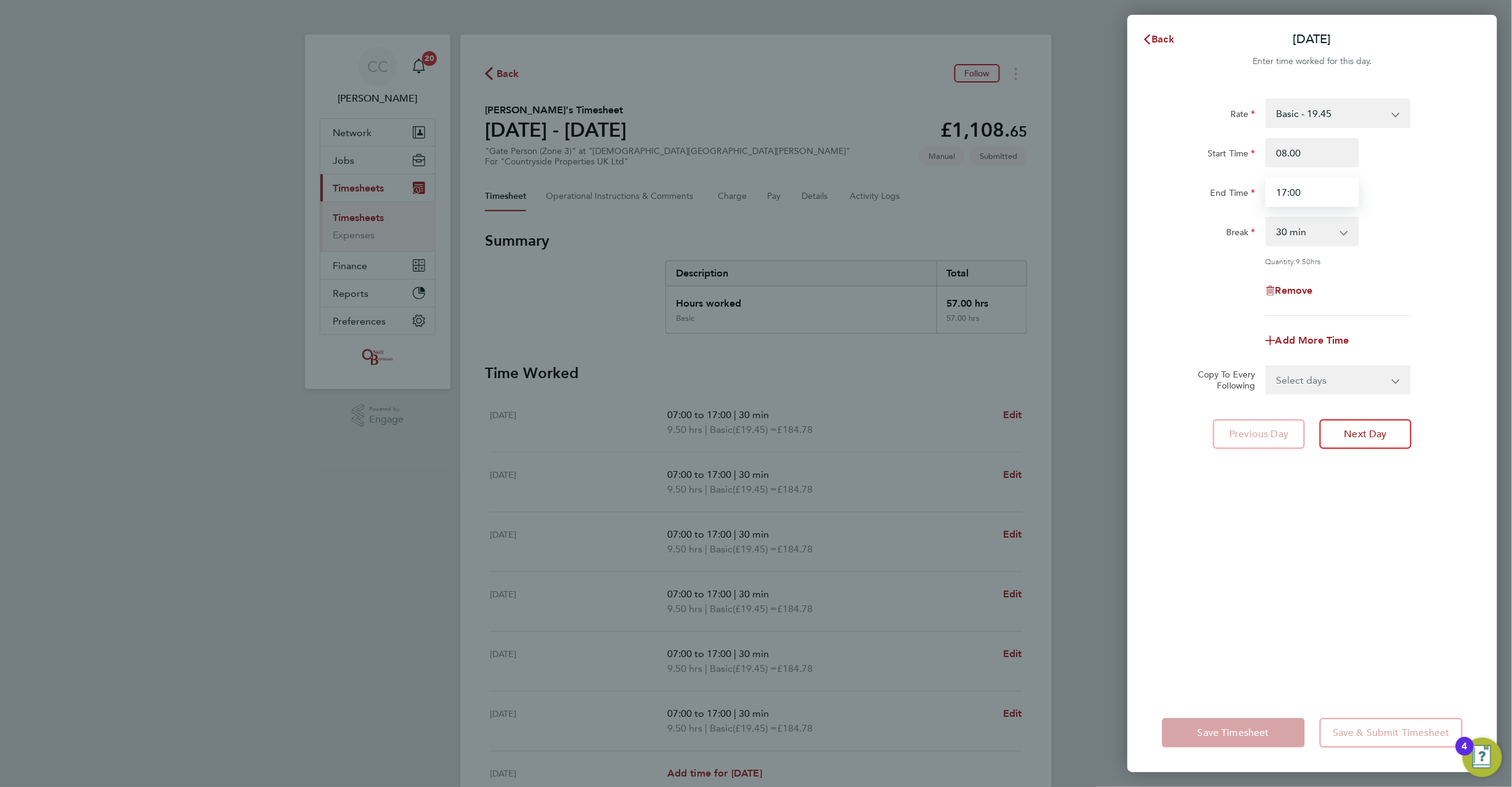
type input "08:00"
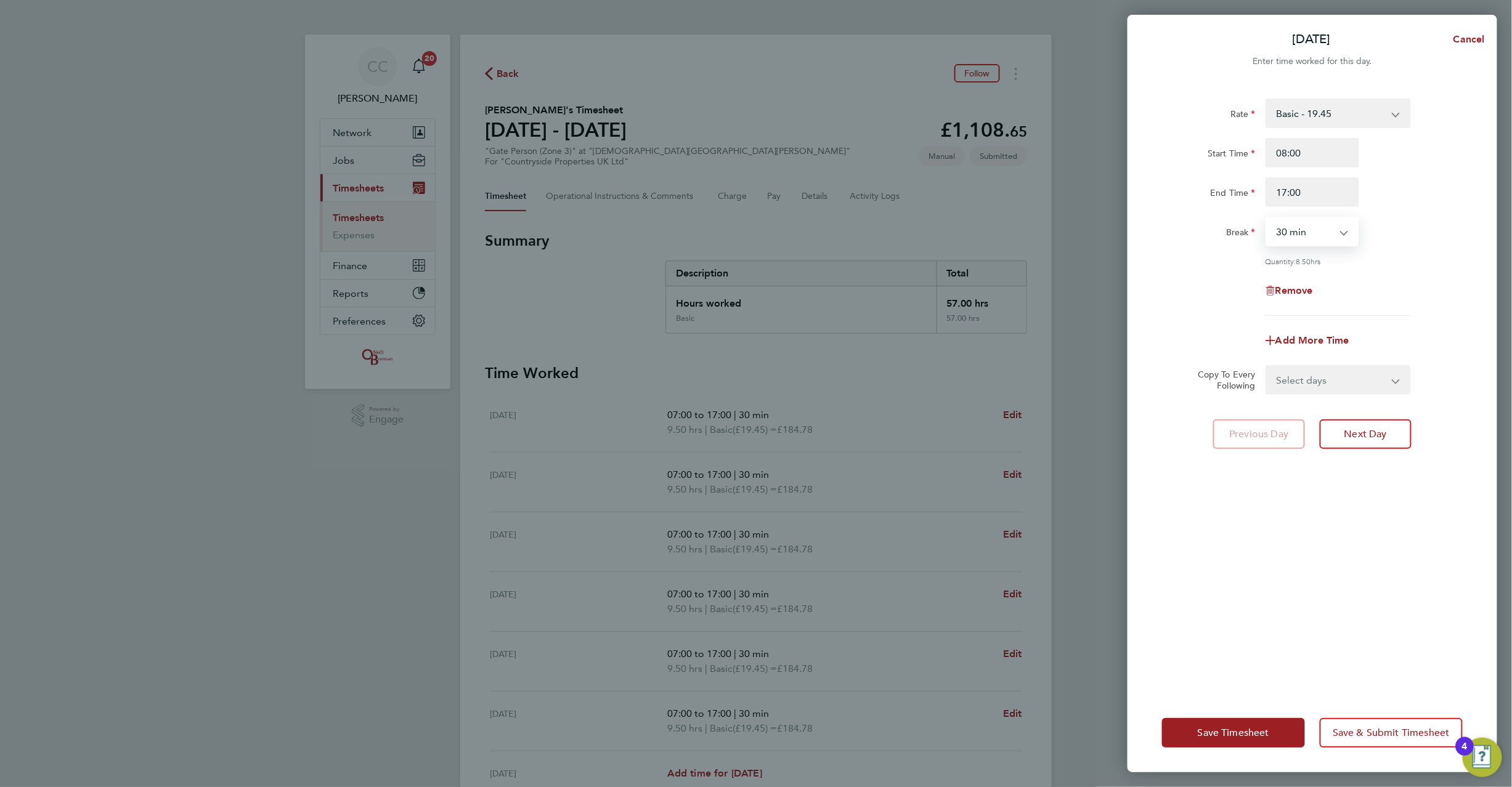
click at [1318, 239] on select "0 min 15 min 30 min 45 min 60 min 75 min 90 min" at bounding box center [1304, 231] width 76 height 27
select select "0"
click at [1266, 218] on select "0 min 15 min 30 min 45 min 60 min 75 min 90 min" at bounding box center [1304, 231] width 76 height 27
click at [1373, 276] on div "Remove" at bounding box center [1312, 291] width 310 height 30
click at [1301, 378] on select "Select days Day Weekday (Mon-Fri) Weekend (Sat-Sun) [DATE] [DATE] [DATE] [DATE]…" at bounding box center [1331, 380] width 129 height 27
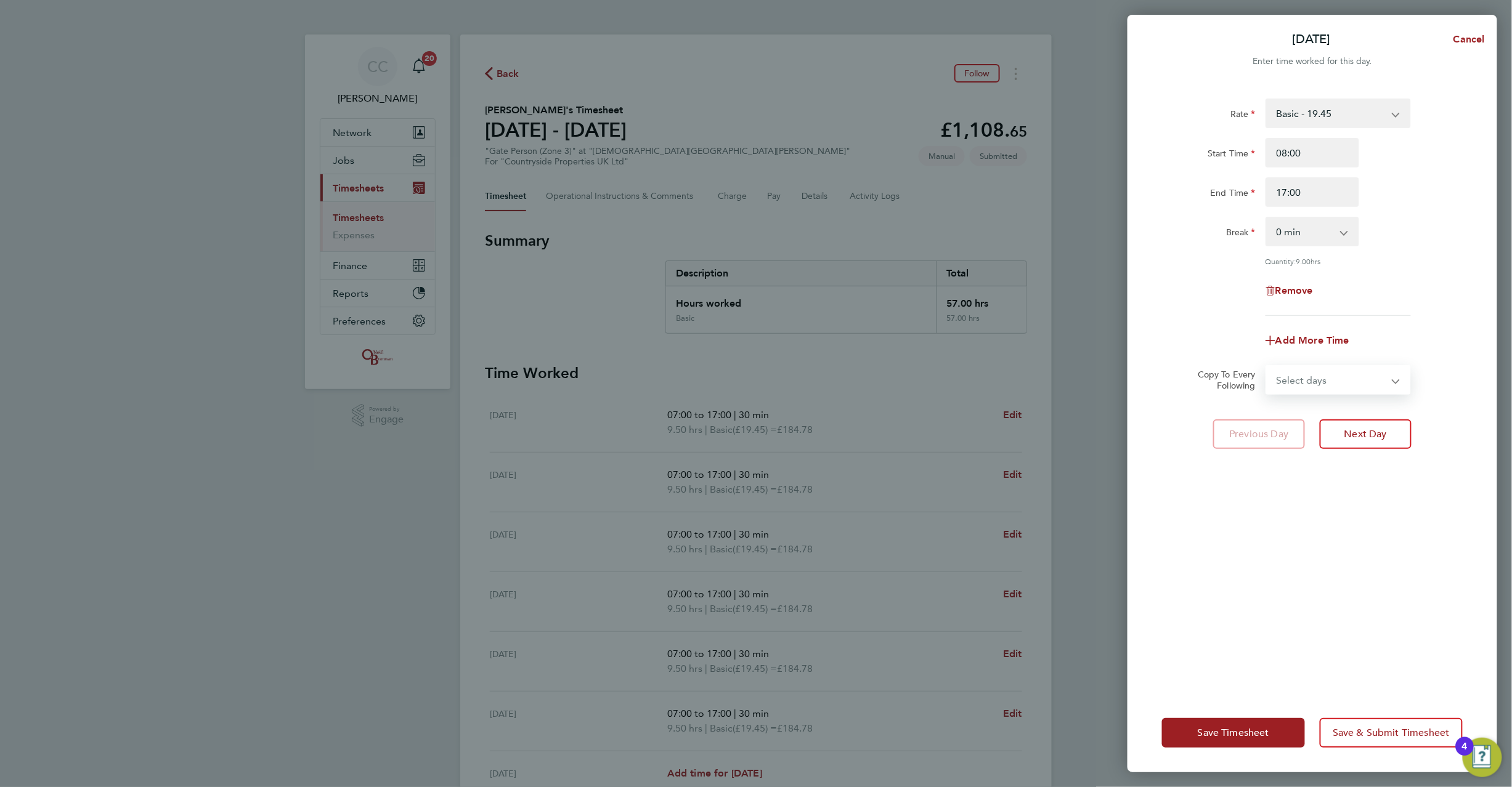
select select "WEEKDAY"
click at [1266, 367] on select "Select days Day Weekday (Mon-Fri) Weekend (Sat-Sun) [DATE] [DATE] [DATE] [DATE]…" at bounding box center [1331, 380] width 129 height 27
drag, startPoint x: 1300, startPoint y: 422, endPoint x: 1301, endPoint y: 429, distance: 7.1
click at [1300, 422] on select "[DATE] [DATE] [DATE] [DATE] [DATE] [DATE]" at bounding box center [1330, 419] width 128 height 27
select select "[DATE]"
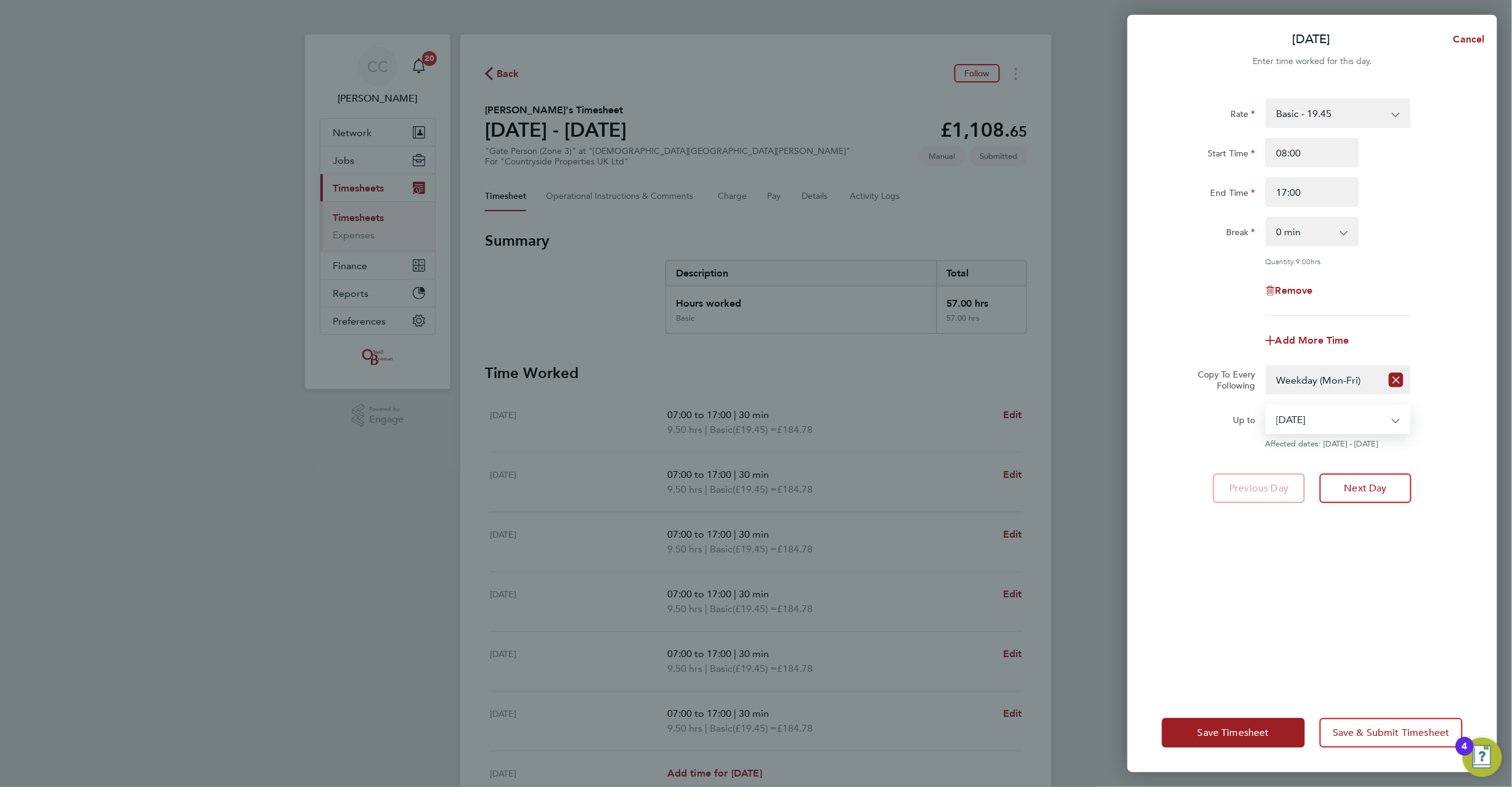
click at [1266, 406] on select "[DATE] [DATE] [DATE] [DATE] [DATE] [DATE]" at bounding box center [1330, 419] width 128 height 27
click at [1245, 725] on button "Save Timesheet" at bounding box center [1233, 733] width 143 height 30
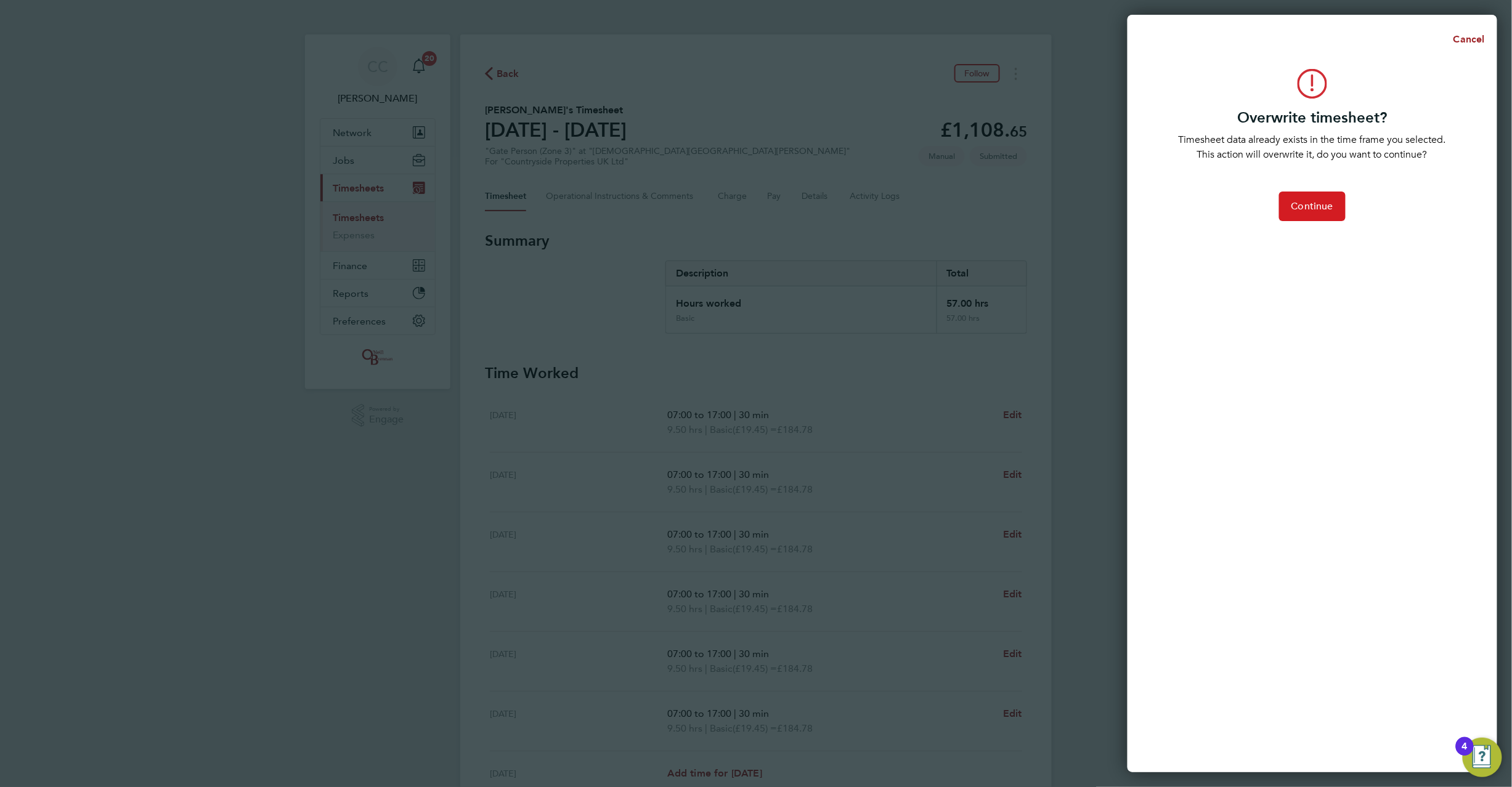
click at [1315, 211] on span "Continue" at bounding box center [1312, 206] width 41 height 13
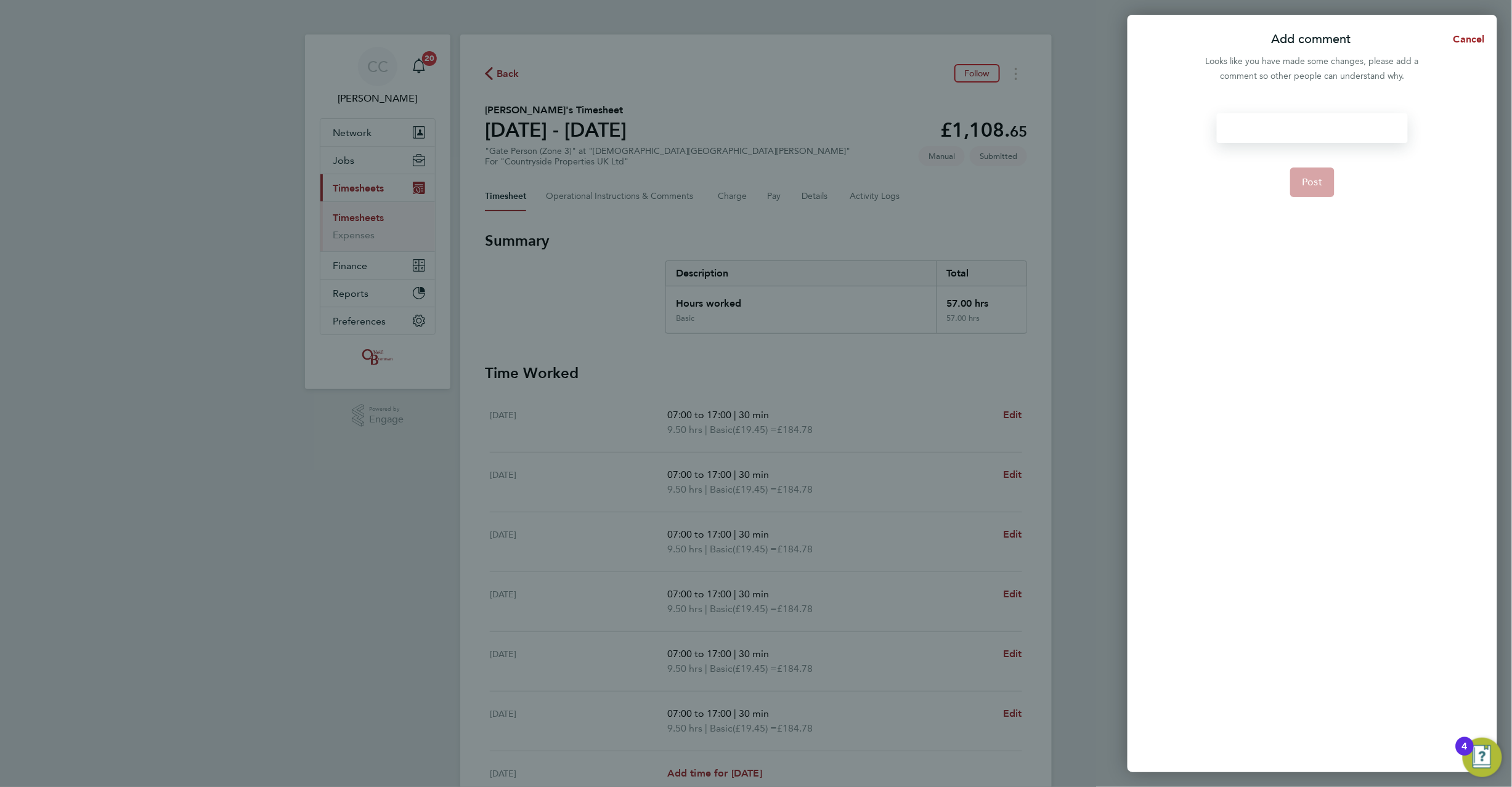
click at [1270, 136] on div at bounding box center [1312, 128] width 191 height 30
click at [1312, 175] on button "Post" at bounding box center [1312, 182] width 45 height 30
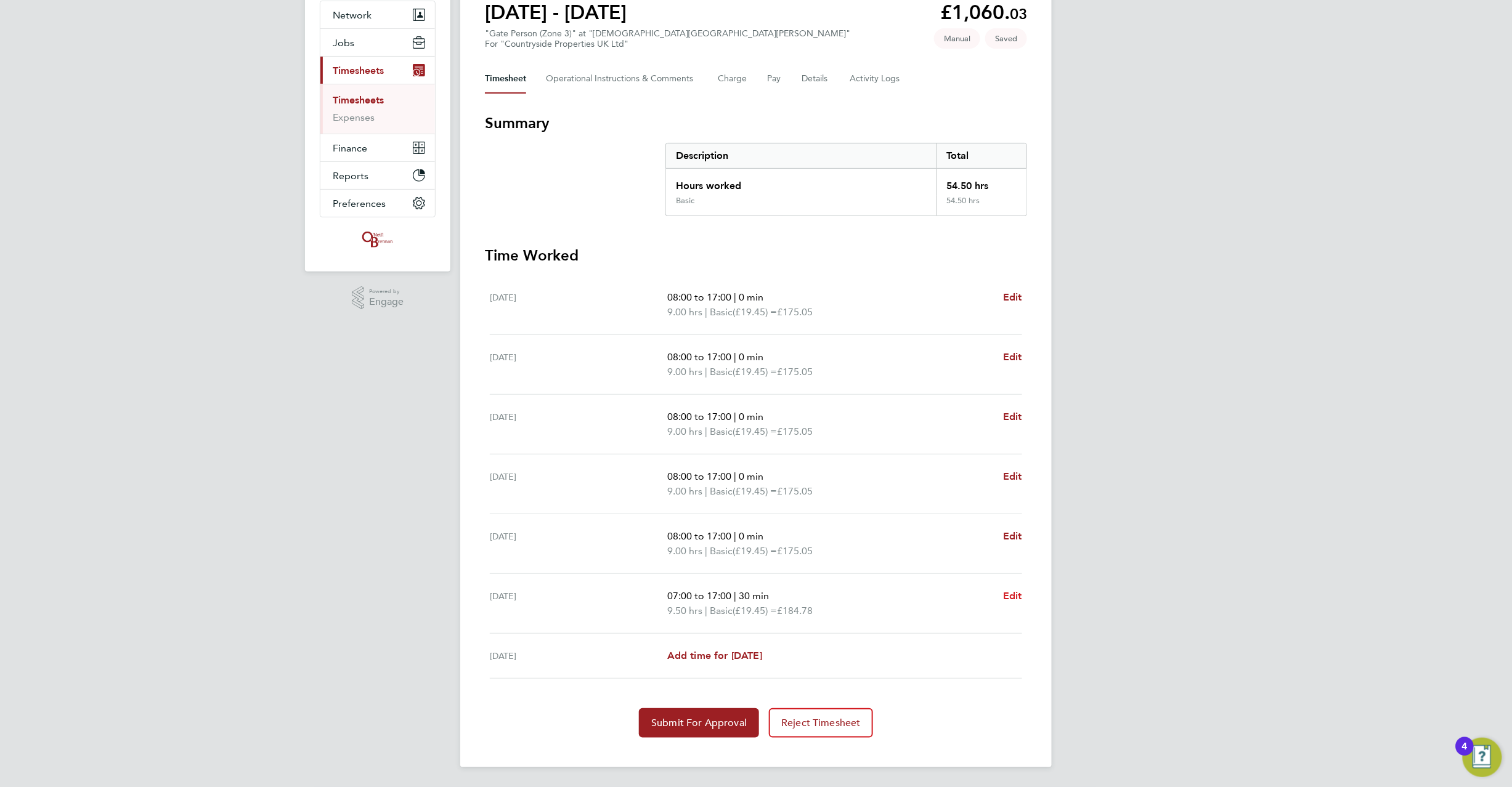
click at [1012, 599] on span "Edit" at bounding box center [1012, 596] width 19 height 12
select select "30"
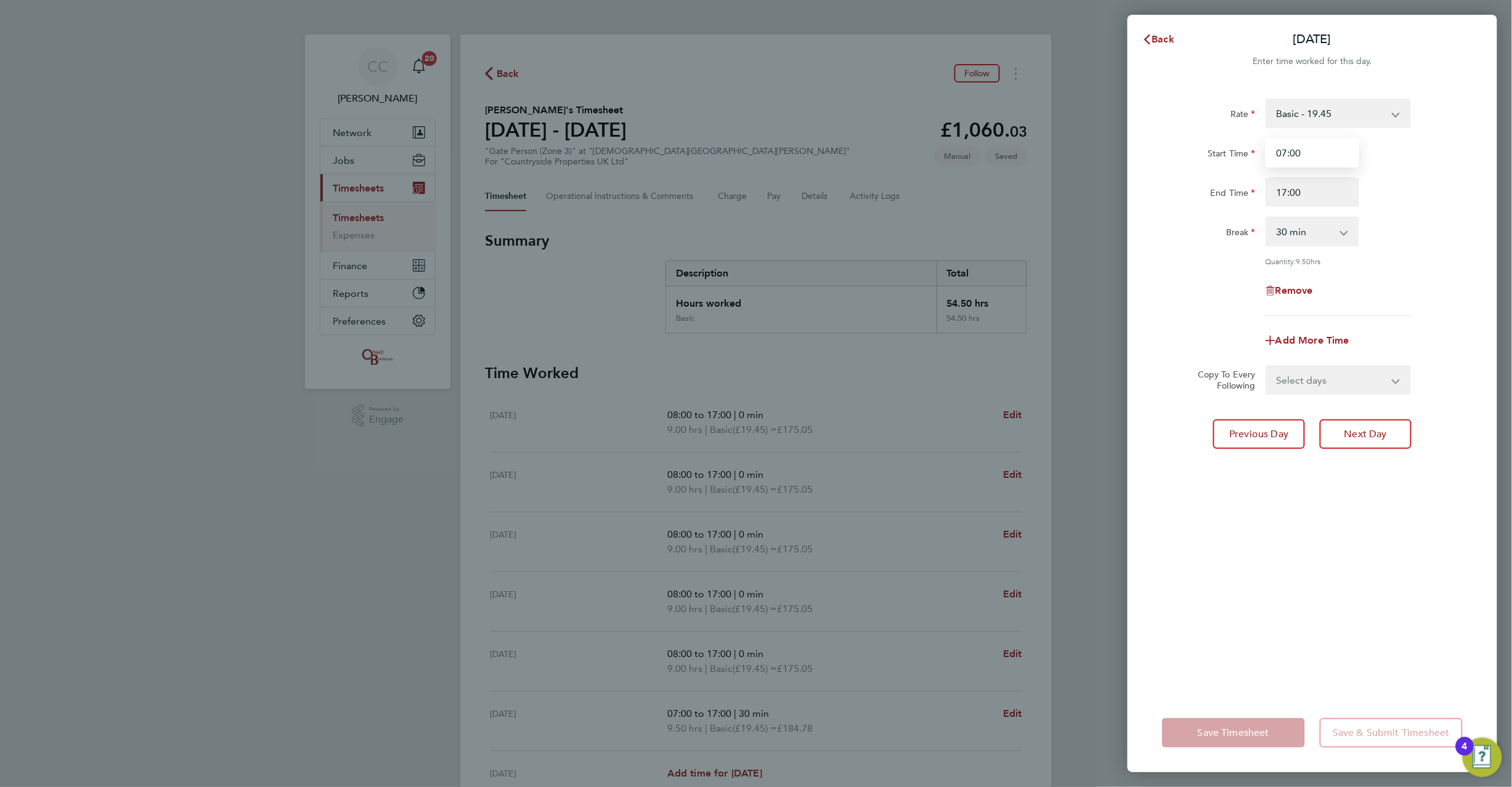
drag, startPoint x: 1303, startPoint y: 153, endPoint x: 1300, endPoint y: 181, distance: 28.2
click at [1252, 143] on div "Start Time 07:00" at bounding box center [1312, 152] width 310 height 30
type input "08:00"
type input "14:00"
select select "0"
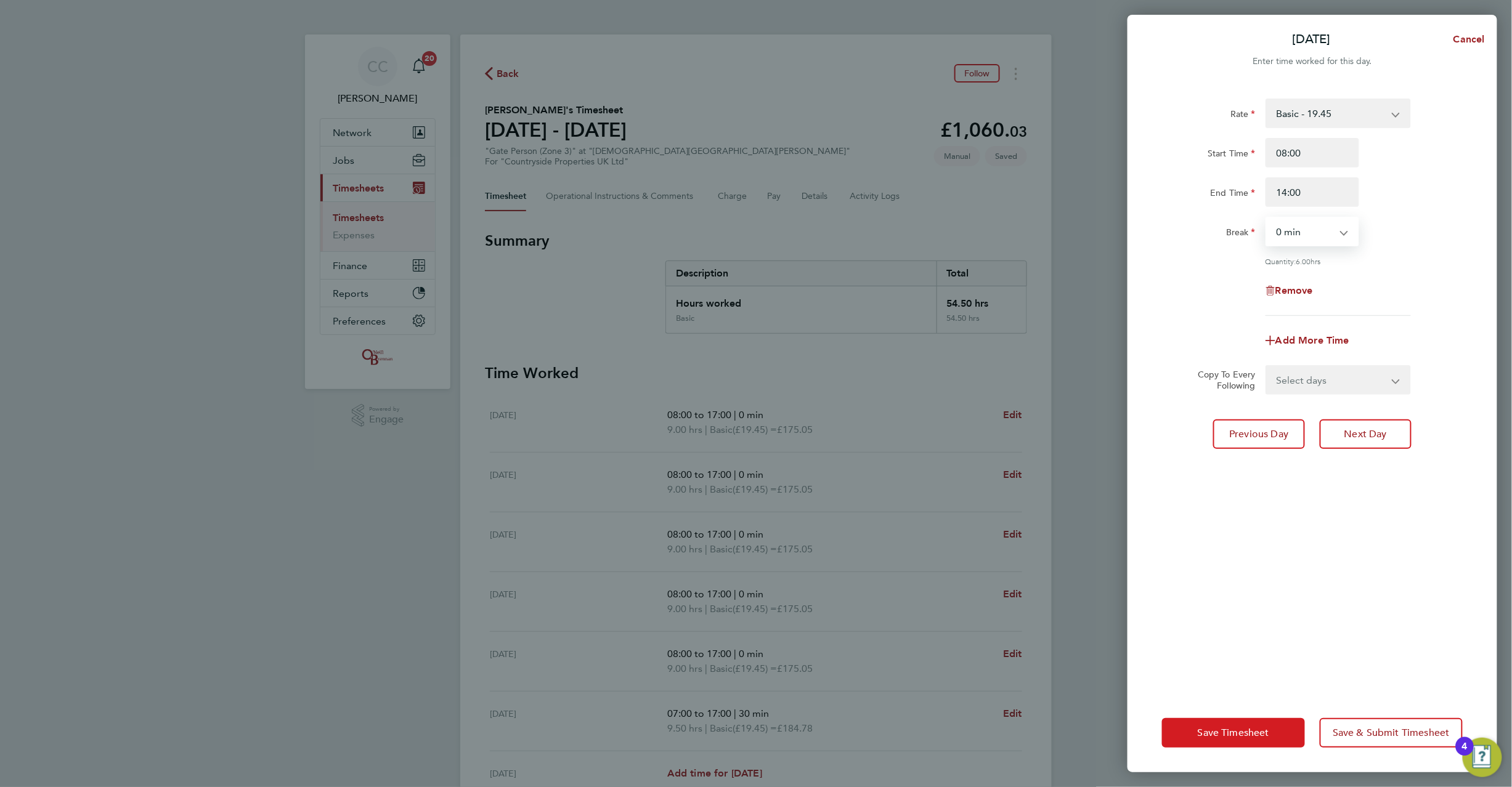
click at [1245, 738] on span "Save Timesheet" at bounding box center [1233, 733] width 71 height 13
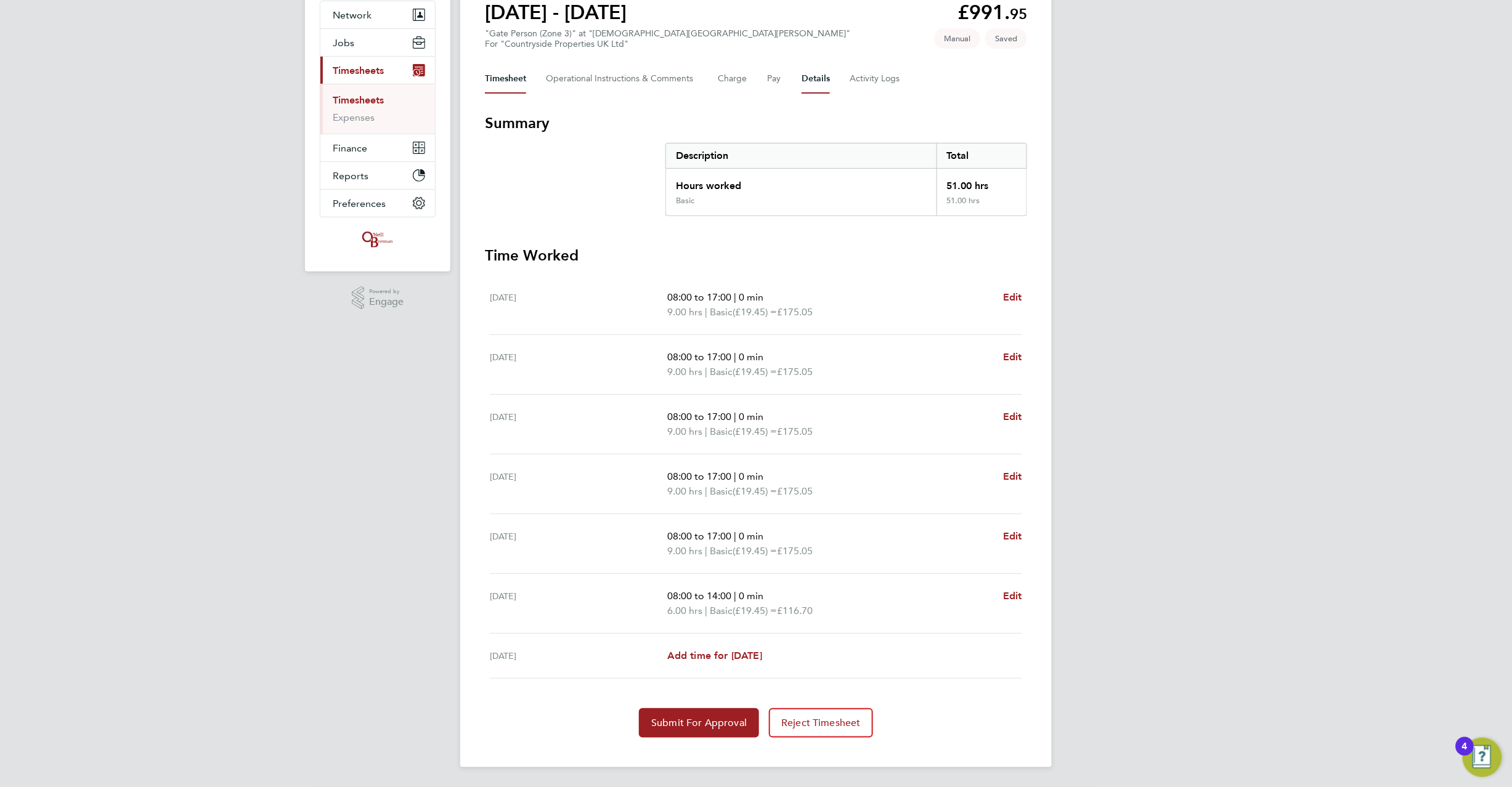
click at [808, 76] on button "Details" at bounding box center [815, 79] width 28 height 30
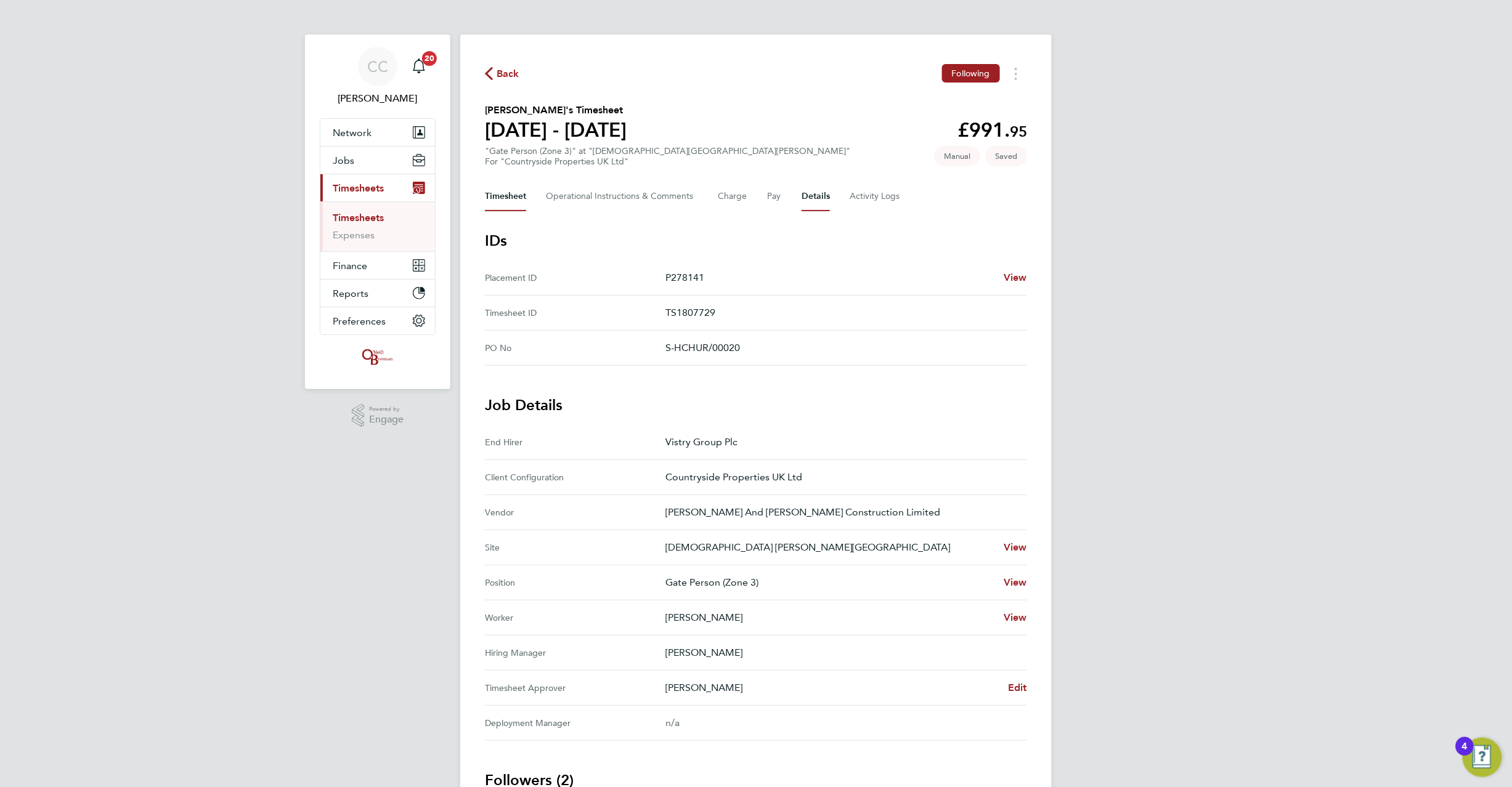
click at [507, 193] on button "Timesheet" at bounding box center [505, 197] width 41 height 30
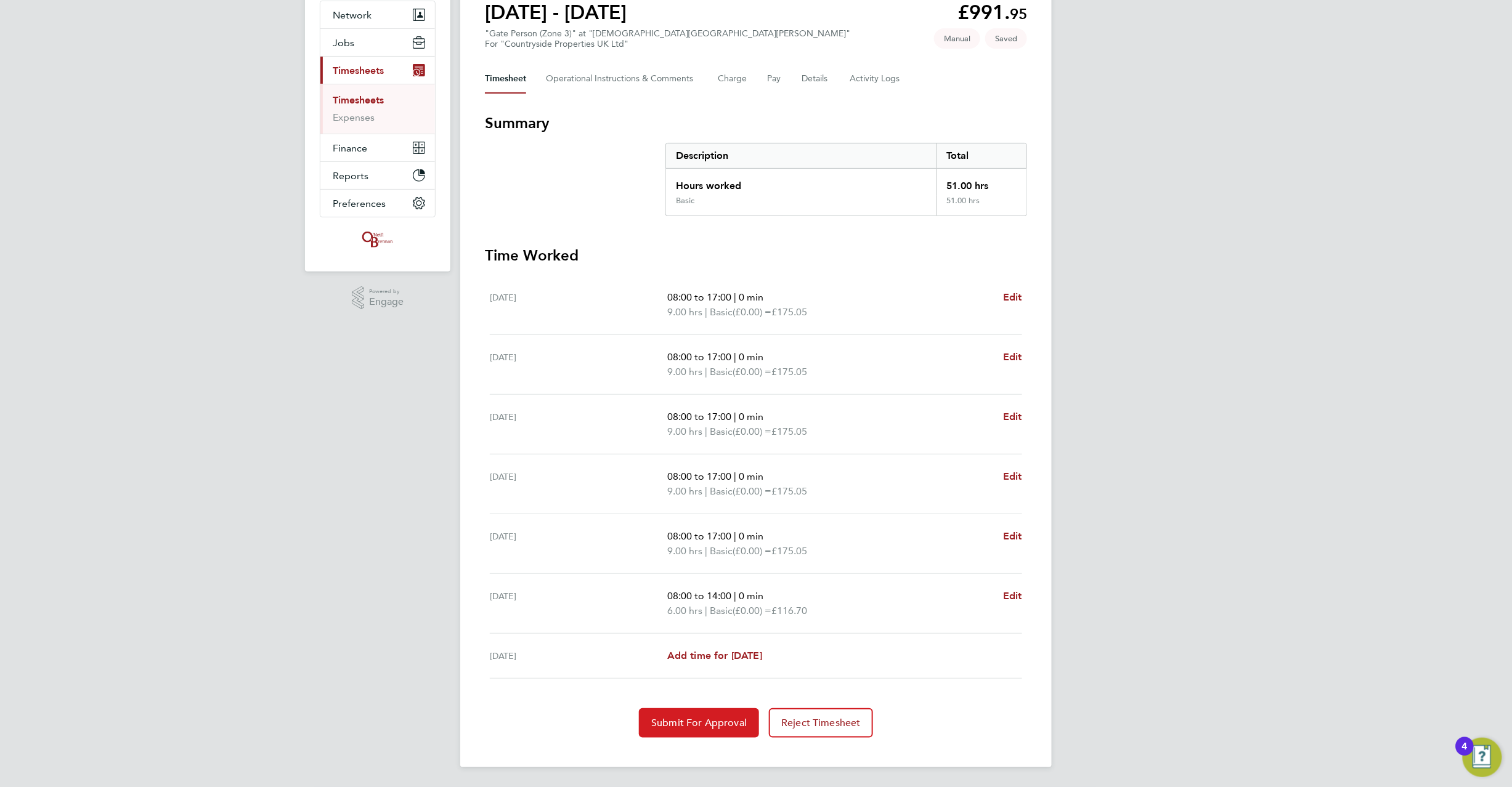
click at [705, 722] on span "Submit For Approval" at bounding box center [698, 722] width 95 height 13
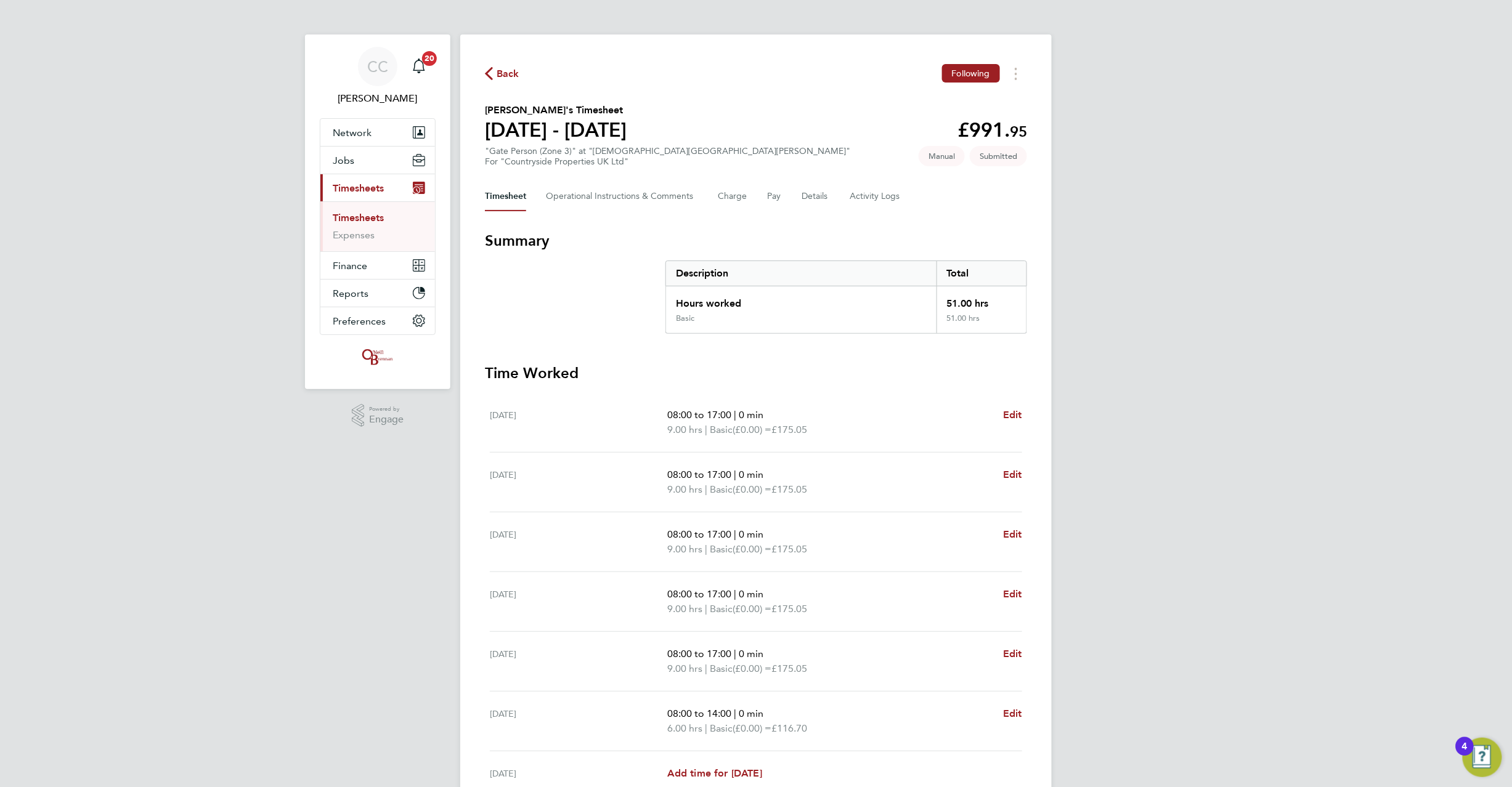
click at [511, 69] on span "Back" at bounding box center [508, 73] width 23 height 14
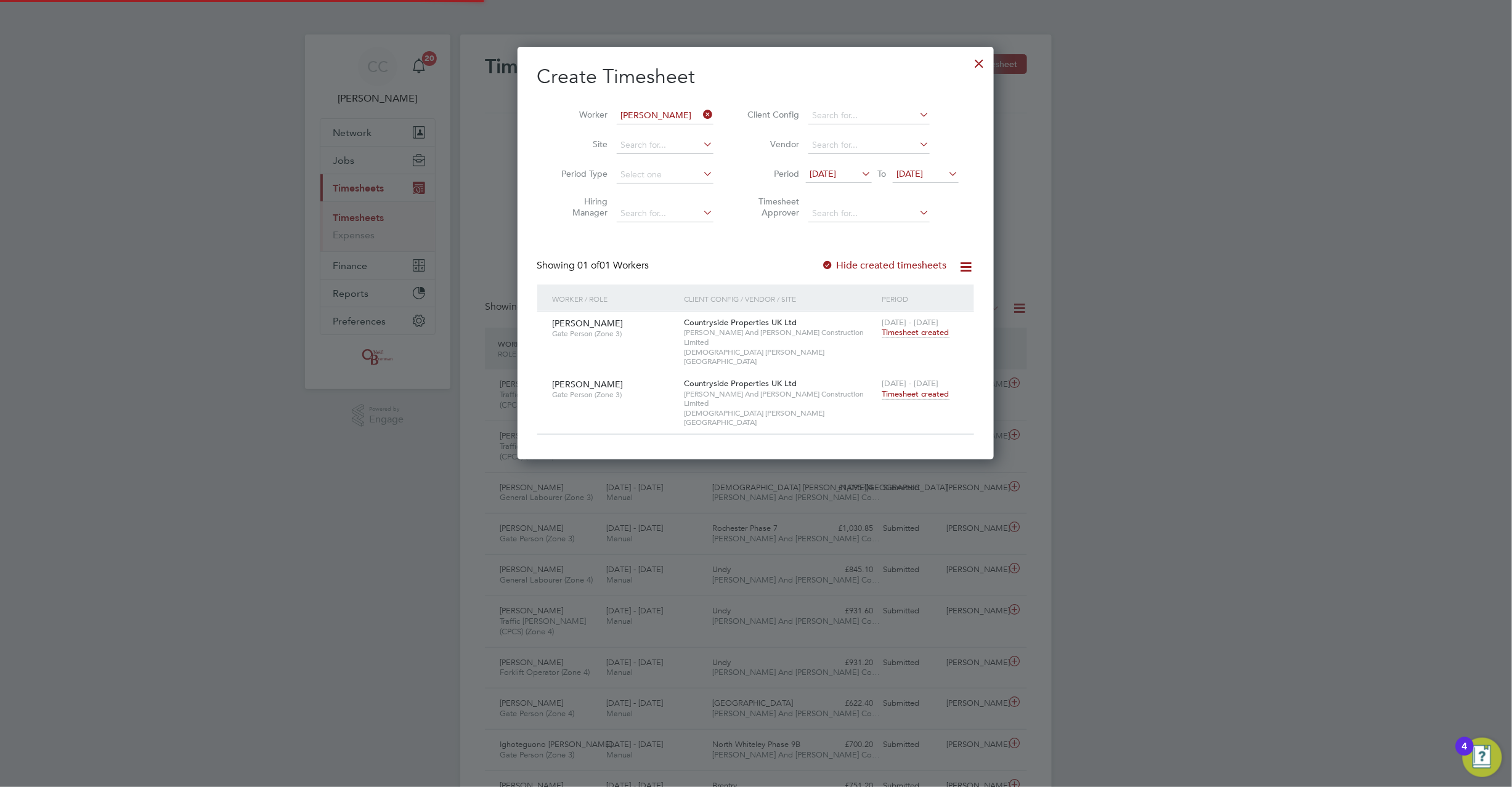
scroll to position [6, 6]
